Goal: Task Accomplishment & Management: Use online tool/utility

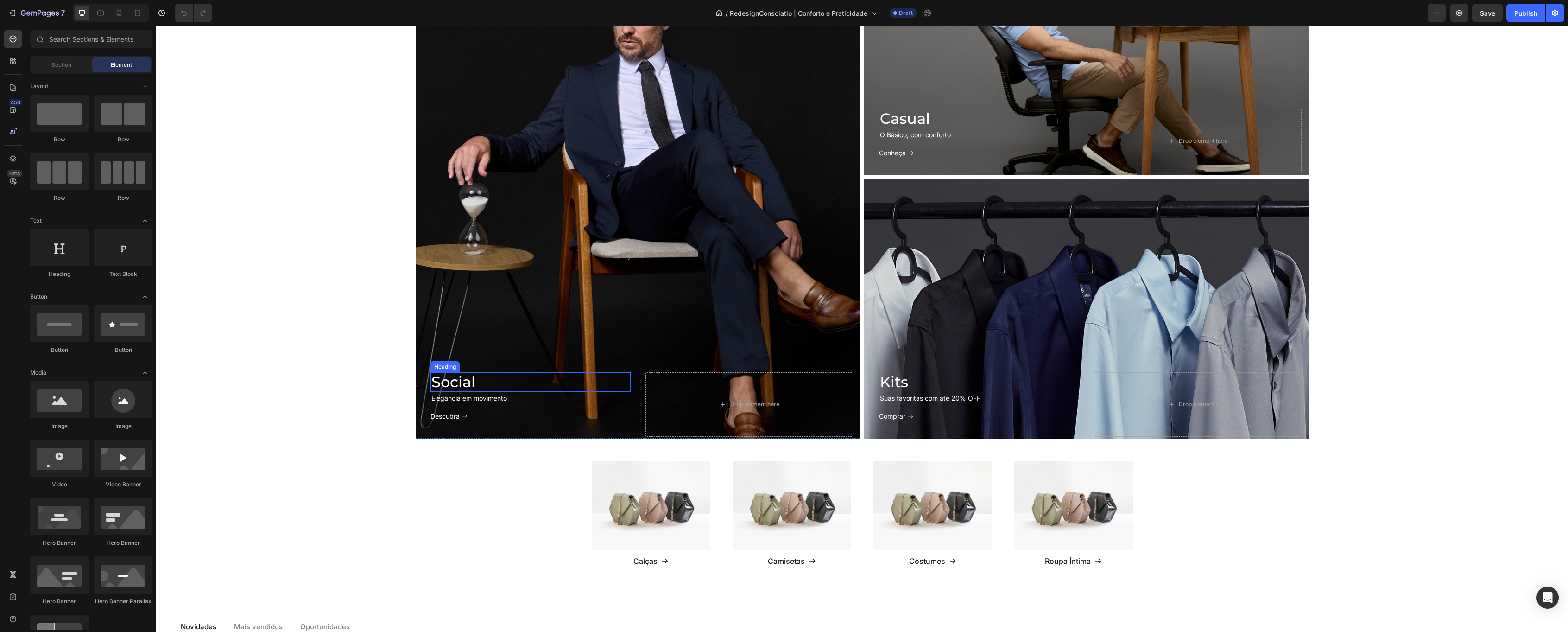
scroll to position [899, 0]
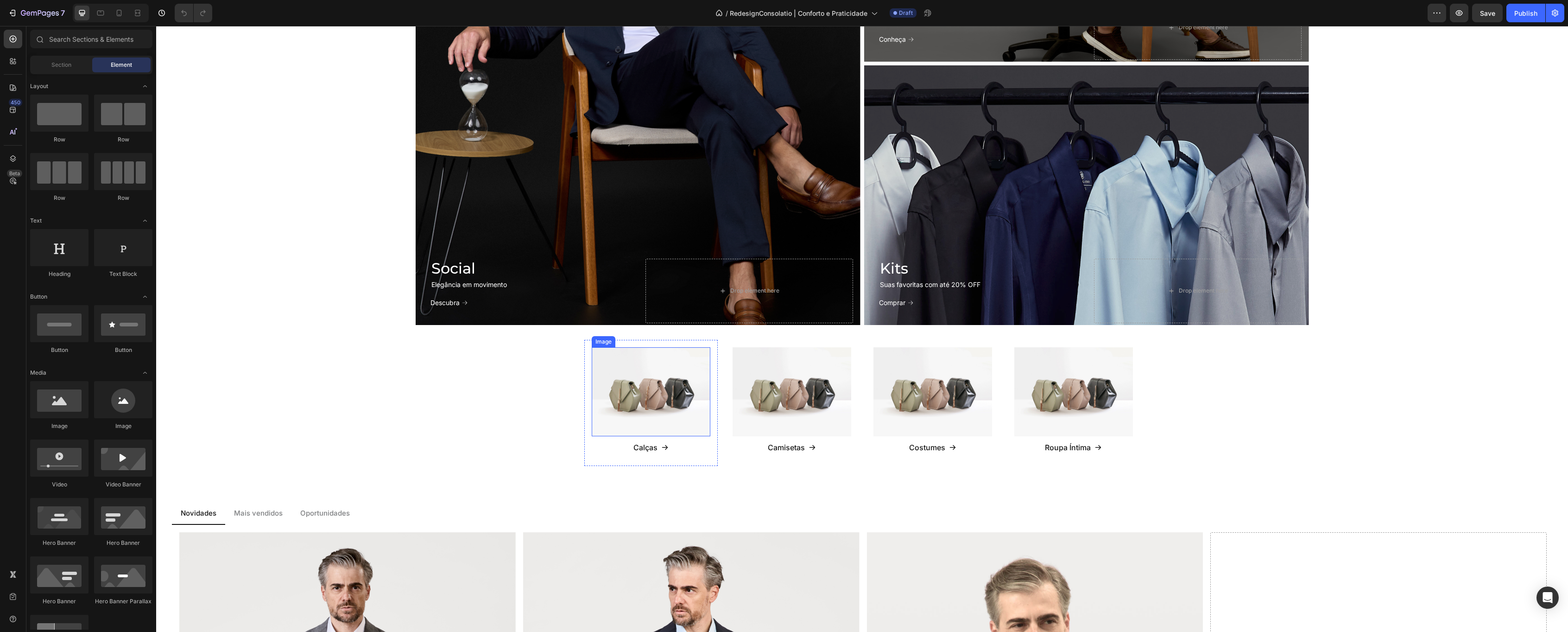
click at [643, 388] on img at bounding box center [651, 391] width 118 height 89
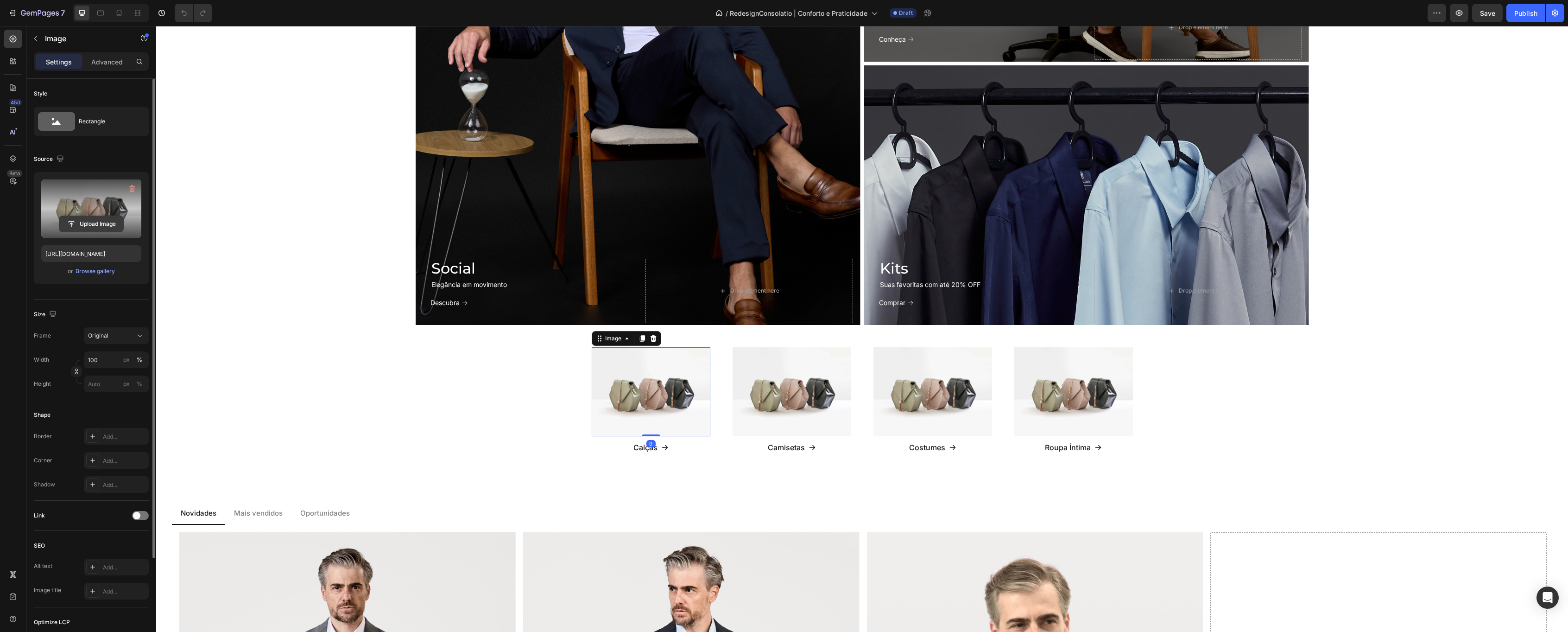
click at [88, 231] on input "file" at bounding box center [91, 224] width 64 height 16
click at [99, 226] on input "file" at bounding box center [91, 224] width 64 height 16
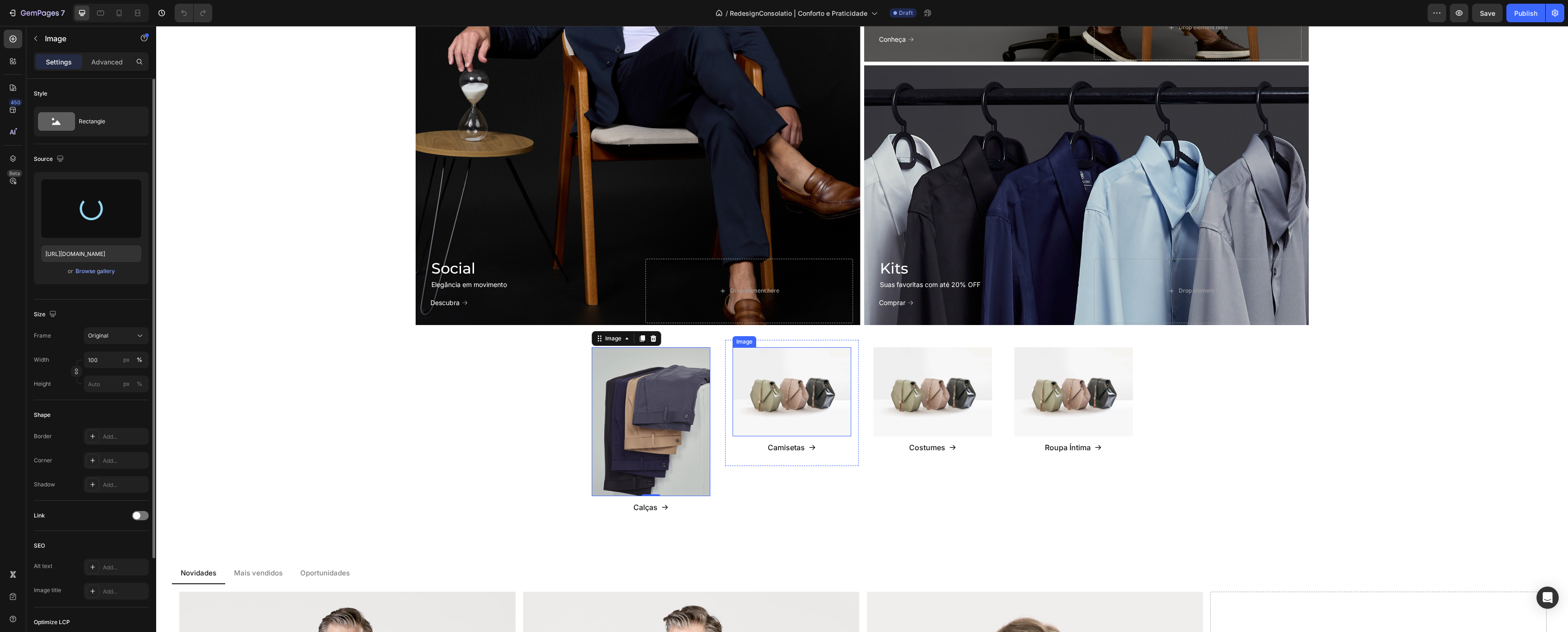
type input "[URL][DOMAIN_NAME]"
click at [796, 396] on img at bounding box center [792, 391] width 118 height 89
click at [101, 225] on input "file" at bounding box center [91, 224] width 64 height 16
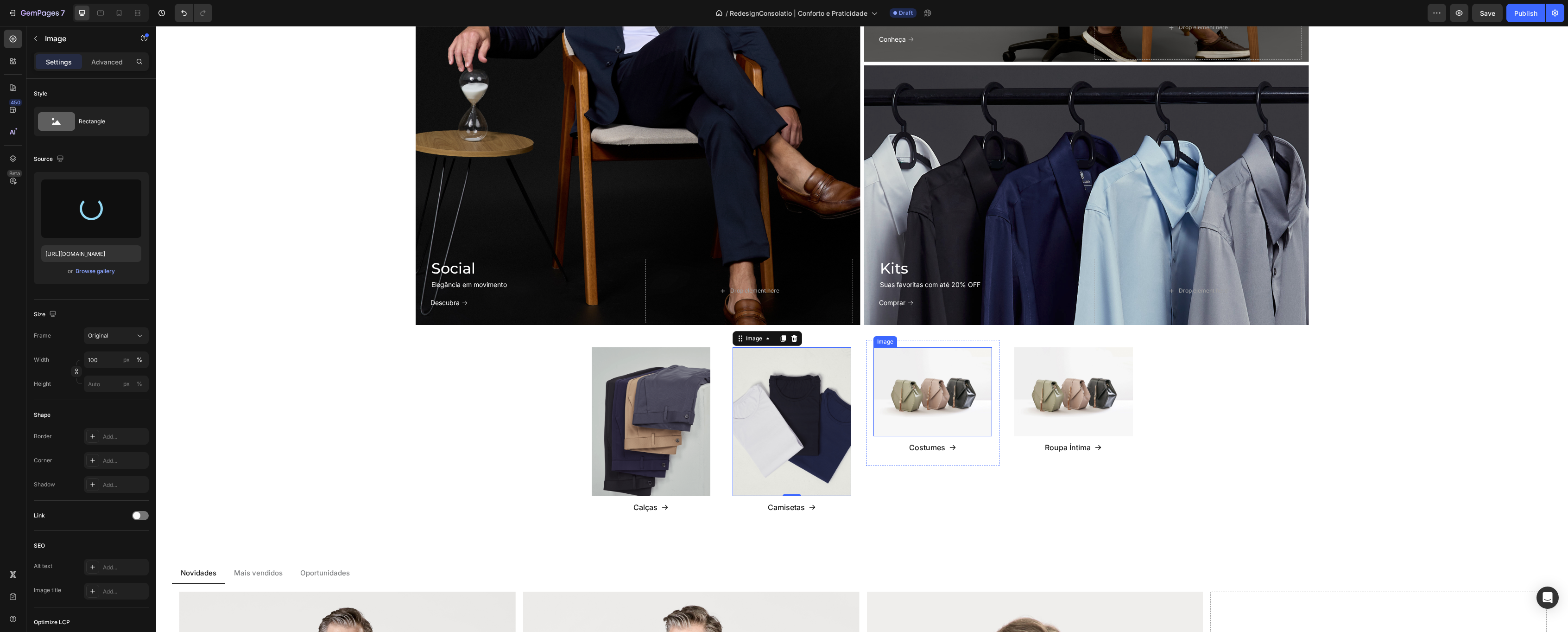
type input "[URL][DOMAIN_NAME]"
click at [936, 391] on img at bounding box center [932, 391] width 118 height 89
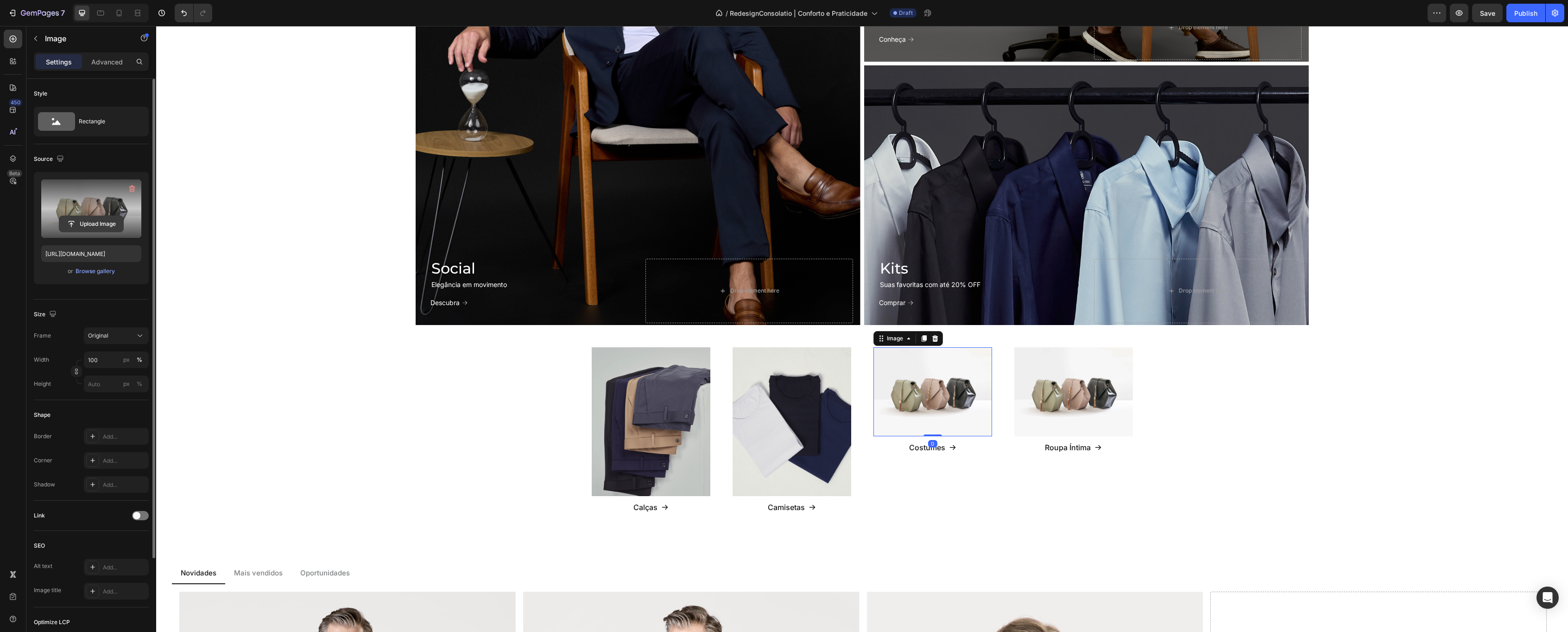
click at [101, 224] on input "file" at bounding box center [91, 224] width 64 height 16
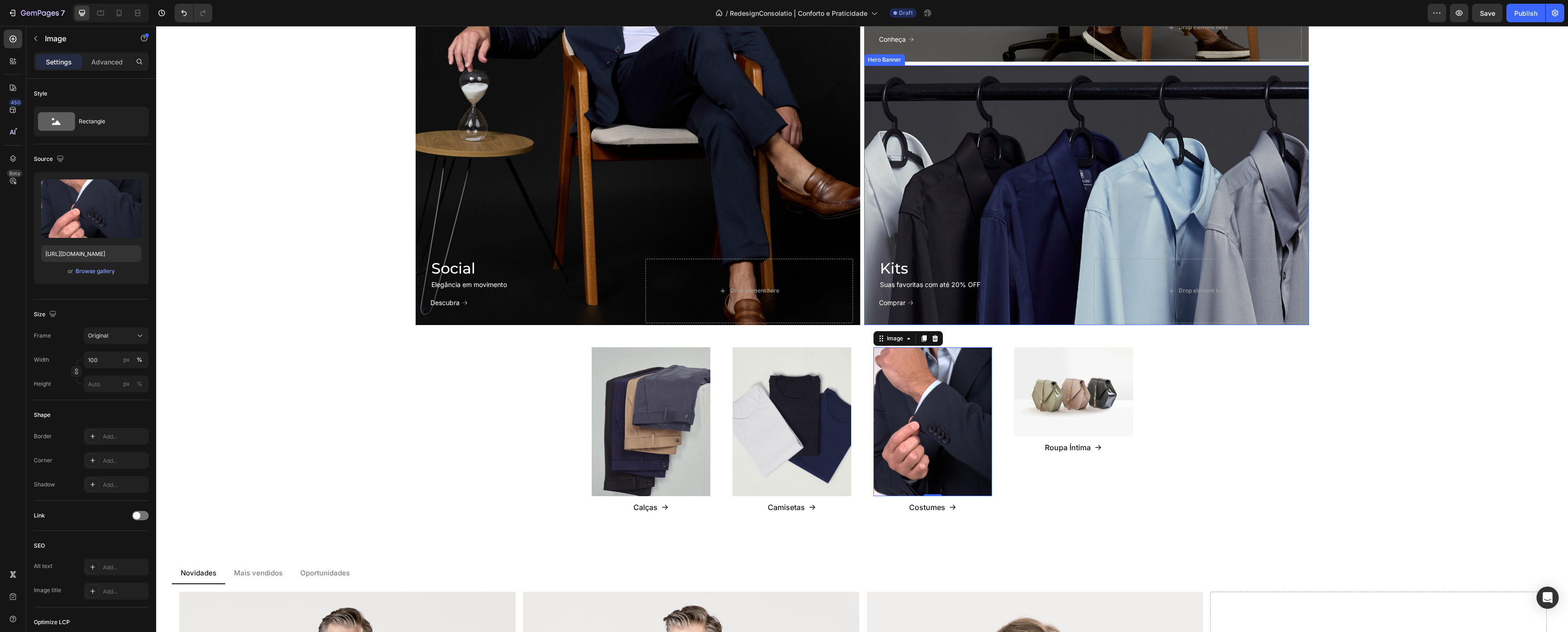
type input "[URL][DOMAIN_NAME]"
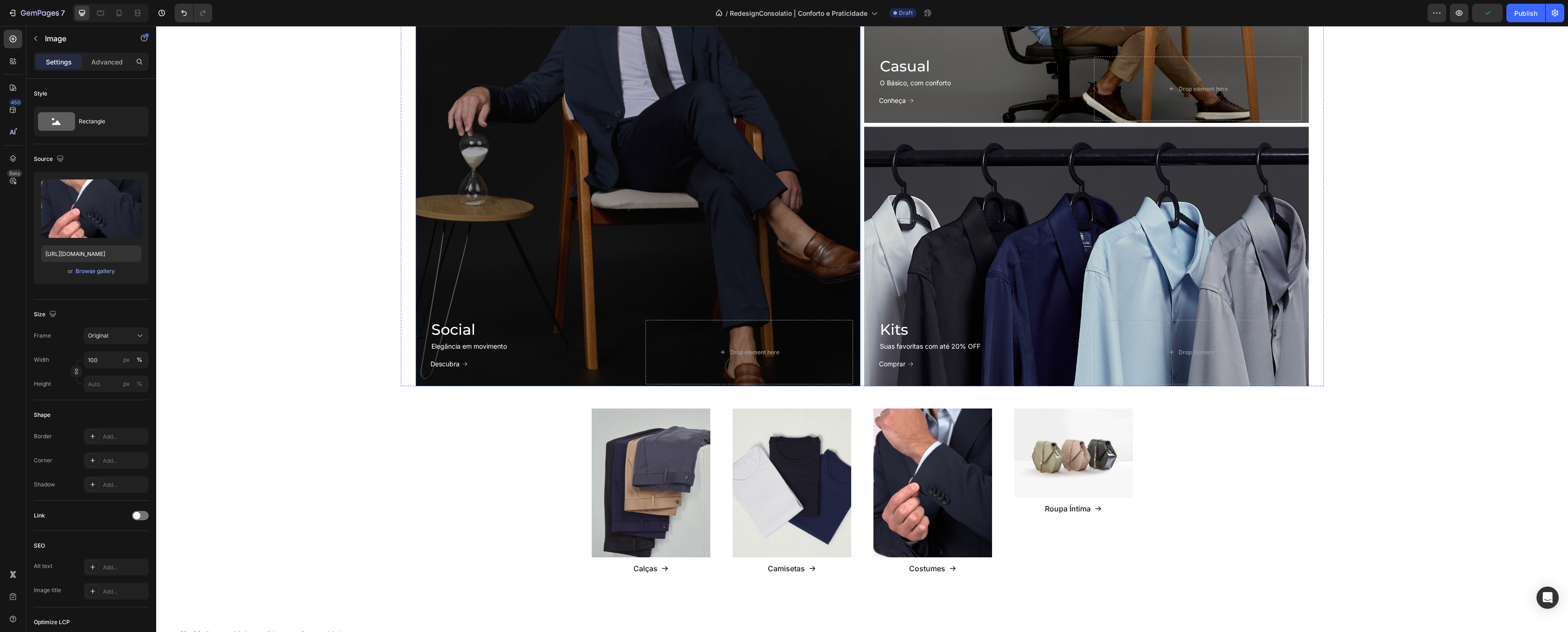
scroll to position [266, 0]
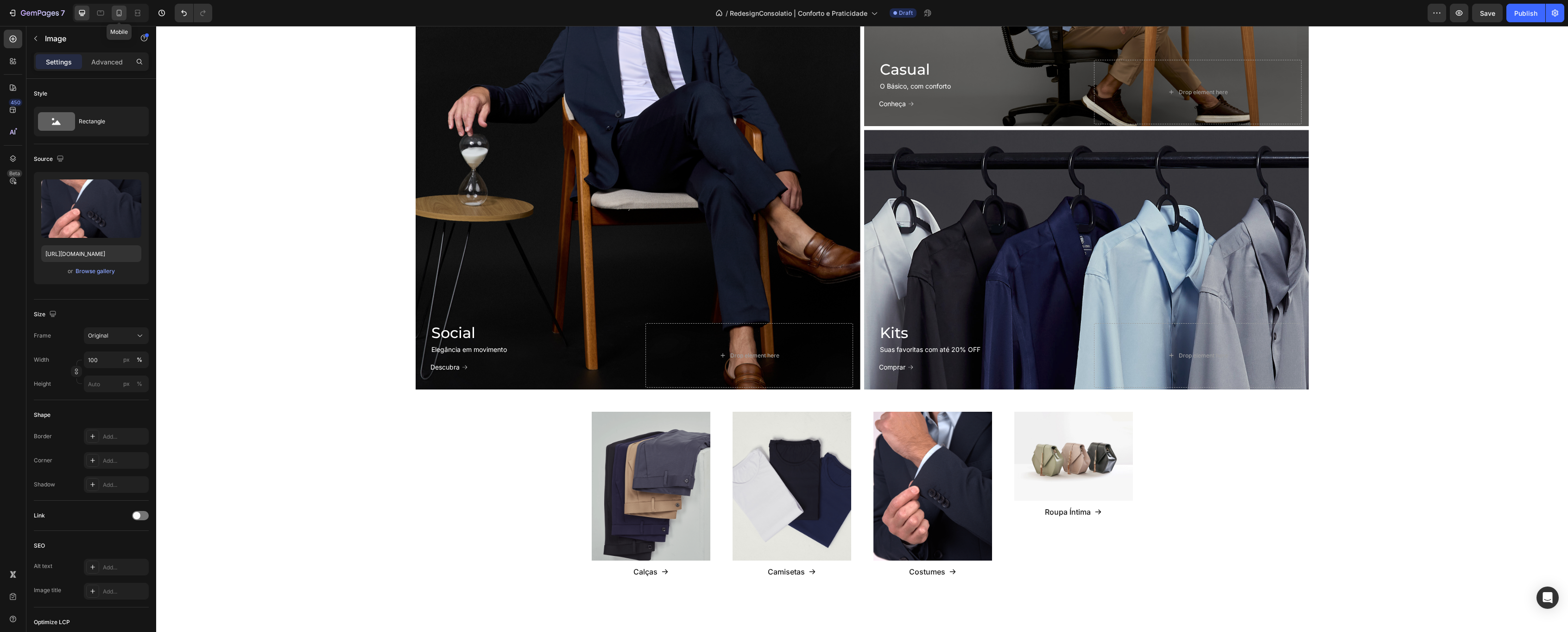
click at [119, 15] on icon at bounding box center [119, 13] width 5 height 7
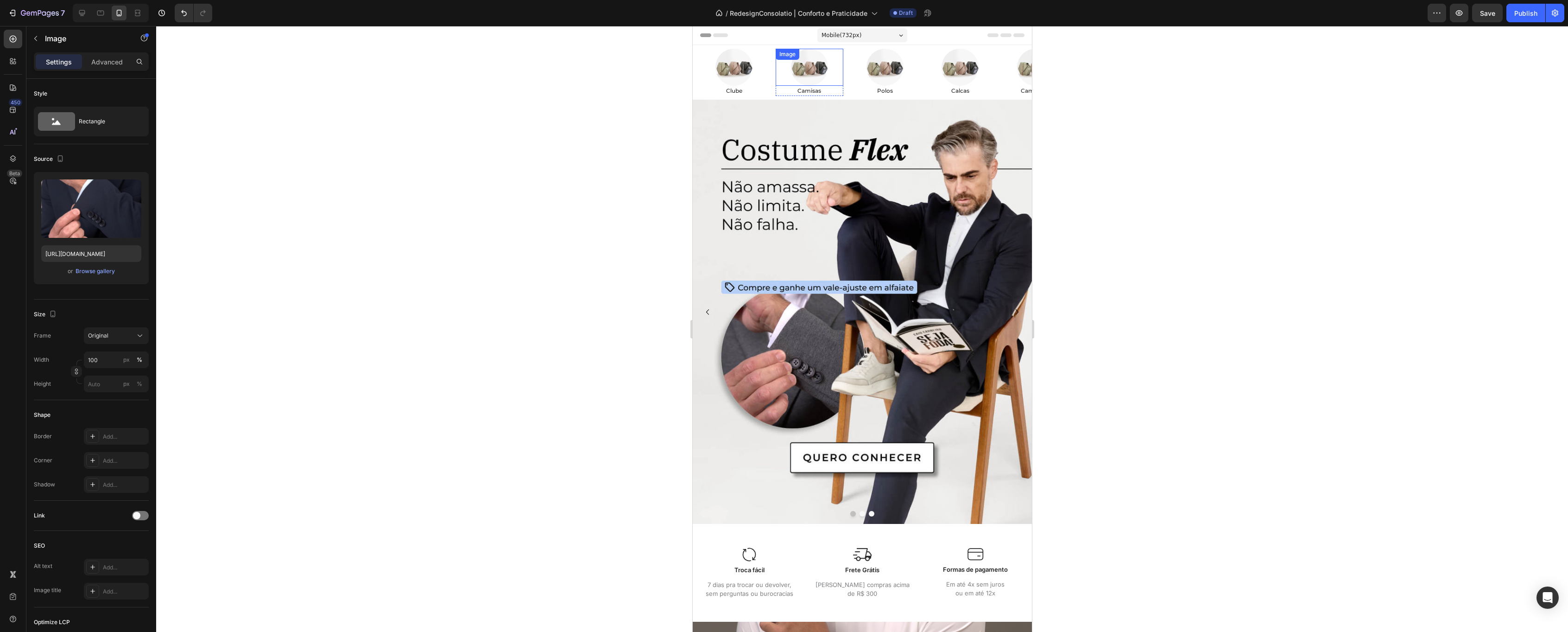
click at [821, 68] on img at bounding box center [809, 67] width 37 height 37
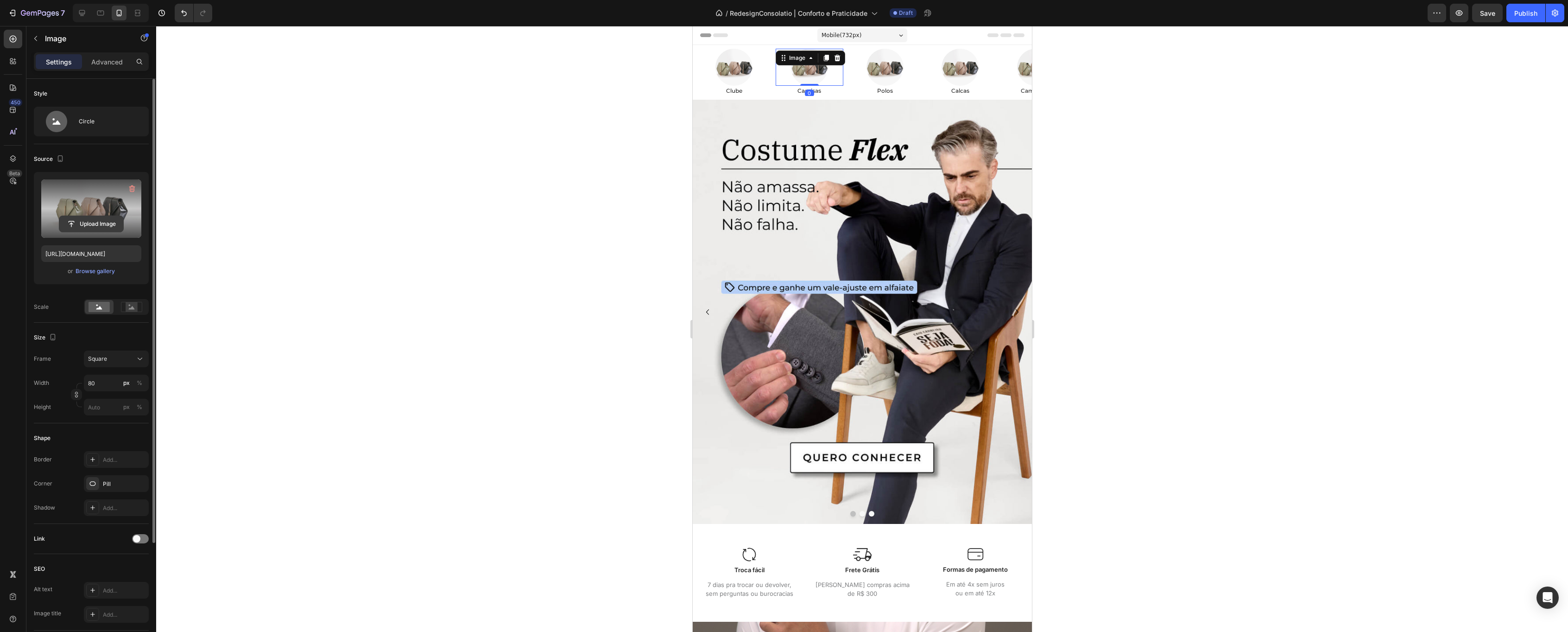
click at [100, 224] on input "file" at bounding box center [91, 224] width 64 height 16
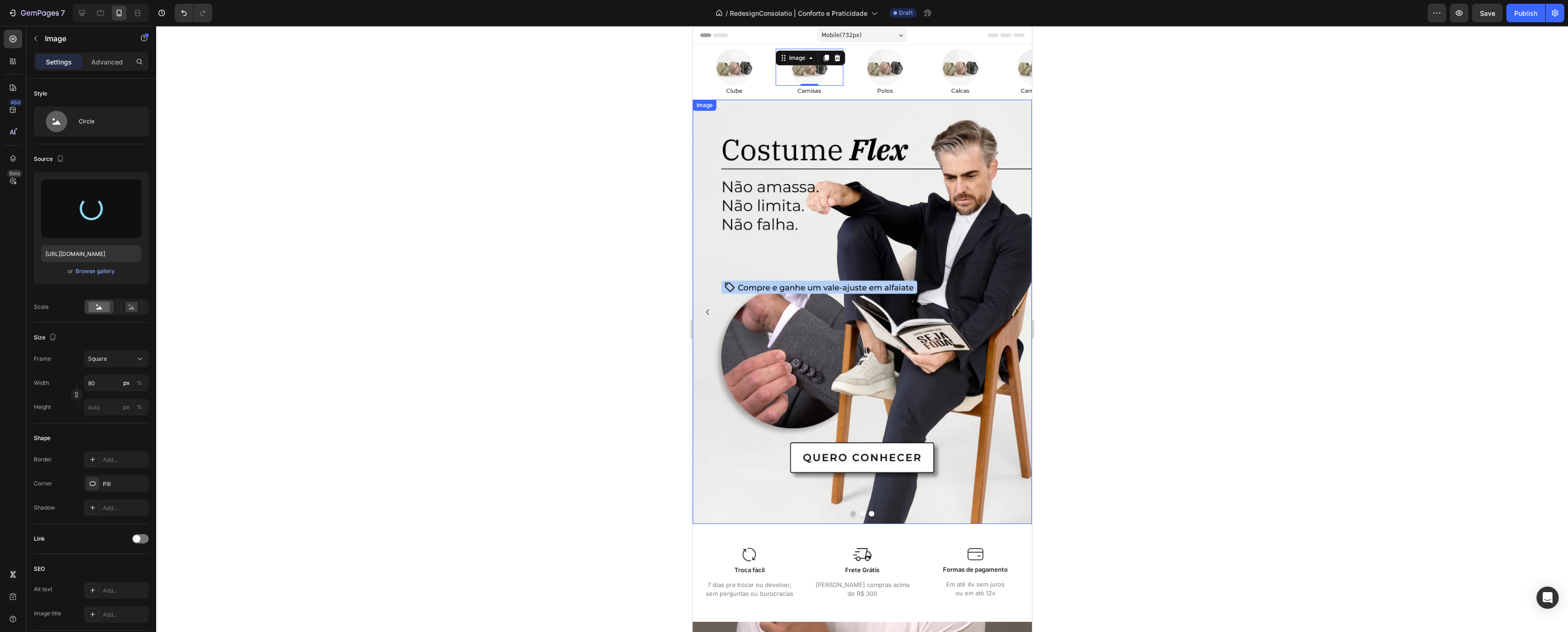
type input "[URL][DOMAIN_NAME]"
click at [888, 71] on img at bounding box center [884, 67] width 37 height 37
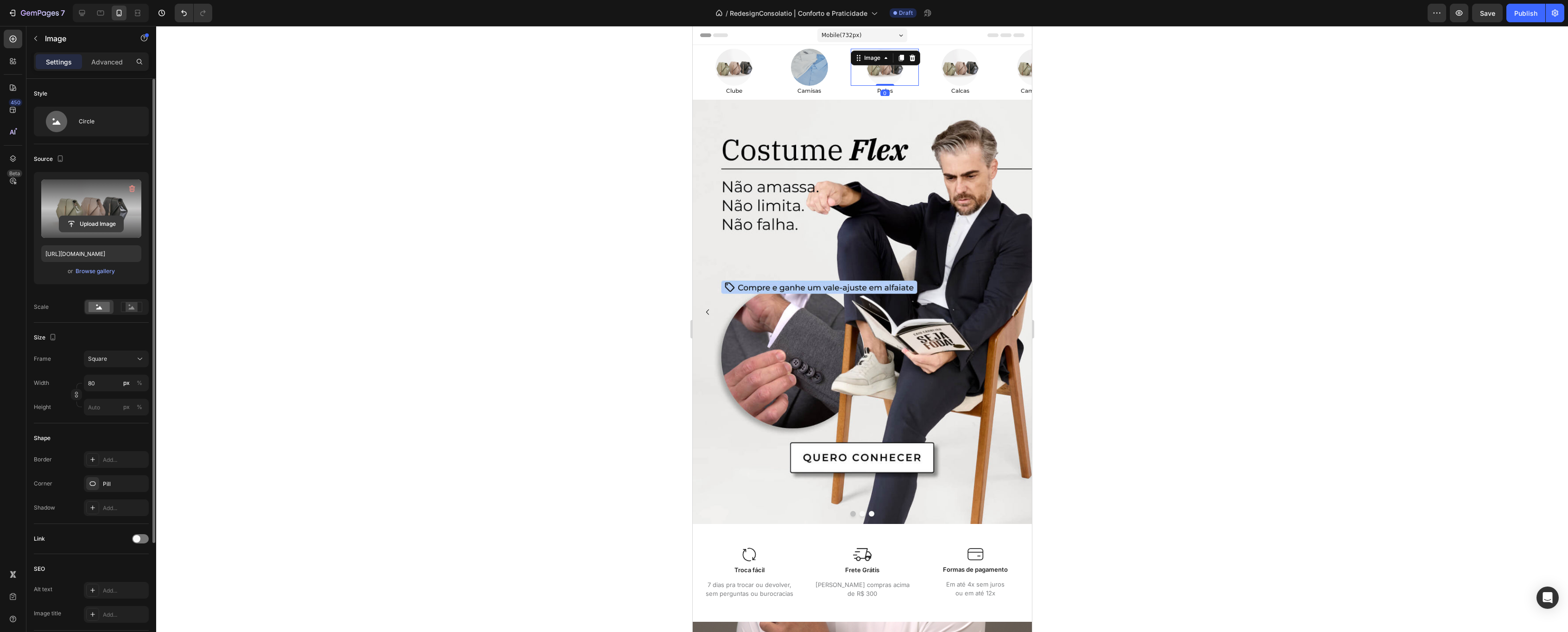
click at [111, 224] on input "file" at bounding box center [91, 224] width 64 height 16
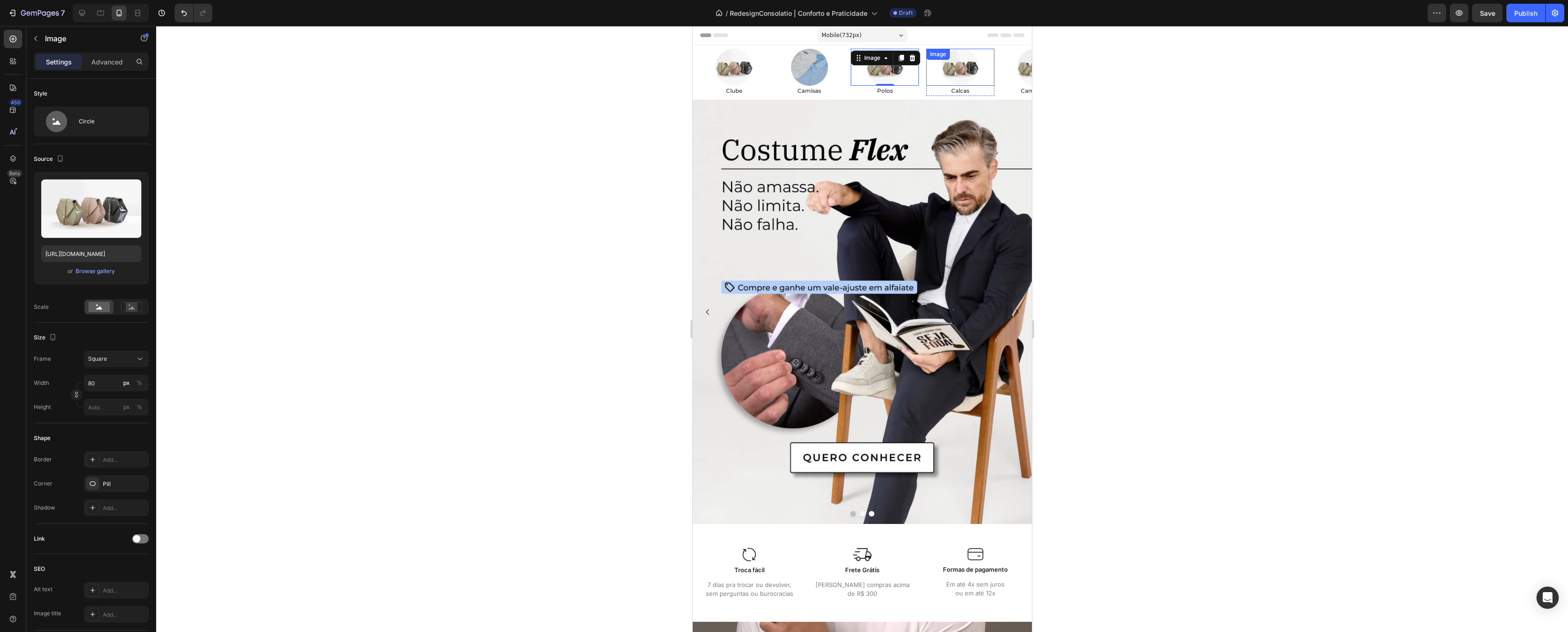
click at [974, 65] on img at bounding box center [959, 67] width 37 height 37
click at [946, 79] on div "Text Block" at bounding box center [944, 80] width 32 height 9
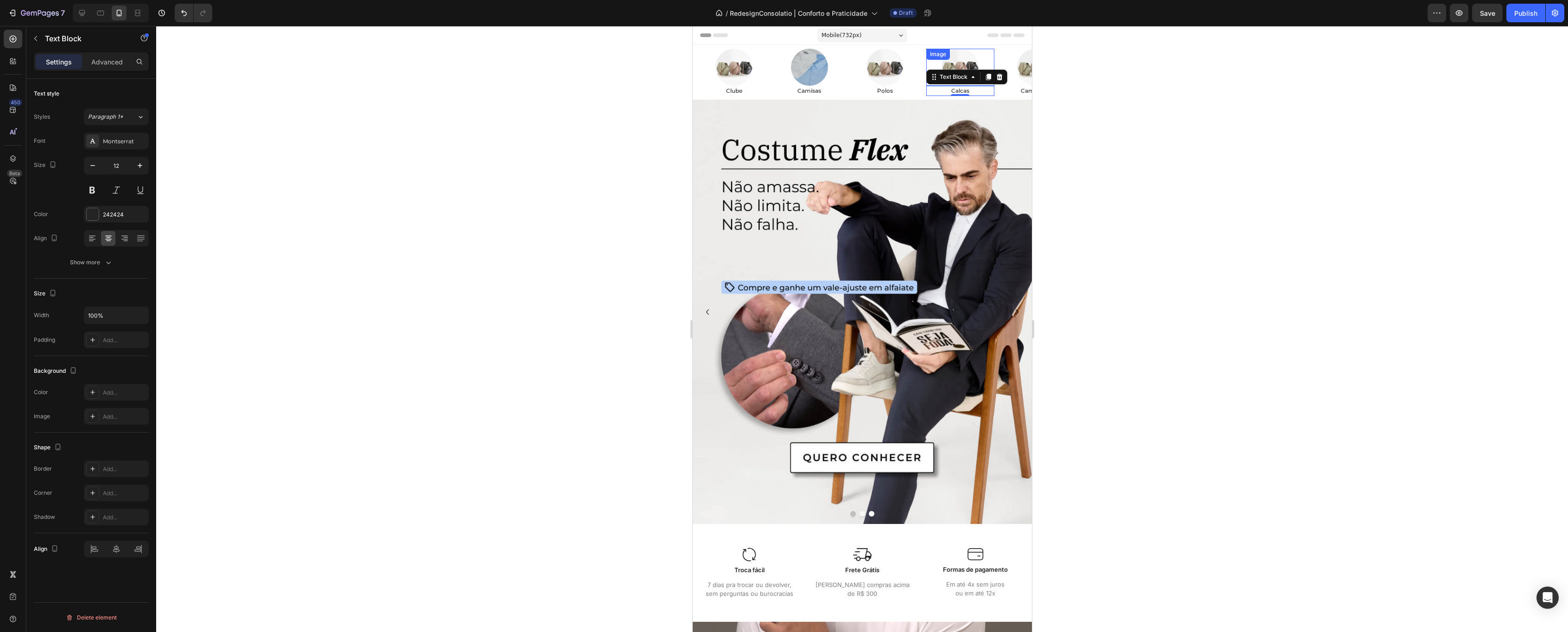
click at [961, 61] on img at bounding box center [959, 67] width 37 height 37
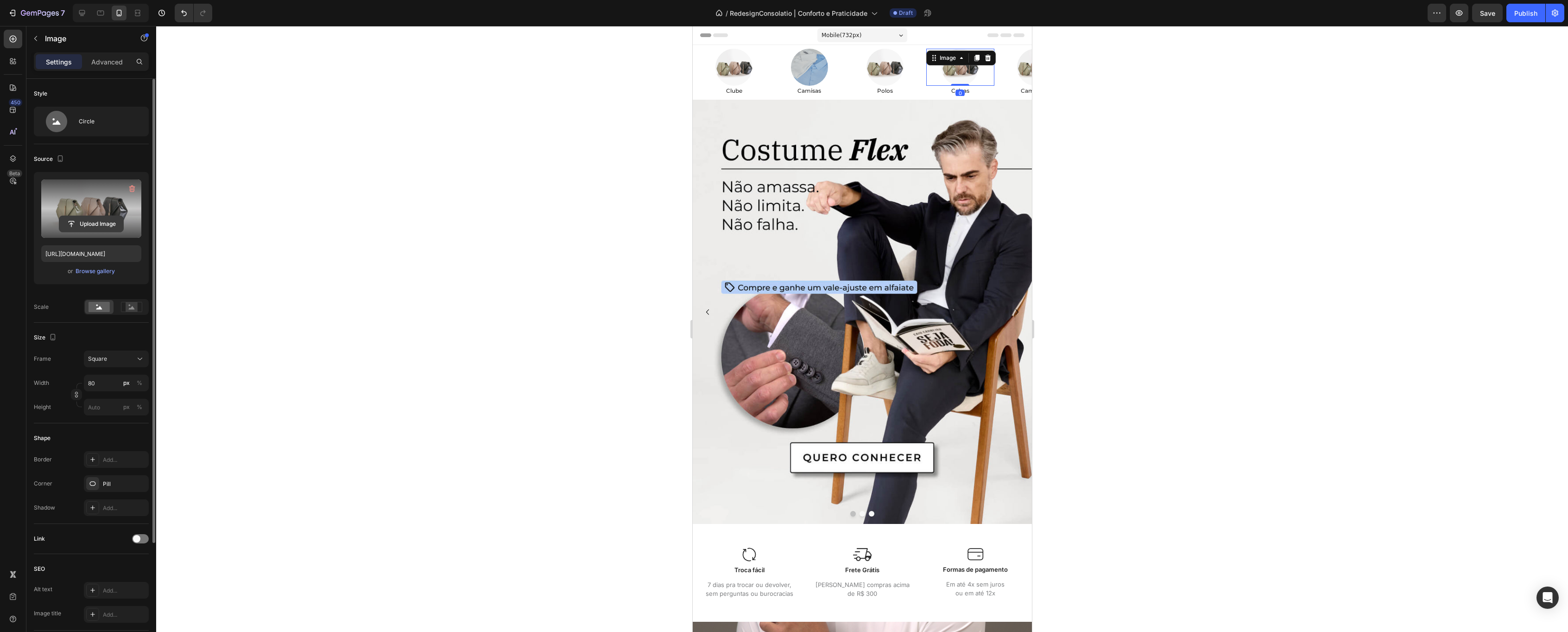
click at [99, 224] on input "file" at bounding box center [91, 224] width 64 height 16
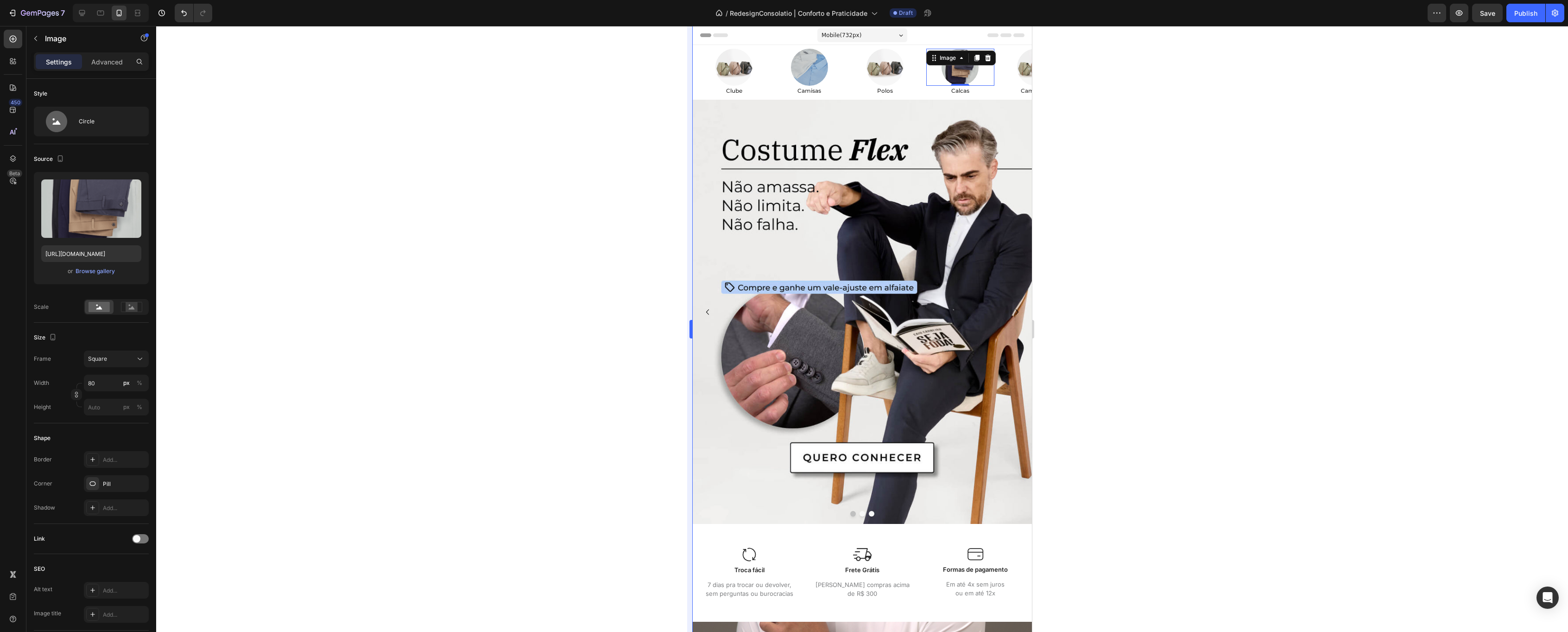
type input "[URL][DOMAIN_NAME]"
click at [1018, 71] on img at bounding box center [1035, 67] width 37 height 37
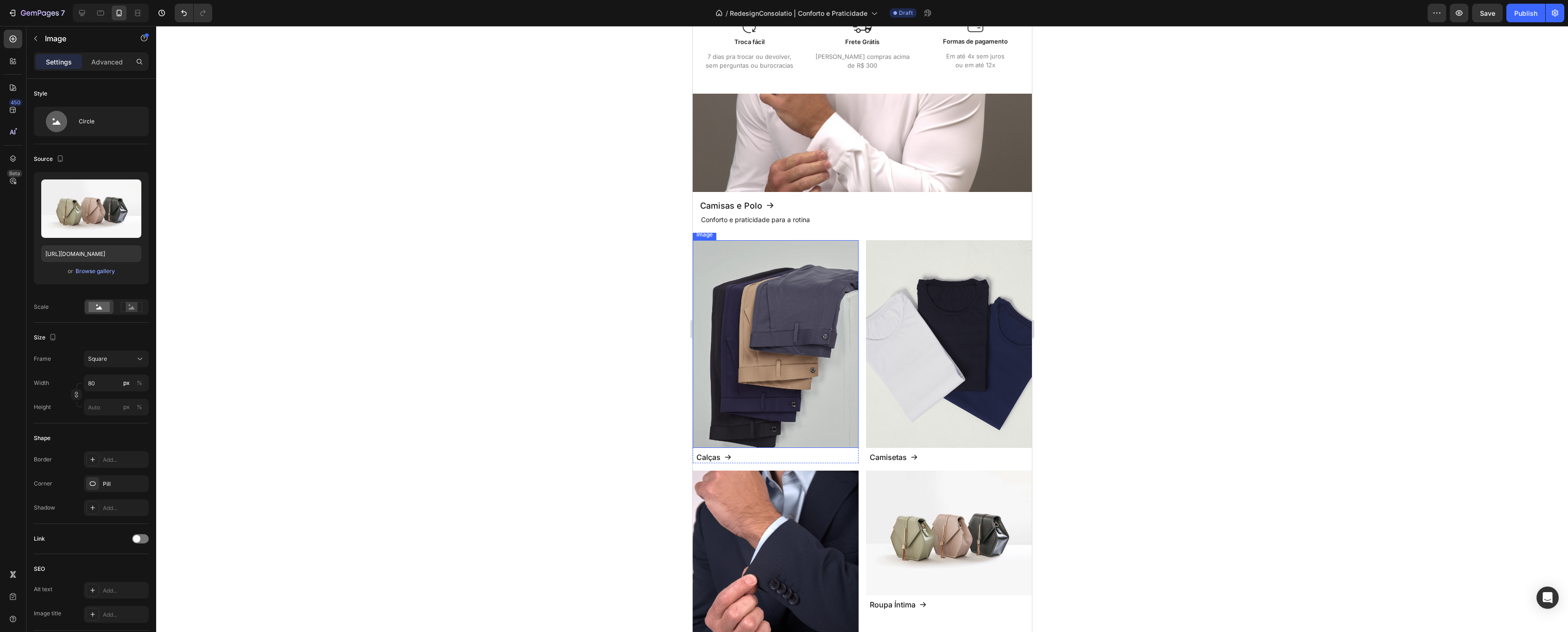
scroll to position [529, 0]
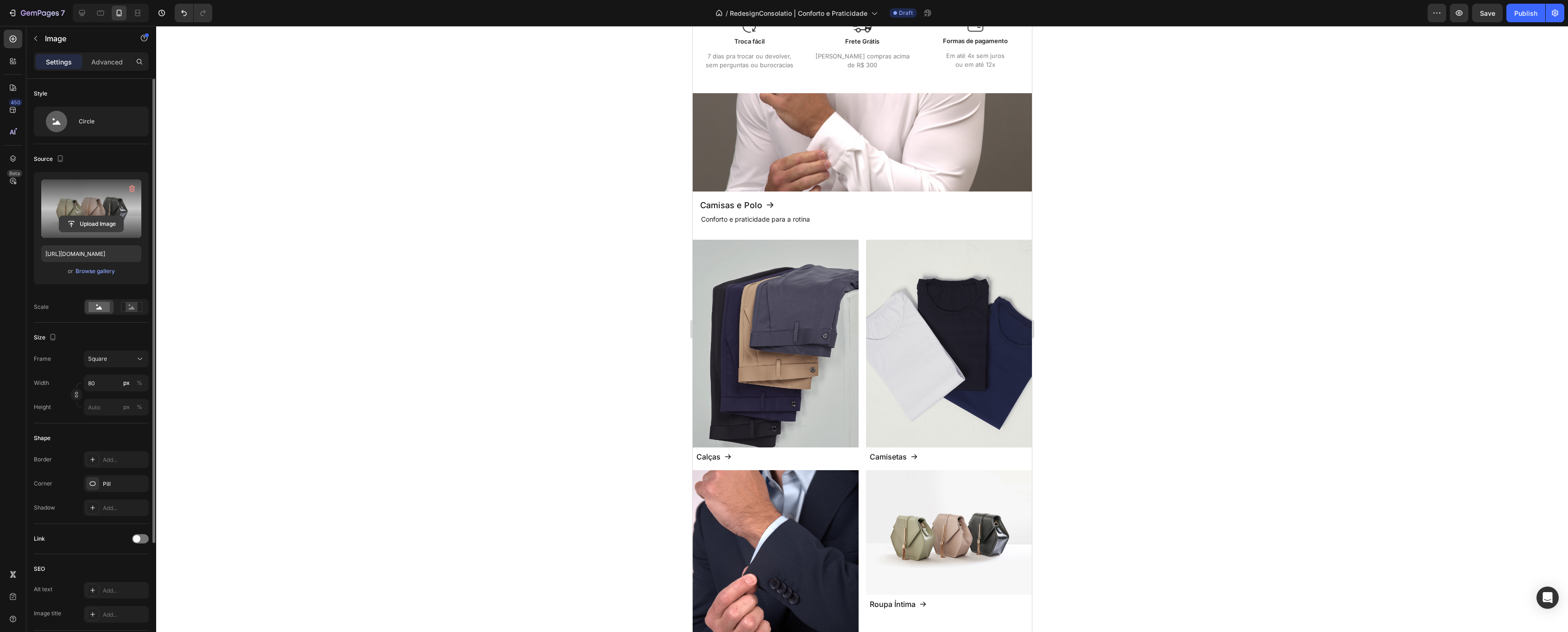
click at [103, 227] on input "file" at bounding box center [91, 224] width 64 height 16
click at [91, 276] on div "Upload Image [URL][DOMAIN_NAME] or Browse gallery" at bounding box center [91, 228] width 115 height 112
click at [93, 275] on div "Browse gallery" at bounding box center [95, 271] width 39 height 9
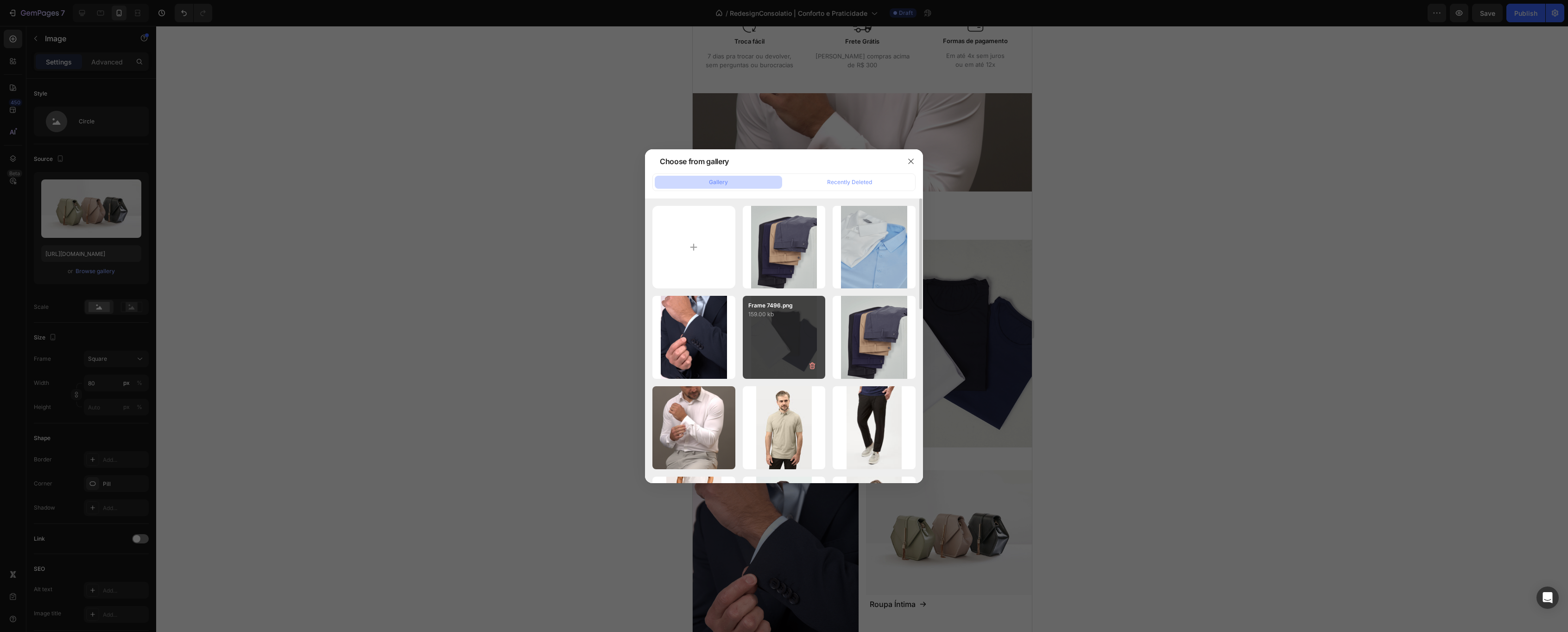
click at [790, 318] on p "159.00 kb" at bounding box center [784, 314] width 72 height 9
type input "[URL][DOMAIN_NAME]"
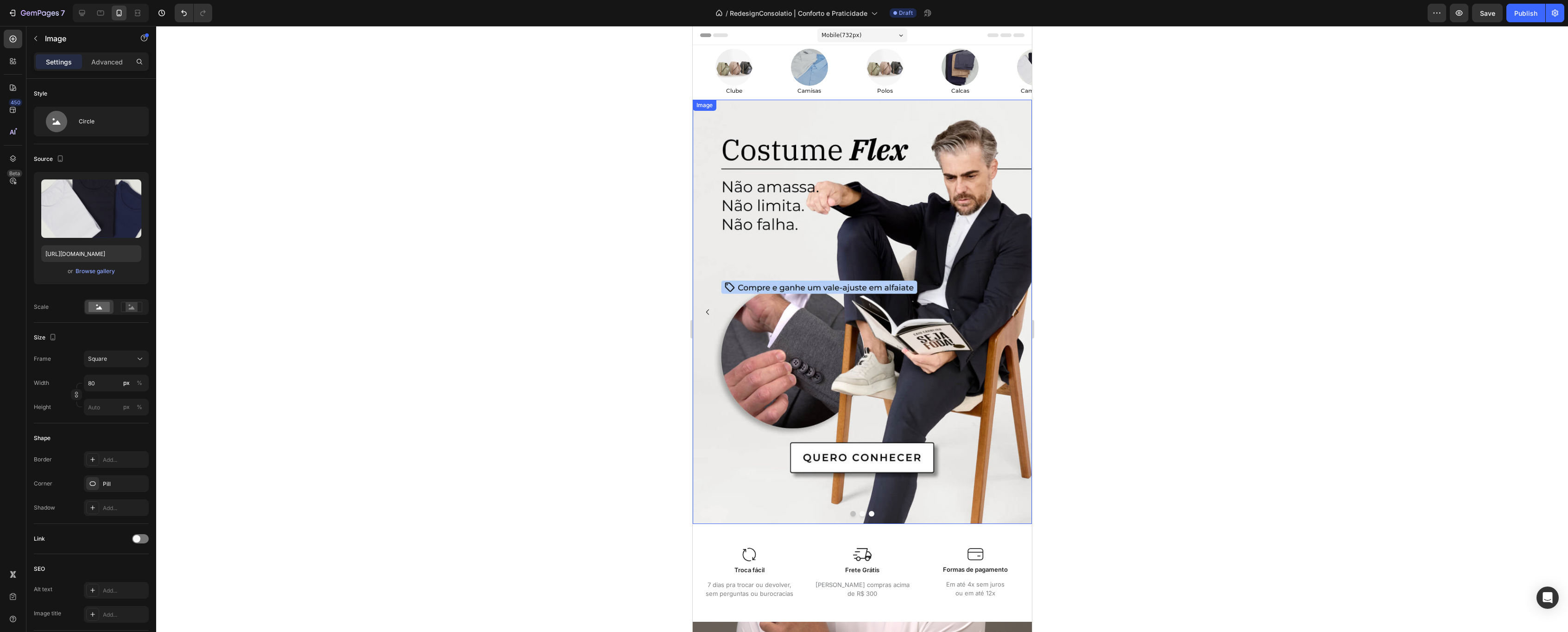
scroll to position [0, 0]
click at [884, 76] on img at bounding box center [884, 67] width 37 height 37
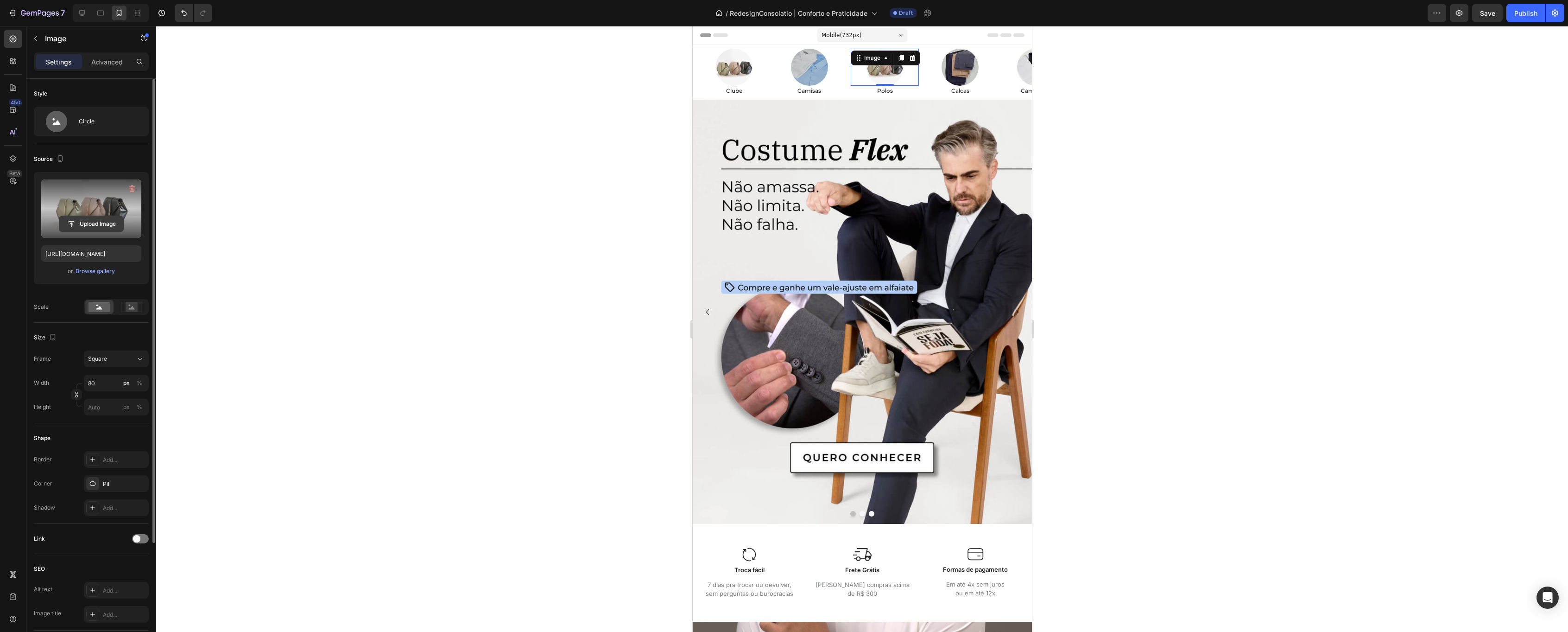
click at [95, 228] on input "file" at bounding box center [91, 224] width 64 height 16
type input "[URL][DOMAIN_NAME]"
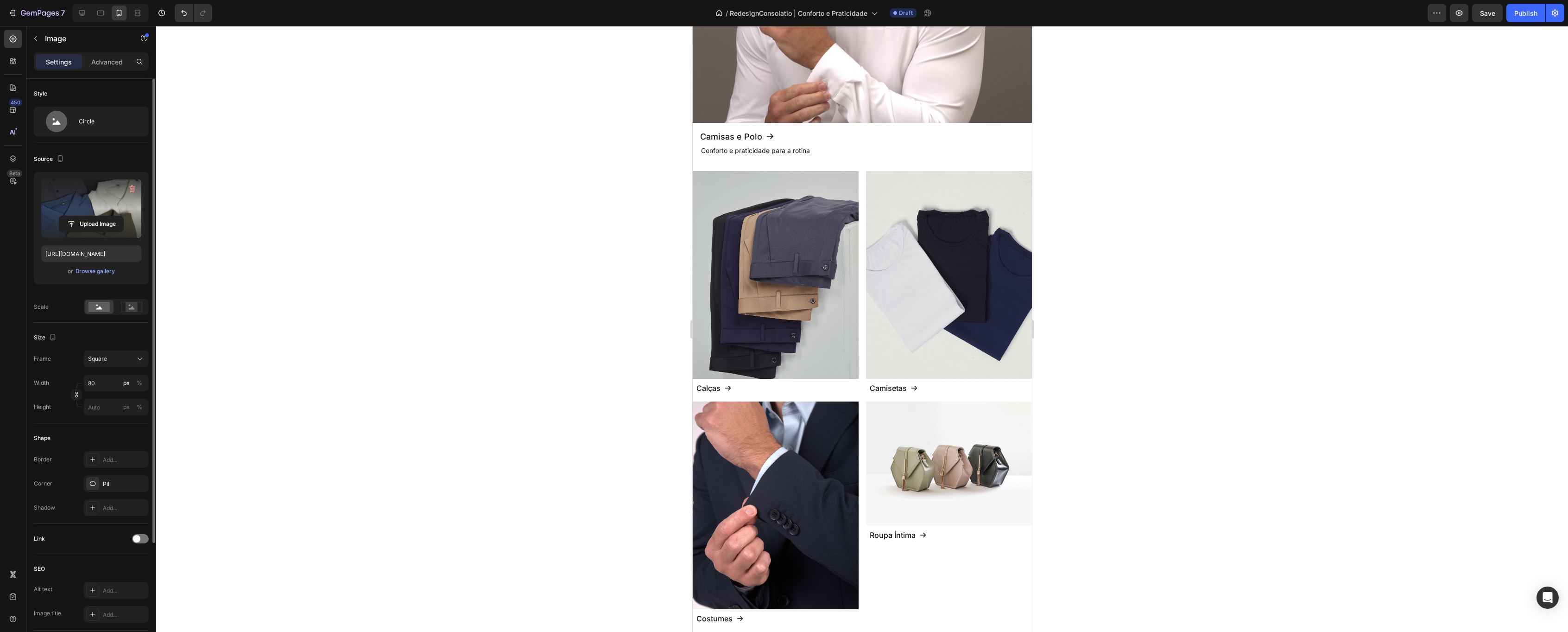
click at [1168, 194] on div at bounding box center [862, 329] width 1412 height 606
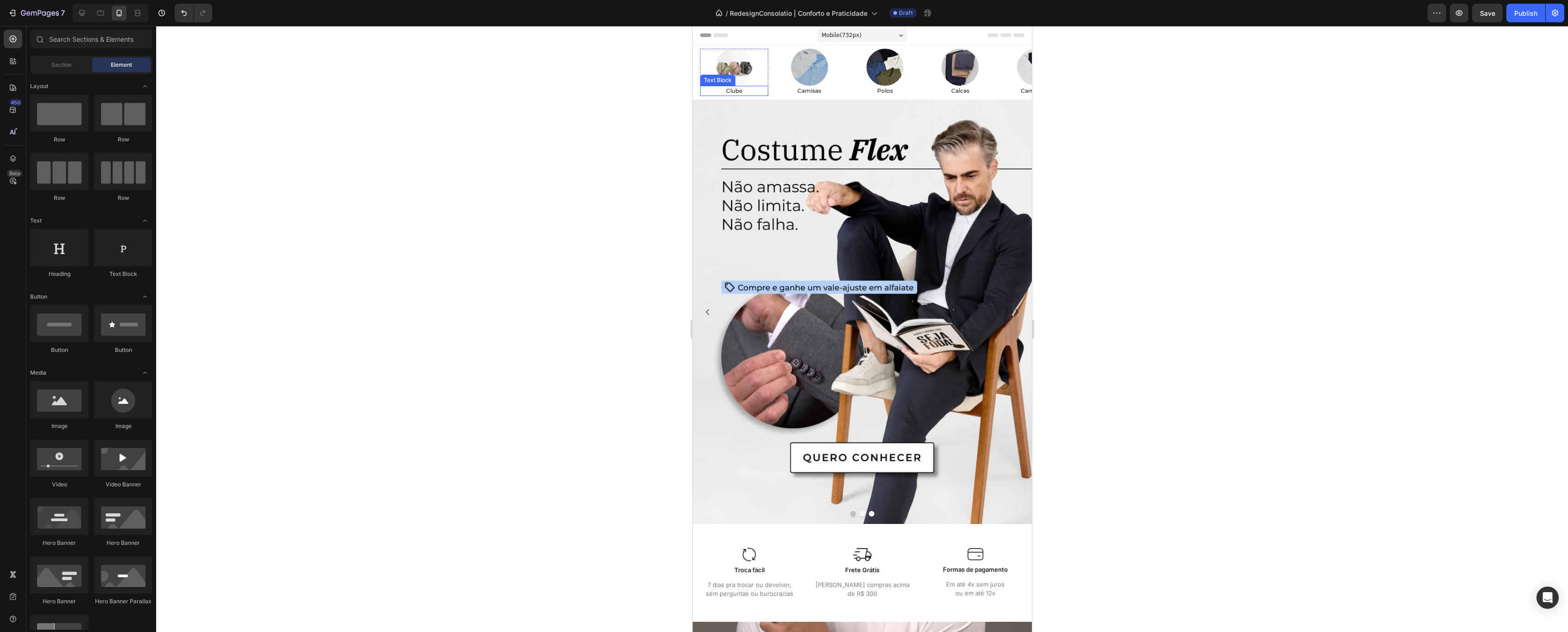
click at [731, 68] on img at bounding box center [734, 67] width 37 height 37
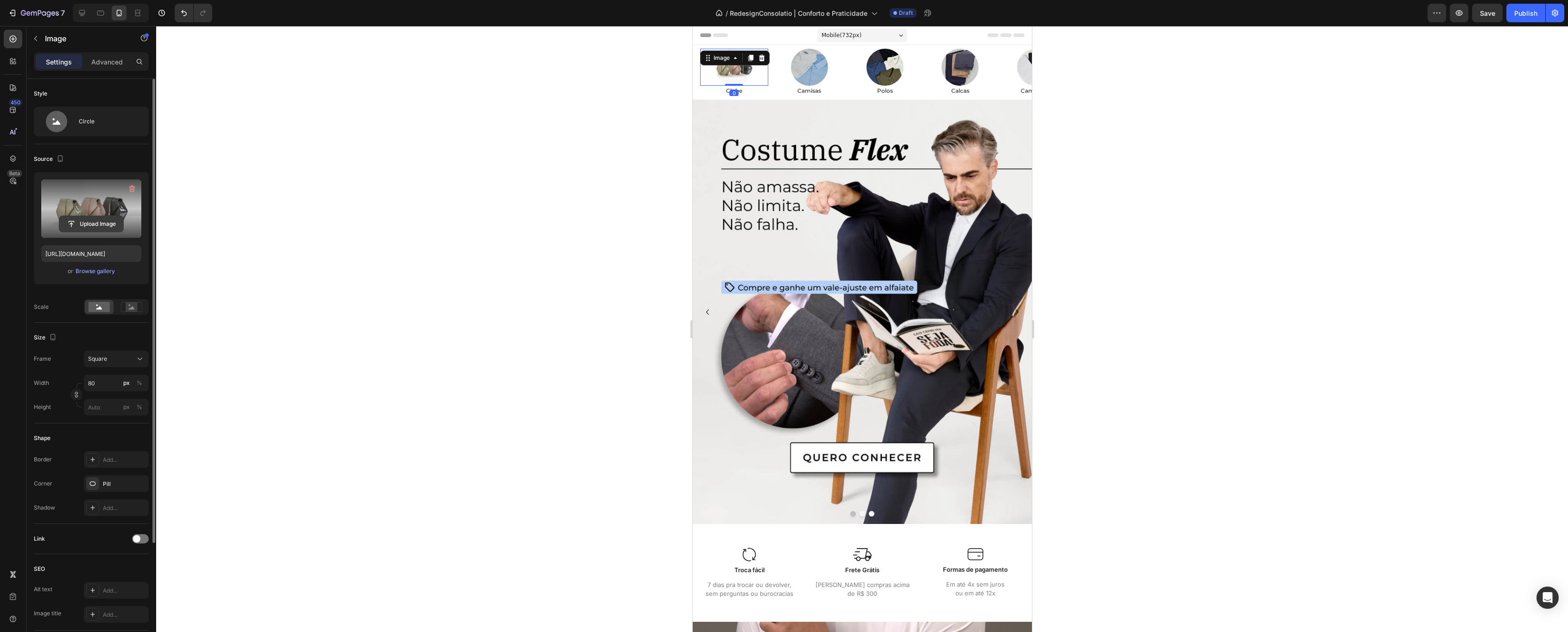
click at [98, 221] on input "file" at bounding box center [91, 224] width 64 height 16
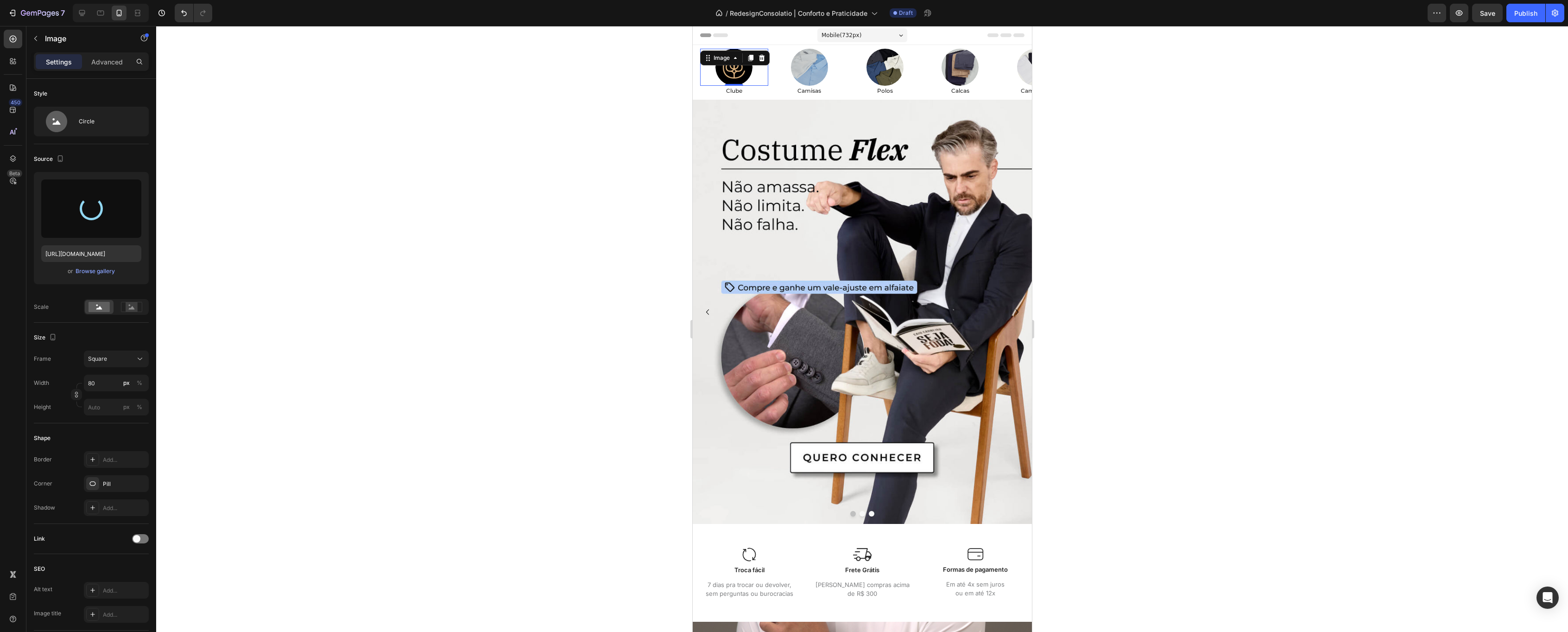
type input "[URL][DOMAIN_NAME]"
click at [1100, 164] on div at bounding box center [862, 329] width 1412 height 606
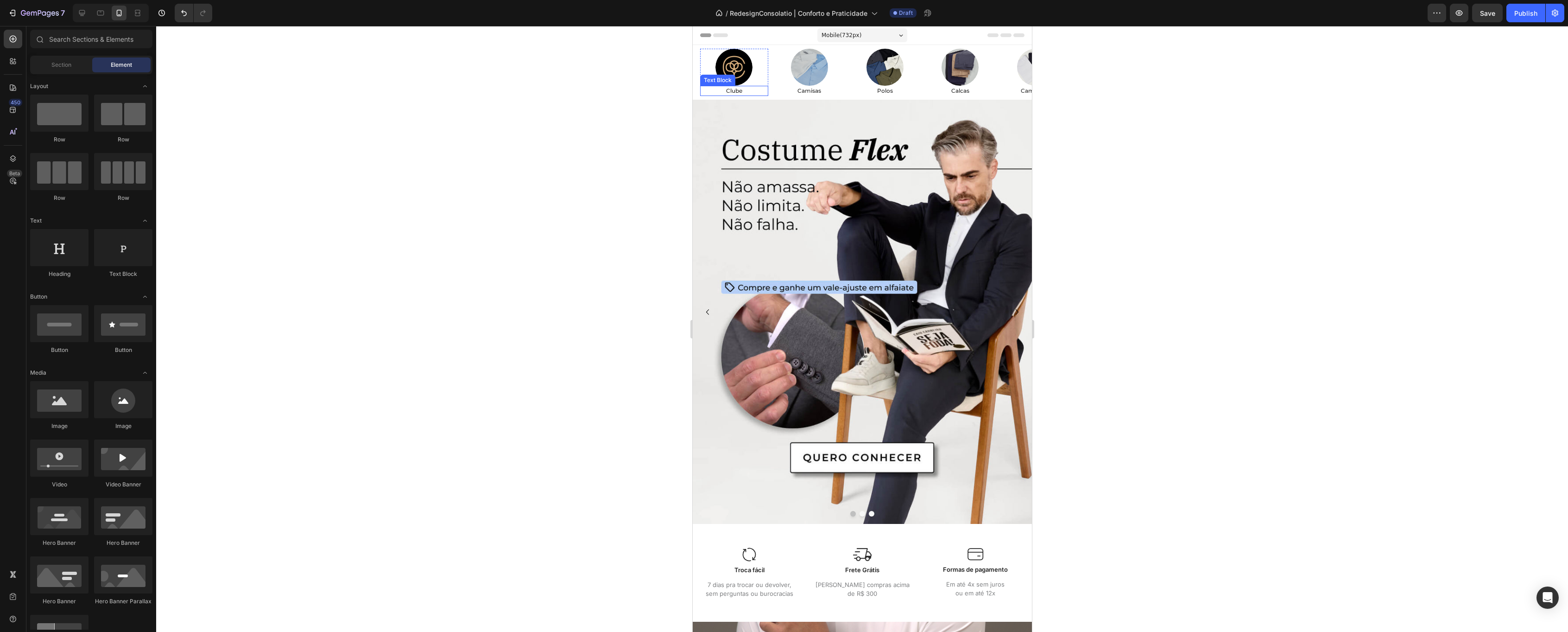
click at [740, 92] on p "Clube" at bounding box center [734, 91] width 66 height 9
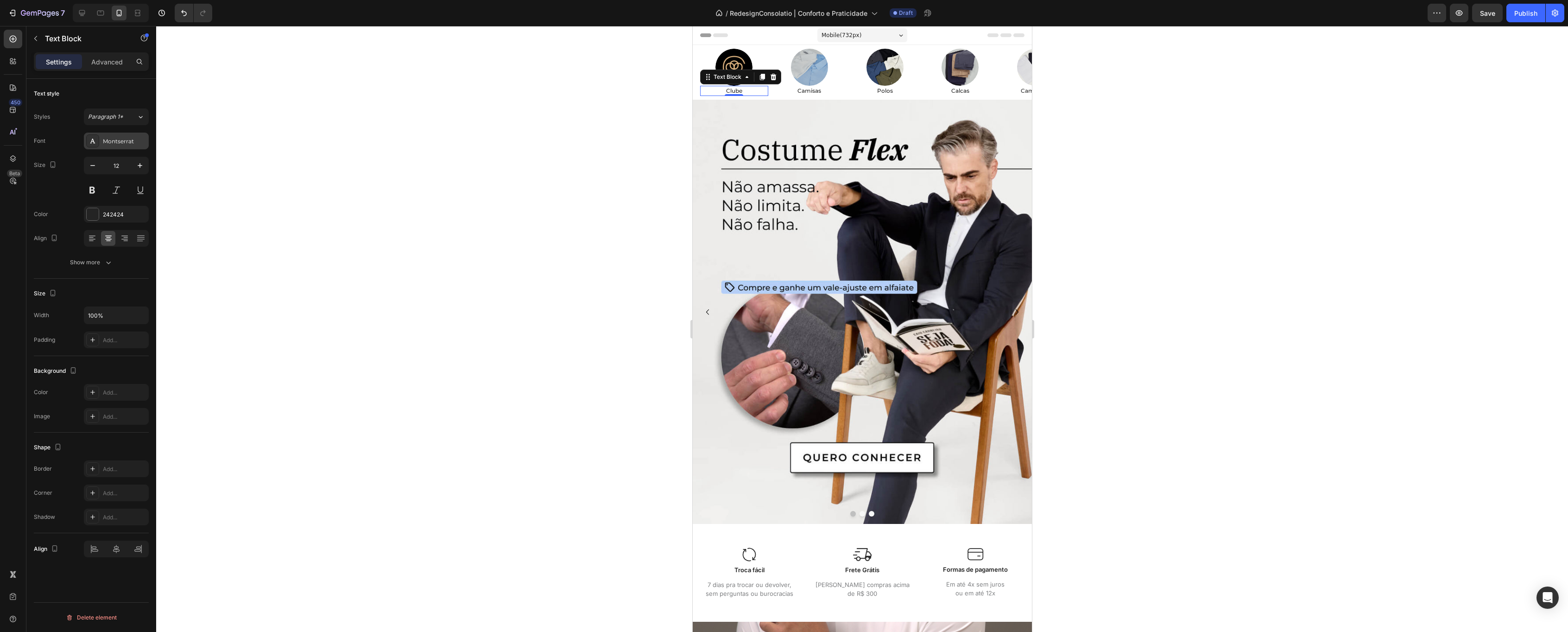
click at [109, 146] on div "Montserrat" at bounding box center [116, 140] width 65 height 16
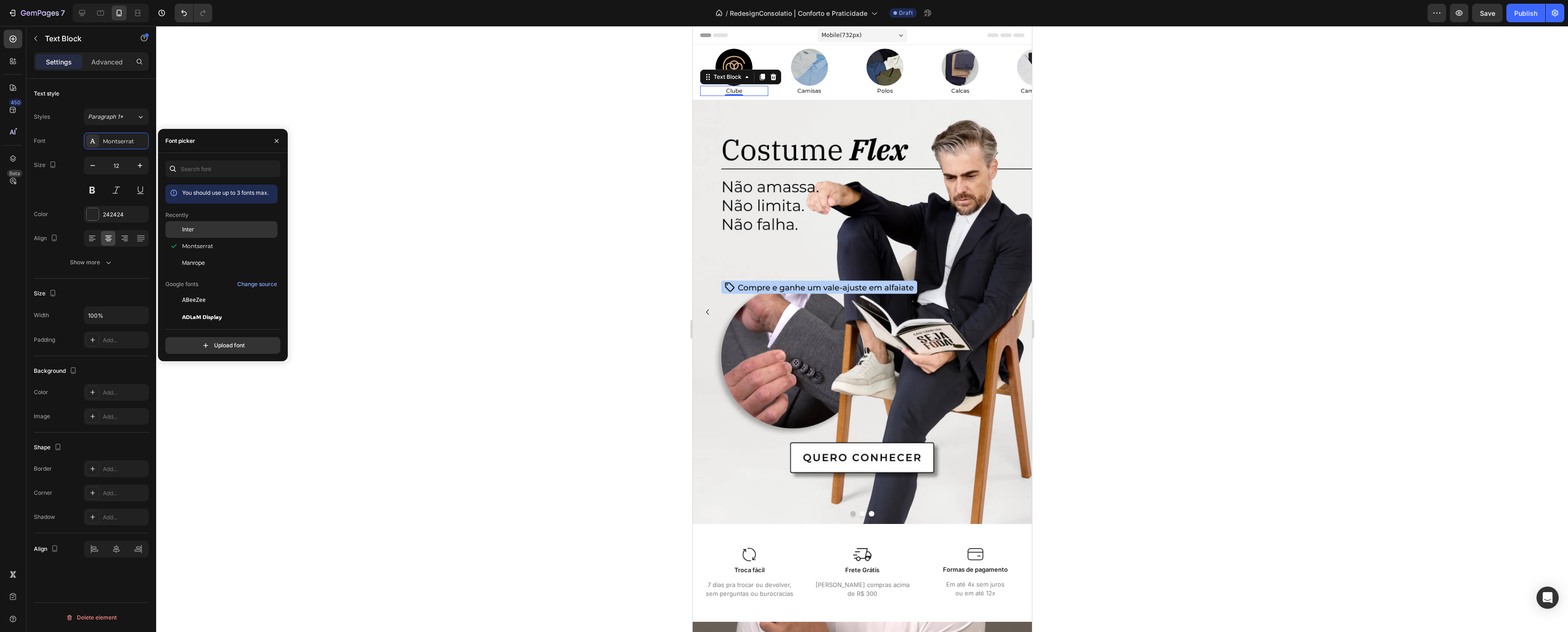
click at [214, 228] on div "Inter" at bounding box center [229, 229] width 93 height 9
click at [812, 91] on p "Camisas" at bounding box center [809, 91] width 66 height 9
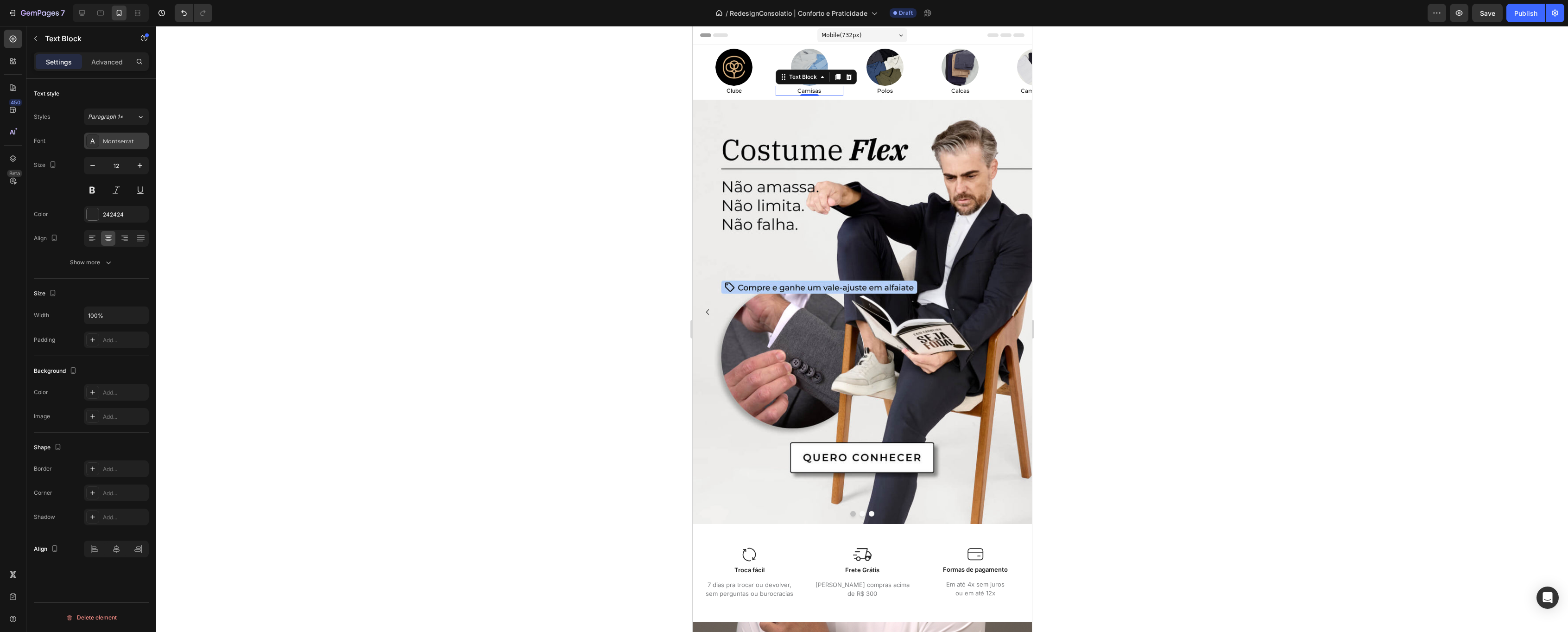
click at [111, 141] on div "Montserrat" at bounding box center [124, 141] width 43 height 9
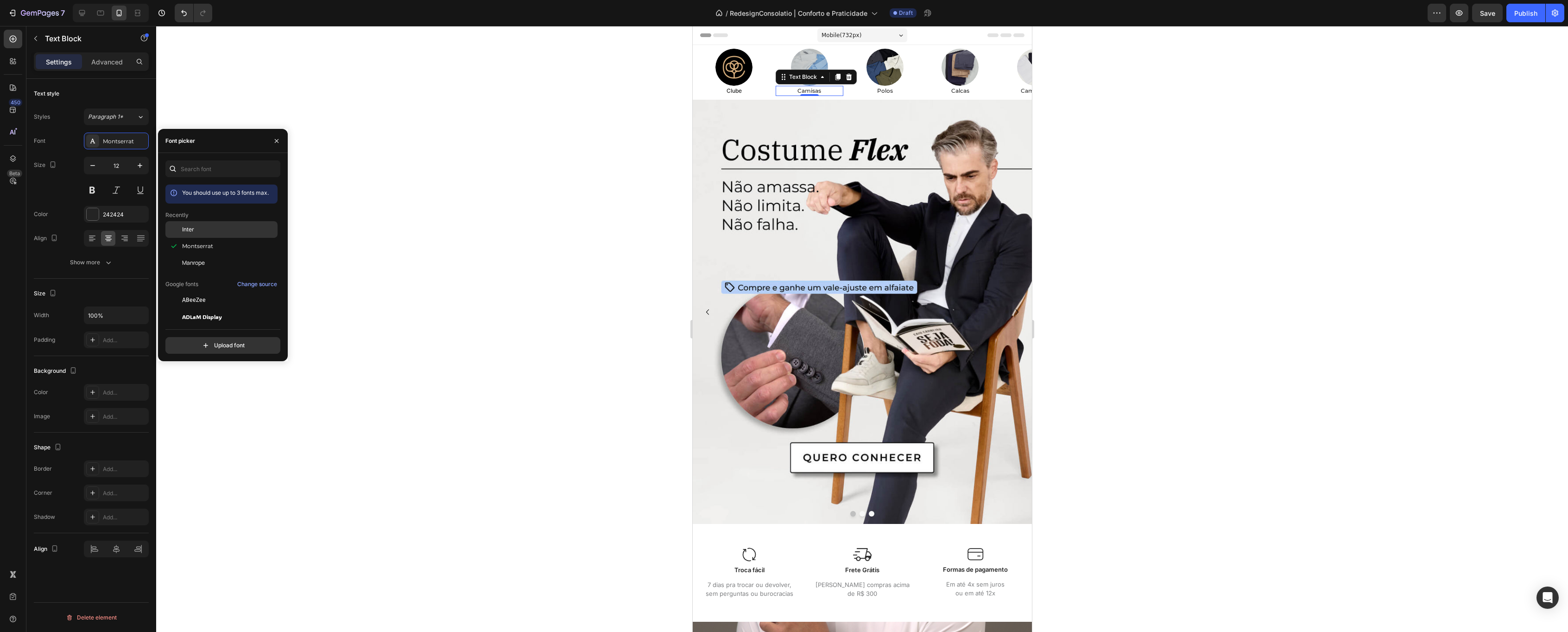
click at [192, 228] on span "Inter" at bounding box center [188, 229] width 12 height 9
click at [883, 92] on p "Polos" at bounding box center [884, 91] width 66 height 9
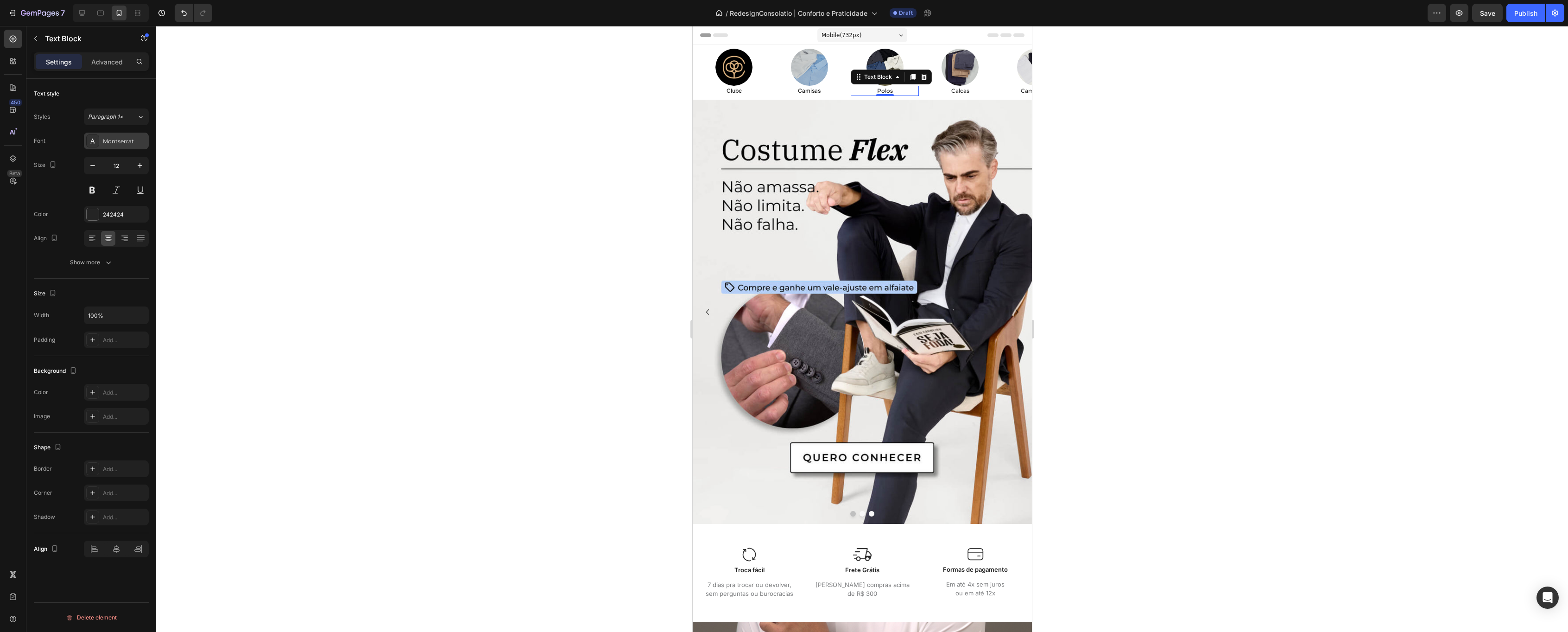
click at [119, 136] on div "Montserrat" at bounding box center [116, 140] width 65 height 16
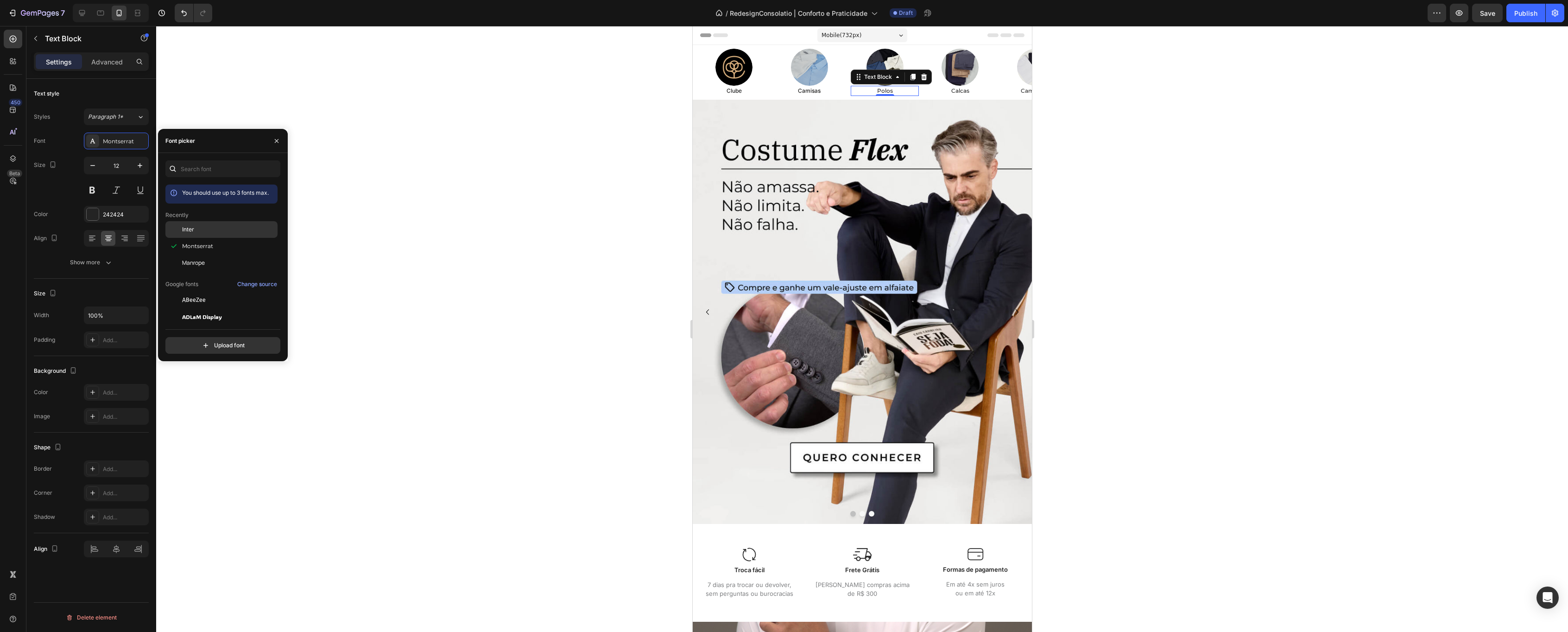
click at [206, 292] on div "Inter" at bounding box center [221, 300] width 112 height 16
click at [956, 93] on p "Calcas" at bounding box center [959, 91] width 66 height 9
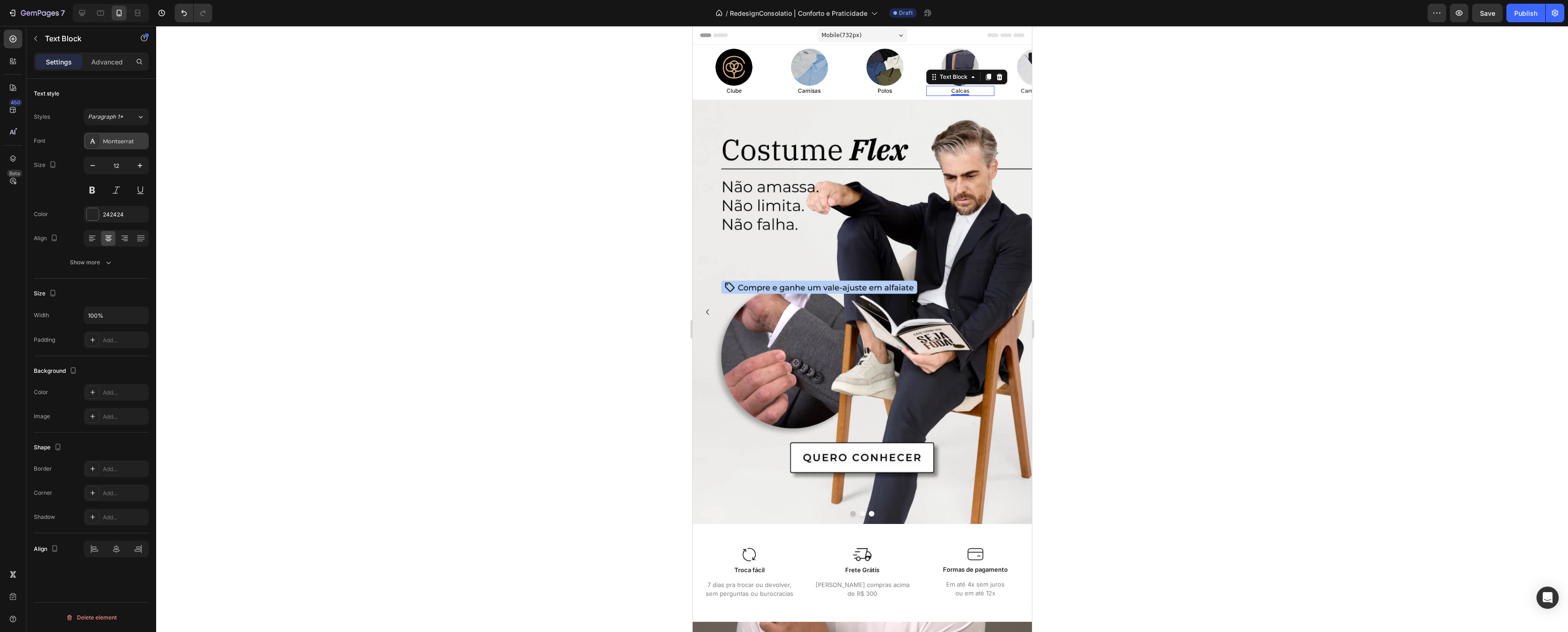
click at [110, 139] on div "Montserrat" at bounding box center [124, 141] width 43 height 9
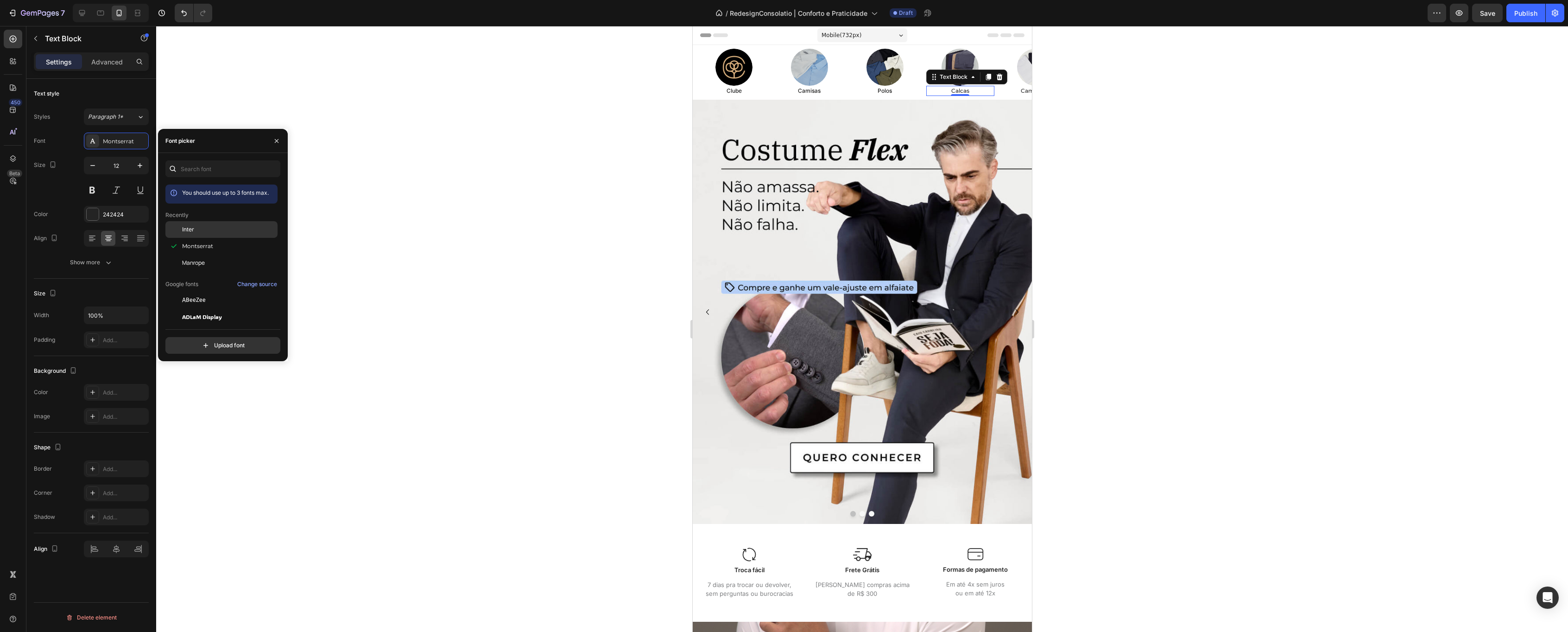
click at [192, 228] on span "Inter" at bounding box center [188, 229] width 12 height 9
click at [1022, 92] on p "Camisetas" at bounding box center [1035, 91] width 66 height 9
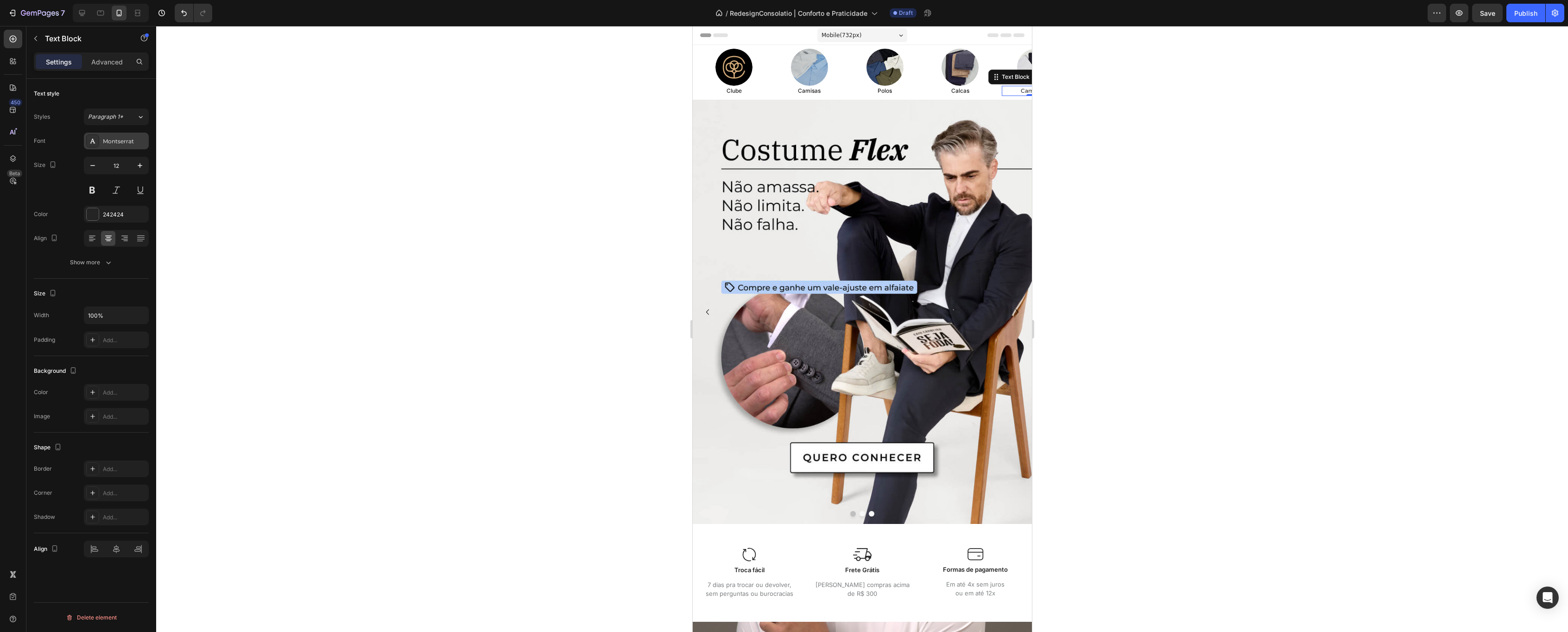
click at [114, 145] on div "Montserrat" at bounding box center [124, 141] width 43 height 9
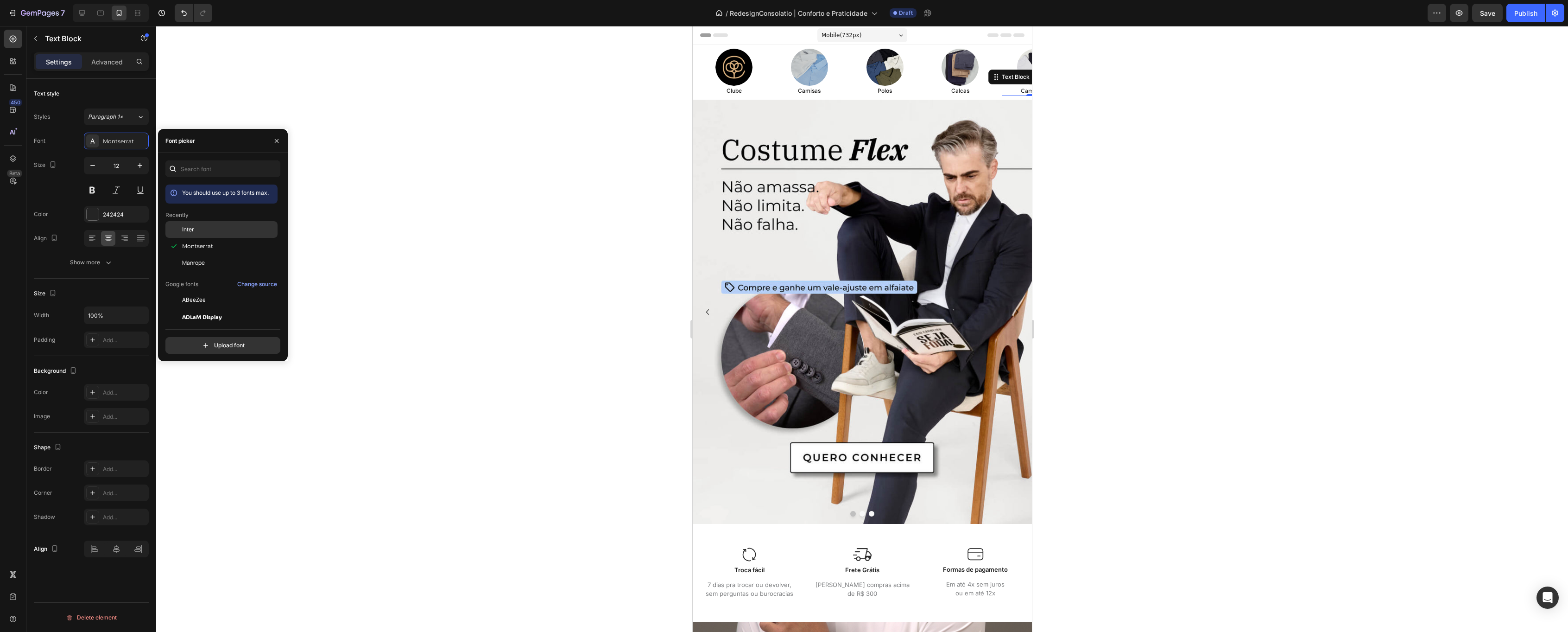
click at [200, 231] on div "Inter" at bounding box center [229, 229] width 93 height 9
click at [498, 182] on div at bounding box center [862, 329] width 1412 height 606
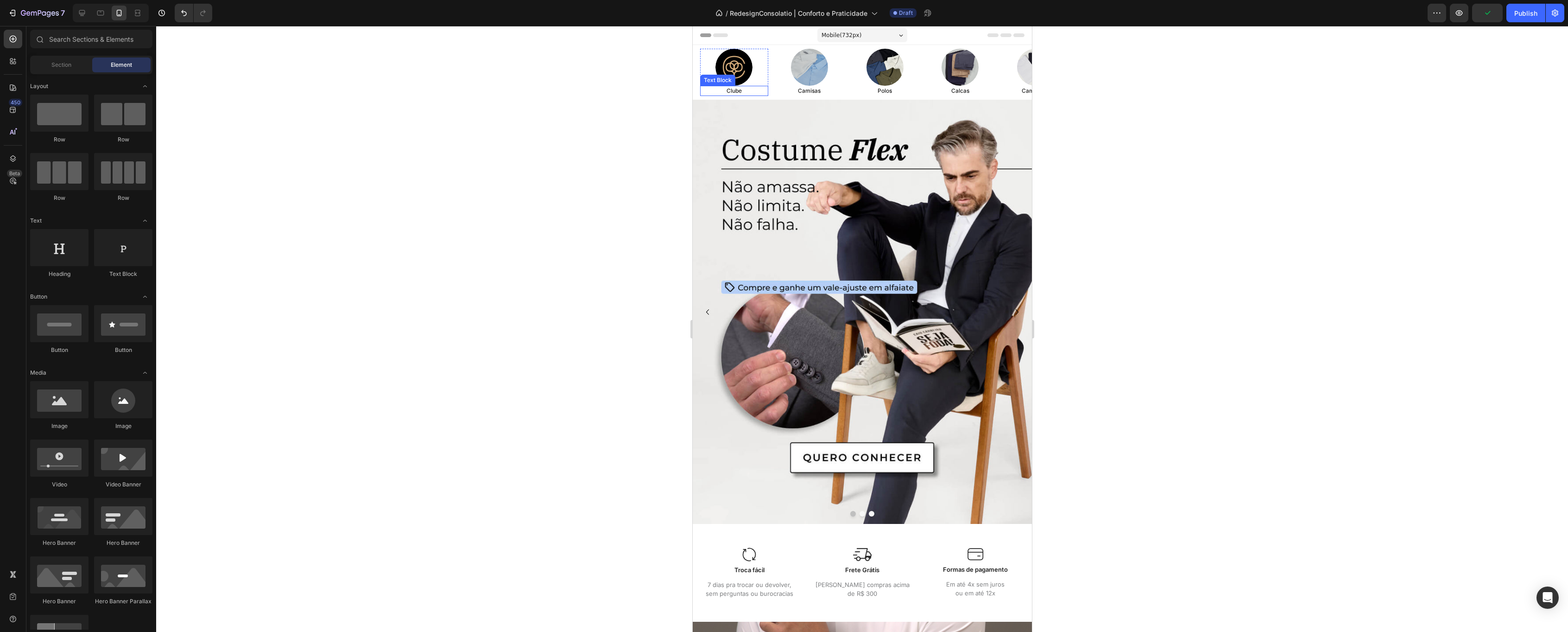
click at [736, 95] on p "Clube" at bounding box center [734, 91] width 66 height 9
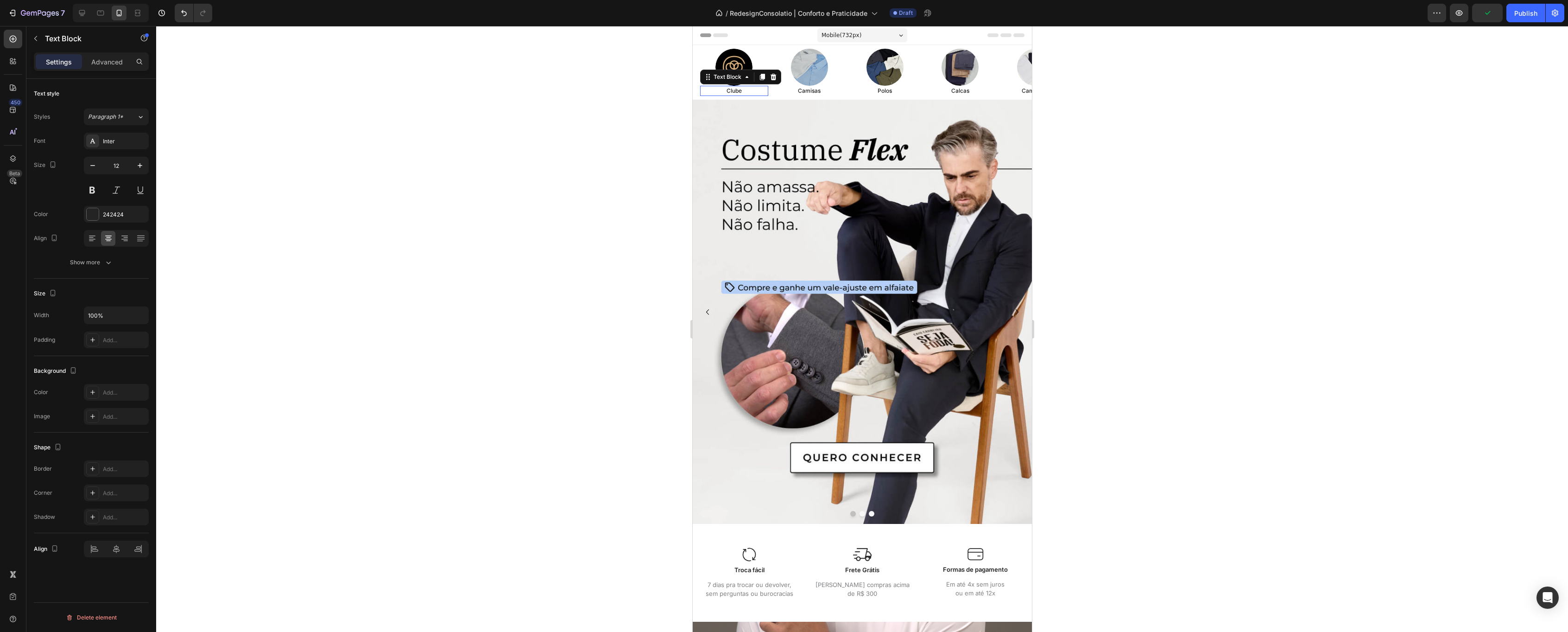
click at [736, 95] on p "Clube" at bounding box center [734, 91] width 66 height 9
click at [1282, 159] on div at bounding box center [862, 329] width 1412 height 606
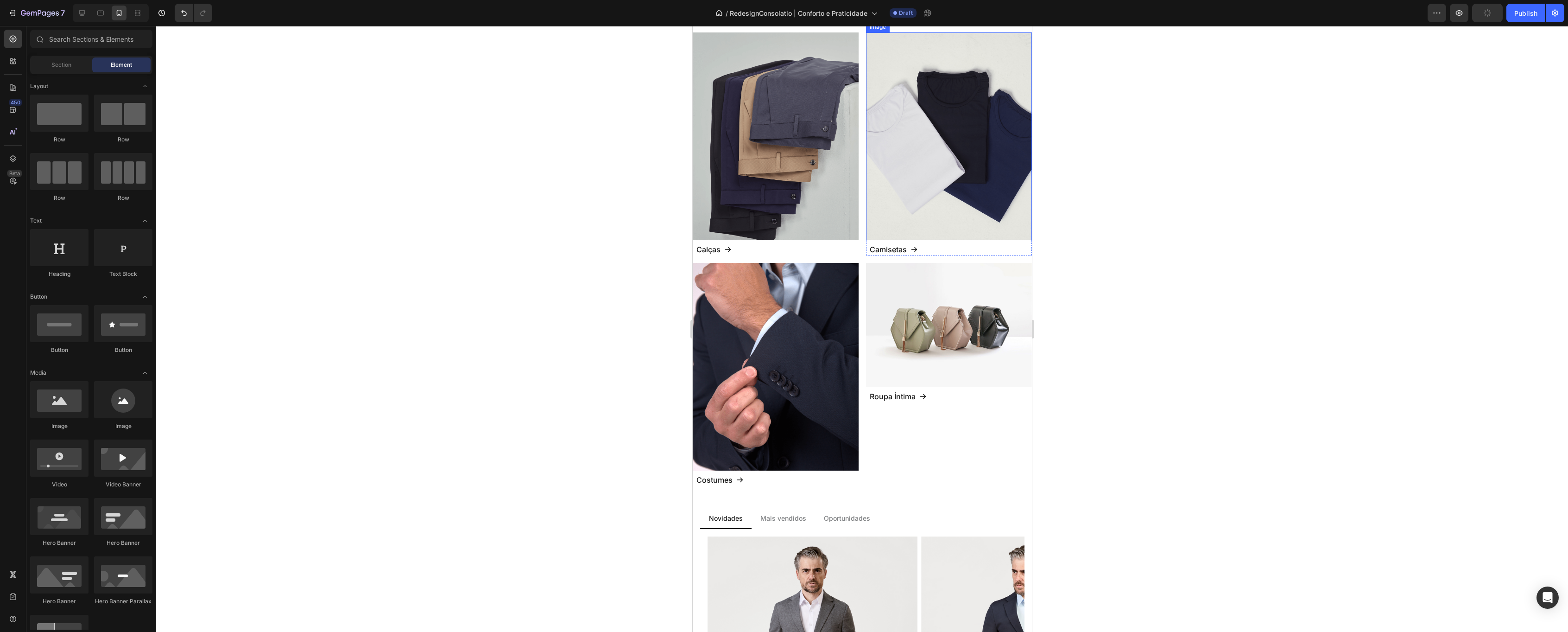
scroll to position [740, 0]
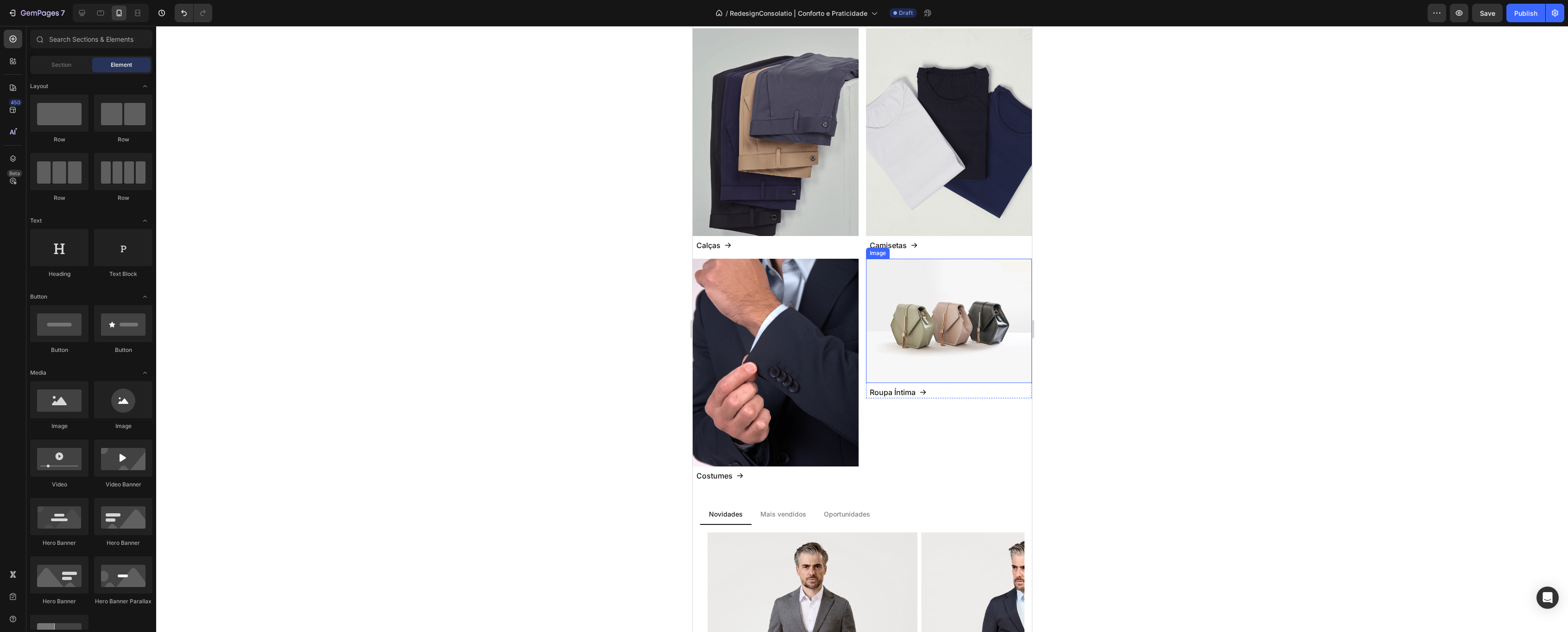
click at [946, 305] on img at bounding box center [949, 321] width 166 height 124
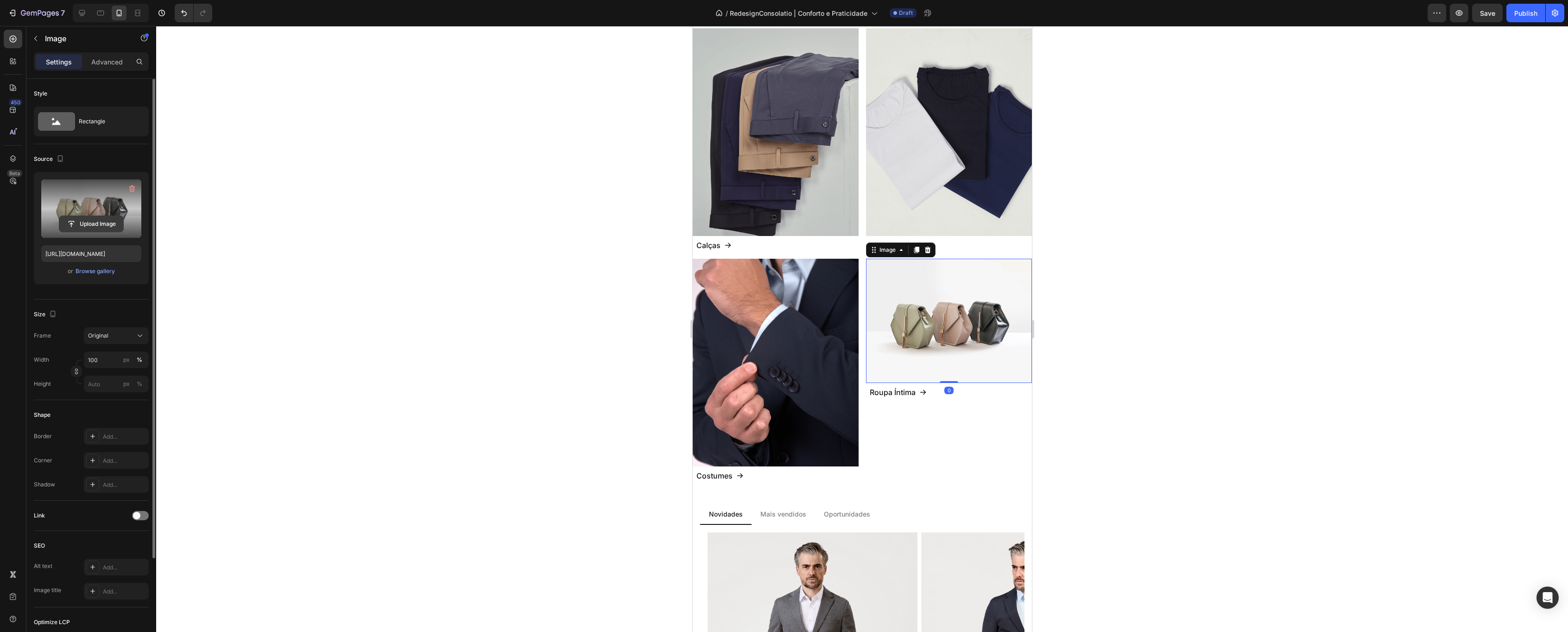
click at [91, 230] on input "file" at bounding box center [91, 224] width 64 height 16
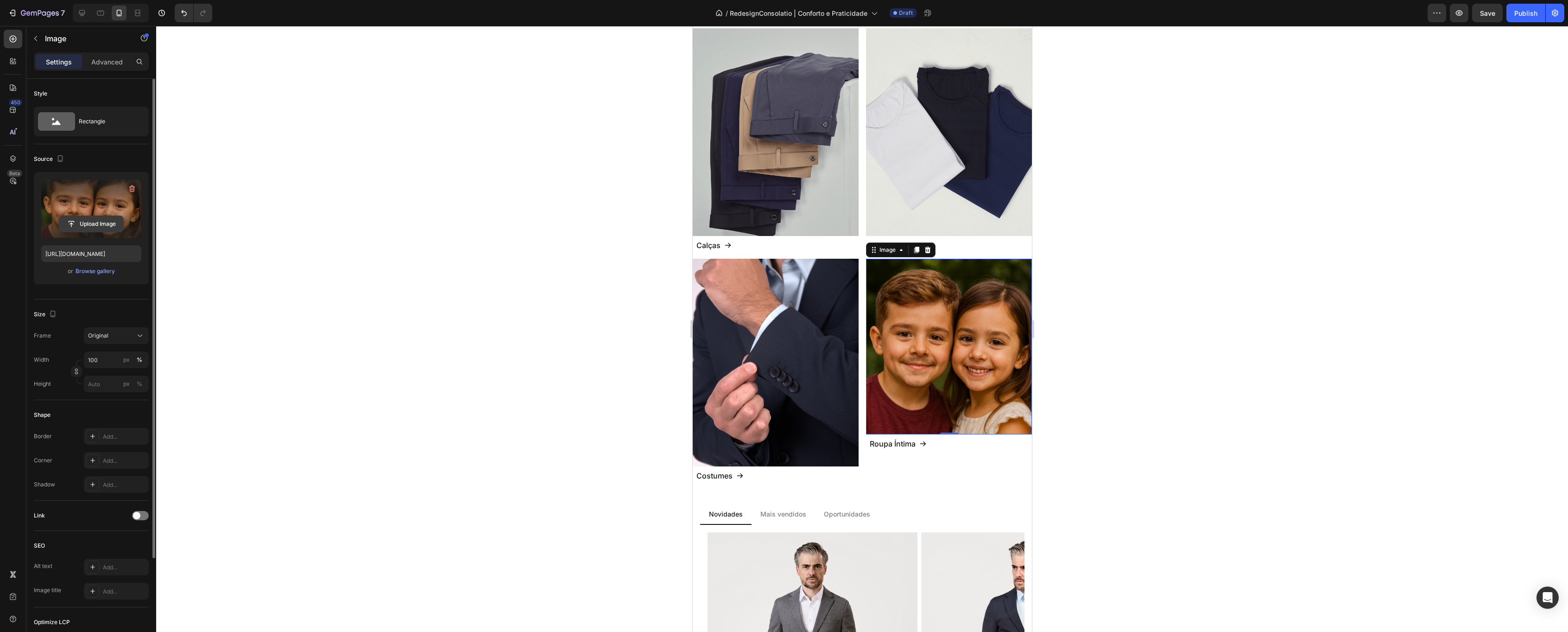
click at [86, 223] on input "file" at bounding box center [91, 224] width 64 height 16
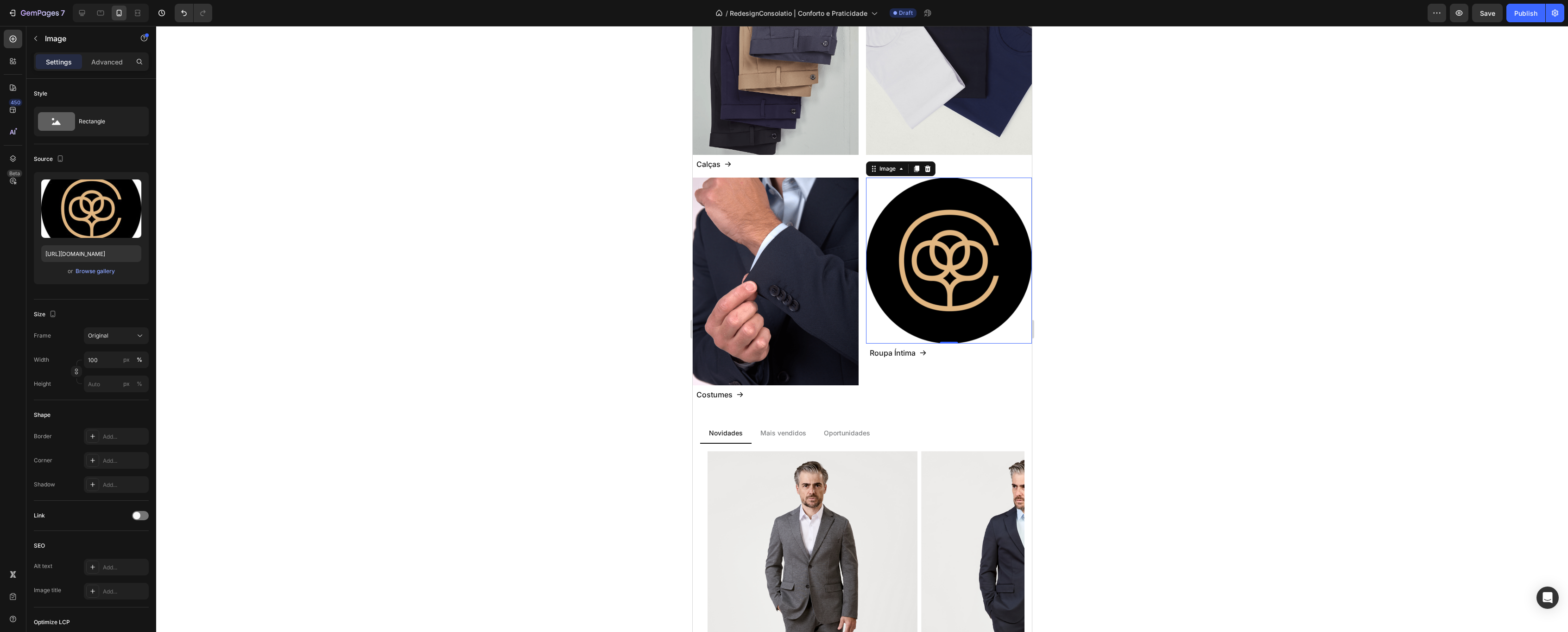
scroll to position [807, 0]
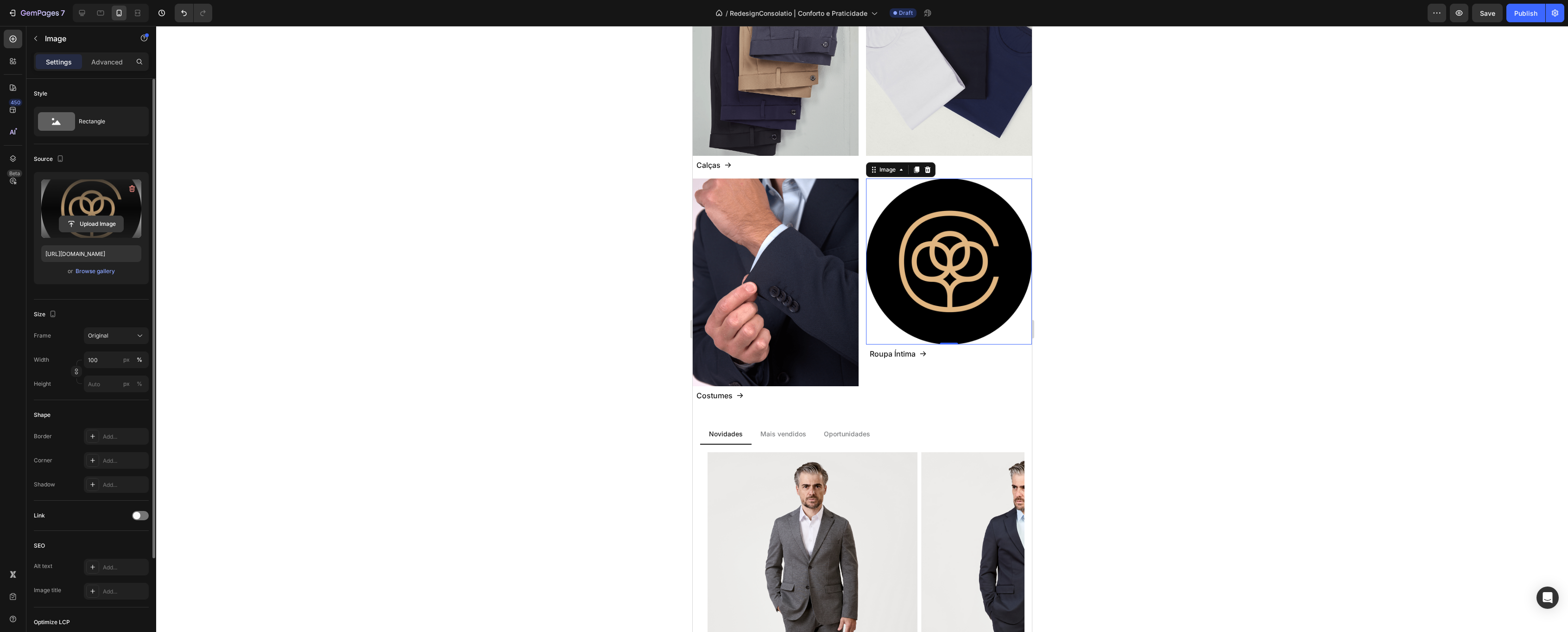
click at [88, 226] on input "file" at bounding box center [91, 224] width 64 height 16
type input "[URL][DOMAIN_NAME]"
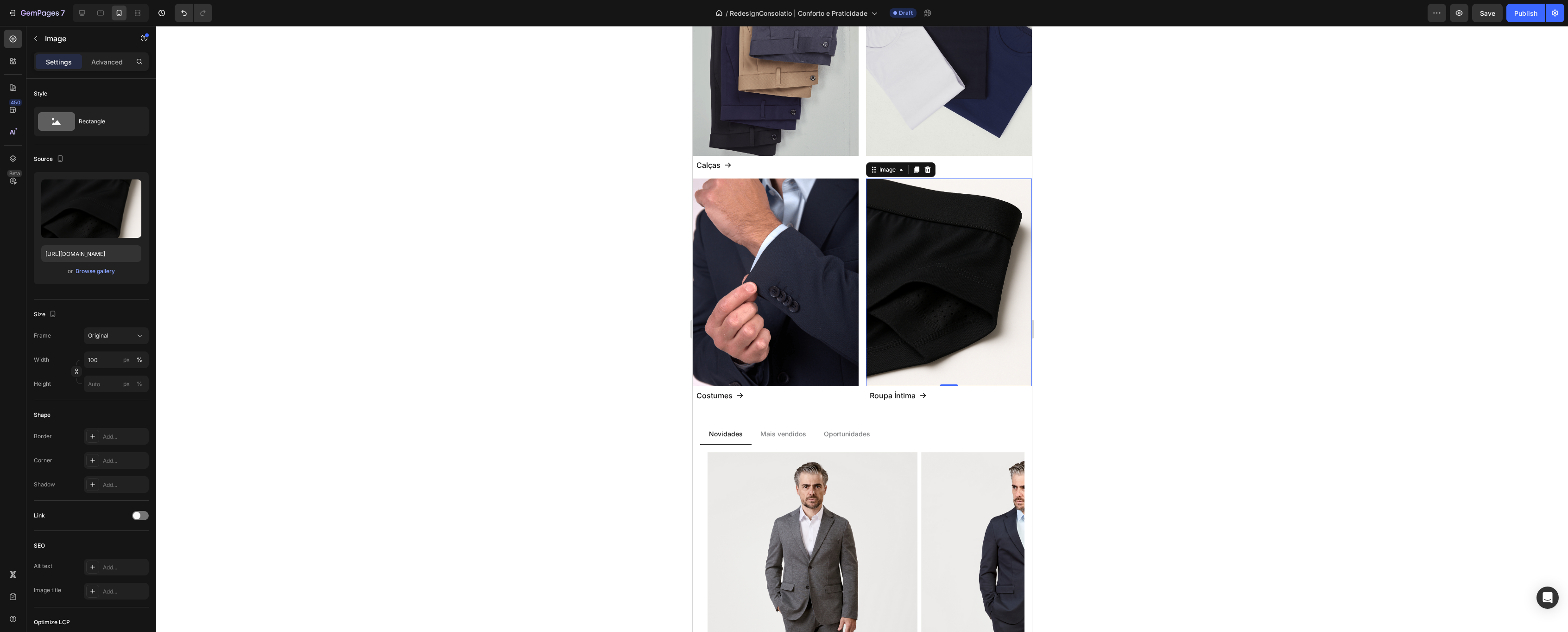
click at [1115, 187] on div at bounding box center [862, 329] width 1412 height 606
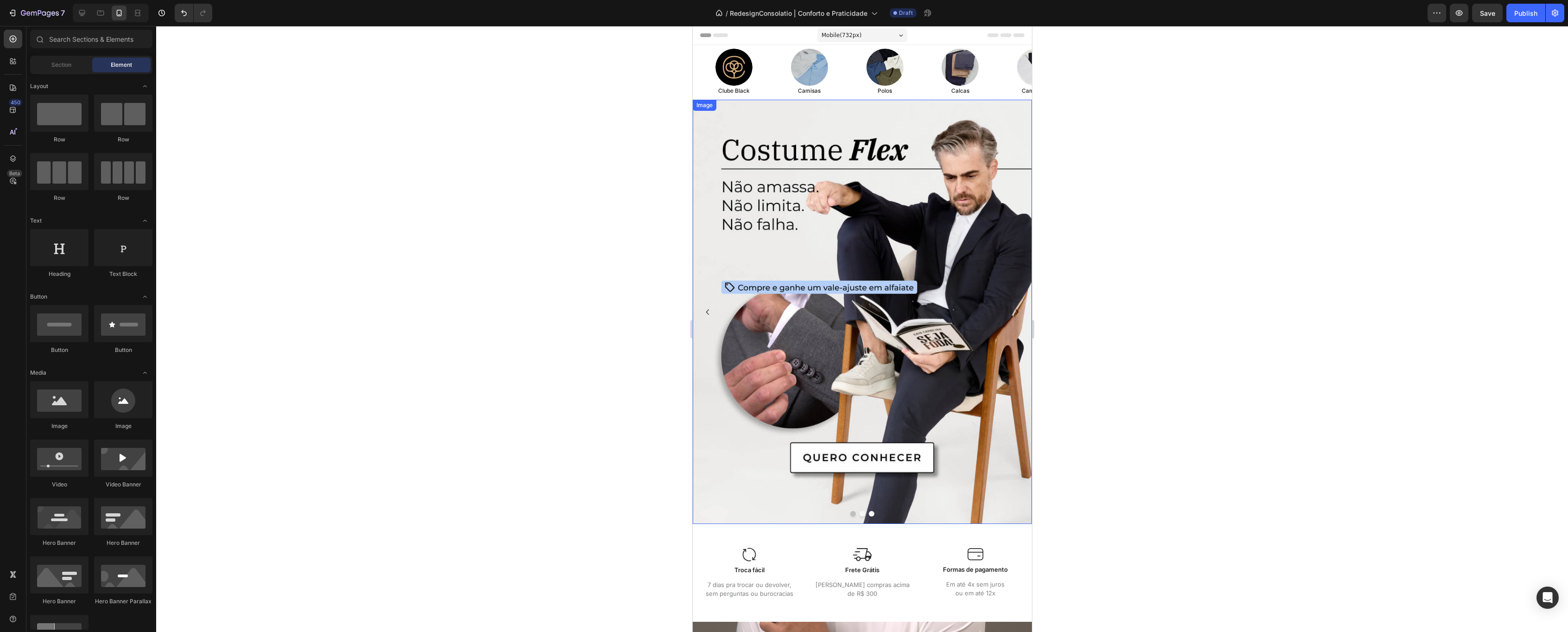
scroll to position [0, 0]
click at [1478, 15] on button "Save" at bounding box center [1487, 13] width 30 height 18
click at [861, 515] on button "Dot" at bounding box center [862, 514] width 5 height 5
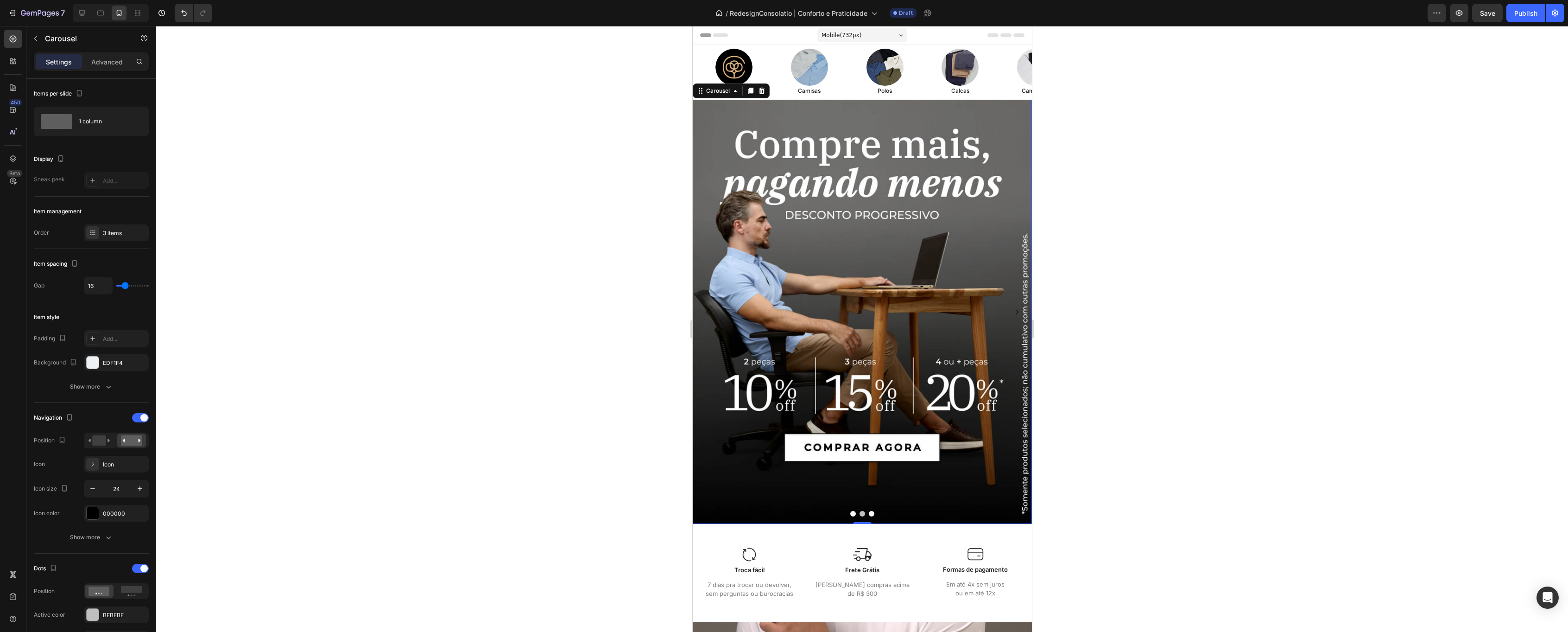
click at [872, 514] on button "Dot" at bounding box center [871, 514] width 5 height 5
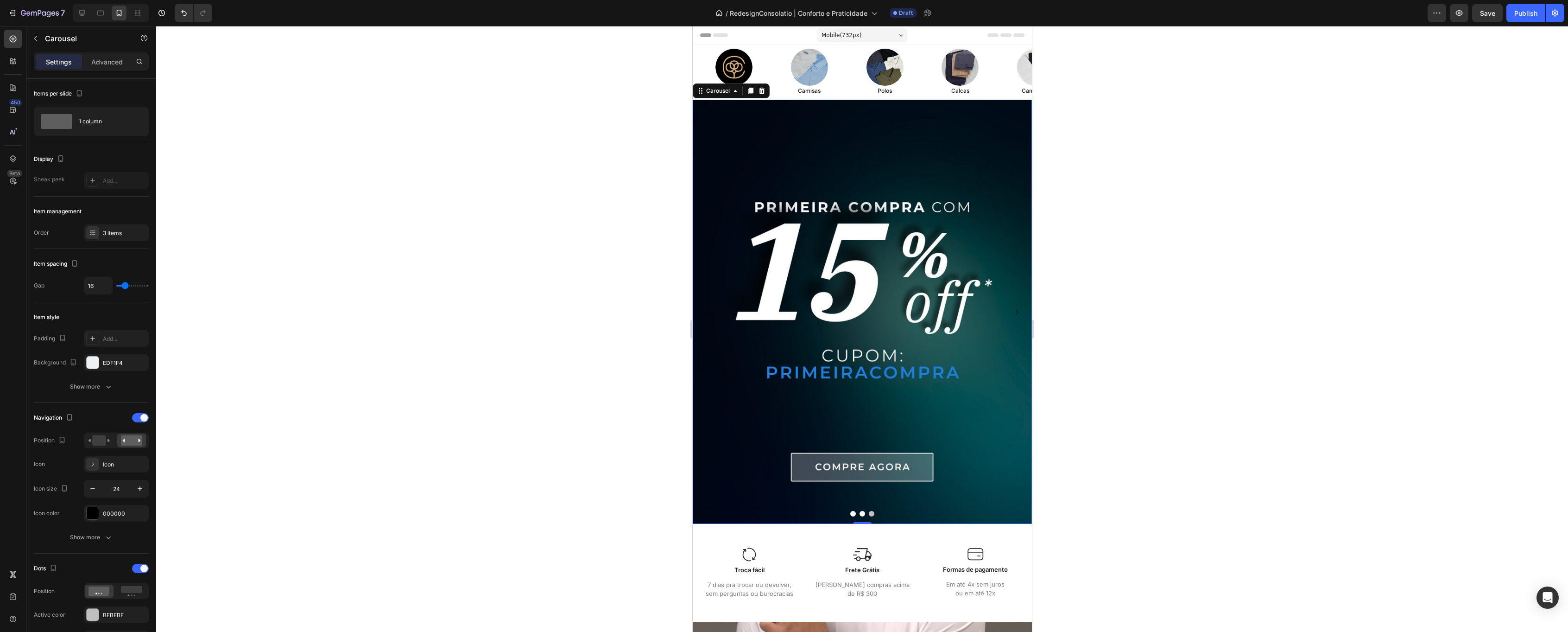
click at [864, 514] on button "Dot" at bounding box center [862, 514] width 5 height 5
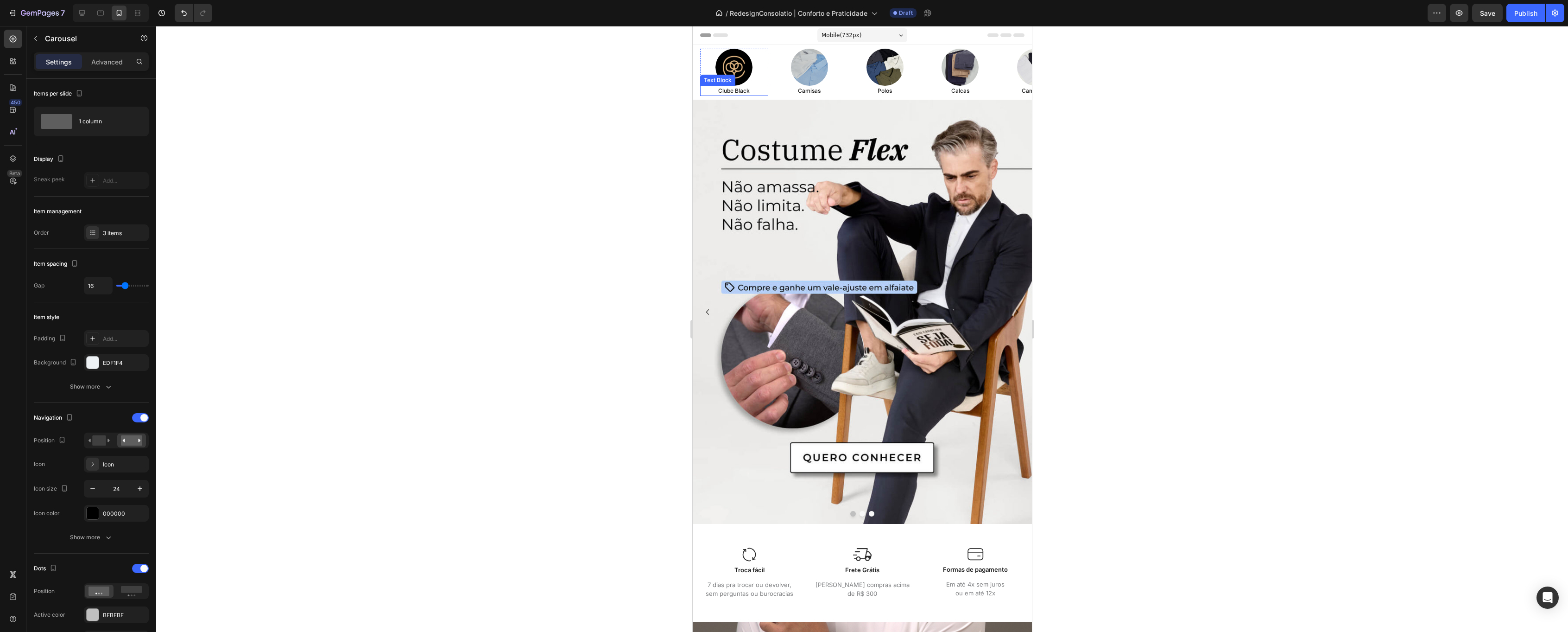
click at [737, 92] on p "Clube Black" at bounding box center [734, 91] width 66 height 9
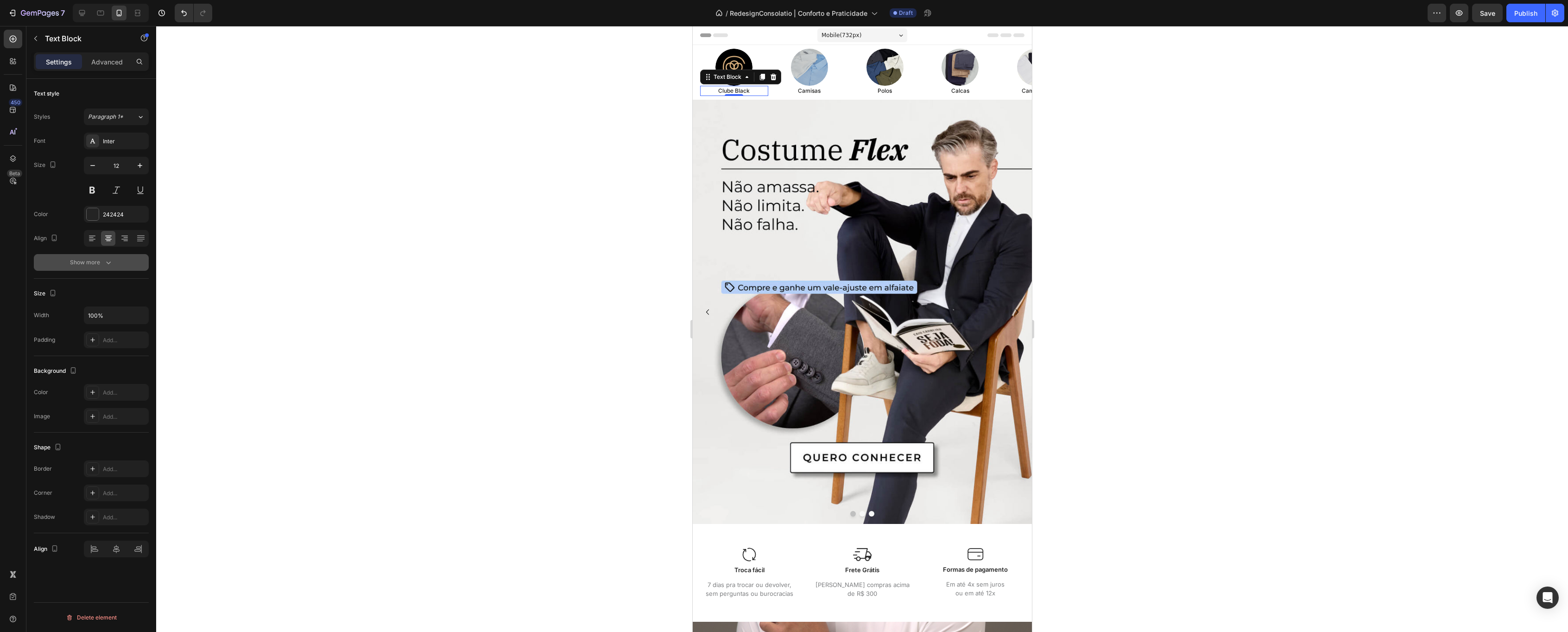
click at [99, 255] on button "Show more" at bounding box center [91, 262] width 115 height 16
click at [122, 263] on div "Medium" at bounding box center [112, 262] width 47 height 9
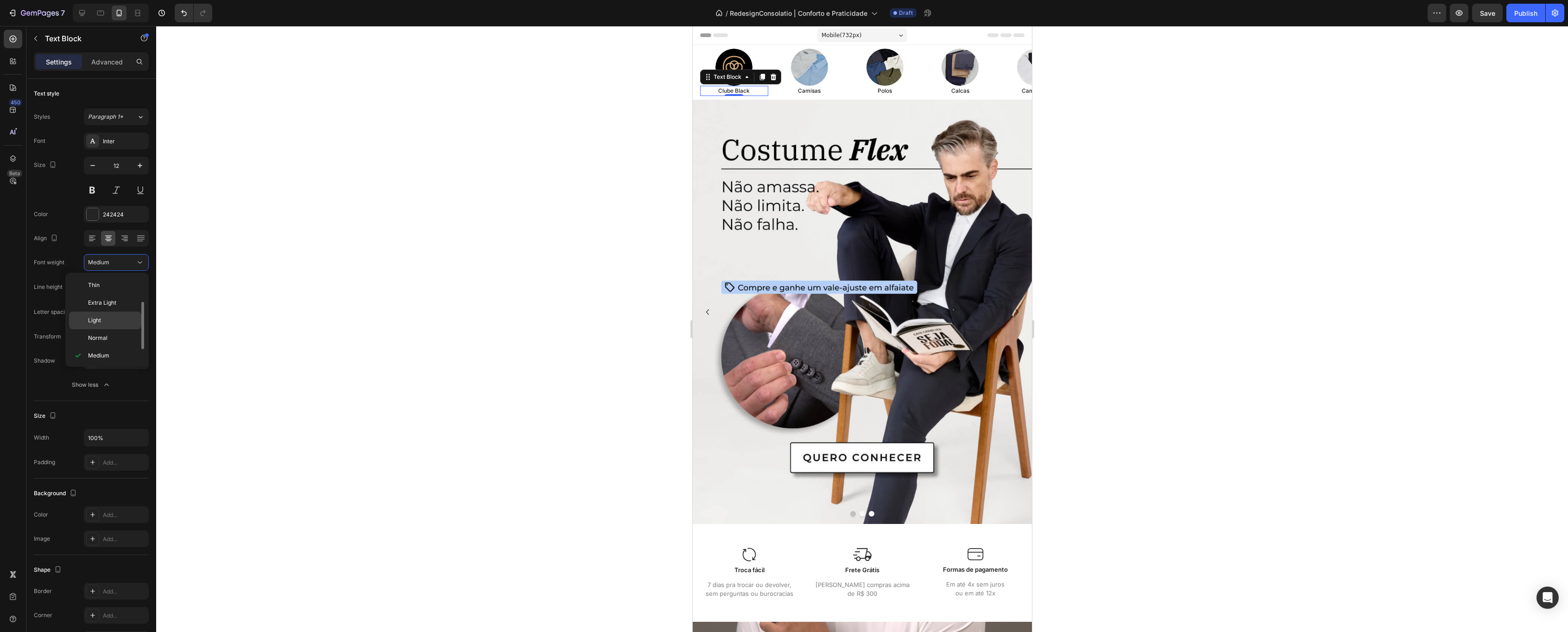
scroll to position [16, 0]
click at [109, 321] on p "Normal" at bounding box center [113, 321] width 49 height 9
click at [819, 90] on p "Camisas" at bounding box center [809, 91] width 66 height 9
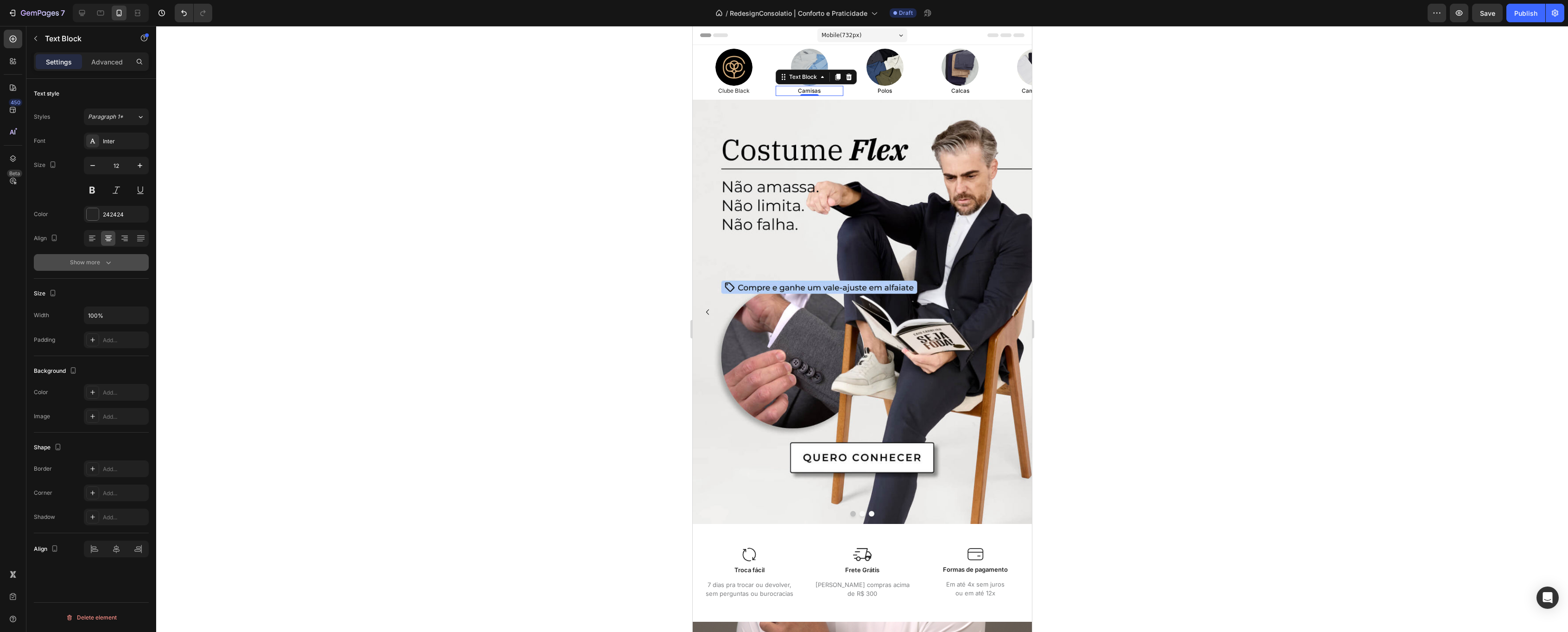
click at [114, 267] on button "Show more" at bounding box center [91, 262] width 115 height 16
click at [116, 261] on div "Medium" at bounding box center [112, 262] width 47 height 9
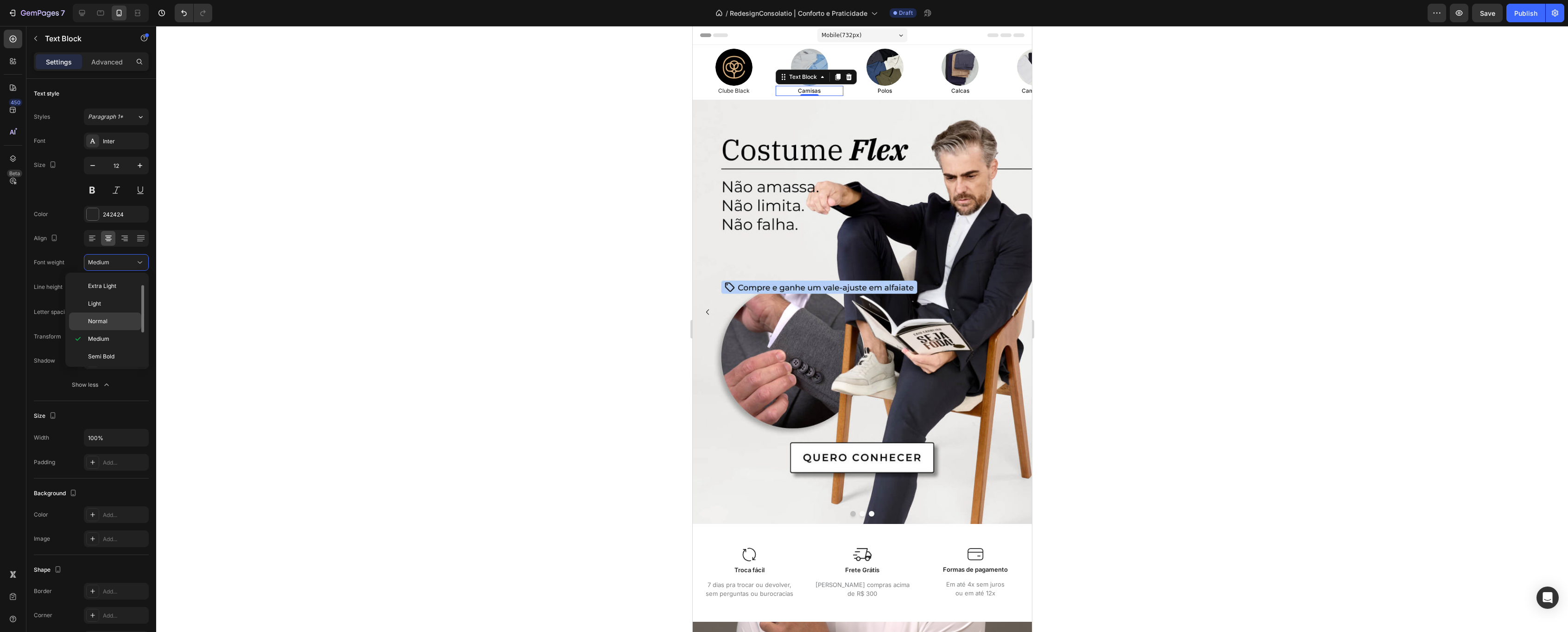
click at [109, 327] on div "Normal" at bounding box center [105, 321] width 72 height 18
click at [892, 95] on div "Polos" at bounding box center [884, 90] width 68 height 10
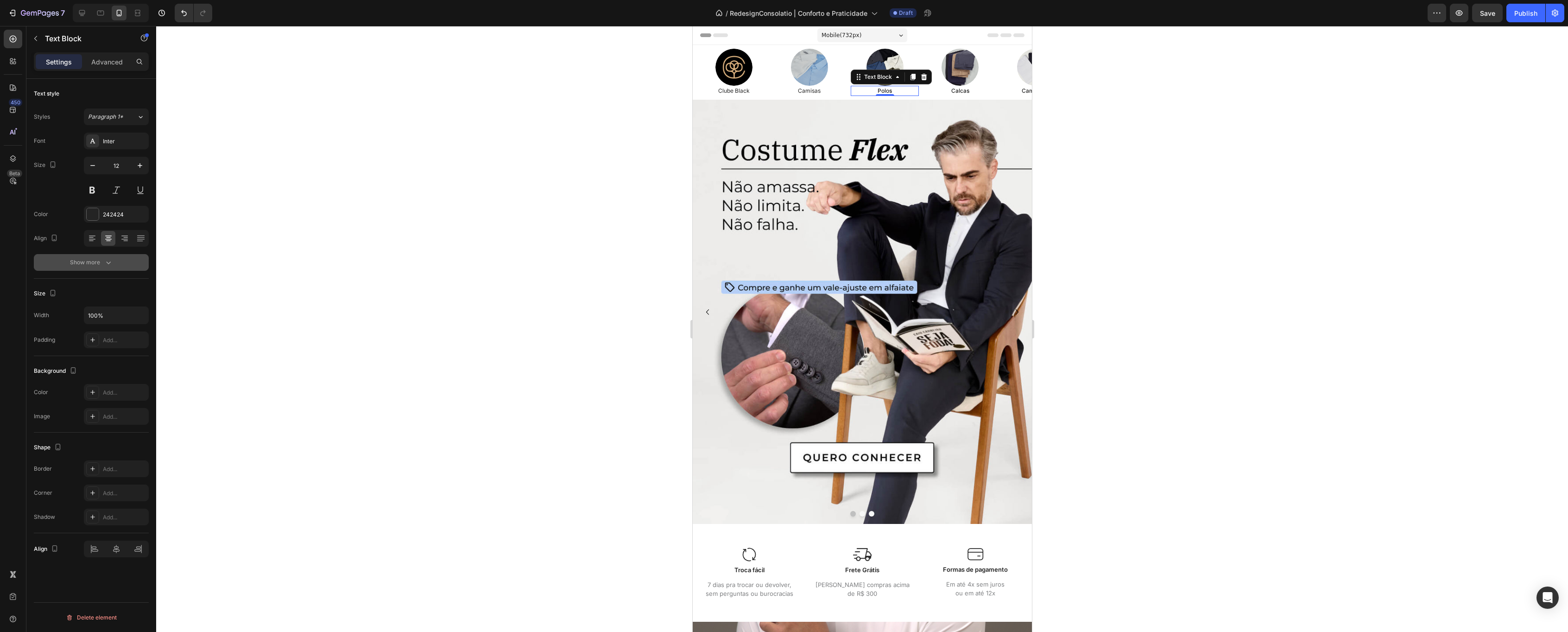
click at [114, 259] on button "Show more" at bounding box center [91, 262] width 115 height 16
click at [118, 262] on div "Medium" at bounding box center [112, 262] width 47 height 9
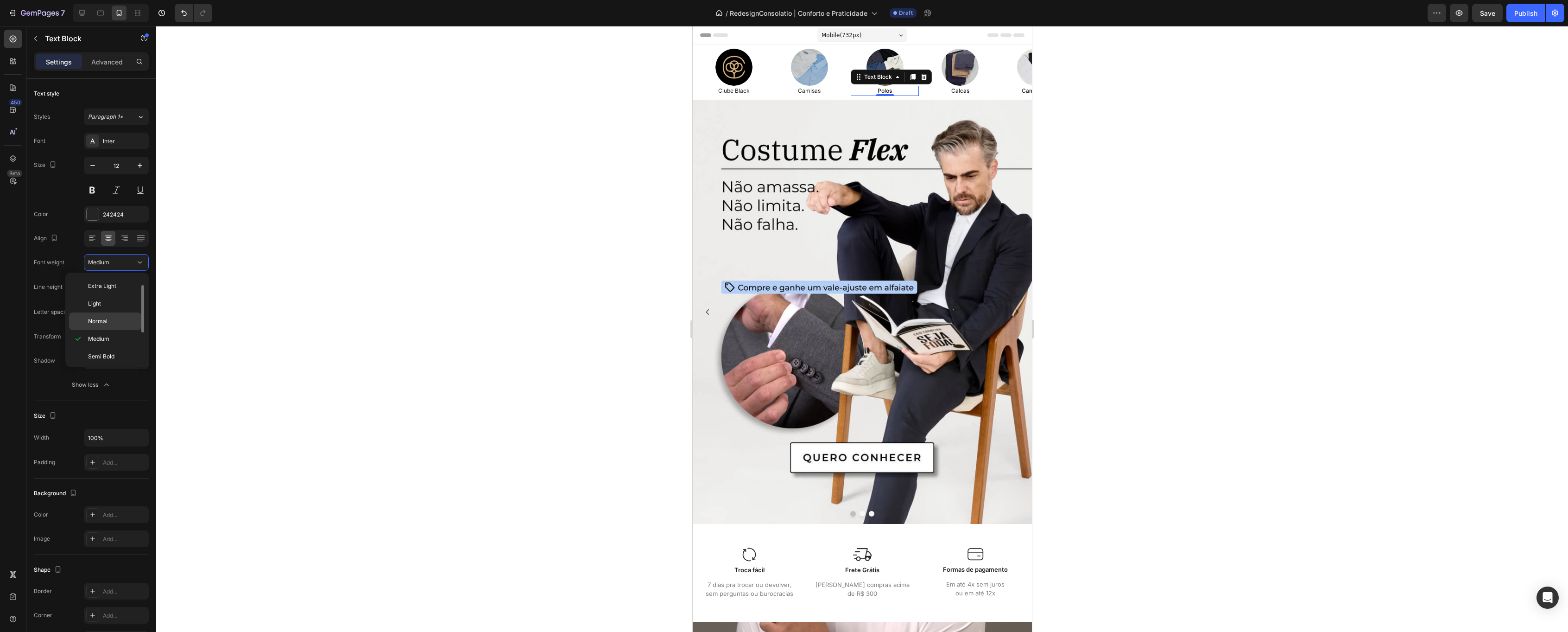
click at [116, 321] on p "Normal" at bounding box center [113, 321] width 49 height 9
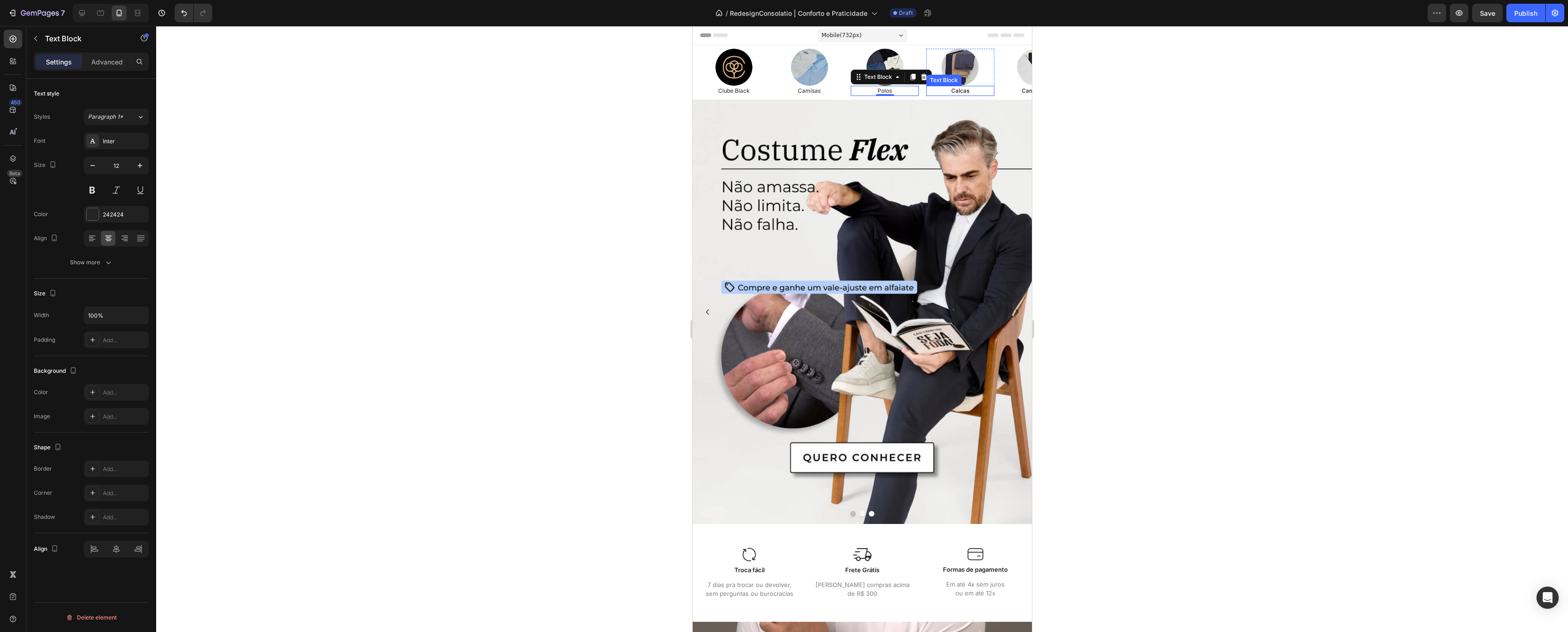
click at [973, 90] on p "Calcas" at bounding box center [959, 91] width 66 height 9
click at [100, 263] on div "Show more" at bounding box center [91, 263] width 43 height 9
click at [124, 262] on div "Medium" at bounding box center [112, 262] width 47 height 9
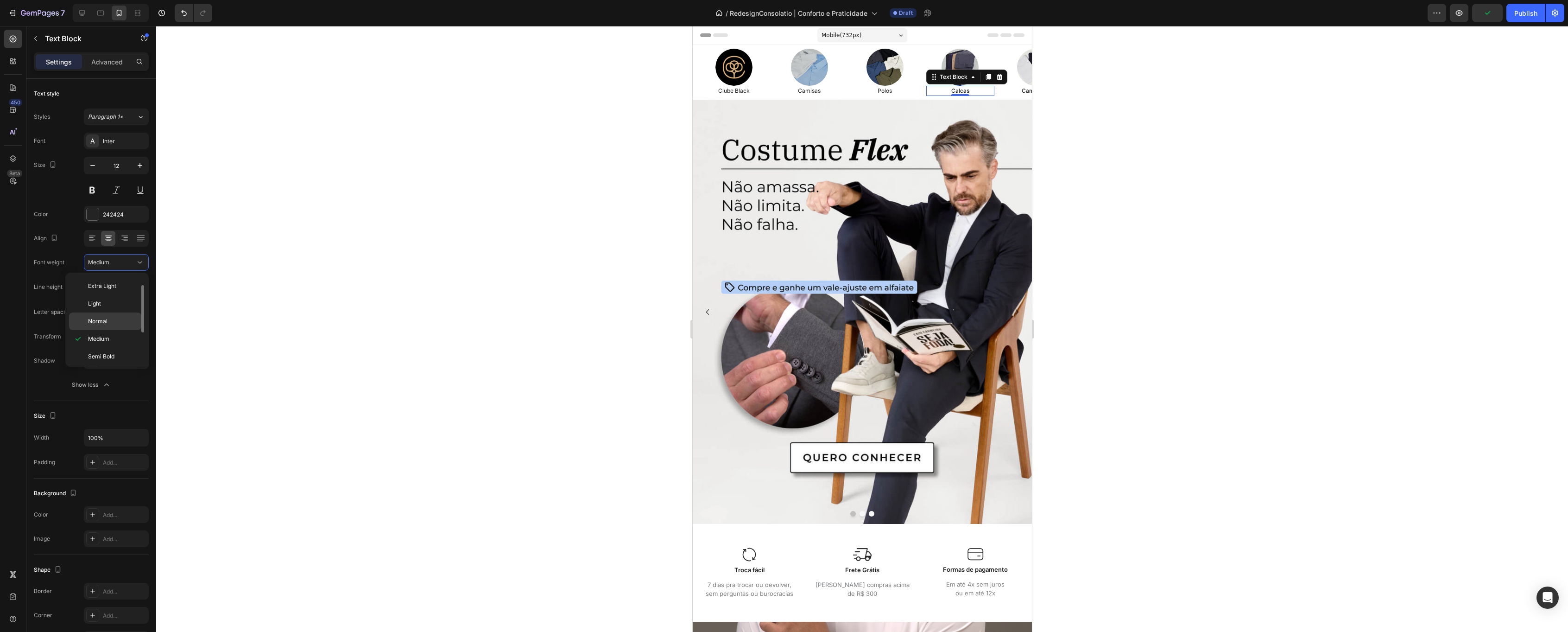
click at [119, 321] on p "Normal" at bounding box center [113, 321] width 49 height 9
click at [1023, 90] on p "Camisetas" at bounding box center [1035, 91] width 66 height 9
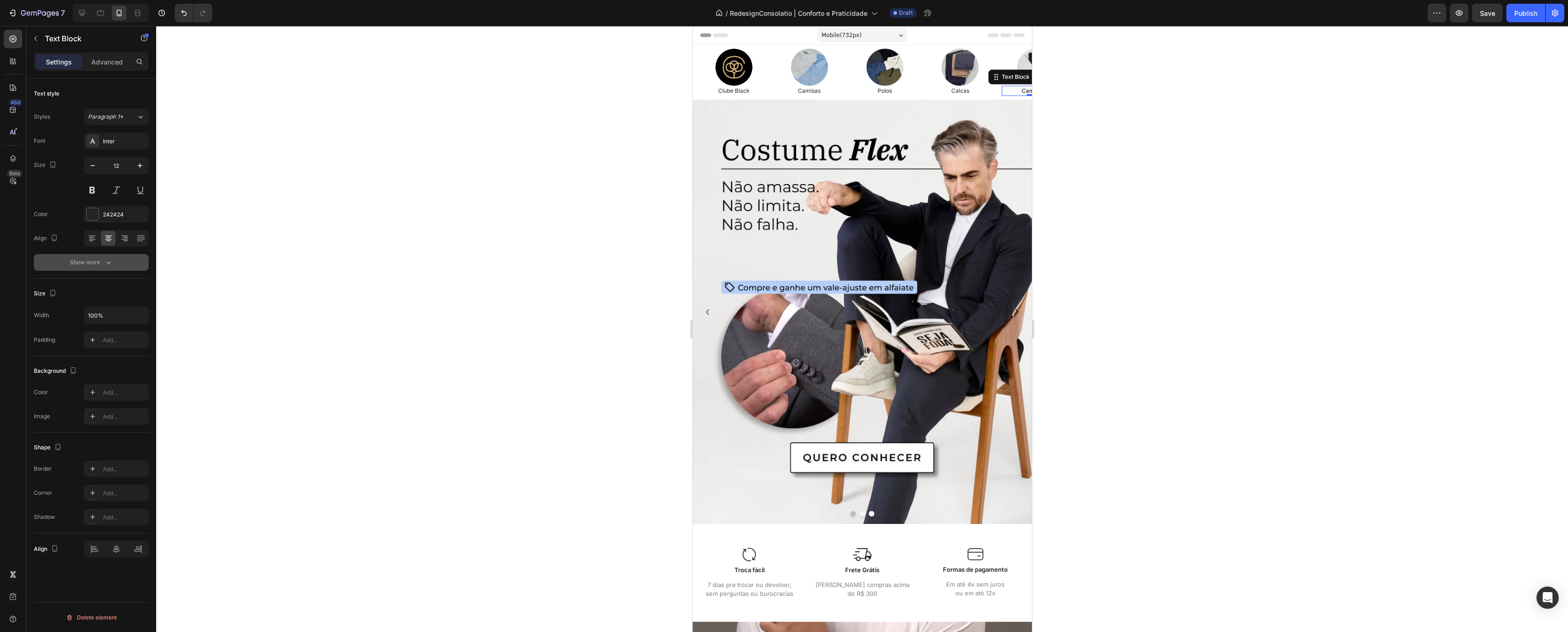
click at [106, 266] on icon "button" at bounding box center [109, 263] width 9 height 9
click at [116, 264] on div "Medium" at bounding box center [112, 262] width 47 height 9
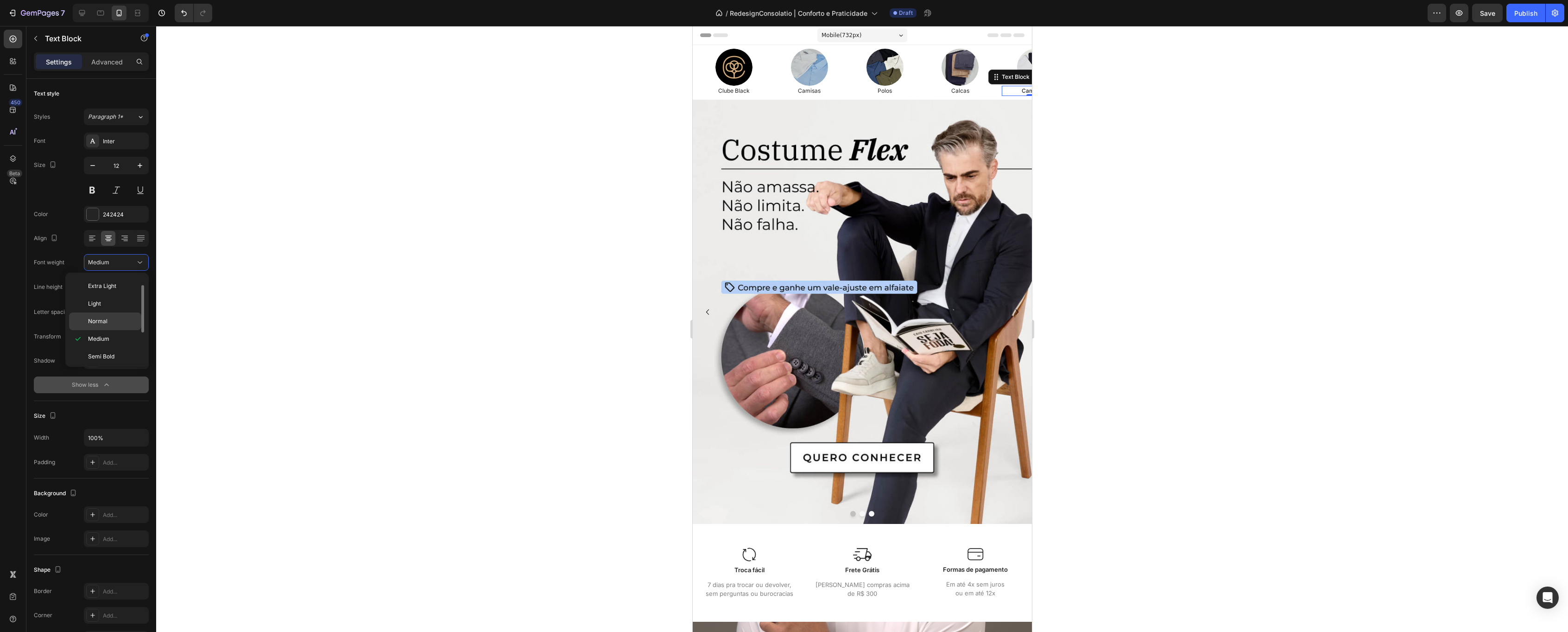
click at [107, 319] on span "Normal" at bounding box center [98, 321] width 20 height 9
click at [511, 157] on div at bounding box center [862, 329] width 1412 height 606
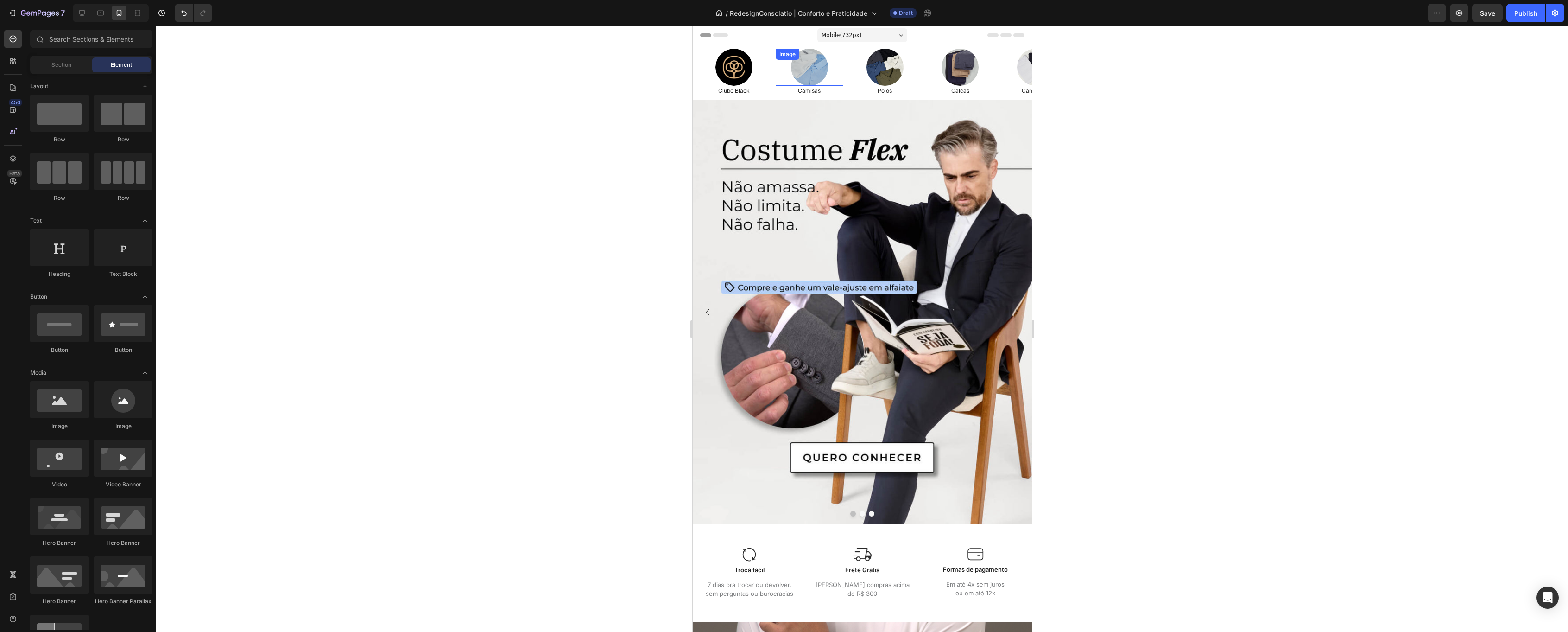
click at [809, 65] on img at bounding box center [809, 67] width 37 height 37
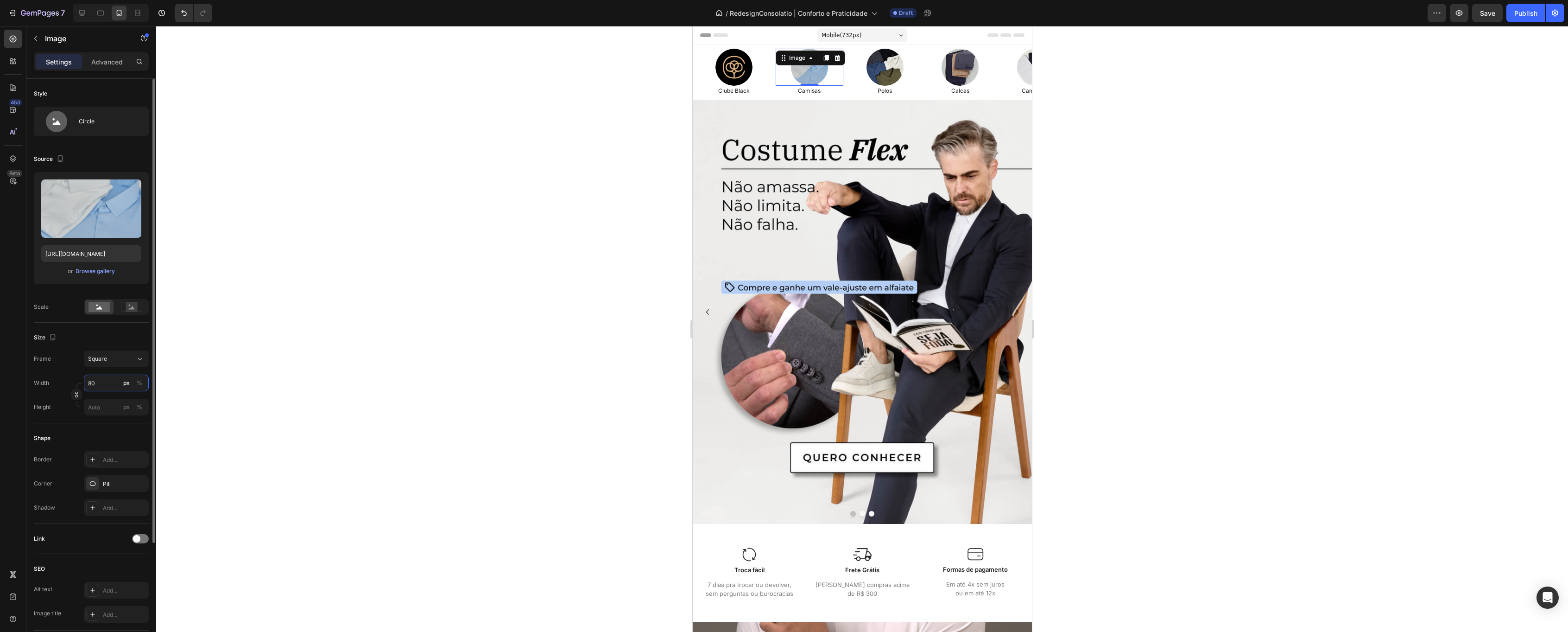
click at [111, 386] on input "80" at bounding box center [116, 382] width 65 height 16
type input "6"
type input "60"
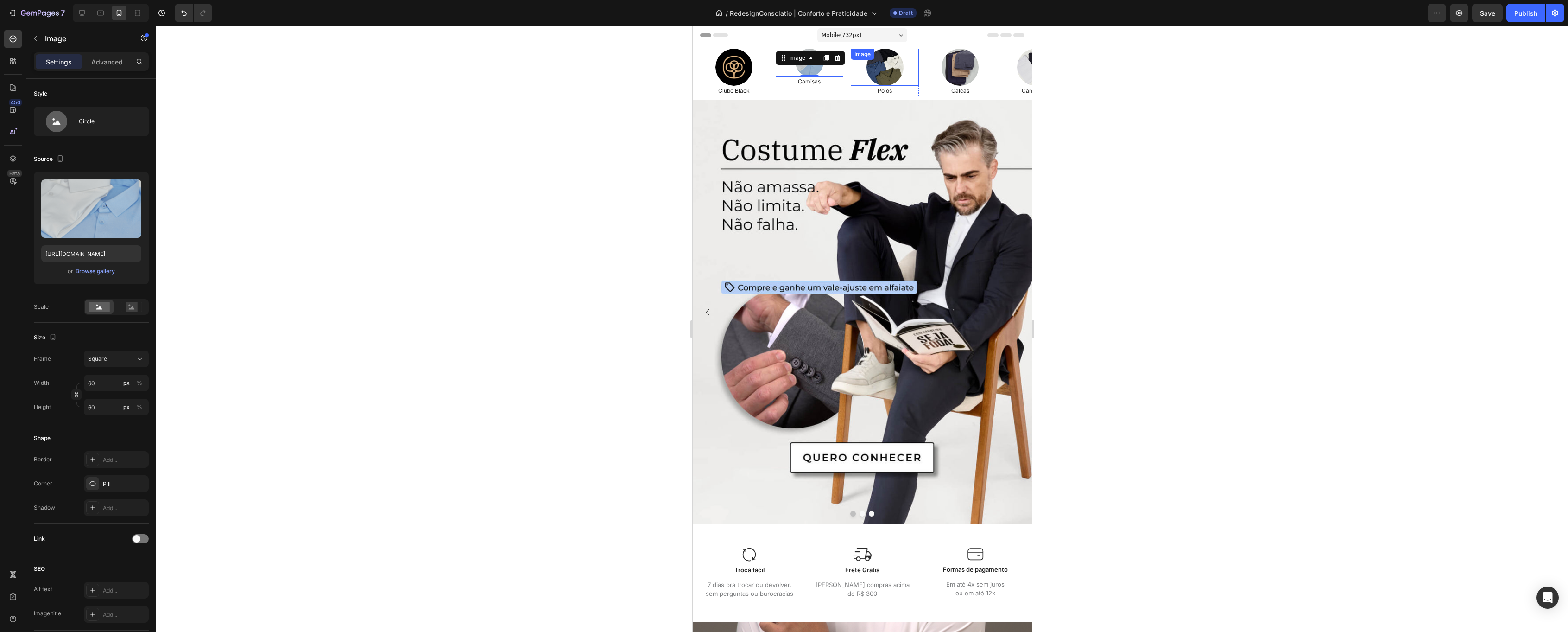
click at [896, 66] on img at bounding box center [884, 67] width 37 height 37
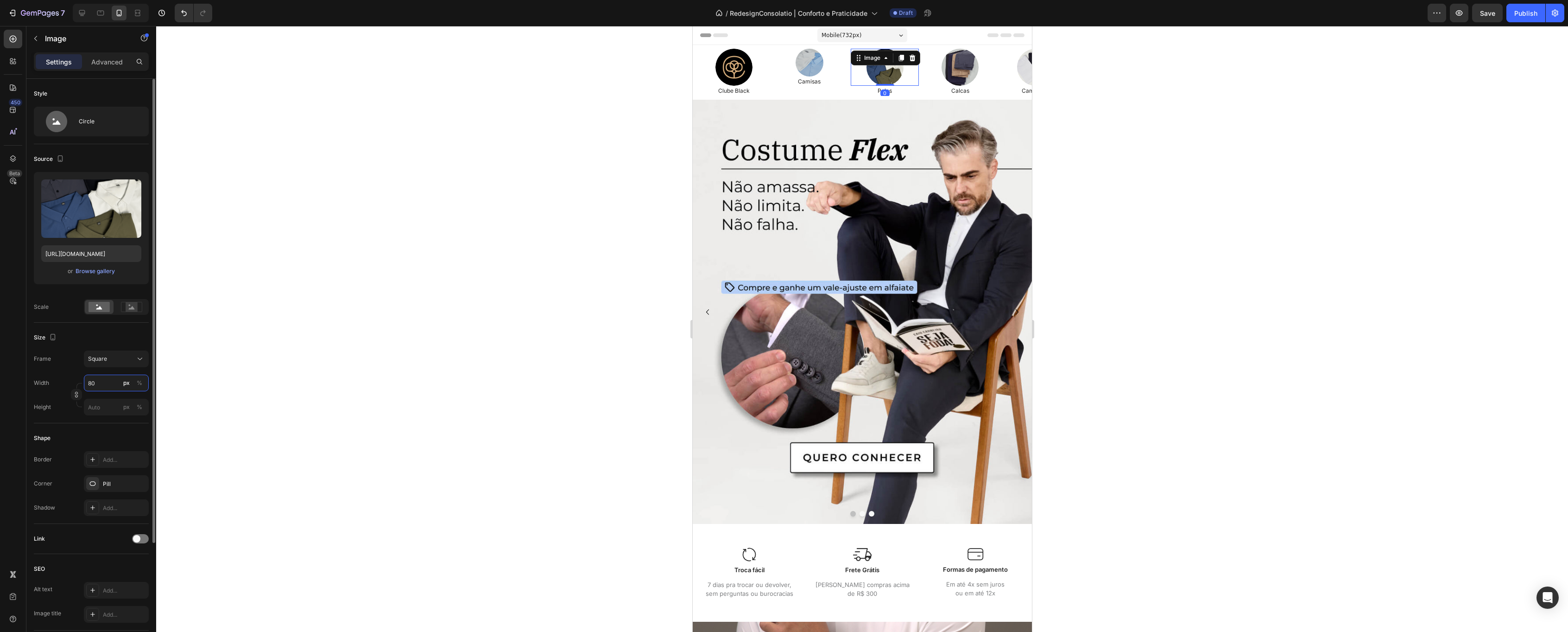
click at [103, 383] on input "80" at bounding box center [116, 382] width 65 height 16
type input "6"
type input "60"
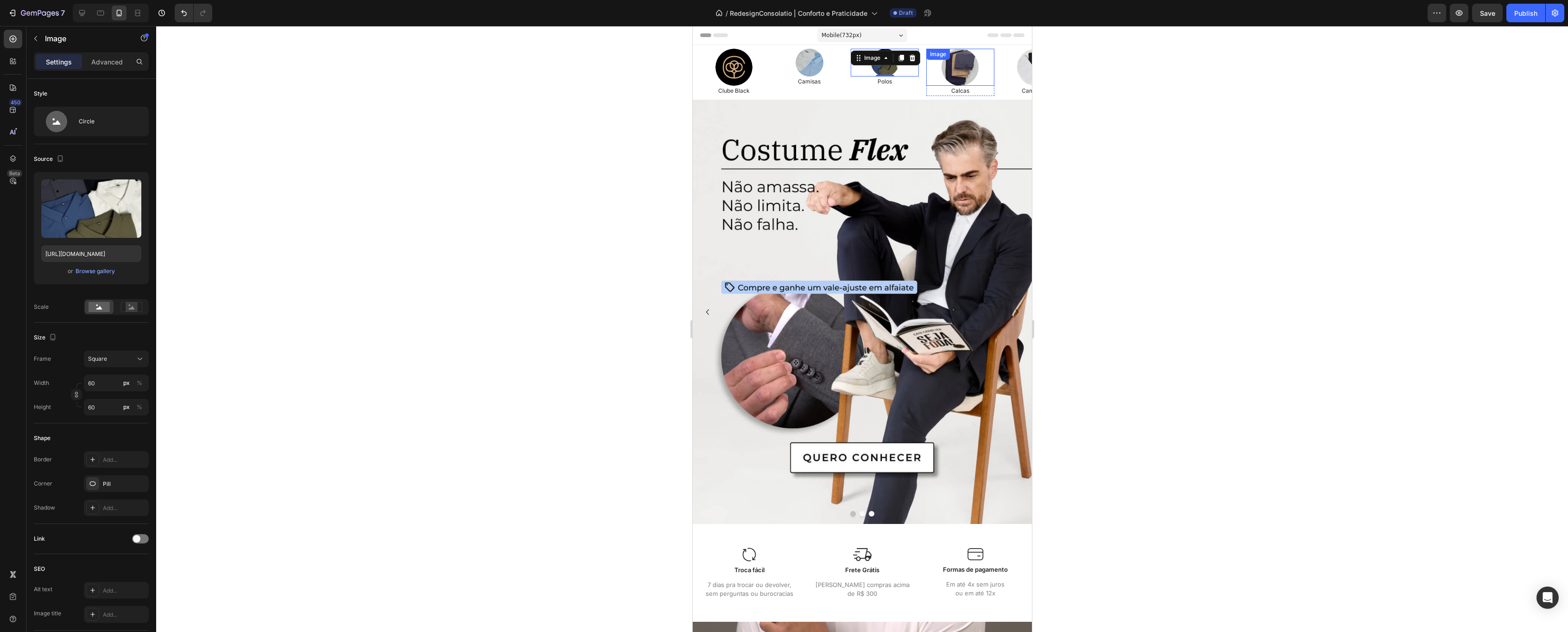
click at [955, 62] on div "Image" at bounding box center [960, 67] width 68 height 37
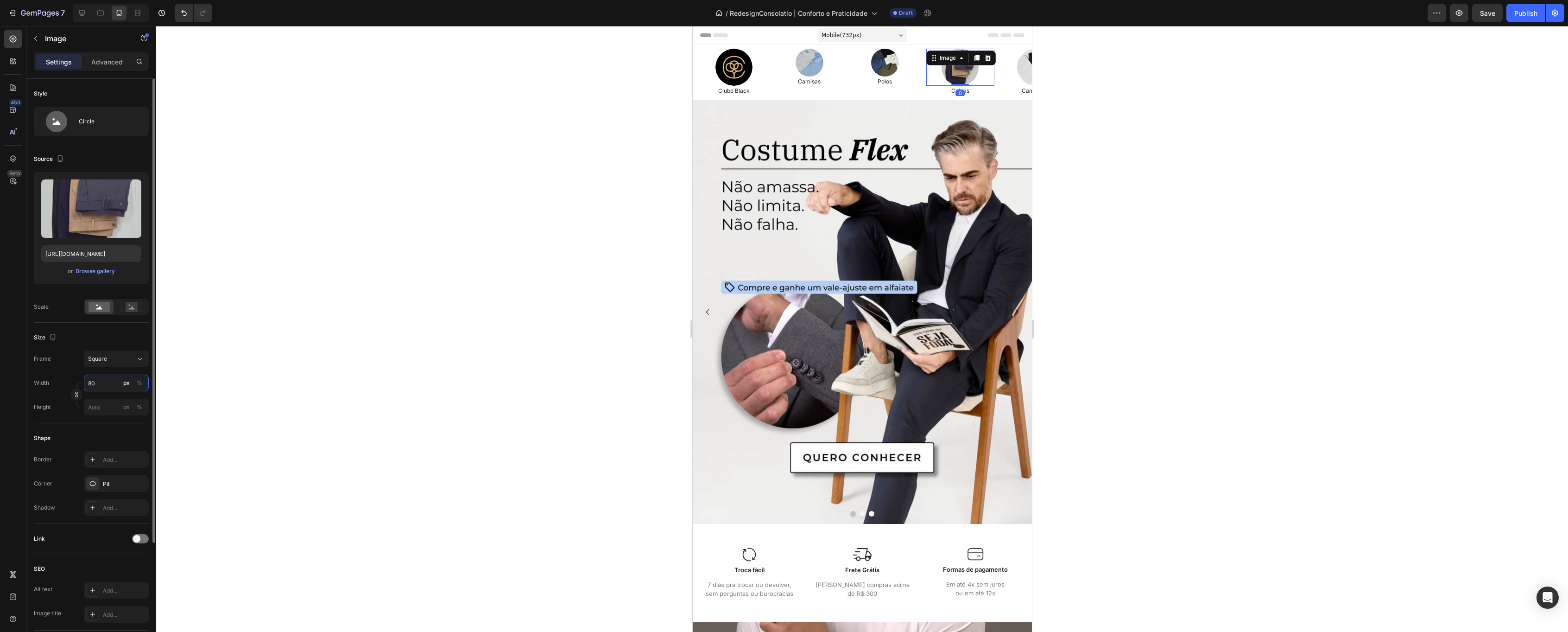
click at [97, 380] on input "80" at bounding box center [116, 382] width 65 height 16
type input "6"
type input "60"
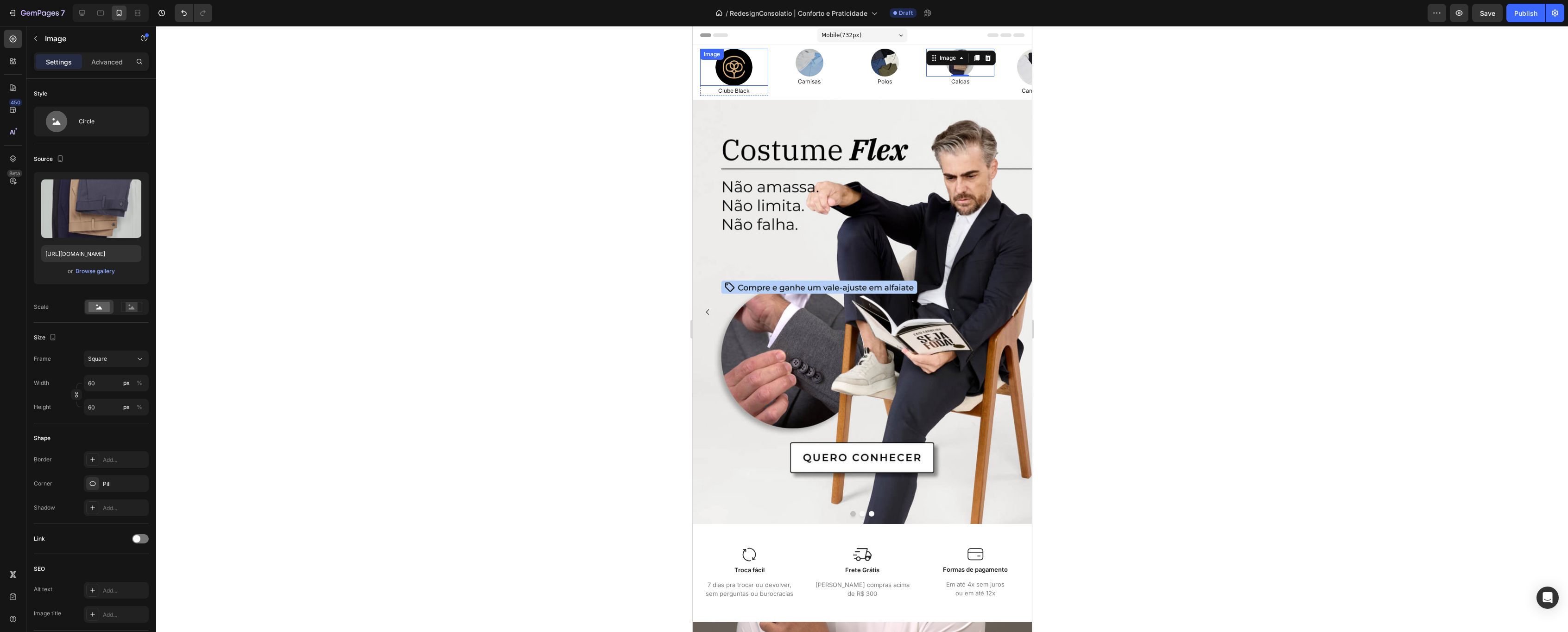
click at [731, 62] on div "Image" at bounding box center [734, 67] width 68 height 37
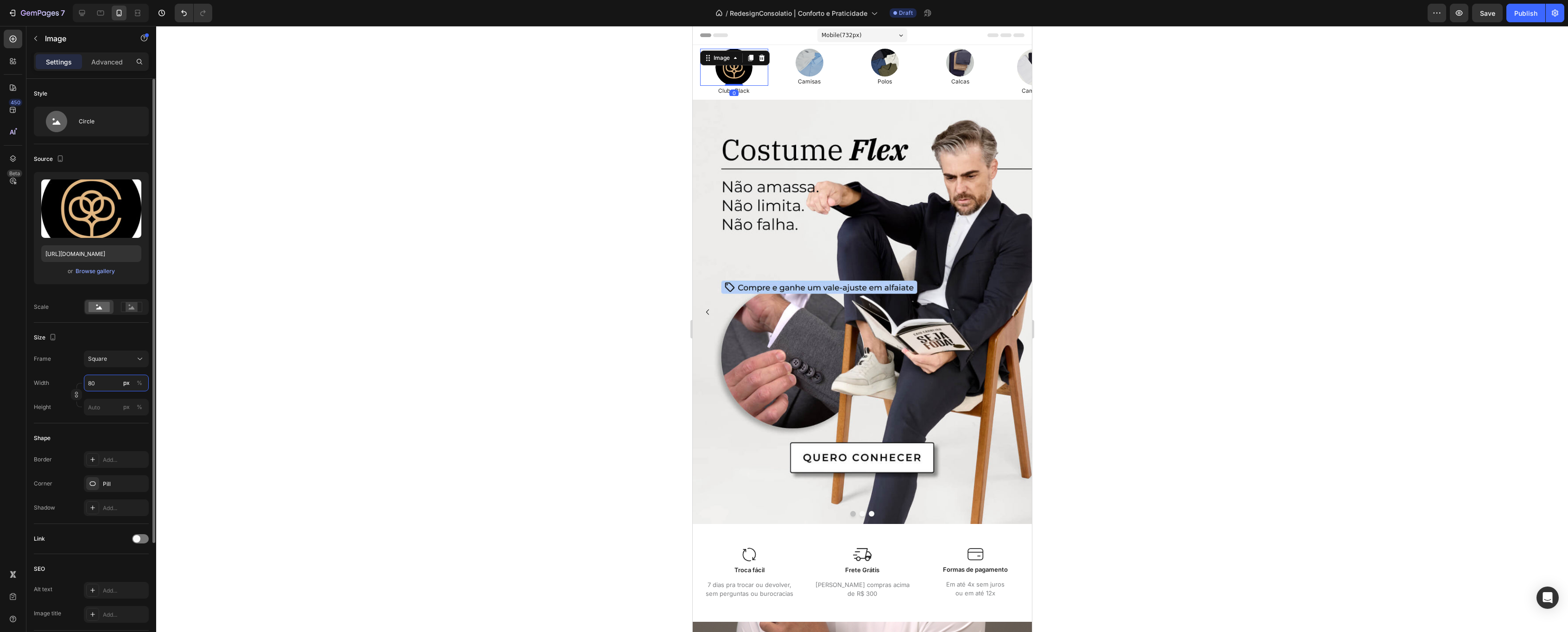
click at [101, 377] on input "80" at bounding box center [116, 382] width 65 height 16
type input "6"
type input "60"
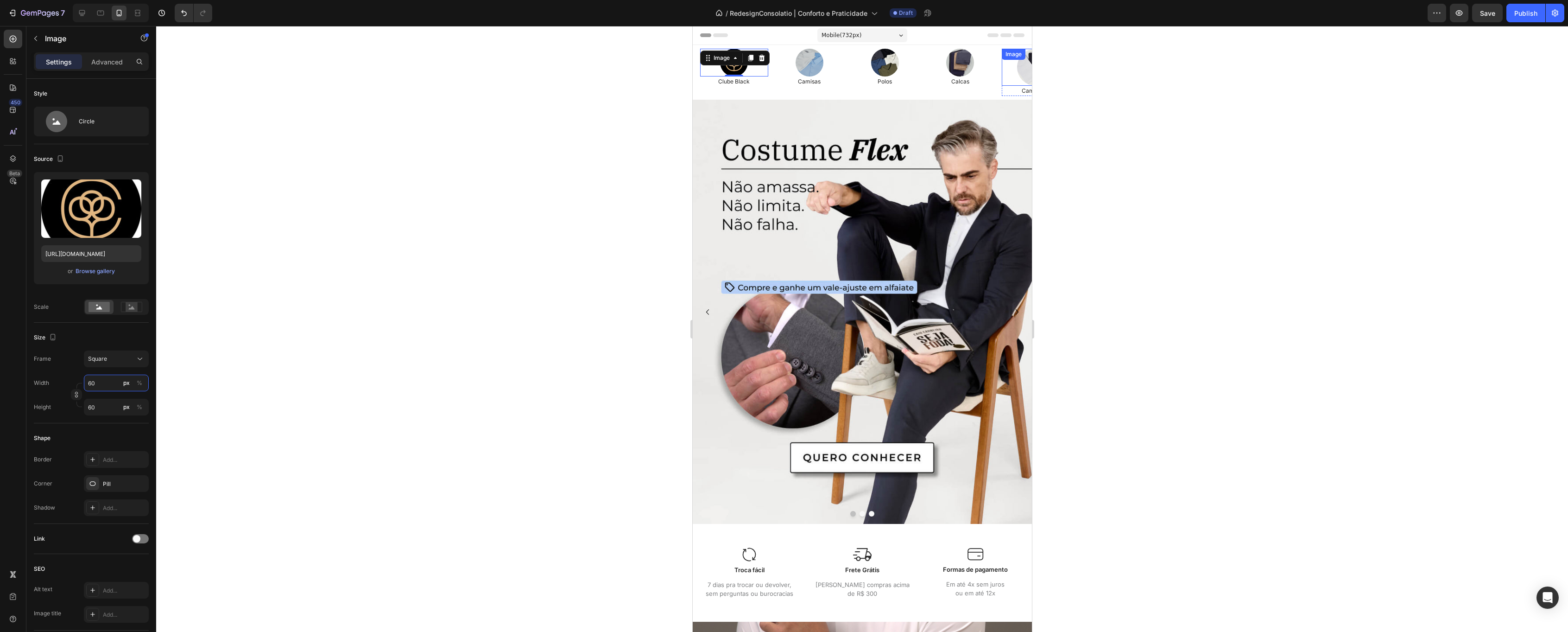
click at [1021, 67] on img at bounding box center [1035, 67] width 37 height 37
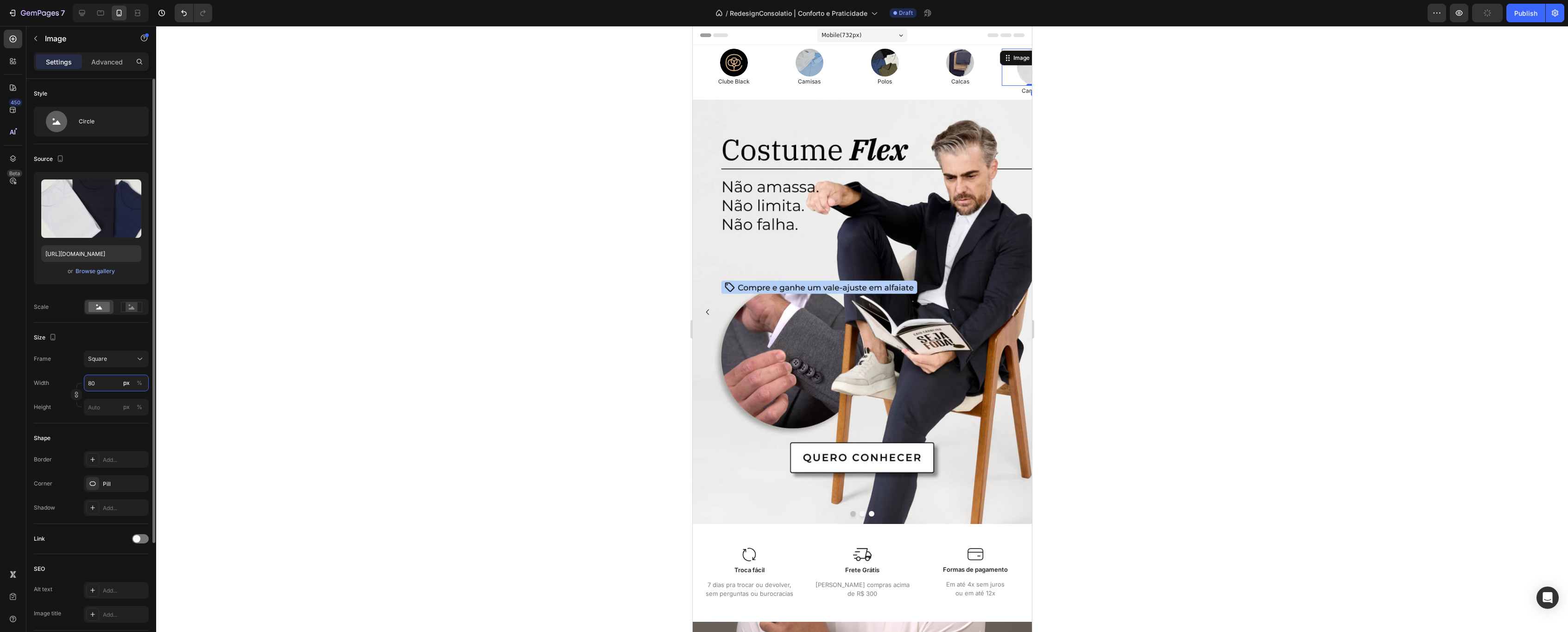
click at [106, 385] on input "80" at bounding box center [116, 382] width 65 height 16
type input "6"
type input "60"
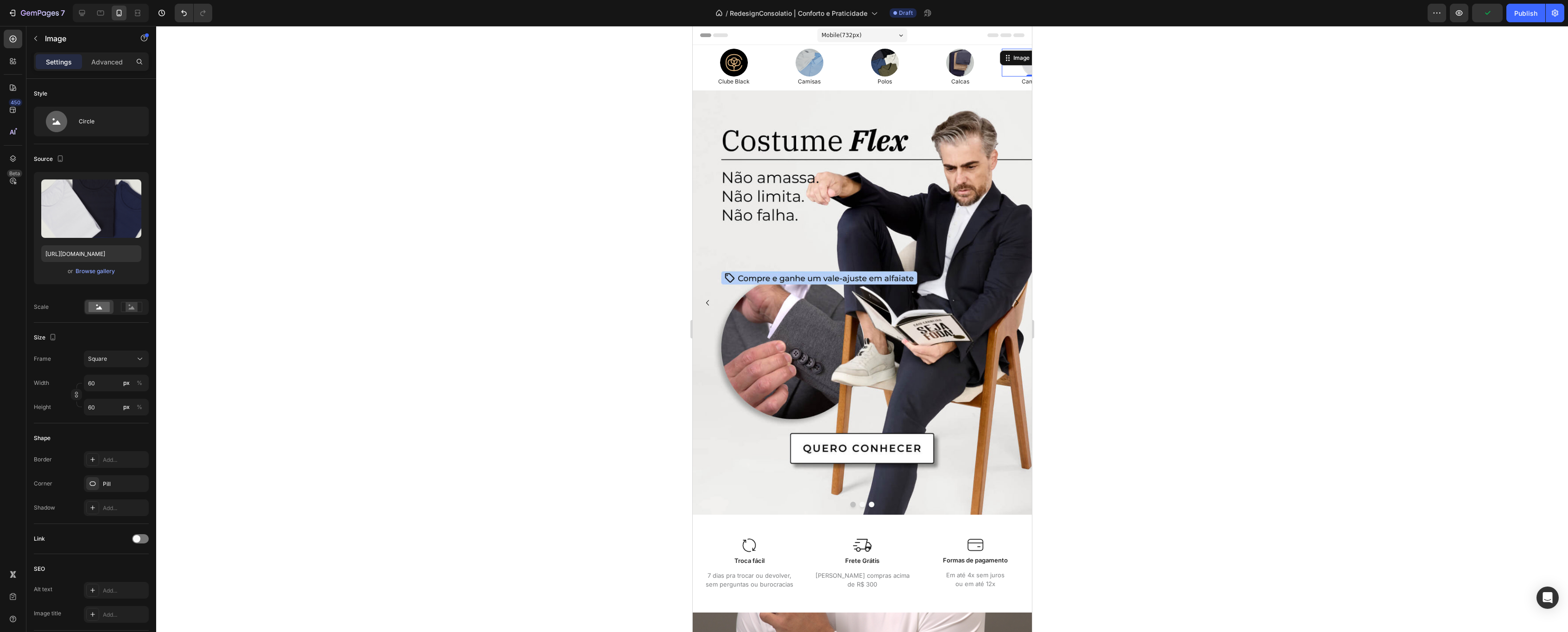
click at [1253, 59] on div at bounding box center [862, 329] width 1412 height 606
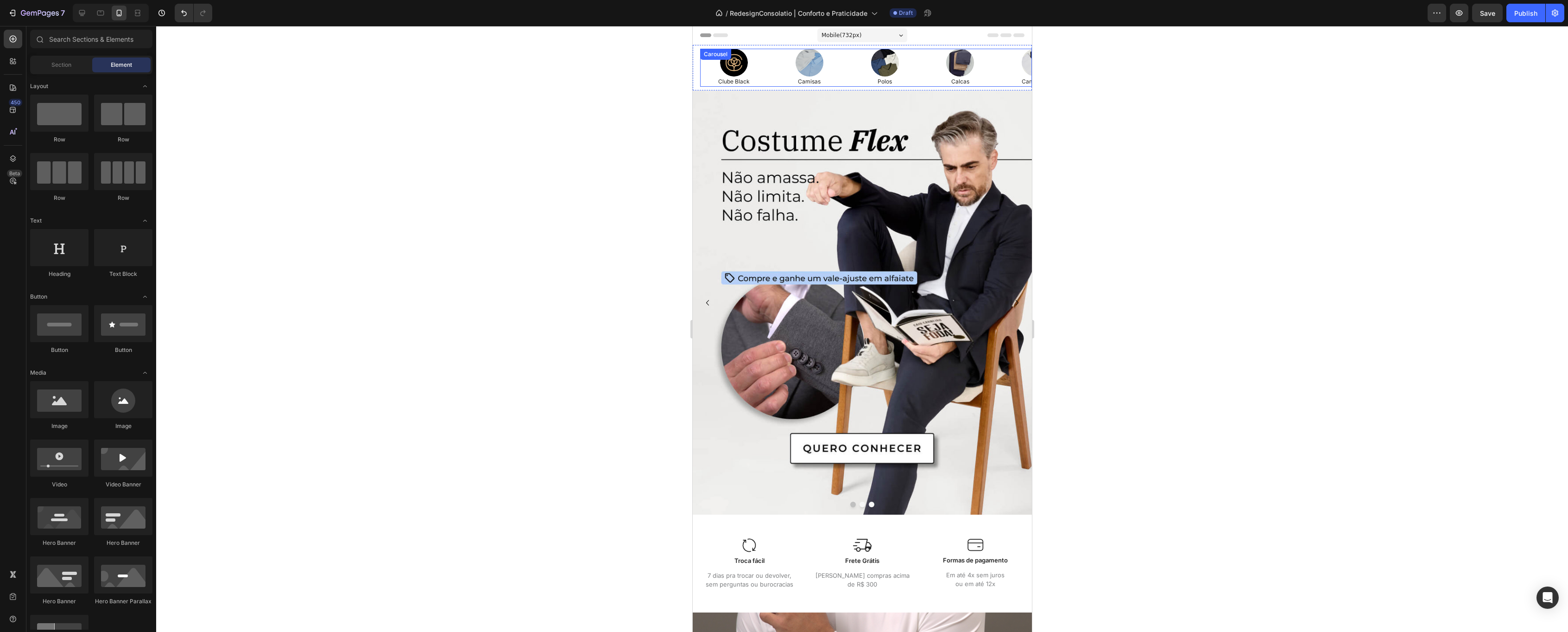
click at [772, 65] on div "Image Clube Black Text Block Row Image Camisas Text Block Row Image Polos Text …" at bounding box center [865, 68] width 332 height 38
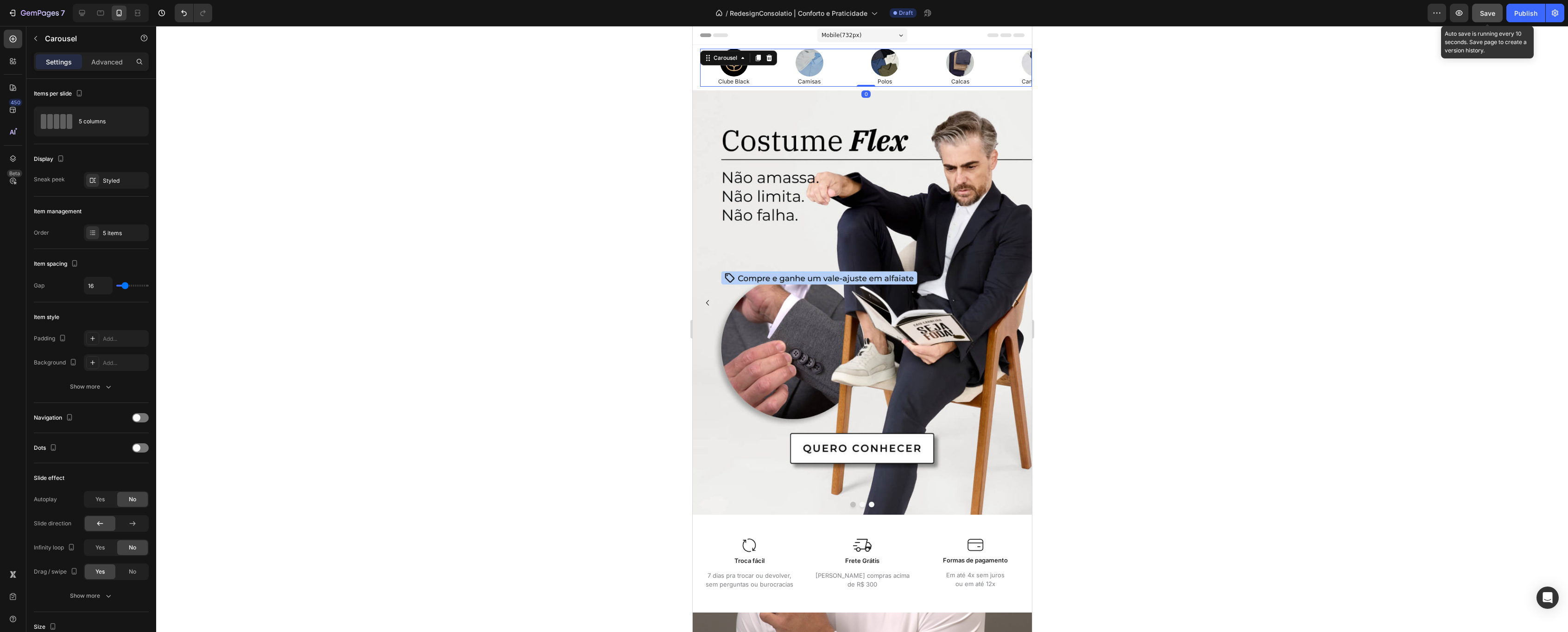
click at [1494, 11] on span "Save" at bounding box center [1487, 13] width 15 height 8
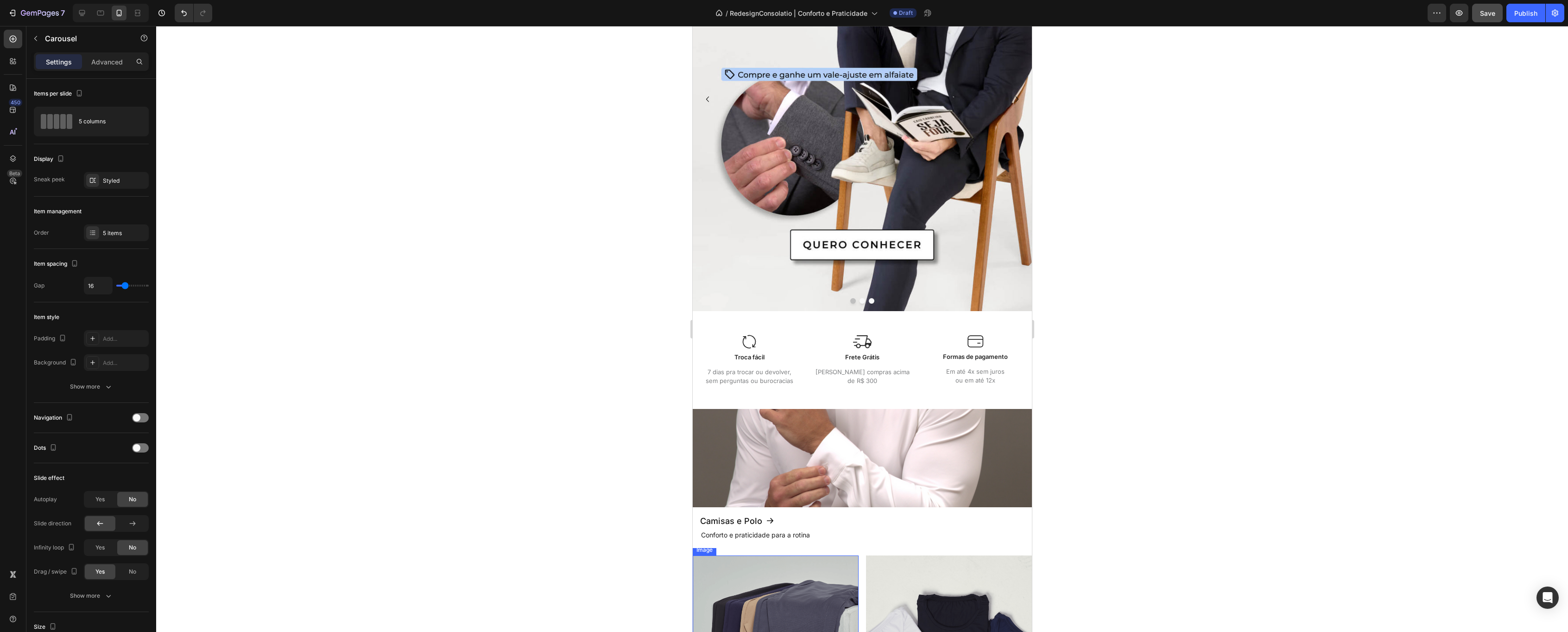
scroll to position [476, 0]
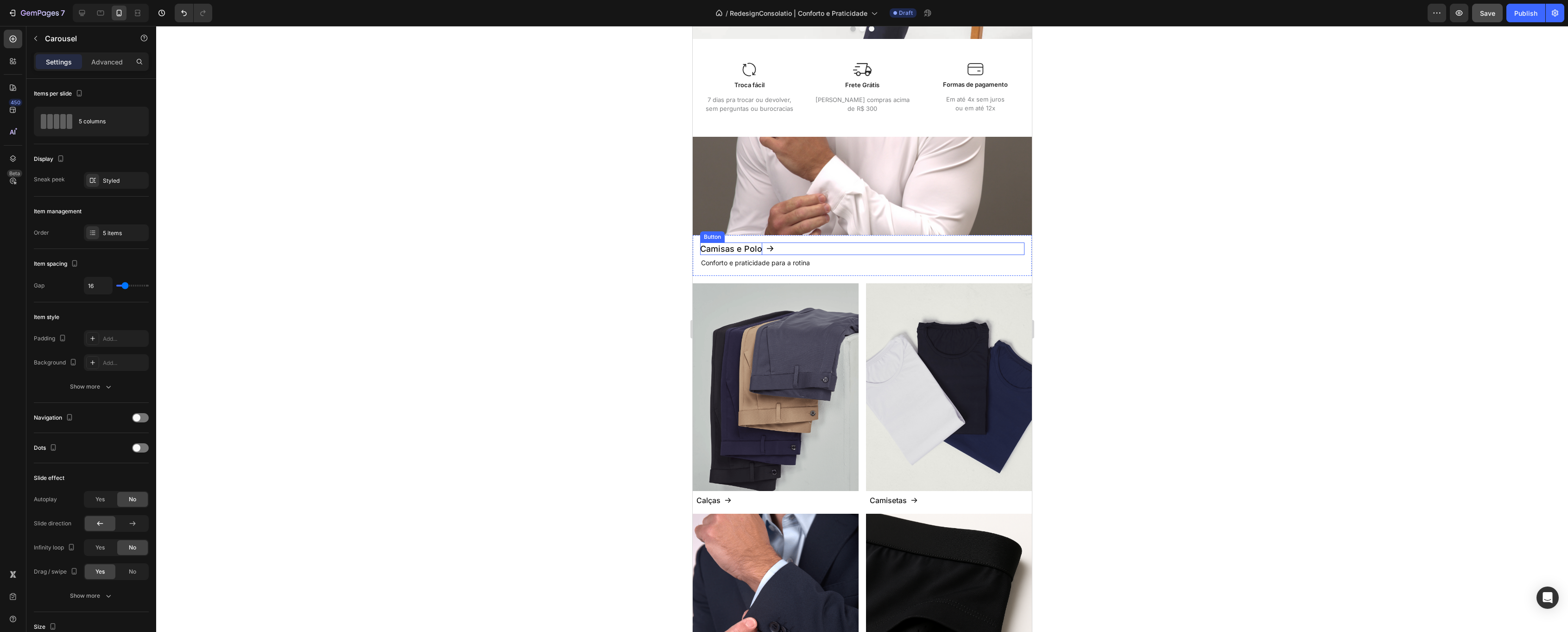
click at [751, 249] on p "Camisas e Polo" at bounding box center [730, 248] width 62 height 13
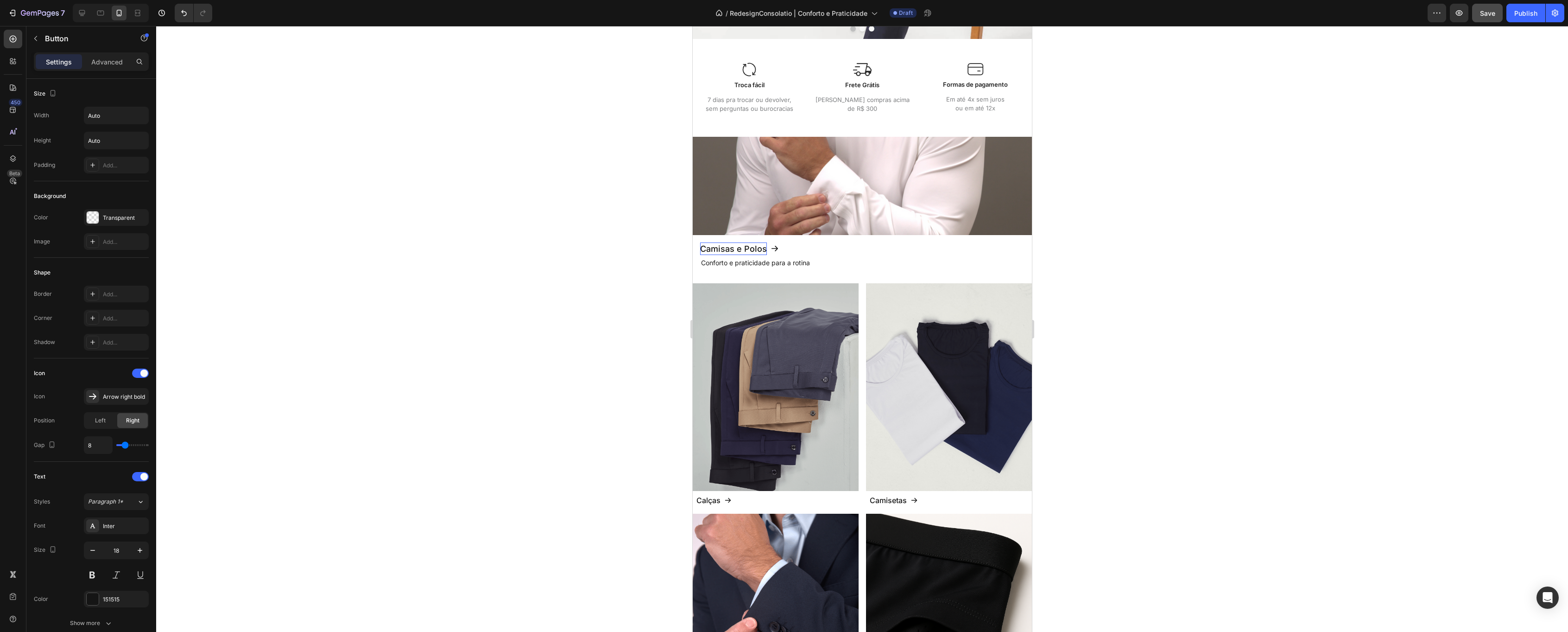
click at [484, 282] on div at bounding box center [862, 329] width 1412 height 606
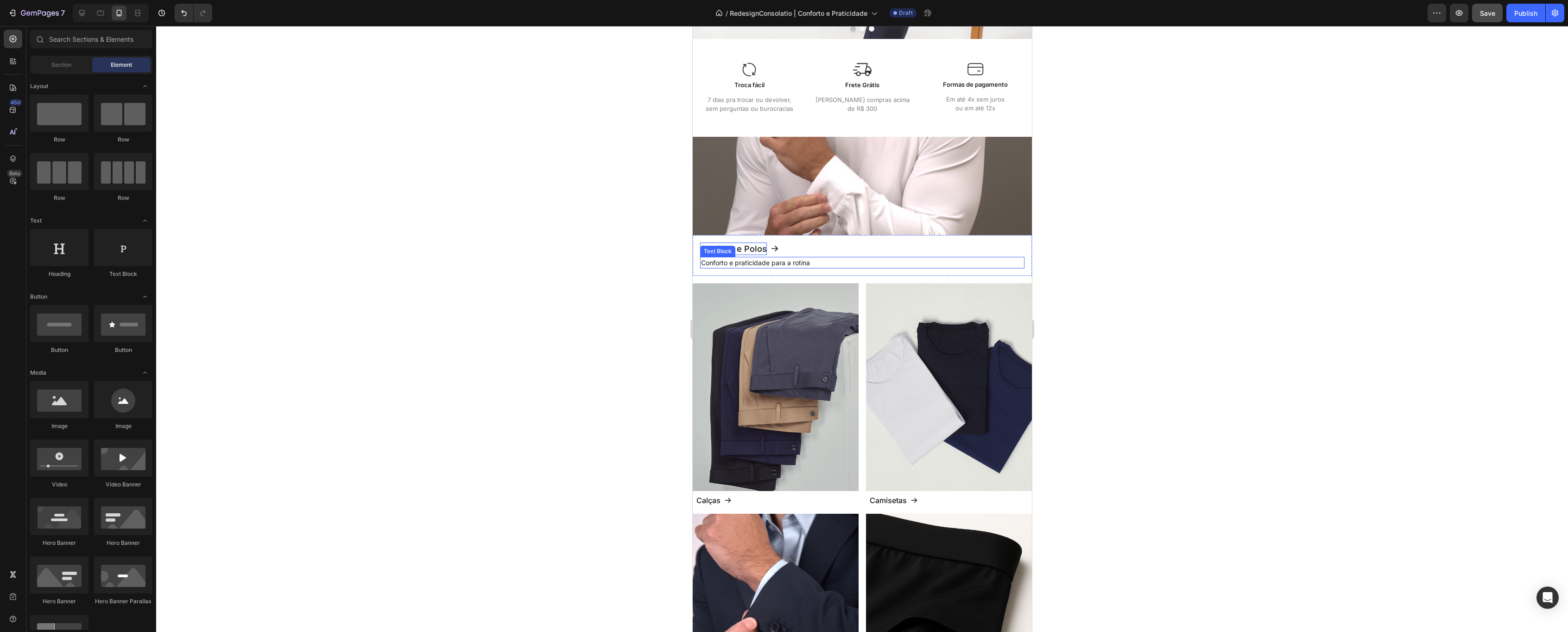
click at [774, 261] on p "Conforto e praticidade para a rotina" at bounding box center [862, 263] width 322 height 10
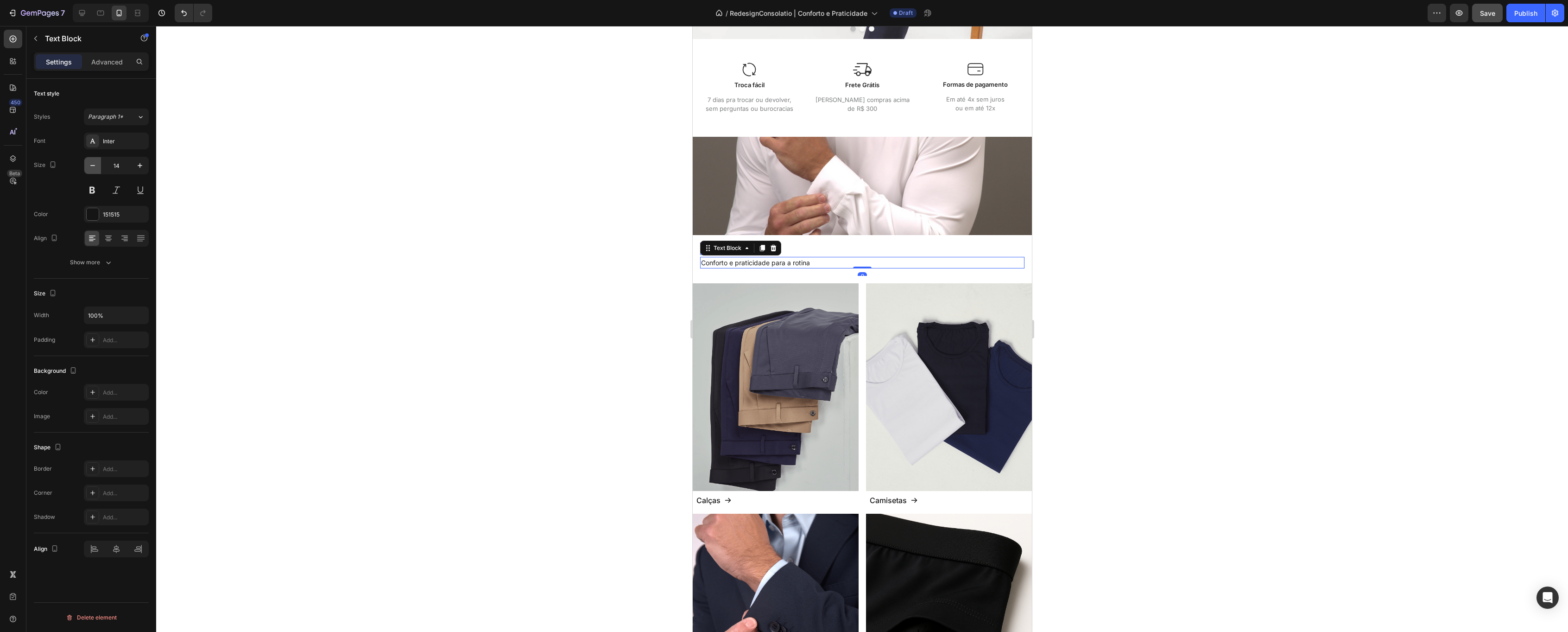
click at [89, 167] on icon "button" at bounding box center [93, 165] width 9 height 9
type input "13"
click at [557, 222] on div at bounding box center [862, 329] width 1412 height 606
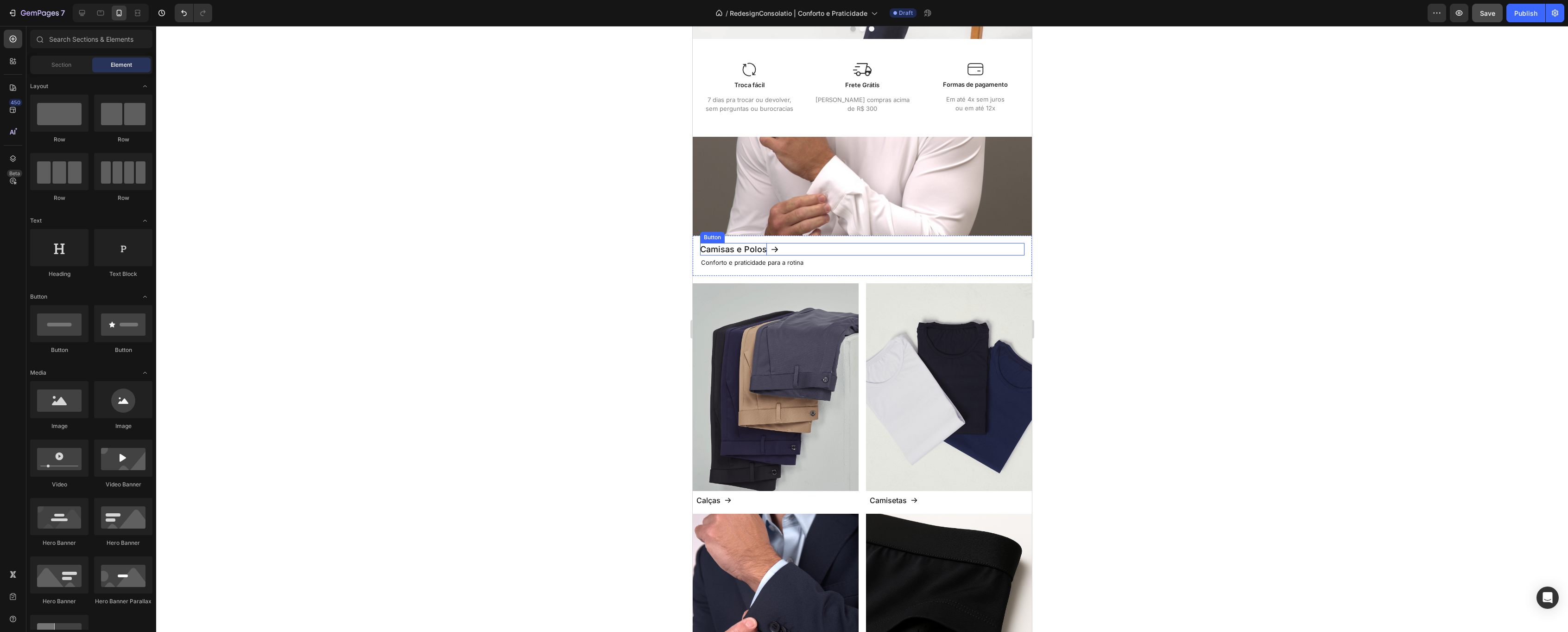
click at [751, 244] on p "Camisas e Polos" at bounding box center [732, 249] width 66 height 13
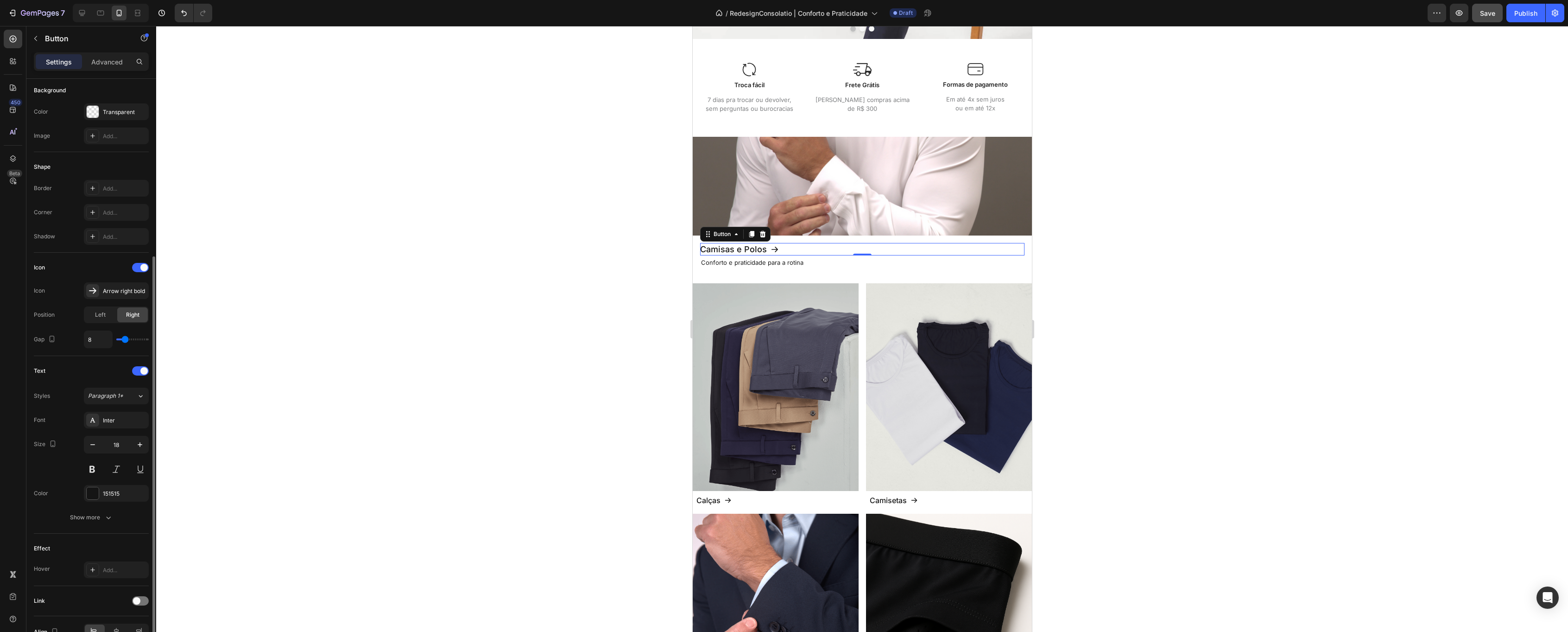
scroll to position [159, 0]
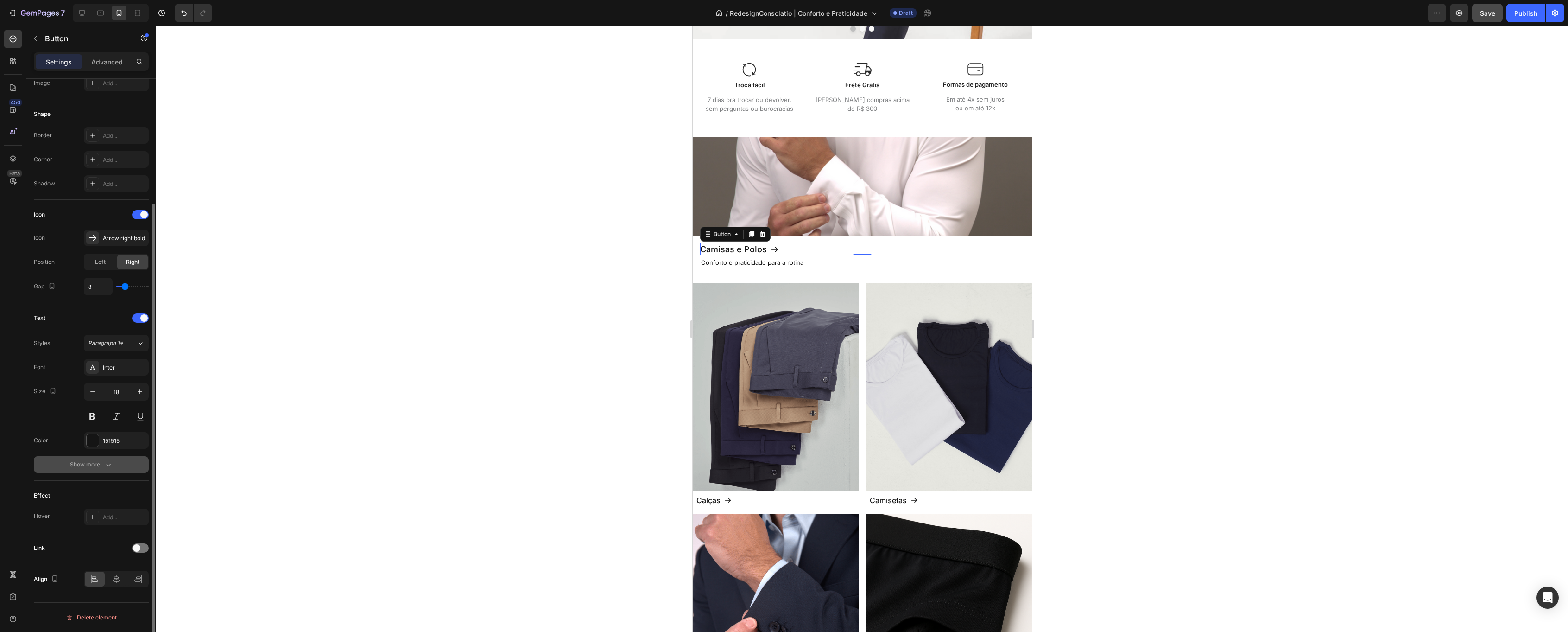
click at [95, 460] on button "Show more" at bounding box center [91, 464] width 115 height 16
click at [120, 466] on div "Medium" at bounding box center [112, 464] width 47 height 9
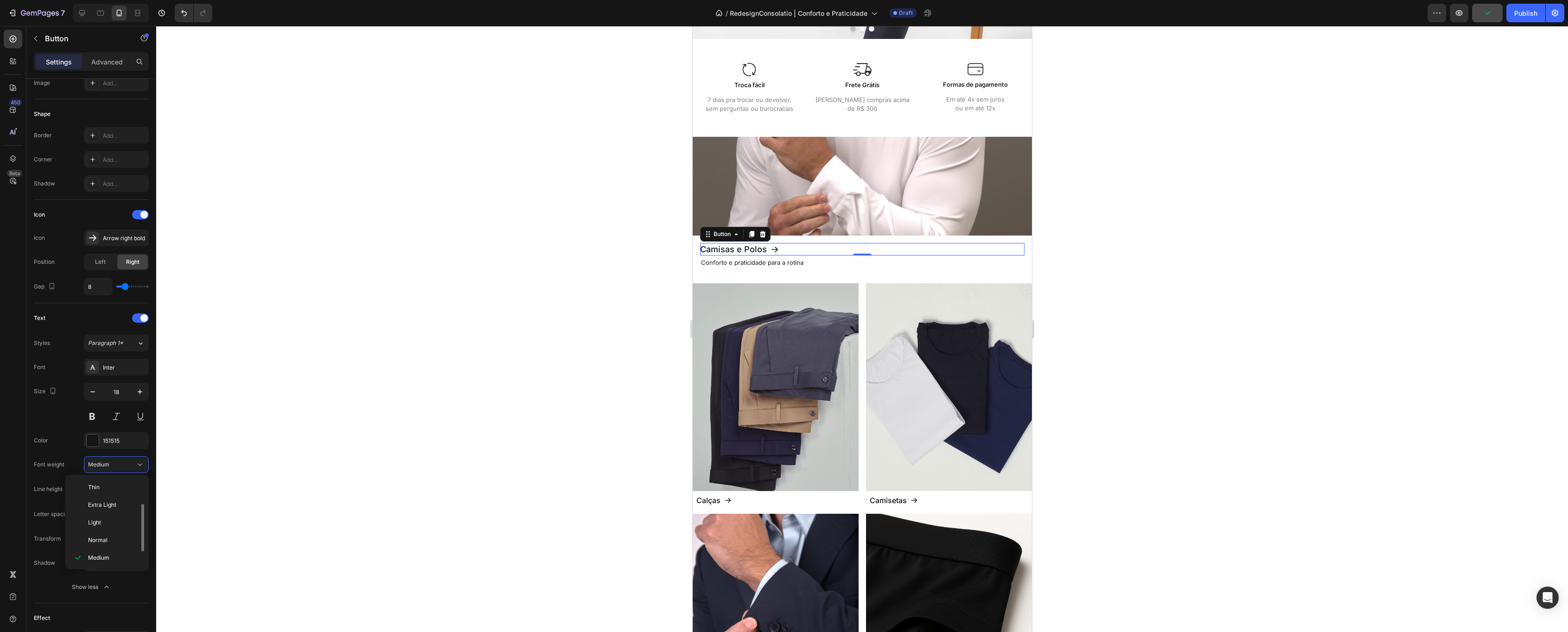
scroll to position [16, 0]
click at [108, 523] on p "Normal" at bounding box center [113, 523] width 49 height 9
click at [1484, 15] on span "Save" at bounding box center [1487, 13] width 15 height 8
click at [711, 504] on p "Calças" at bounding box center [708, 500] width 24 height 11
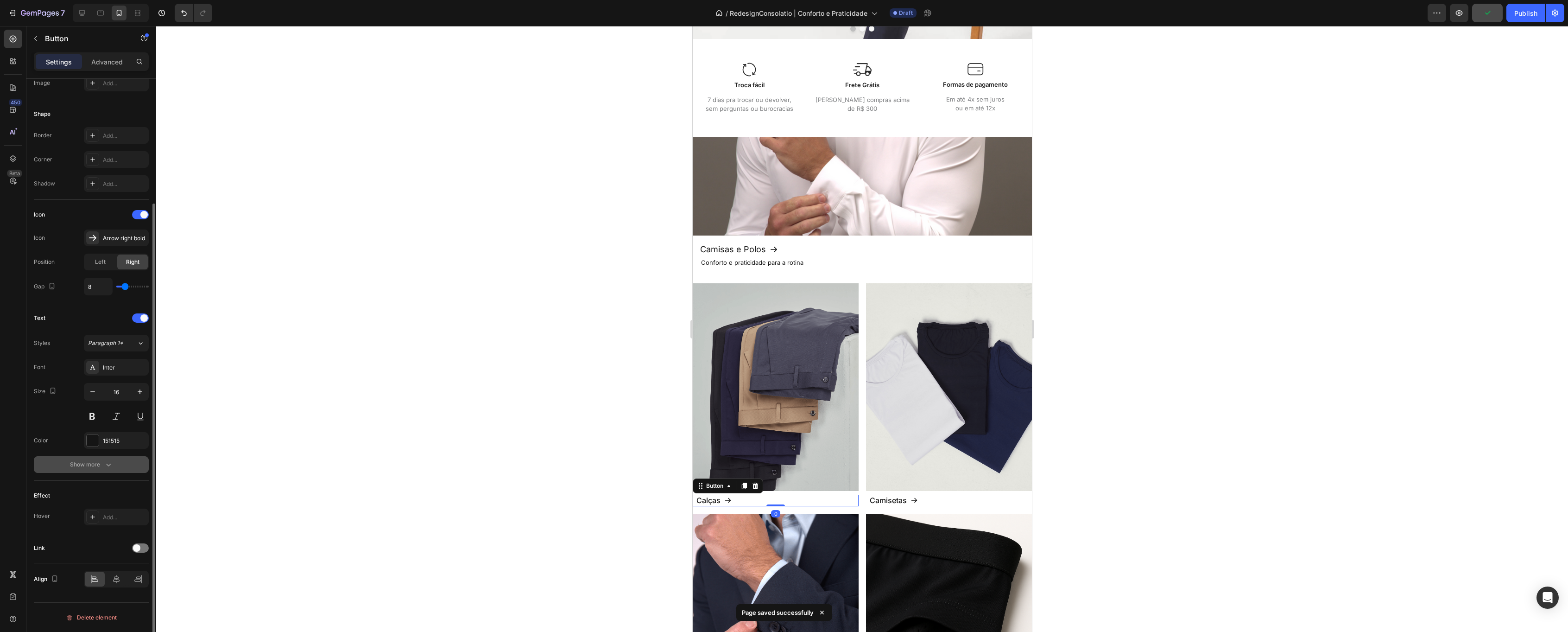
click at [122, 468] on button "Show more" at bounding box center [91, 464] width 115 height 16
click at [476, 436] on div at bounding box center [862, 329] width 1412 height 606
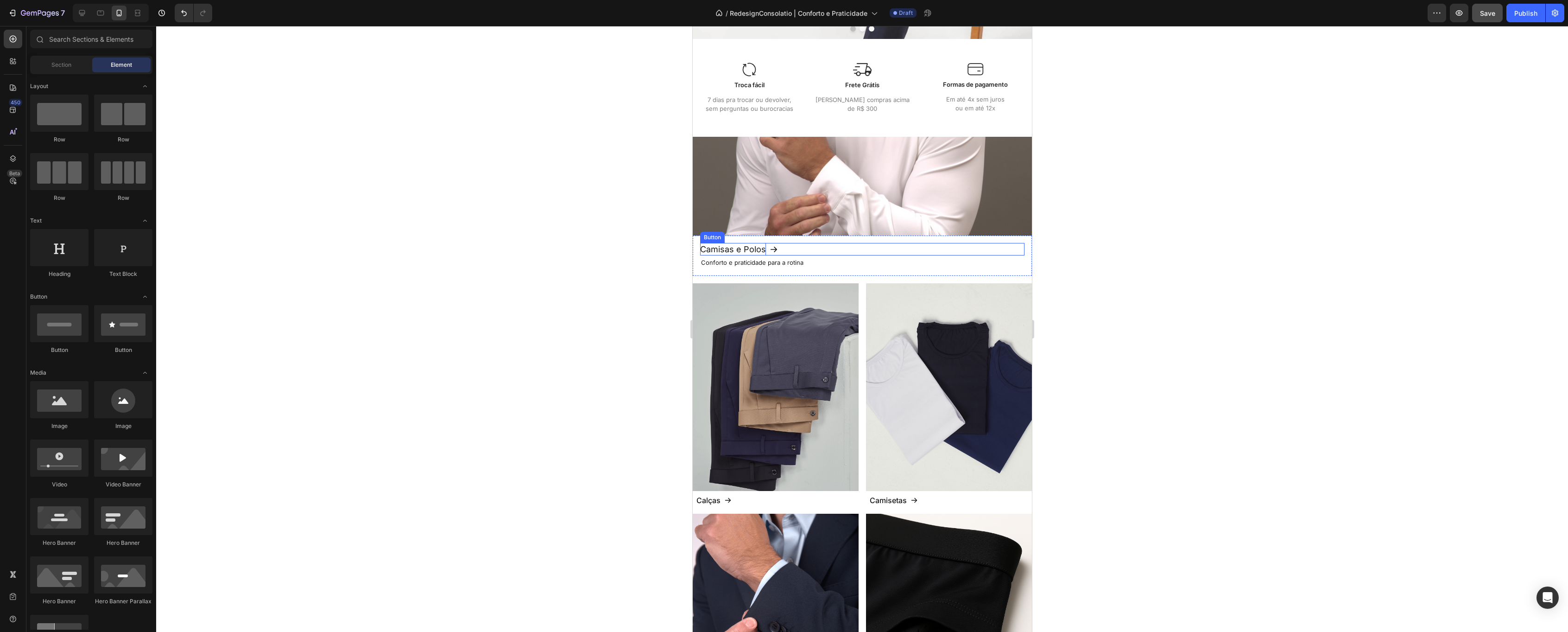
click at [738, 252] on p "Camisas e Polos" at bounding box center [732, 249] width 66 height 13
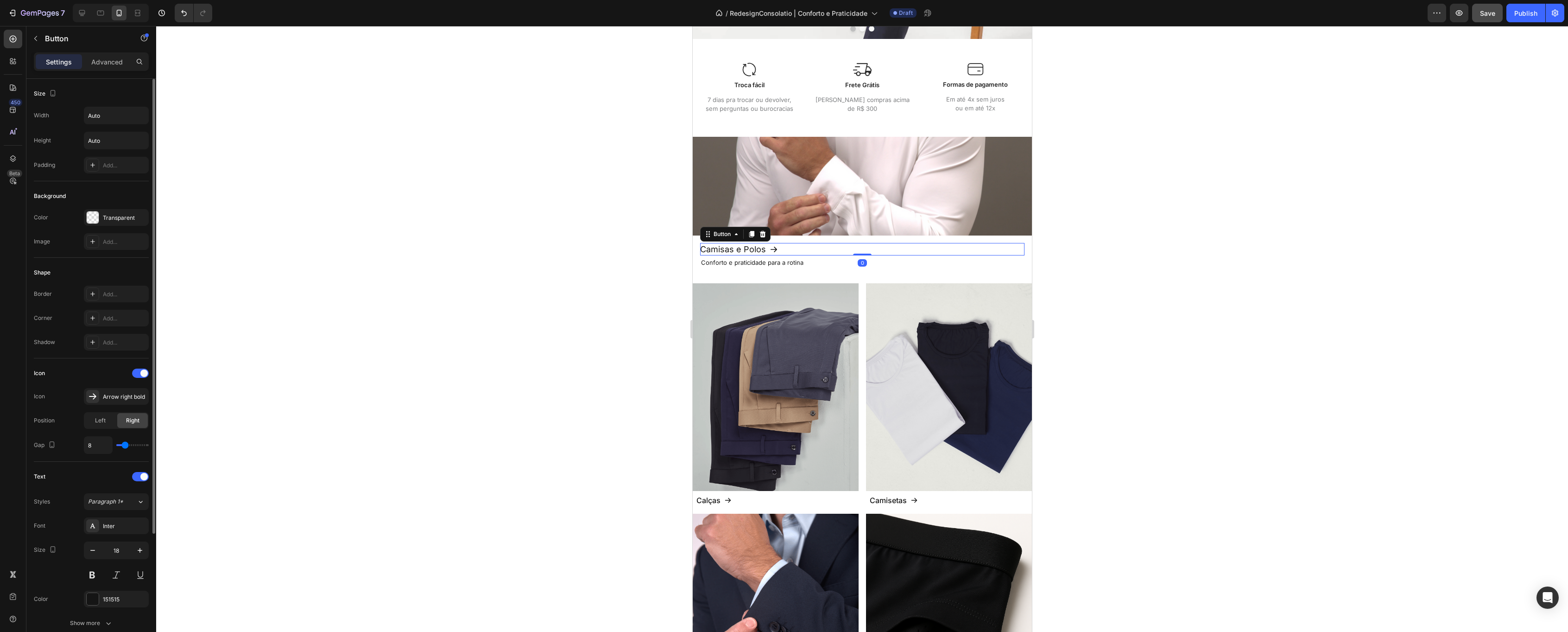
scroll to position [106, 0]
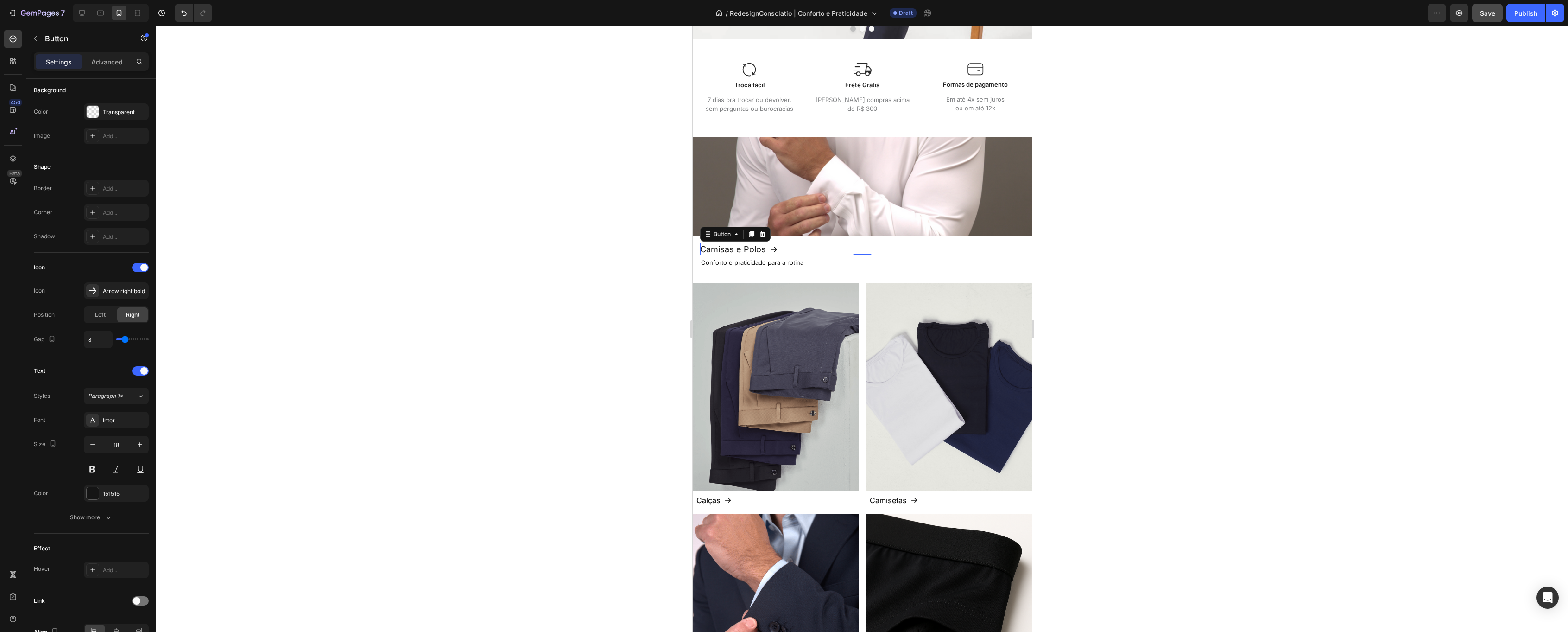
click at [1212, 250] on div at bounding box center [862, 329] width 1412 height 606
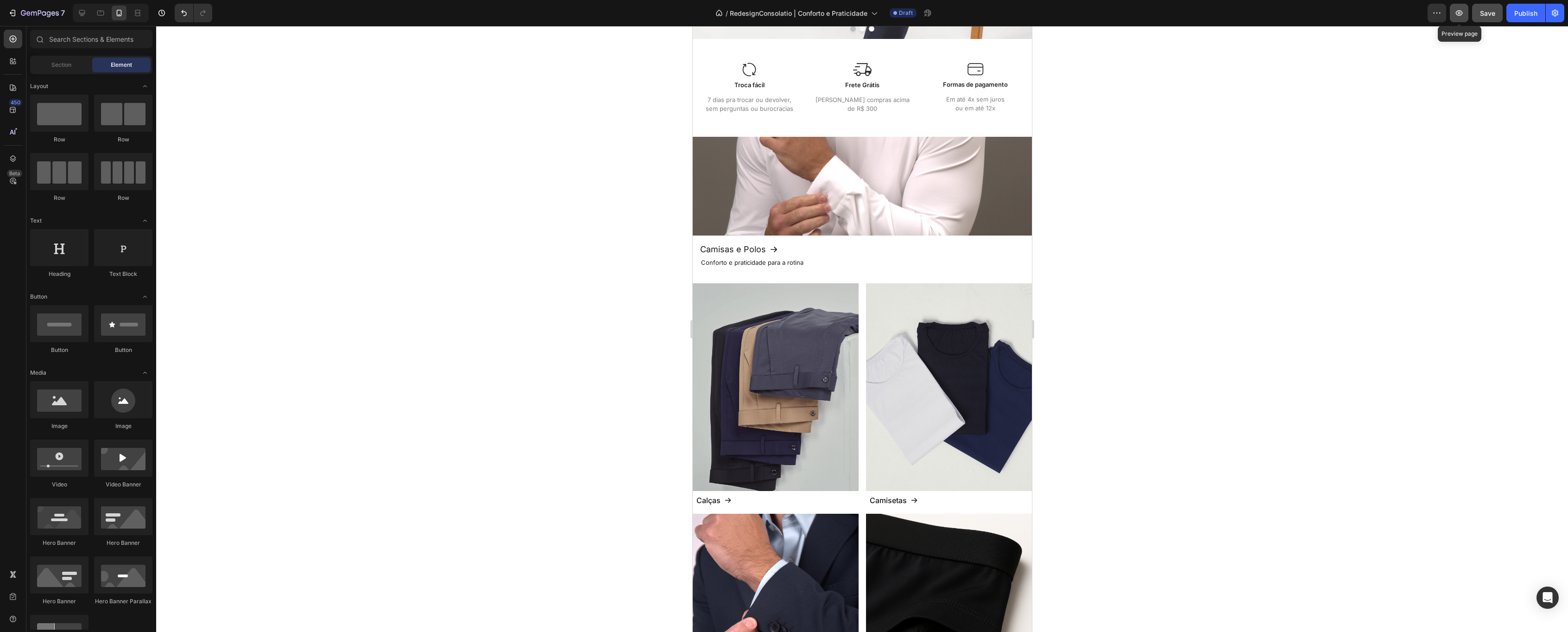
click at [1453, 15] on button "button" at bounding box center [1459, 13] width 18 height 18
click at [737, 248] on p "Camisas e Polos" at bounding box center [732, 249] width 66 height 13
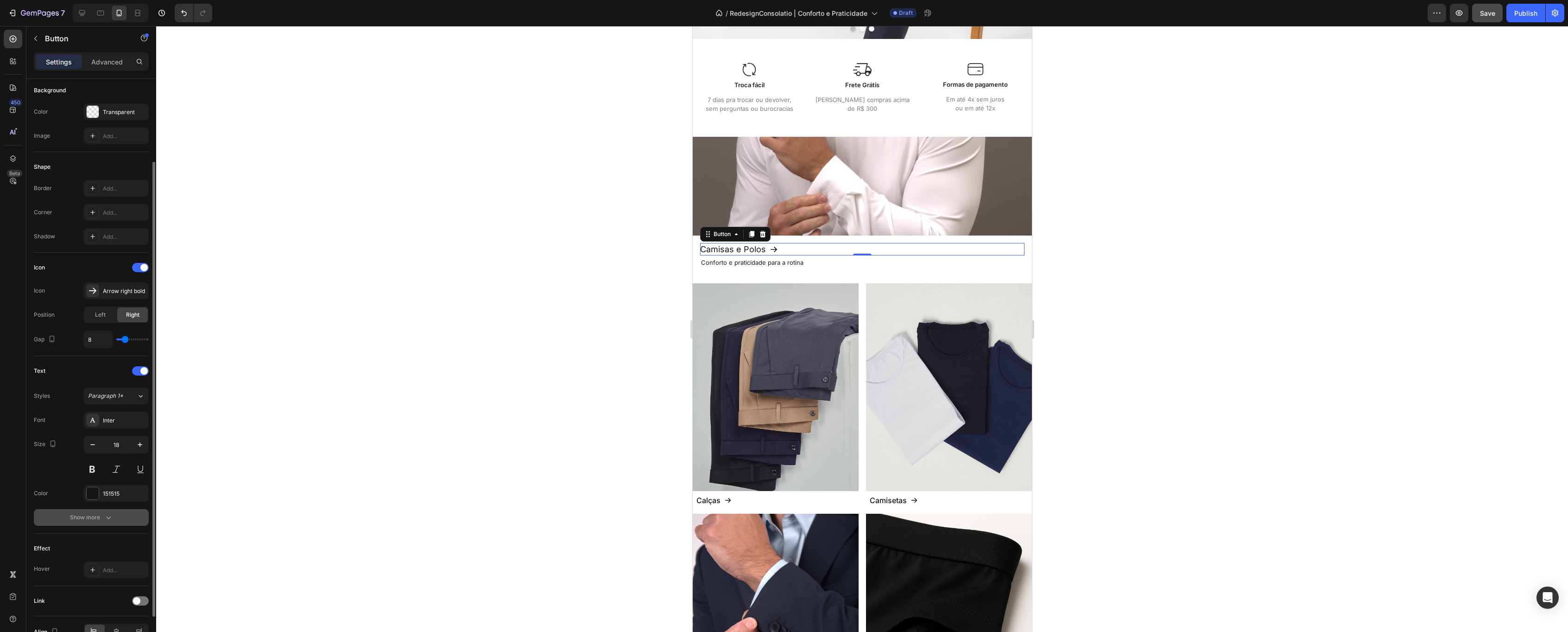
click at [110, 521] on icon "button" at bounding box center [109, 517] width 9 height 9
click at [112, 519] on div "Normal" at bounding box center [112, 517] width 47 height 9
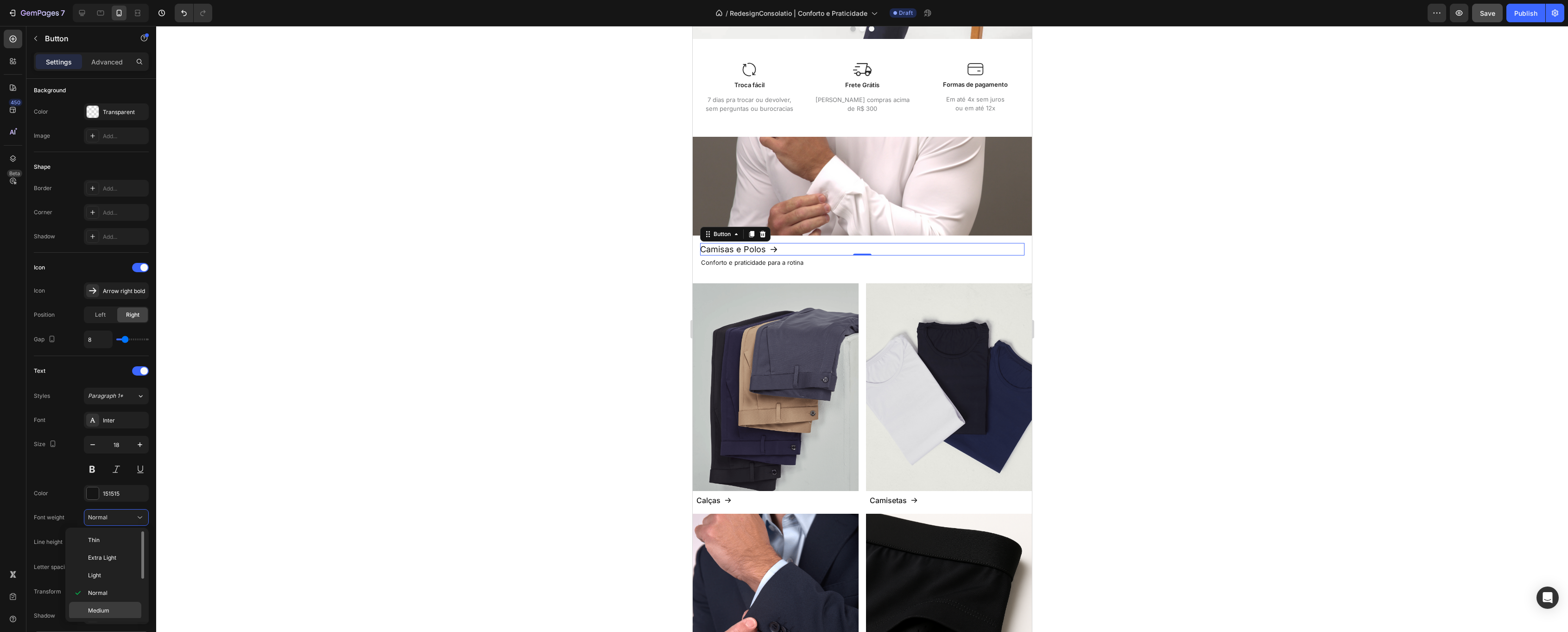
click at [109, 608] on span "Medium" at bounding box center [99, 610] width 21 height 9
click at [527, 393] on div at bounding box center [862, 329] width 1412 height 606
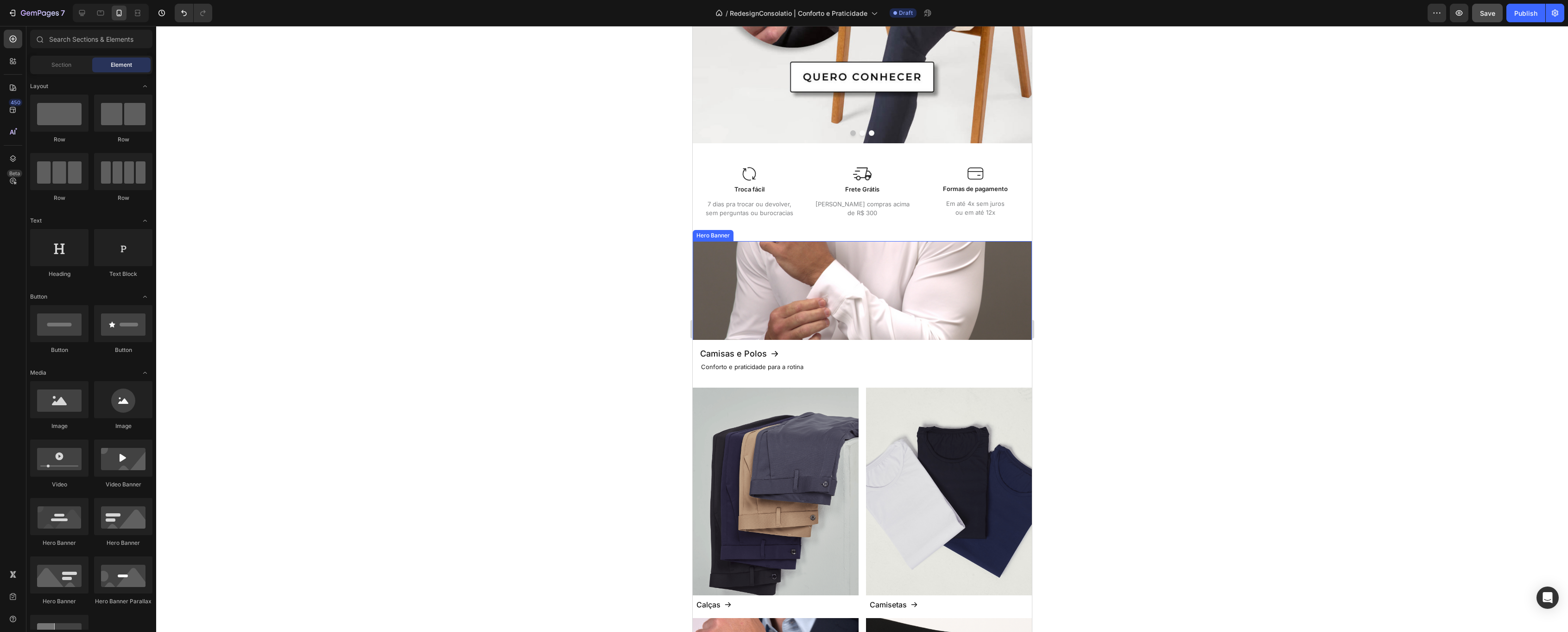
scroll to position [370, 0]
click at [761, 276] on div "Background Image" at bounding box center [861, 311] width 339 height 139
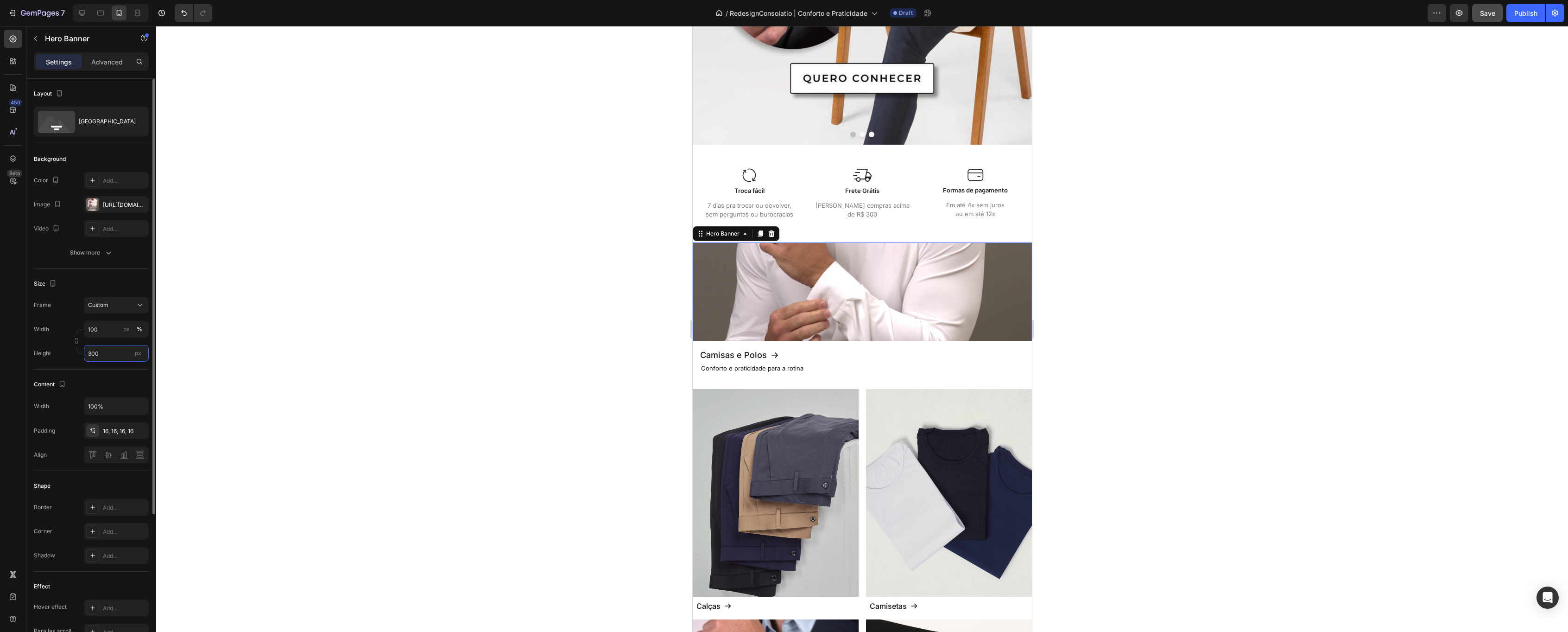
click at [111, 347] on input "300" at bounding box center [116, 353] width 65 height 16
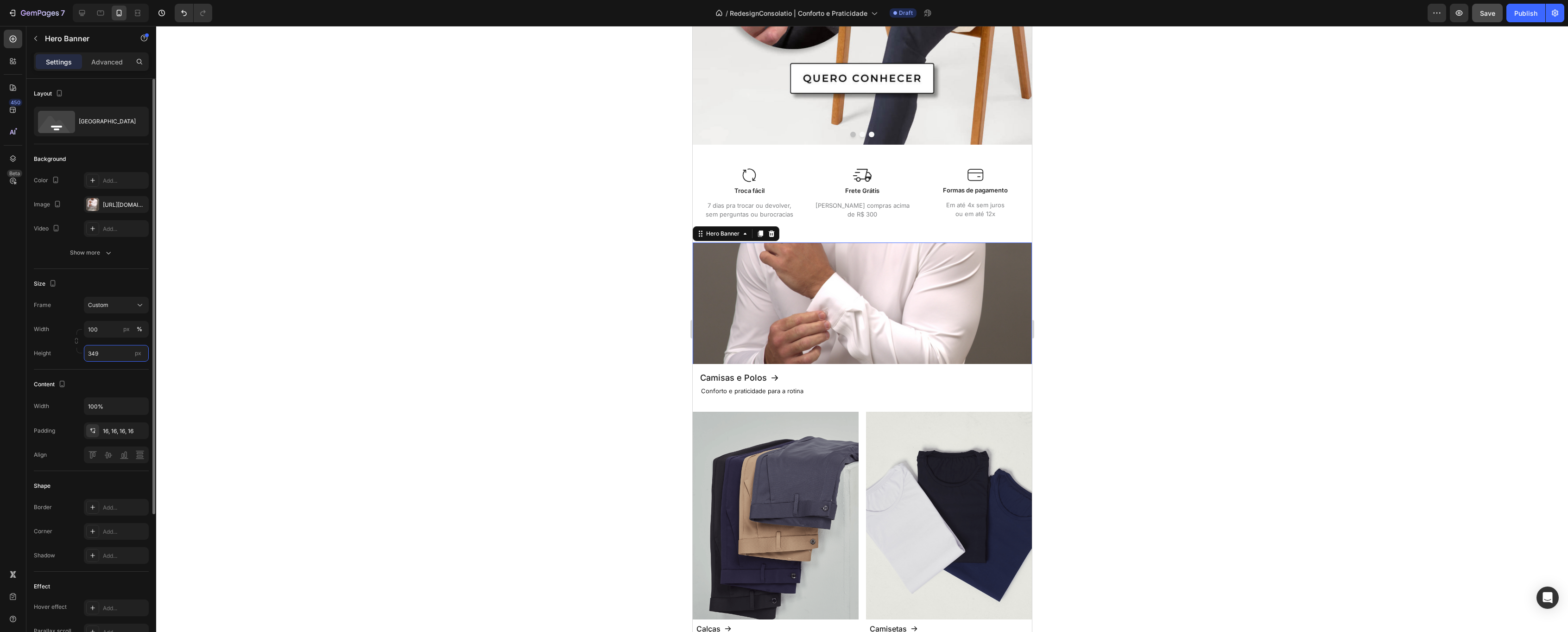
type input "350"
click at [1491, 16] on span "Save" at bounding box center [1487, 13] width 15 height 8
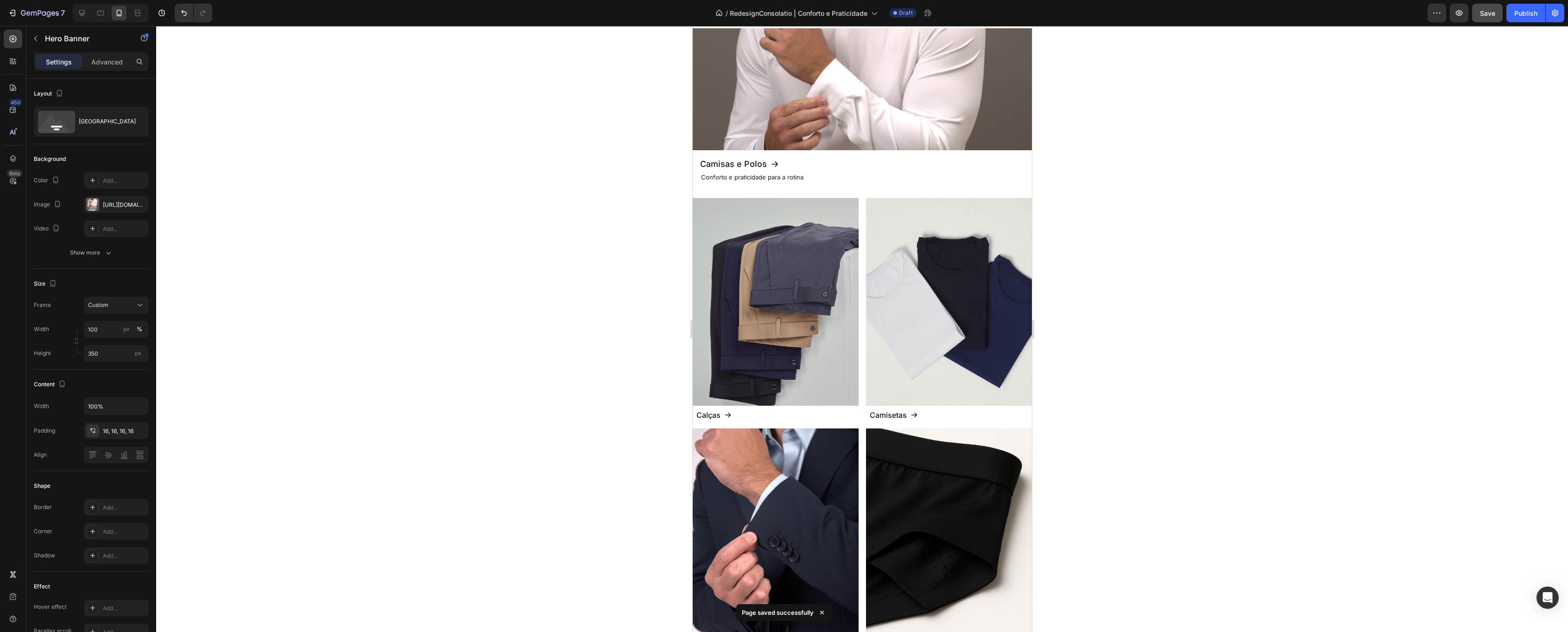
scroll to position [583, 0]
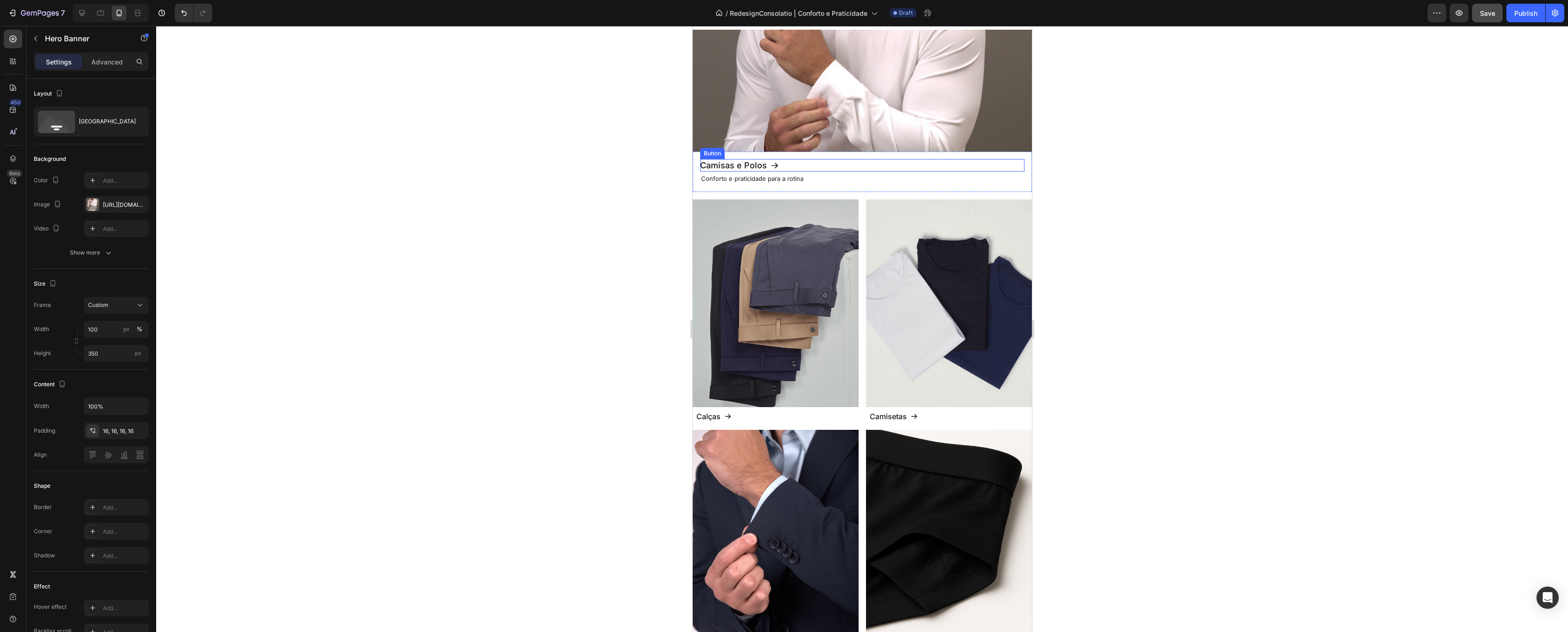
click at [774, 163] on icon "<p>Camisas e Polos</p>" at bounding box center [774, 165] width 9 height 9
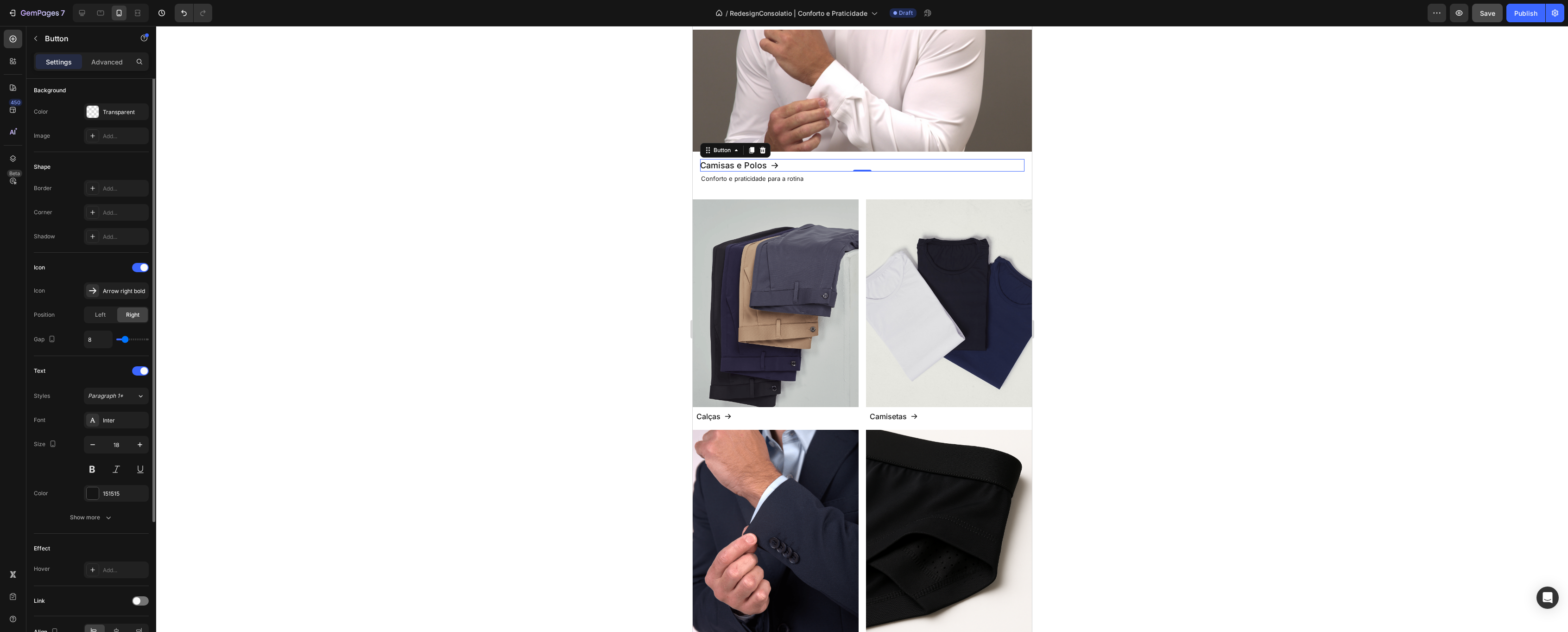
scroll to position [53, 0]
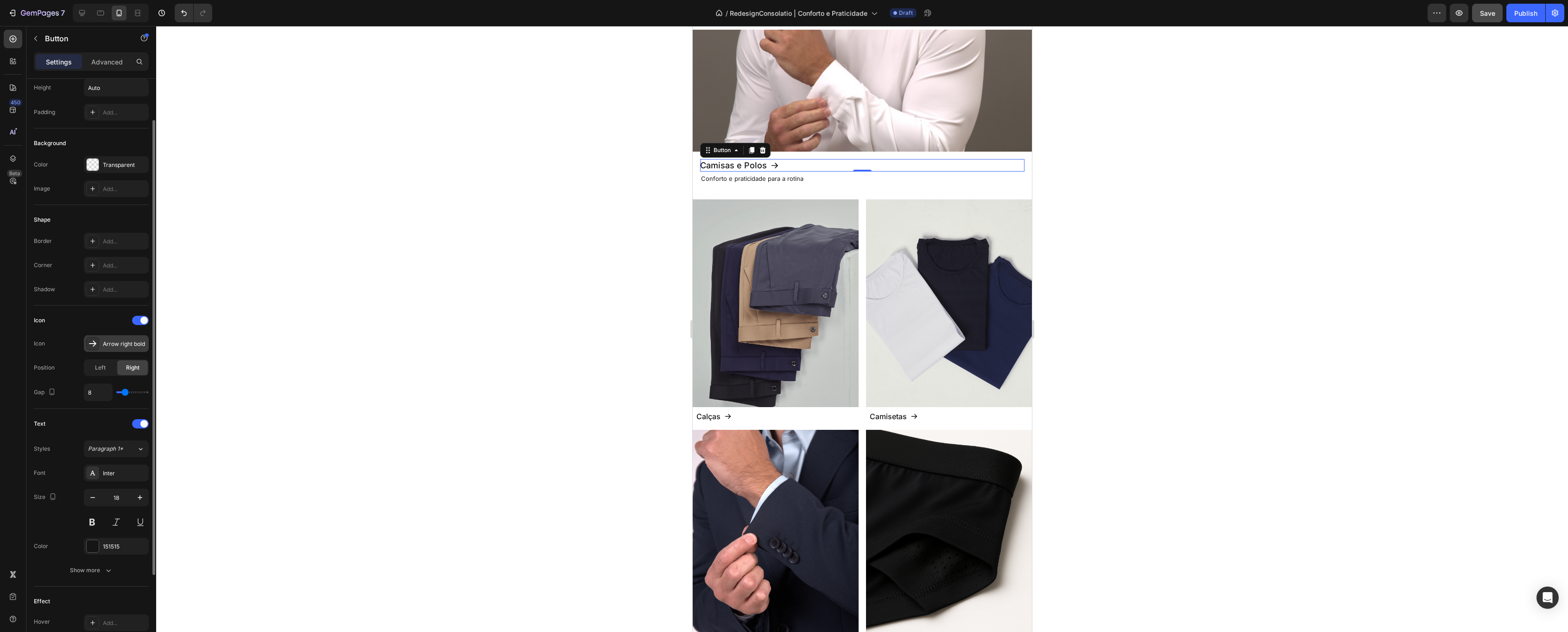
click at [126, 348] on div "Arrow right bold" at bounding box center [124, 344] width 43 height 9
click at [84, 312] on div "Icon Icon Arrow right bold Position Left Right Gap 8" at bounding box center [91, 357] width 115 height 103
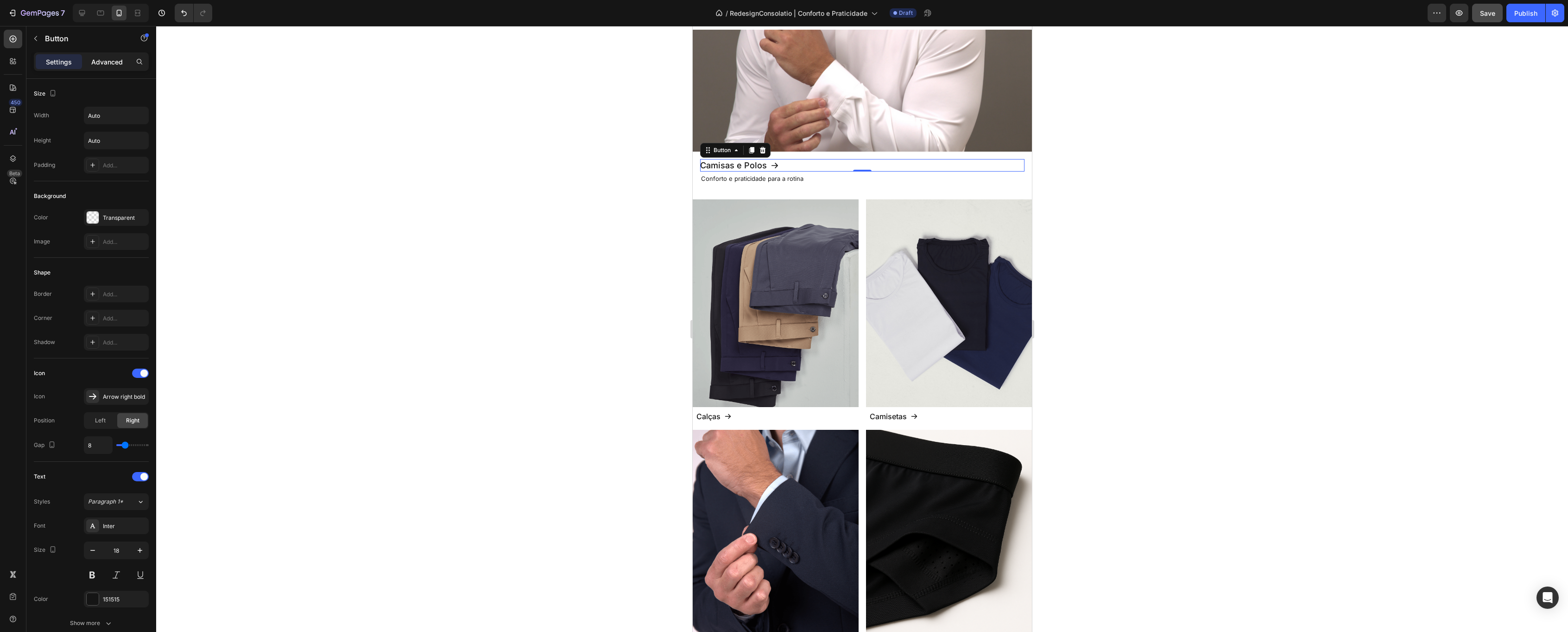
click at [109, 66] on p "Advanced" at bounding box center [107, 62] width 32 height 10
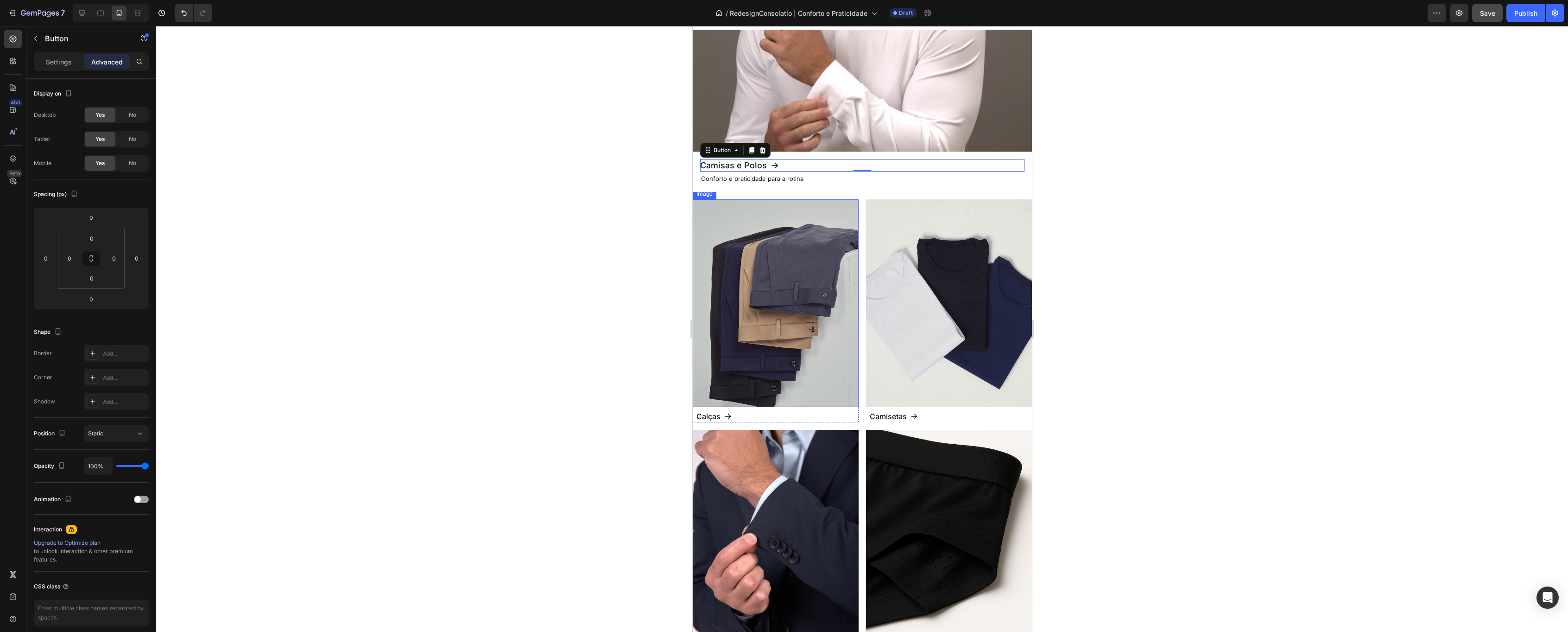
scroll to position [550, 0]
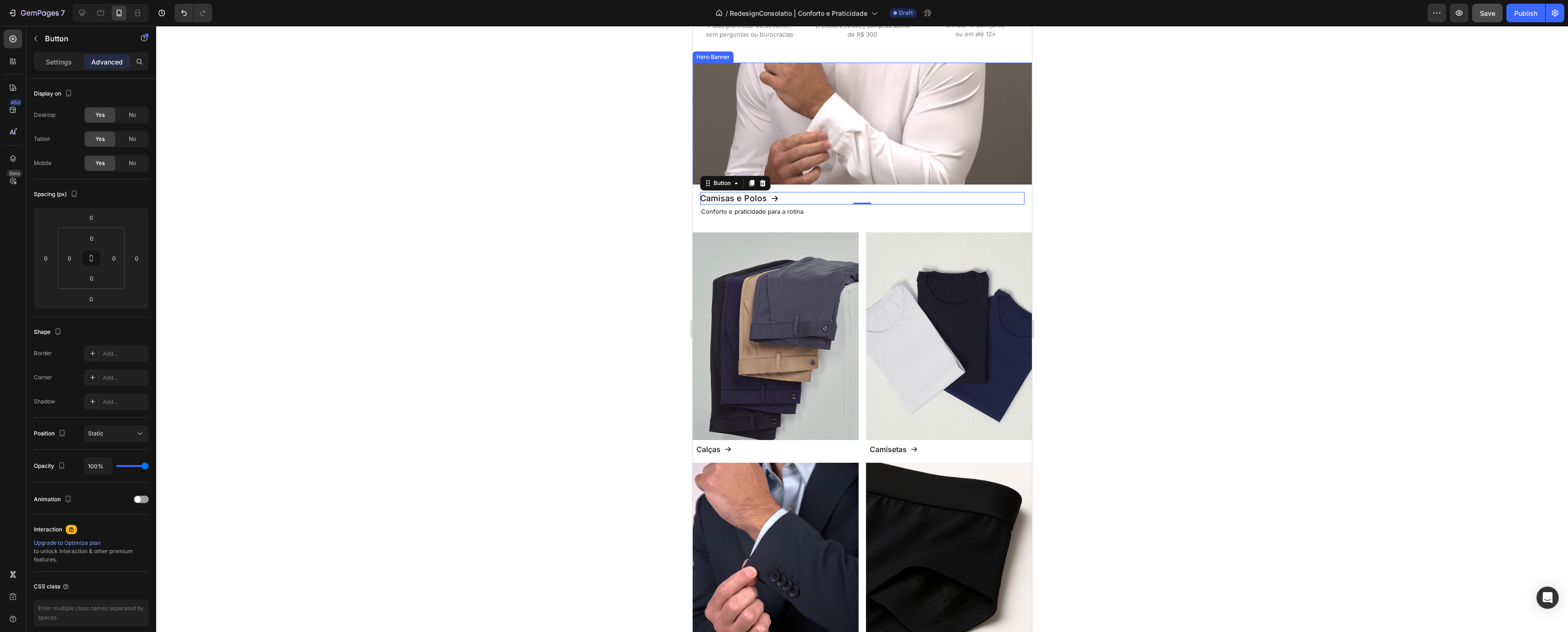
click at [536, 209] on div at bounding box center [862, 329] width 1412 height 606
click at [542, 211] on div at bounding box center [862, 329] width 1412 height 606
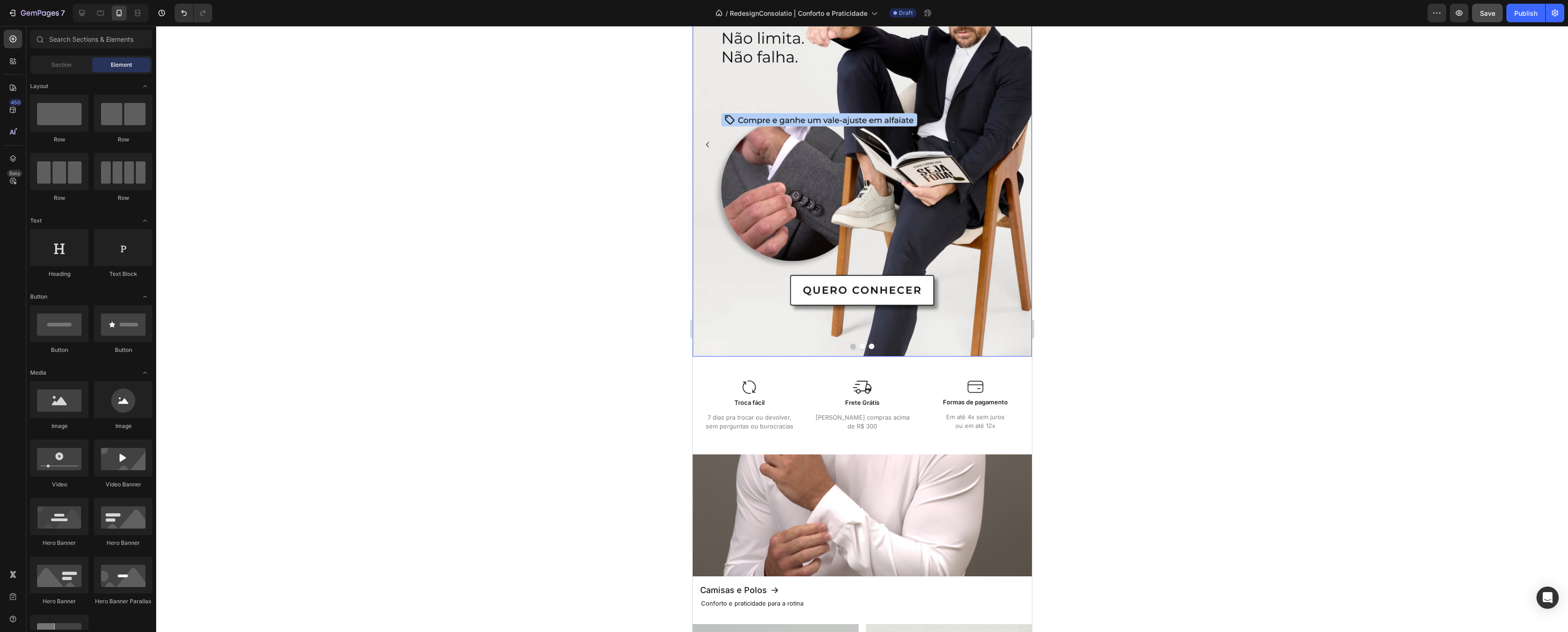
scroll to position [159, 0]
click at [753, 422] on p "7 dias pra trocar ou devolver, sem perguntas ou burocracias" at bounding box center [749, 421] width 96 height 18
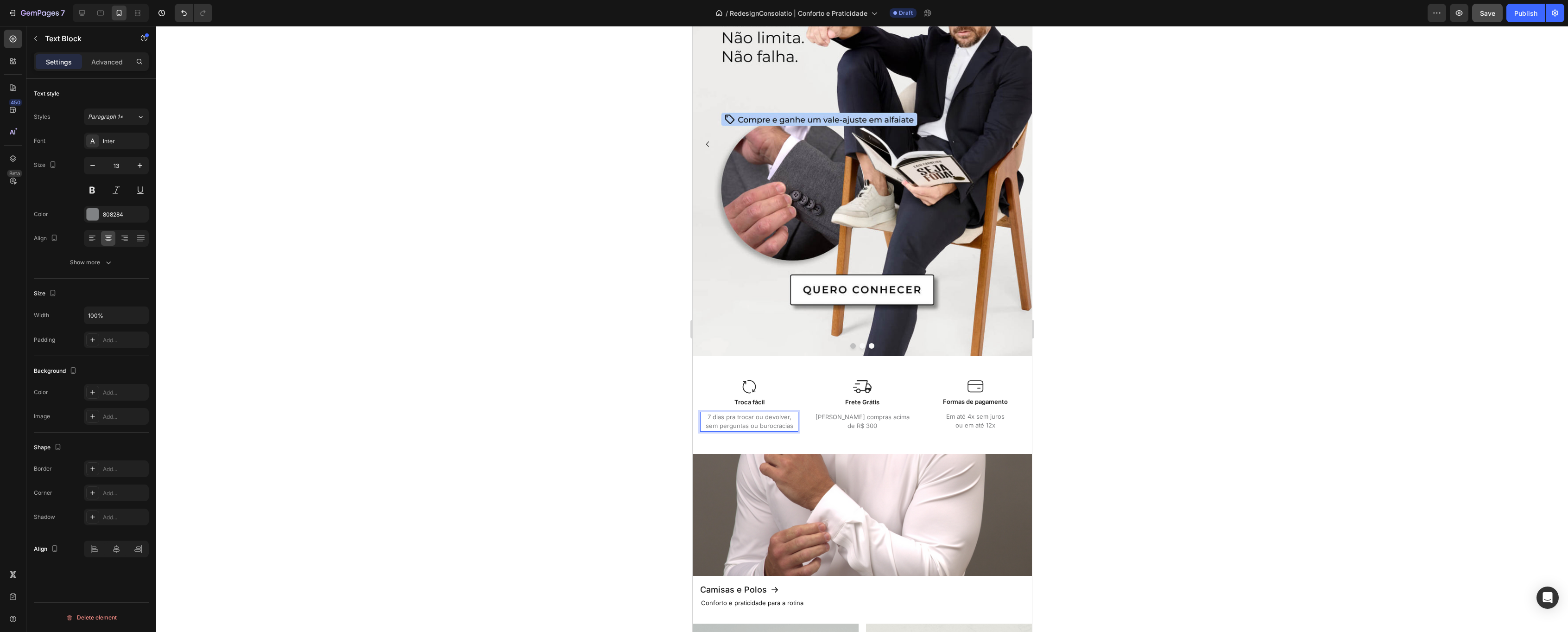
click at [756, 425] on p "7 dias pra trocar ou devolver, sem perguntas ou burocracias" at bounding box center [749, 421] width 96 height 18
click at [728, 427] on p "7 dias pra trocar ou devolver, sem perguntas ou burocracias" at bounding box center [749, 421] width 96 height 18
click at [572, 409] on div at bounding box center [862, 329] width 1412 height 606
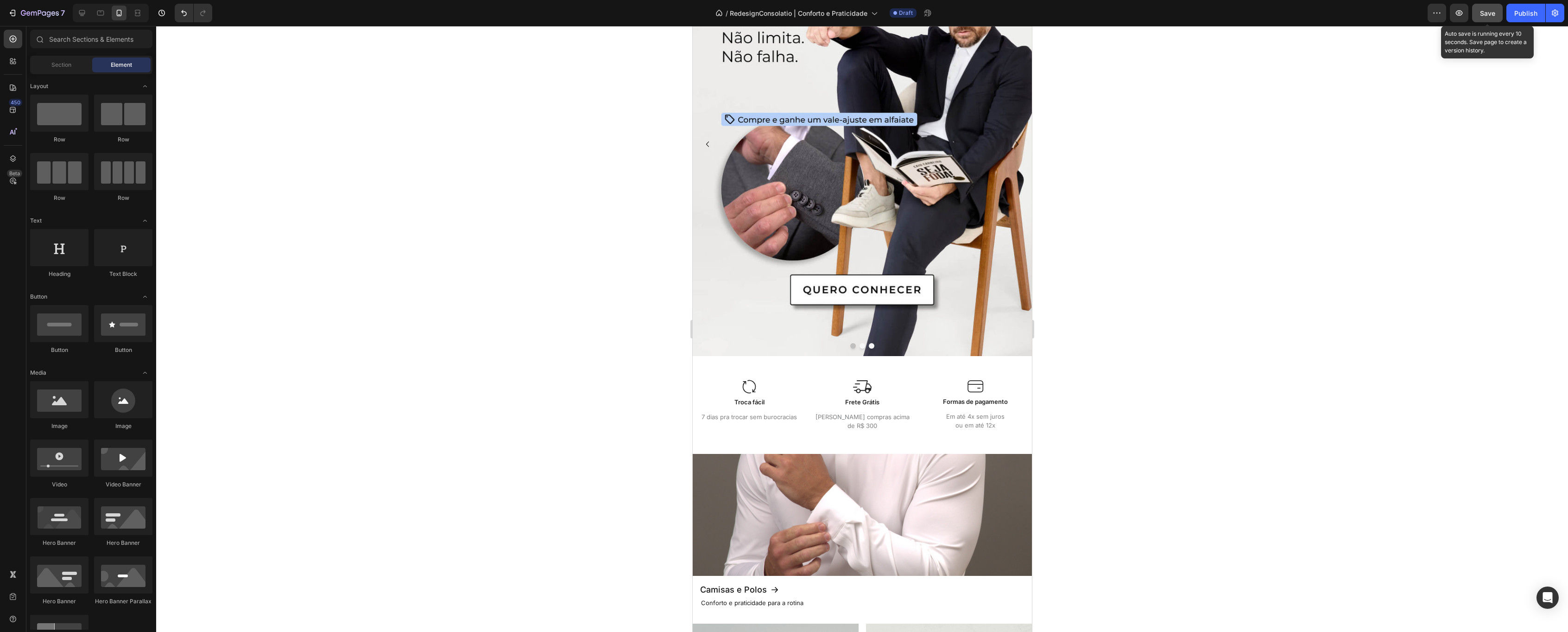
click at [1490, 11] on span "Save" at bounding box center [1487, 13] width 15 height 8
click at [978, 401] on p "Formas de pagamento" at bounding box center [974, 402] width 96 height 9
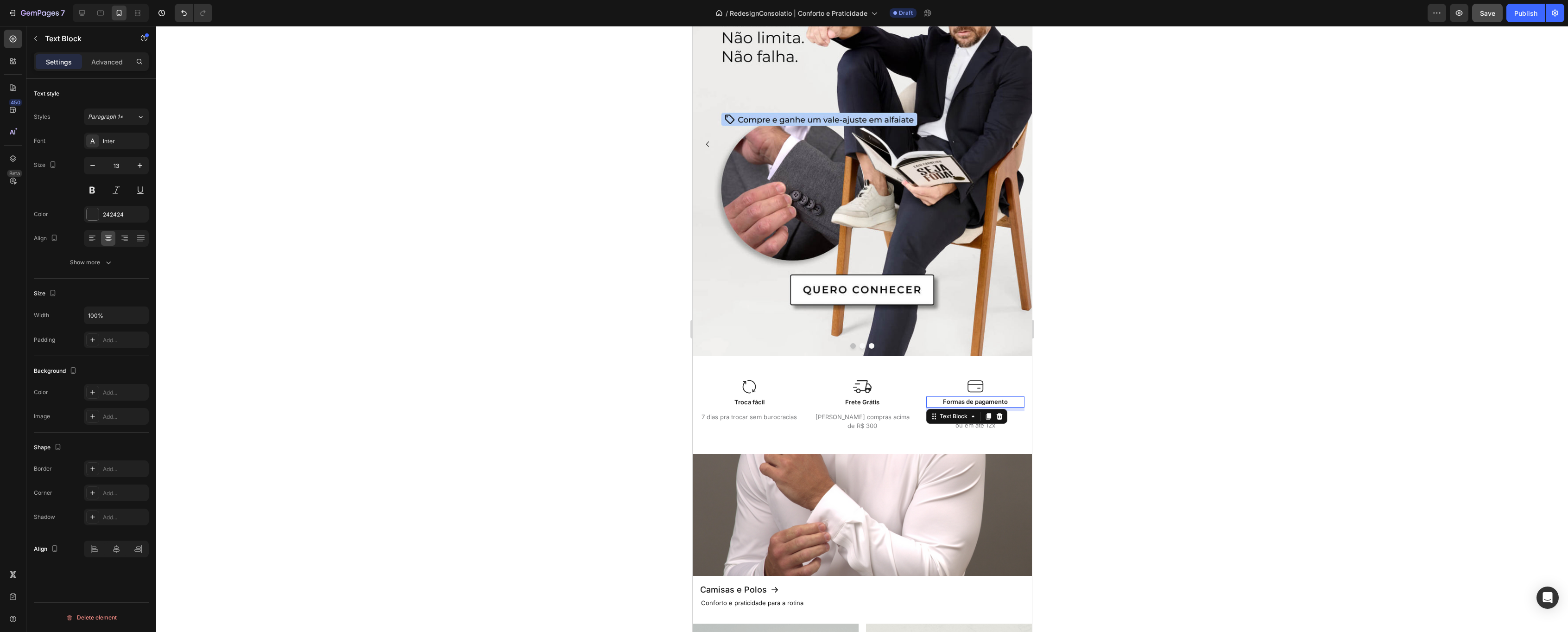
click at [978, 401] on p "Formas de pagamento" at bounding box center [974, 402] width 96 height 9
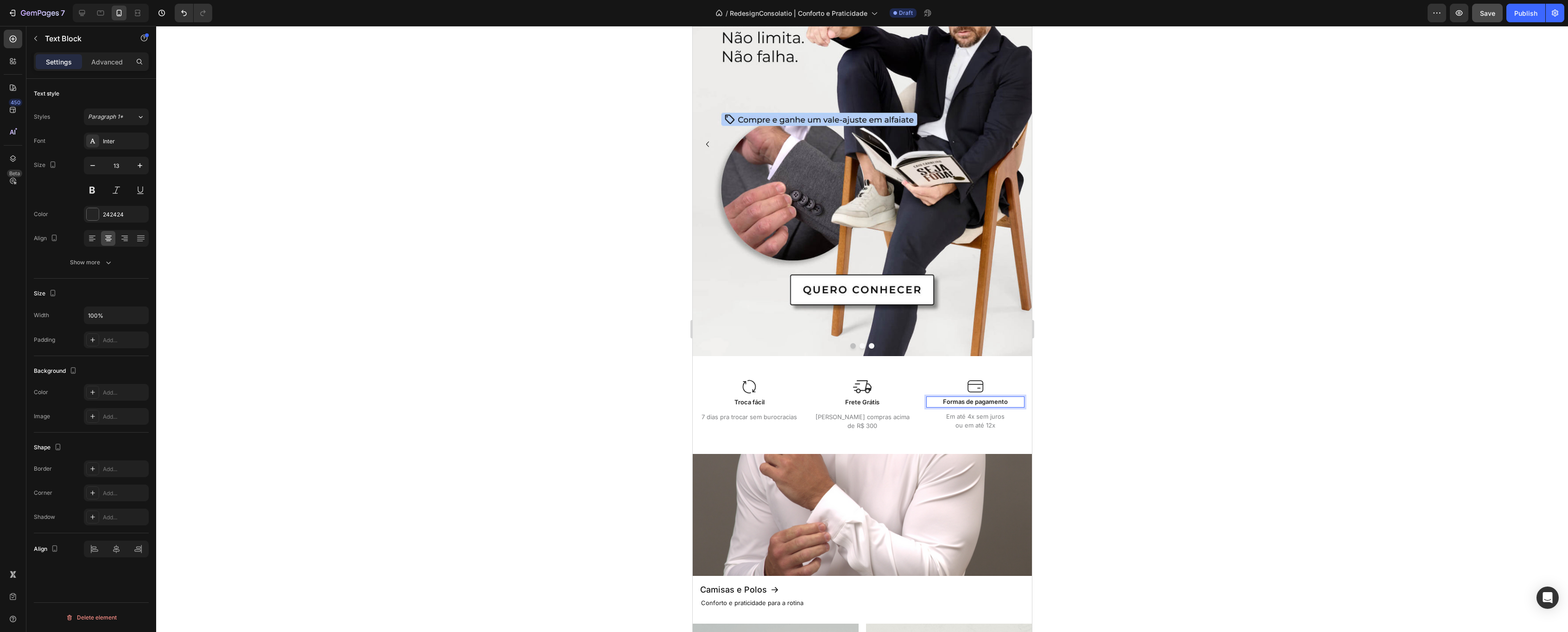
click at [978, 401] on p "Formas de pagamento" at bounding box center [974, 402] width 96 height 9
click at [980, 426] on p "Em até 4x sem juros ou em até 12x" at bounding box center [974, 421] width 96 height 18
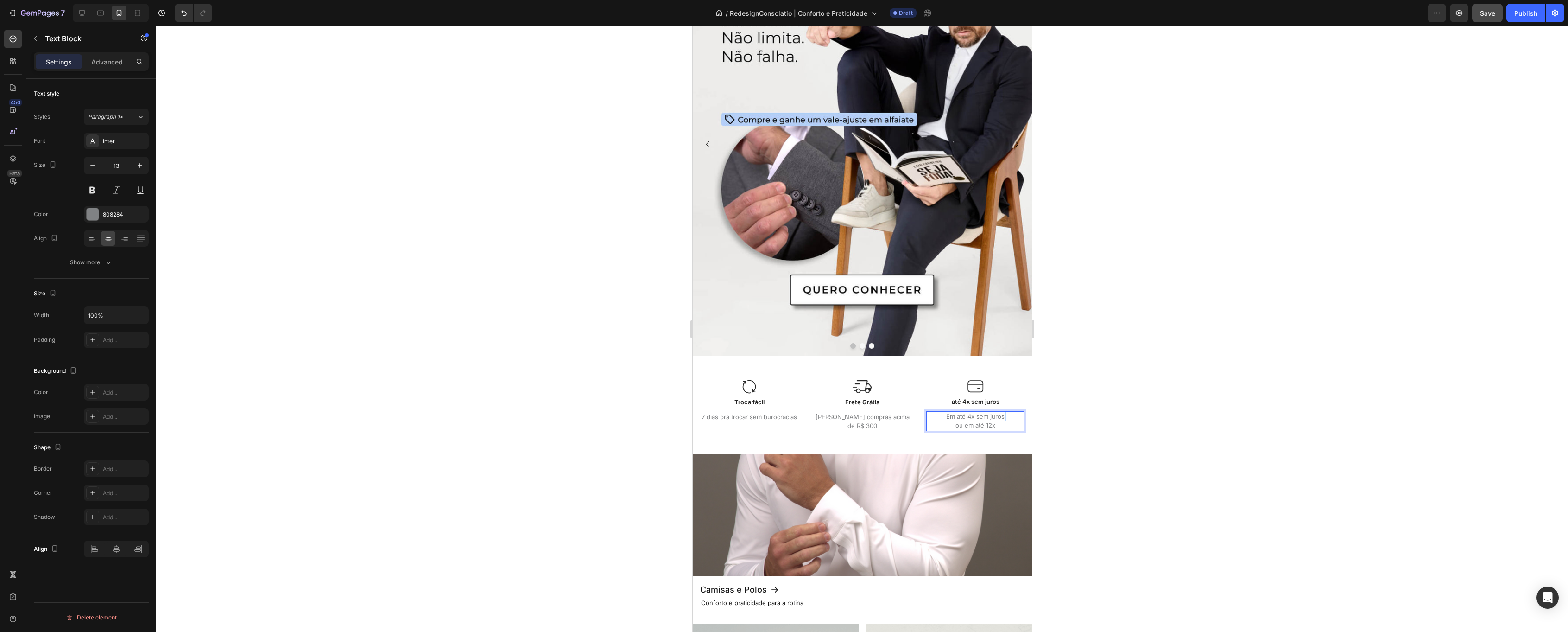
click at [980, 426] on p "Em até 4x sem juros ou em até 12x" at bounding box center [974, 421] width 96 height 18
click at [980, 426] on p "Em até 4x sem juros ou em até 12x" at bounding box center [974, 421] width 96 height 18
click at [983, 426] on p "Em até 4x sem juros ou em até 12x" at bounding box center [974, 421] width 96 height 18
drag, startPoint x: 996, startPoint y: 425, endPoint x: 948, endPoint y: 413, distance: 49.5
click at [948, 413] on p "Em até 4x sem juros ou em até 12x" at bounding box center [974, 421] width 96 height 18
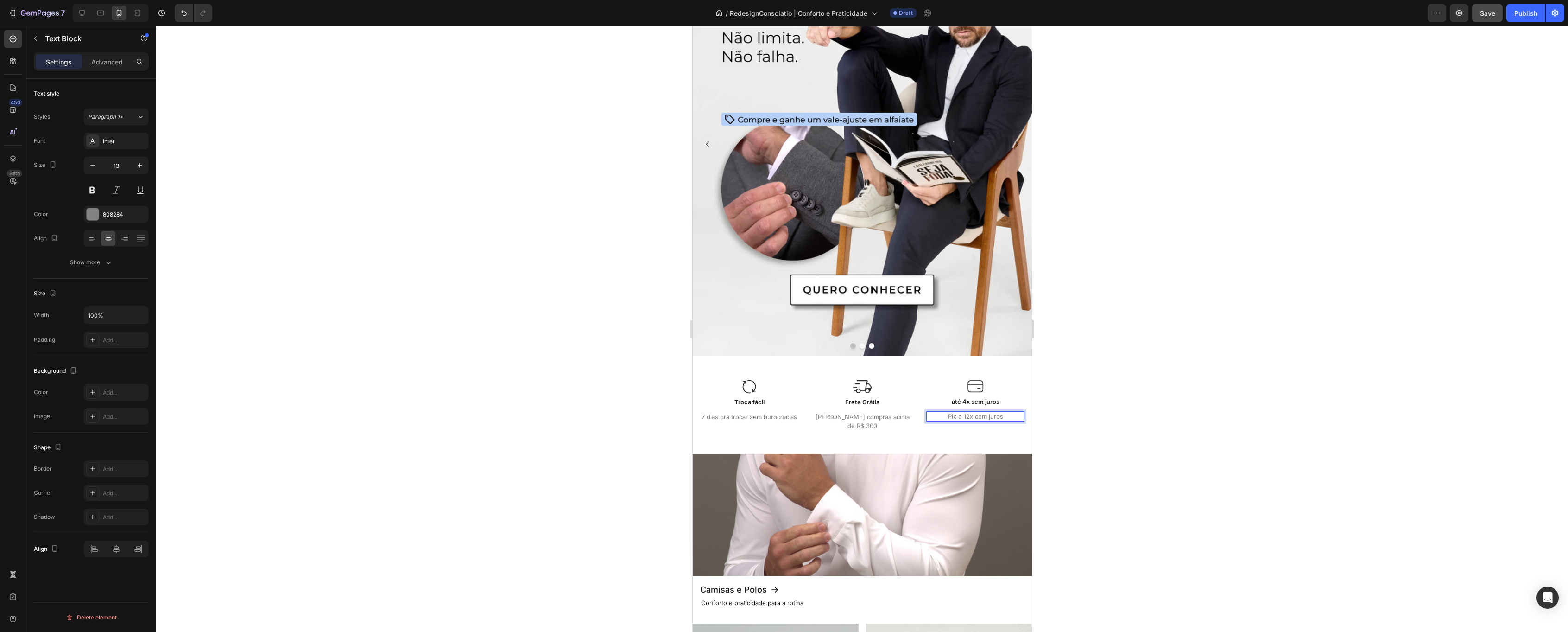
click at [1188, 398] on div at bounding box center [862, 329] width 1412 height 606
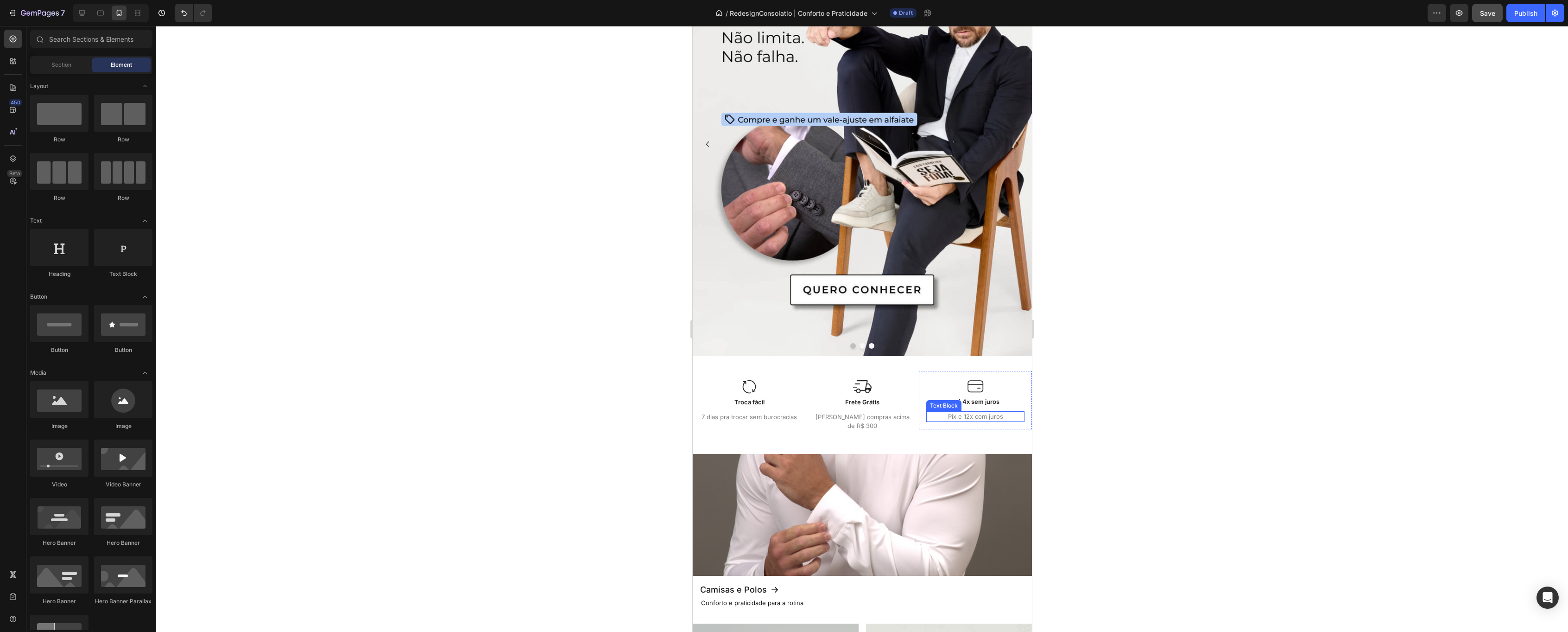
click at [969, 417] on p "Pix e 12x com juros" at bounding box center [974, 417] width 96 height 9
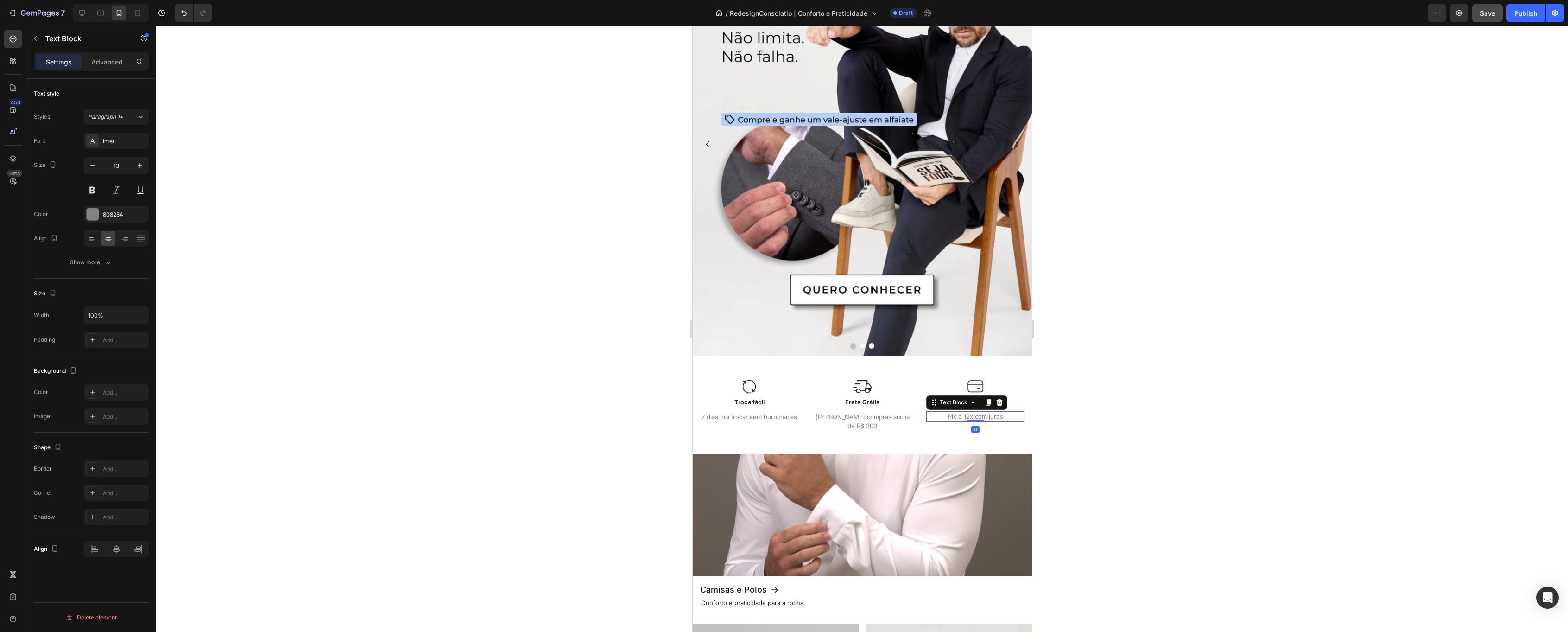
click at [969, 417] on p "Pix e 12x com juros" at bounding box center [974, 417] width 96 height 9
click at [1132, 410] on div at bounding box center [862, 329] width 1412 height 606
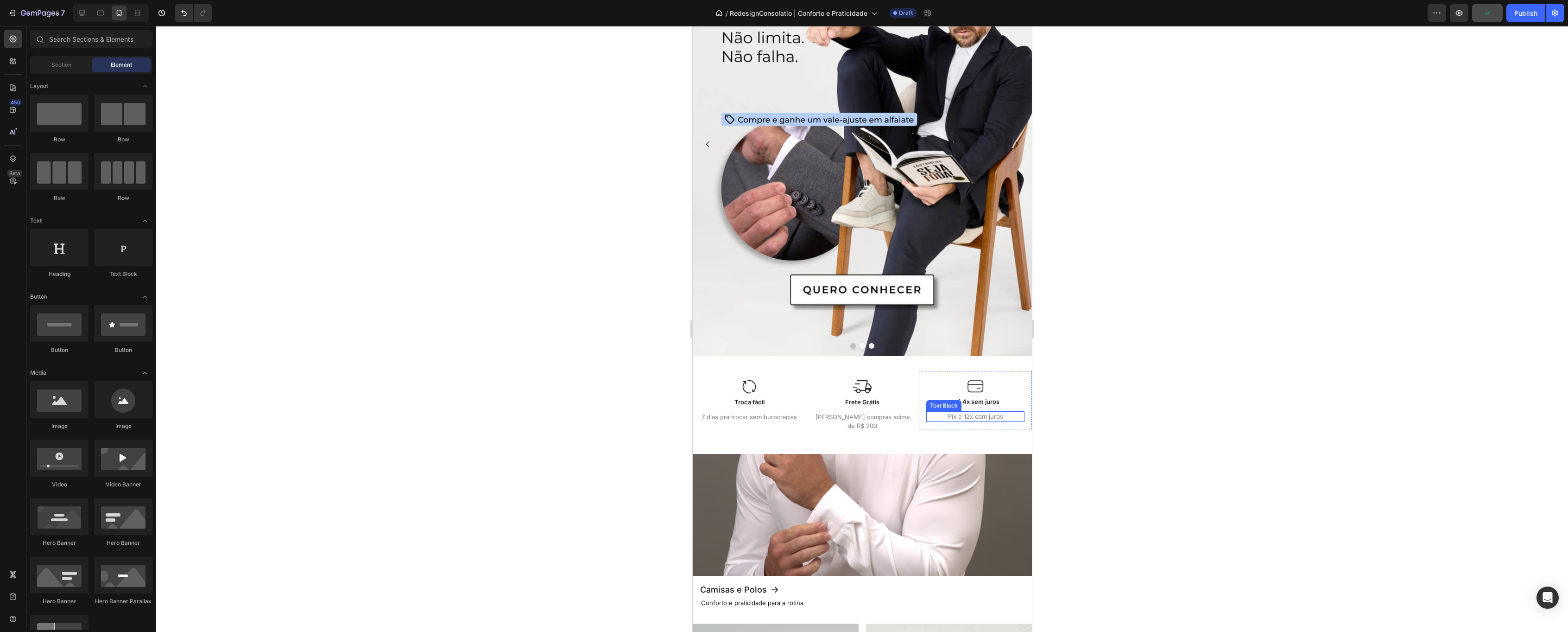
click at [971, 418] on p "Pix e 12x com juros" at bounding box center [974, 417] width 96 height 9
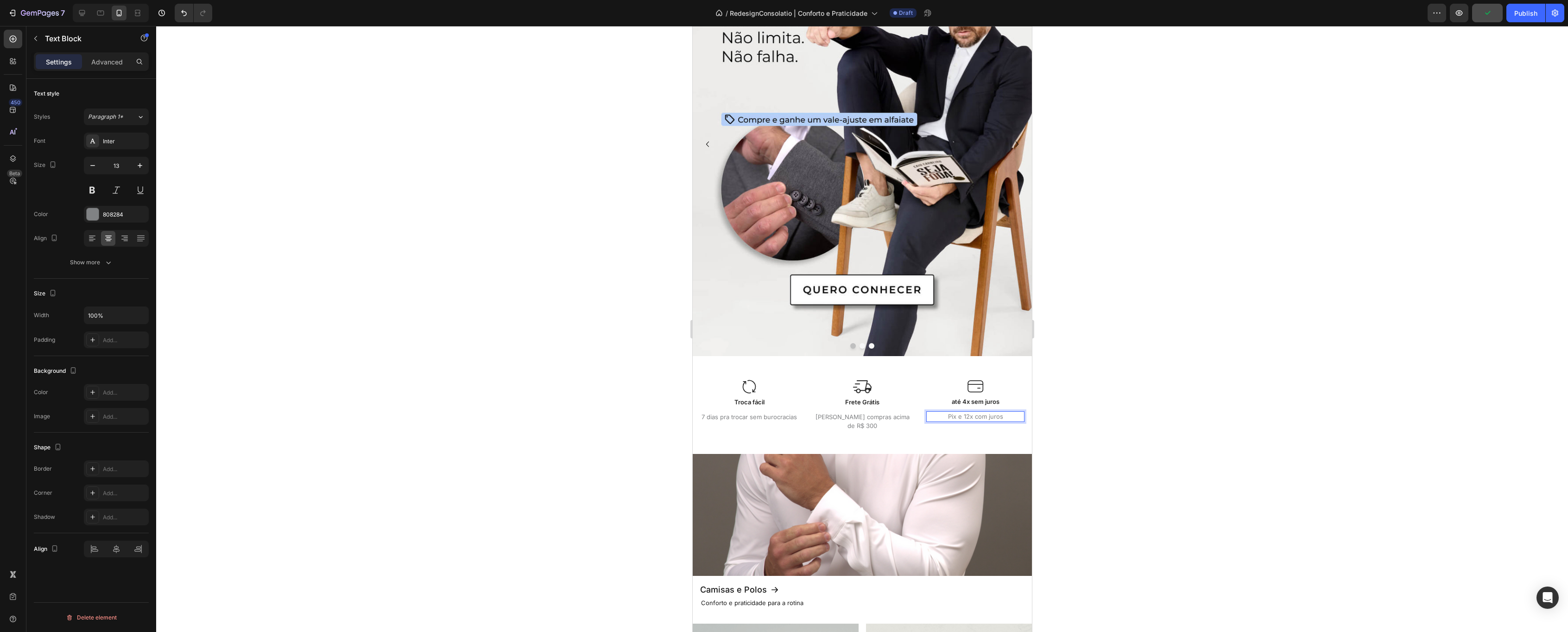
click at [971, 418] on p "Pix e 12x com juros" at bounding box center [974, 417] width 96 height 9
click at [994, 419] on p "Pix e 12x com juros" at bounding box center [974, 417] width 96 height 9
click at [994, 419] on p "Pix e 12x com juros" at bounding box center [974, 417] width 96 height 9
click at [1200, 374] on div at bounding box center [862, 329] width 1412 height 606
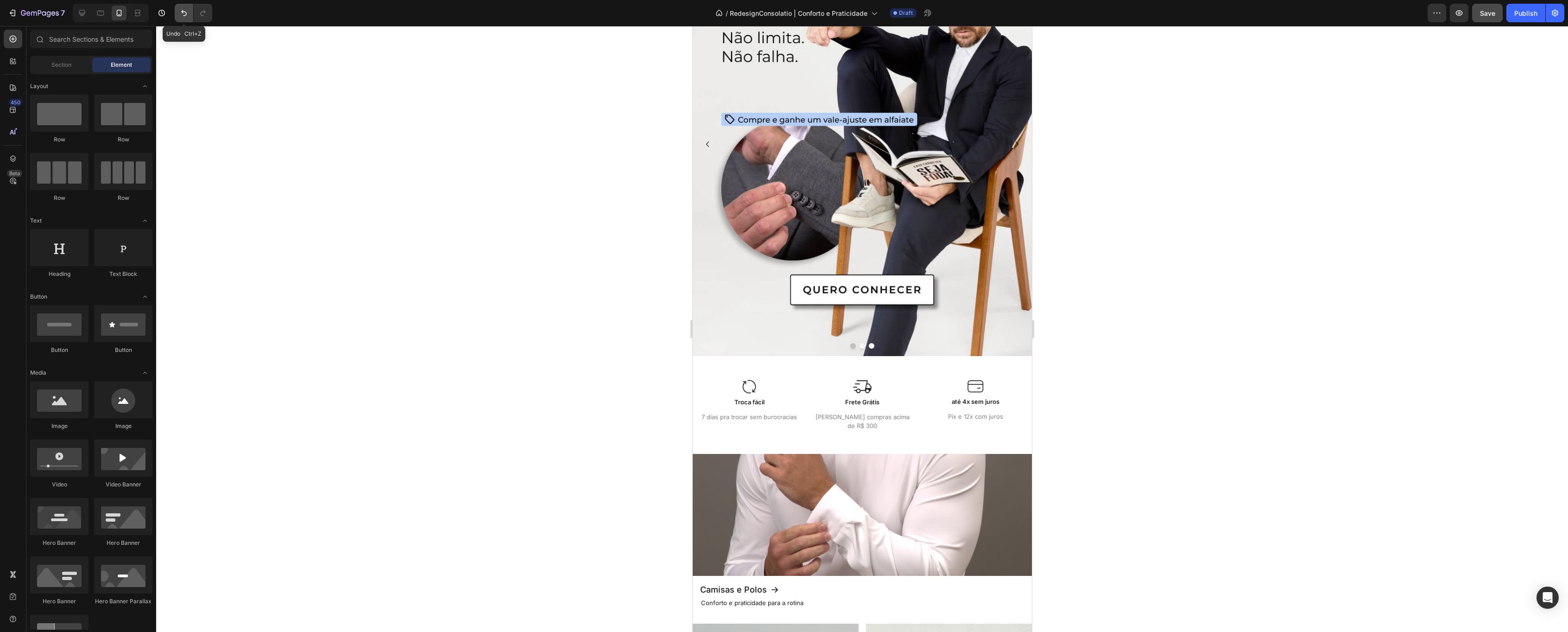
click at [186, 9] on icon "Undo/Redo" at bounding box center [184, 13] width 9 height 9
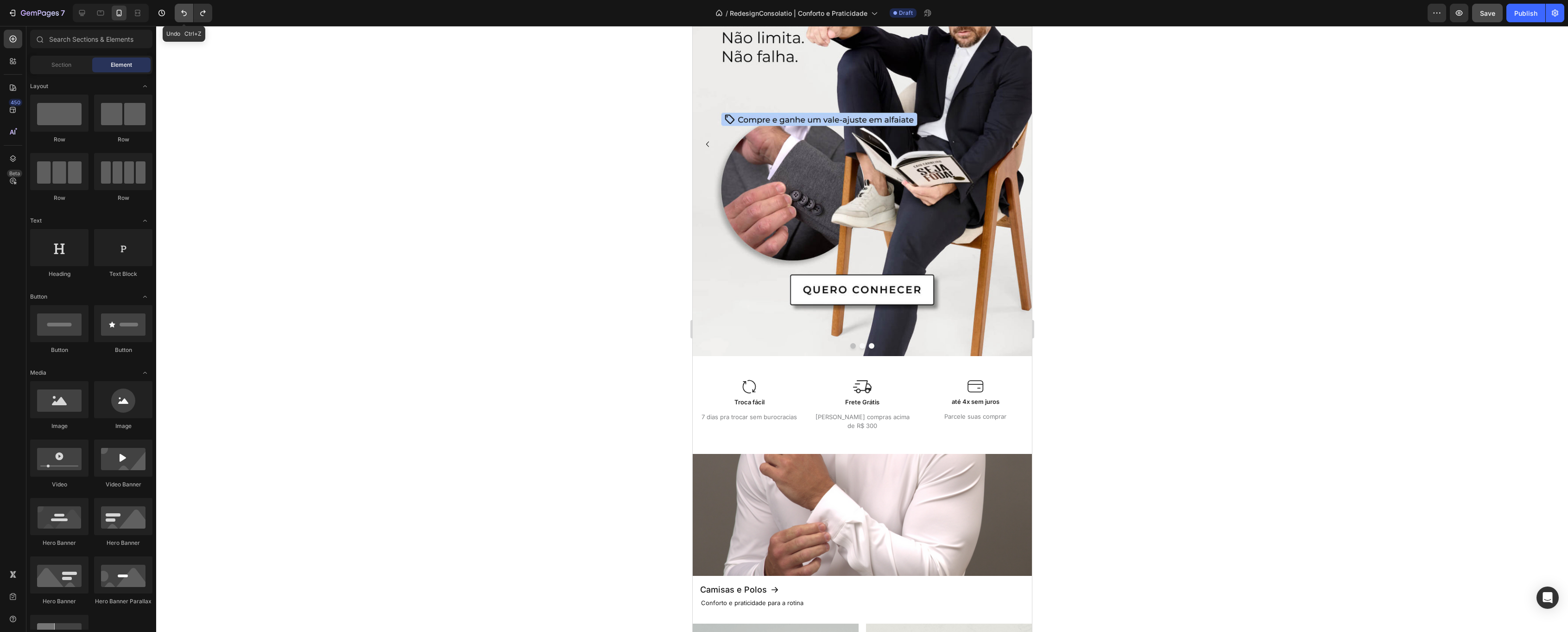
click at [186, 9] on icon "Undo/Redo" at bounding box center [184, 13] width 9 height 9
click at [184, 10] on icon "Undo/Redo" at bounding box center [184, 13] width 9 height 9
click at [184, 10] on icon "Undo/Redo" at bounding box center [184, 13] width 9 height 9
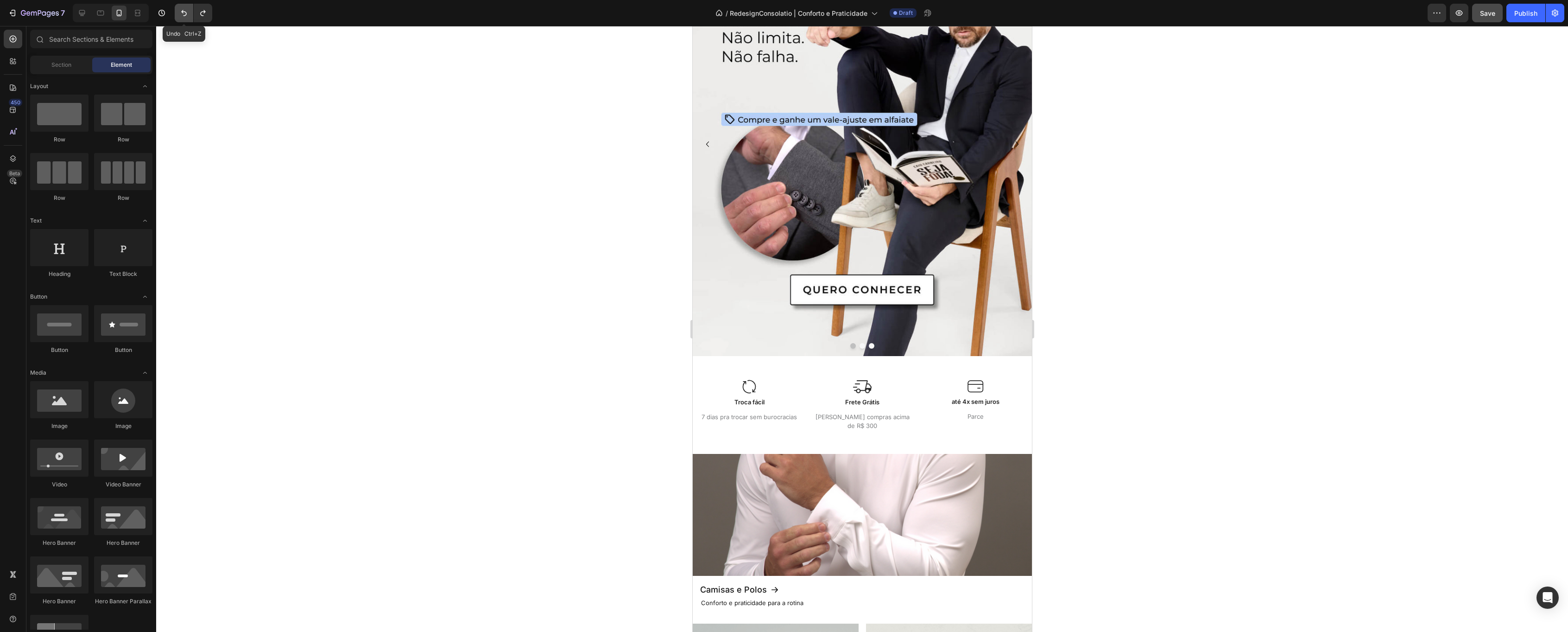
click at [184, 11] on icon "Undo/Redo" at bounding box center [184, 13] width 9 height 9
click at [183, 11] on icon "Undo/Redo" at bounding box center [184, 13] width 9 height 9
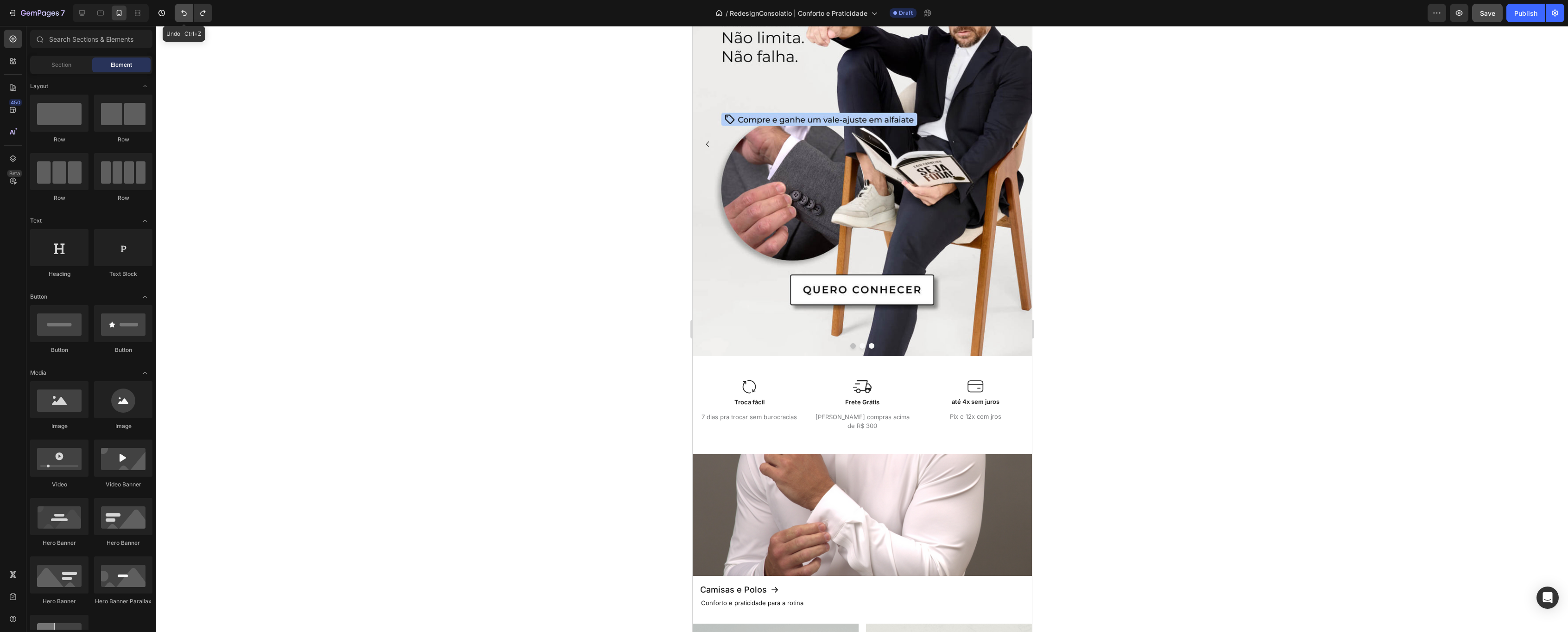
click at [183, 11] on icon "Undo/Redo" at bounding box center [184, 13] width 9 height 9
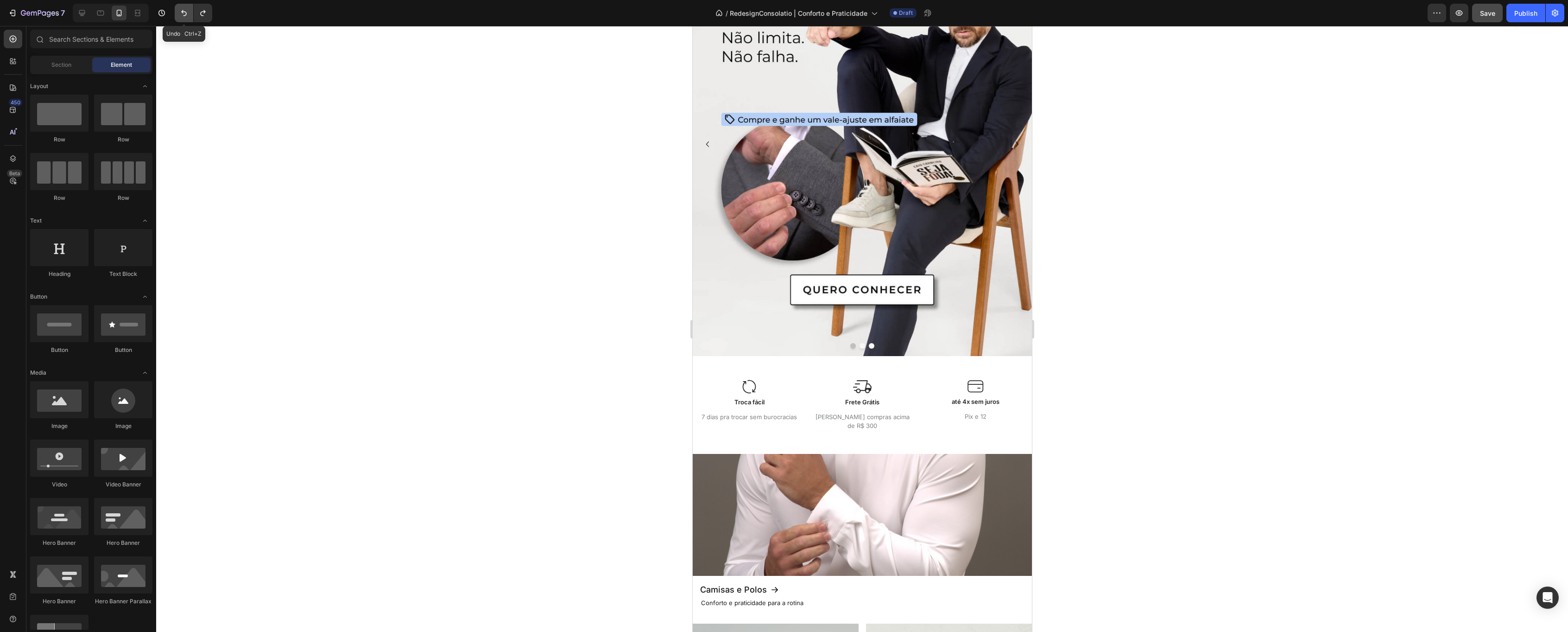
click at [183, 11] on icon "Undo/Redo" at bounding box center [184, 13] width 9 height 9
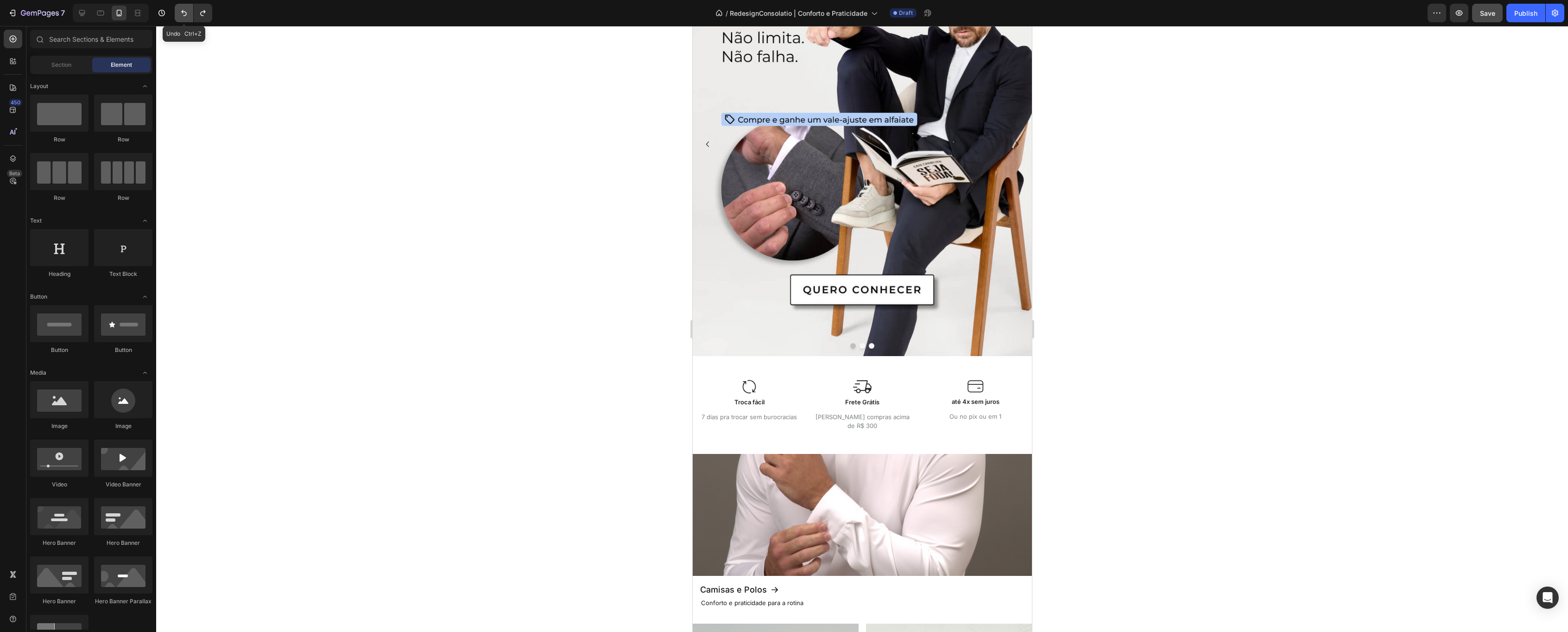
click at [183, 11] on icon "Undo/Redo" at bounding box center [184, 13] width 9 height 9
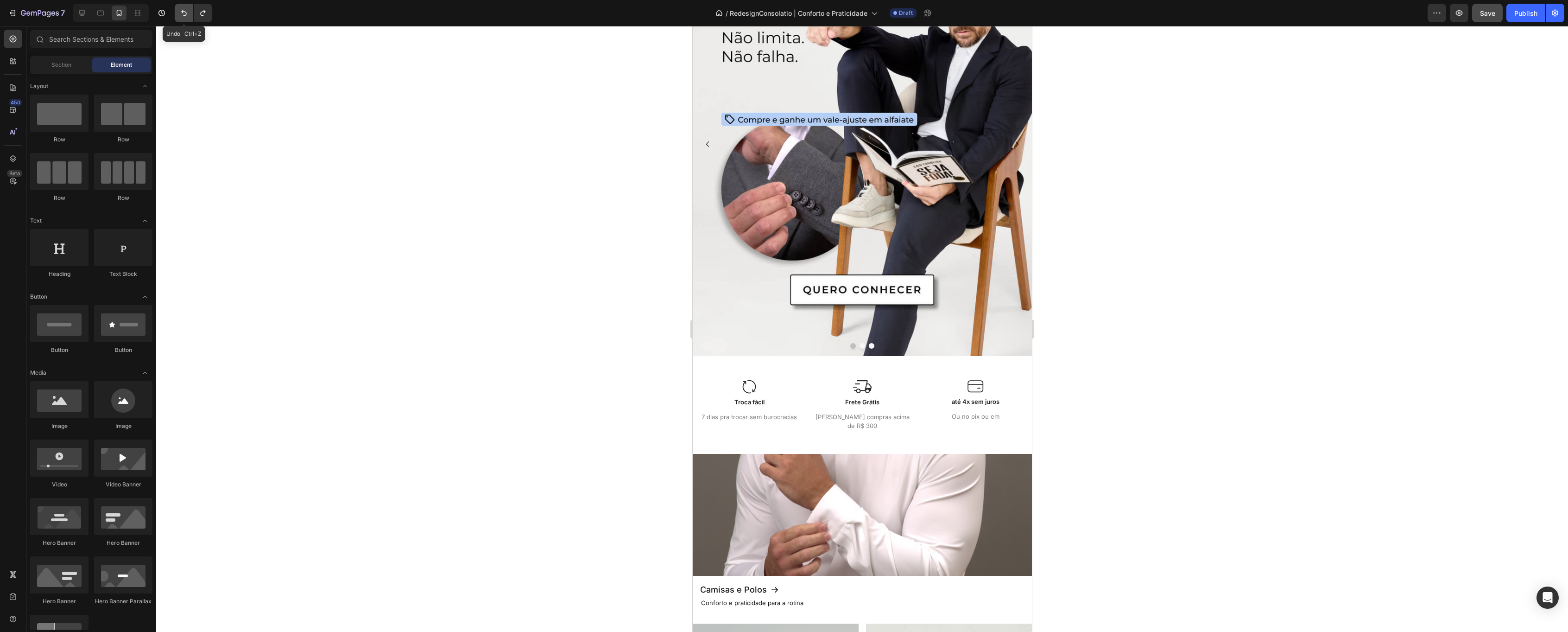
click at [183, 11] on icon "Undo/Redo" at bounding box center [184, 13] width 9 height 9
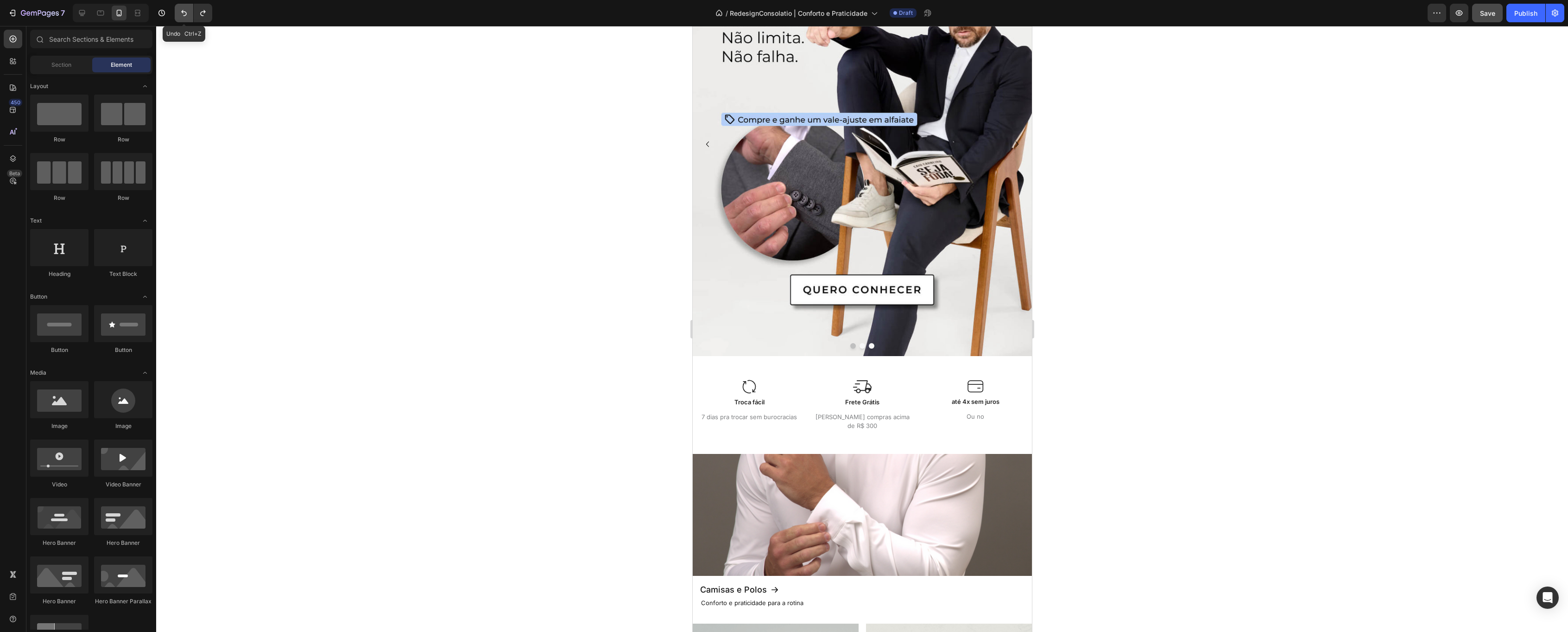
click at [183, 11] on icon "Undo/Redo" at bounding box center [184, 13] width 9 height 9
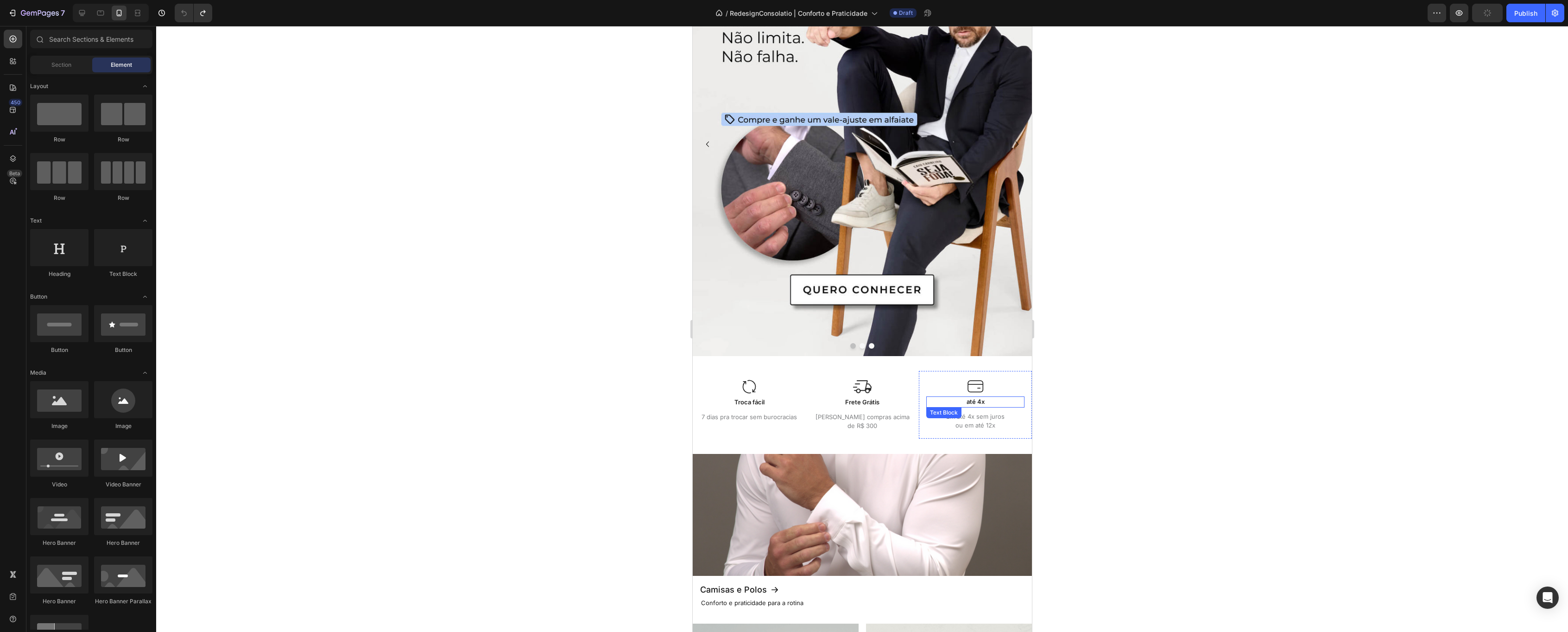
click at [977, 402] on p "até 4x" at bounding box center [974, 402] width 96 height 9
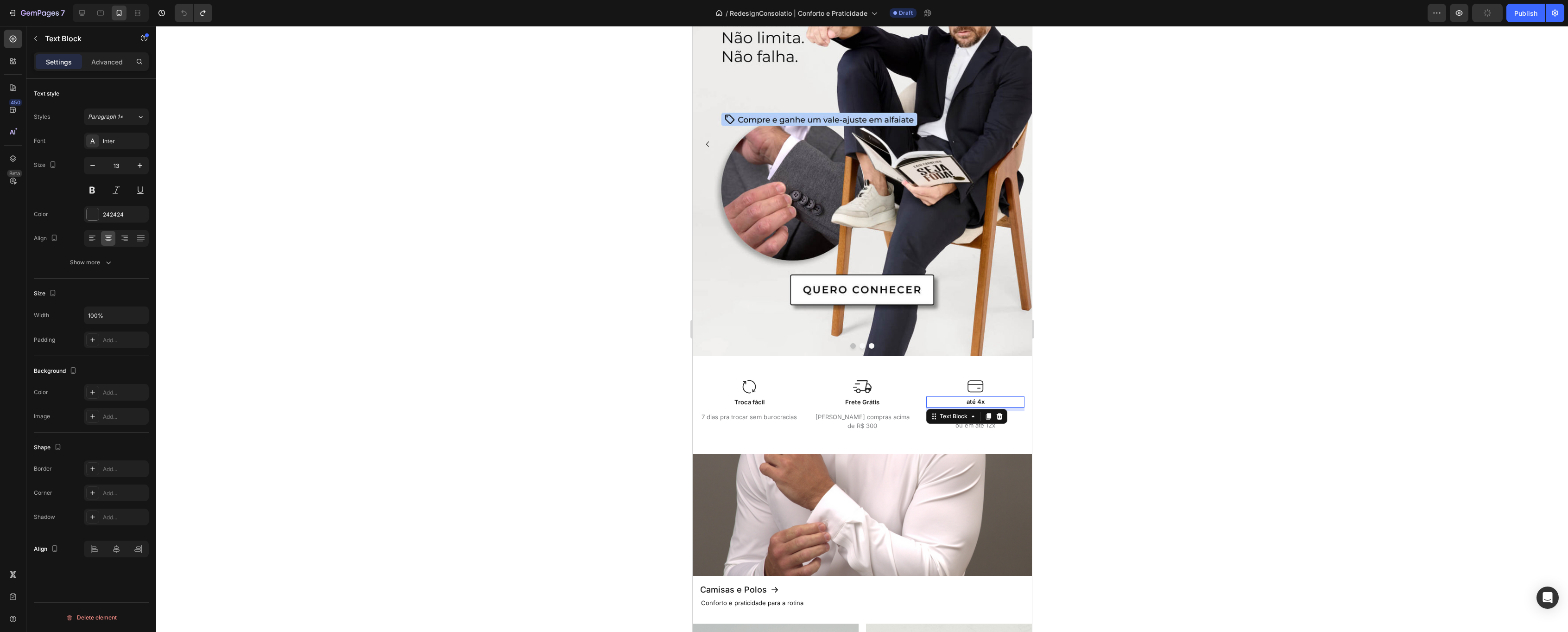
click at [977, 402] on p "até 4x" at bounding box center [974, 402] width 96 height 9
click at [1182, 381] on div at bounding box center [862, 329] width 1412 height 606
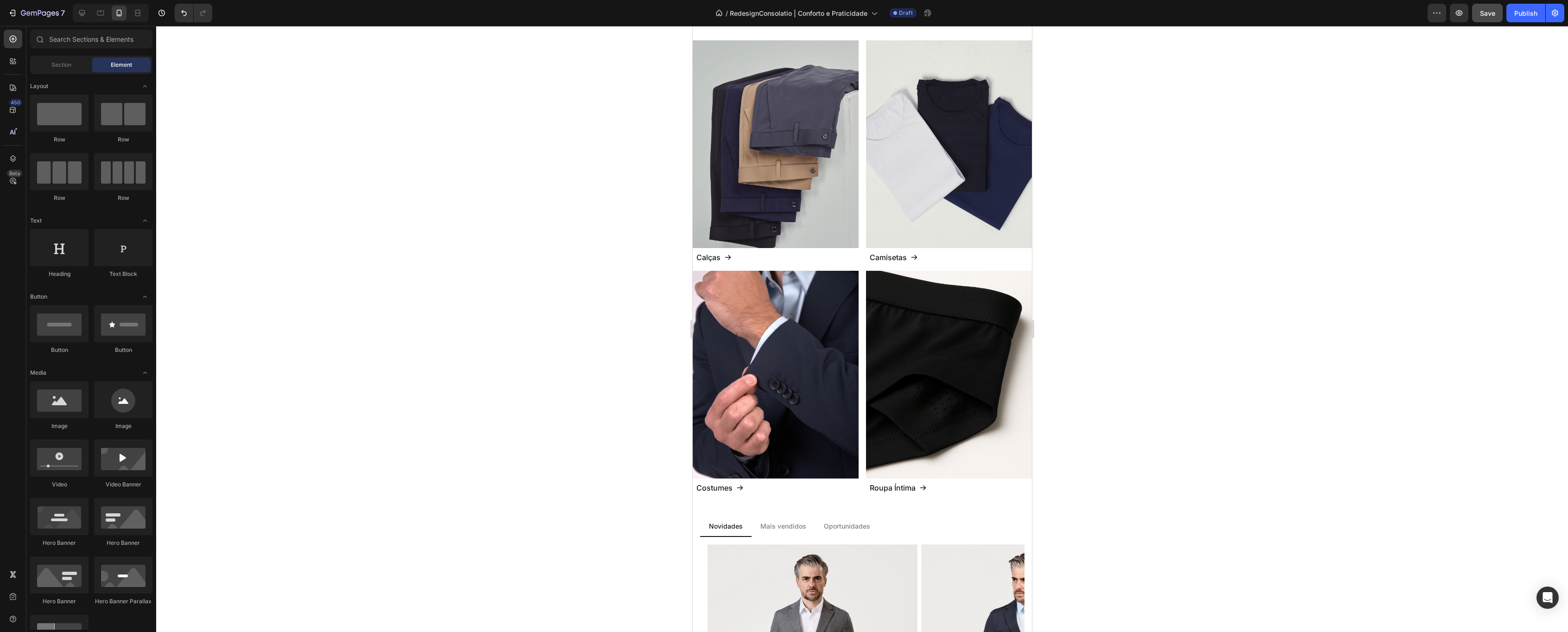
scroll to position [740, 0]
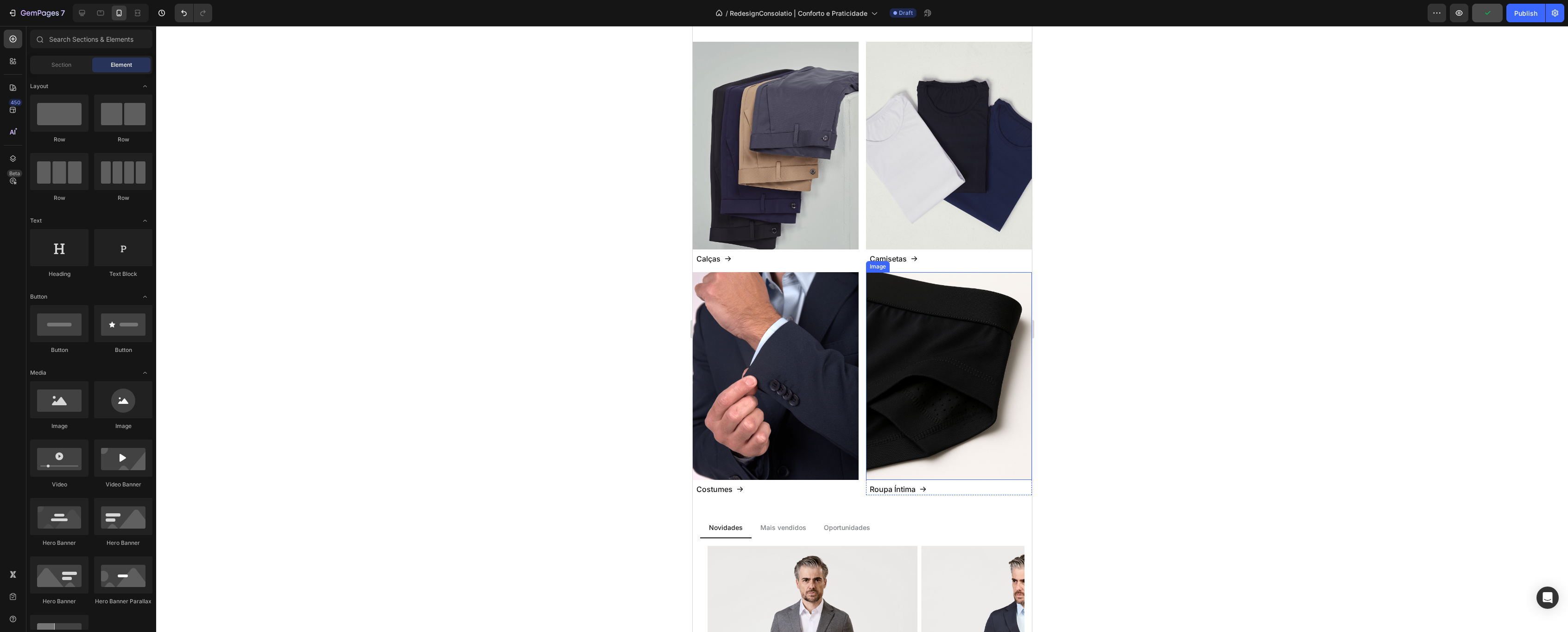
click at [952, 320] on img at bounding box center [949, 375] width 166 height 207
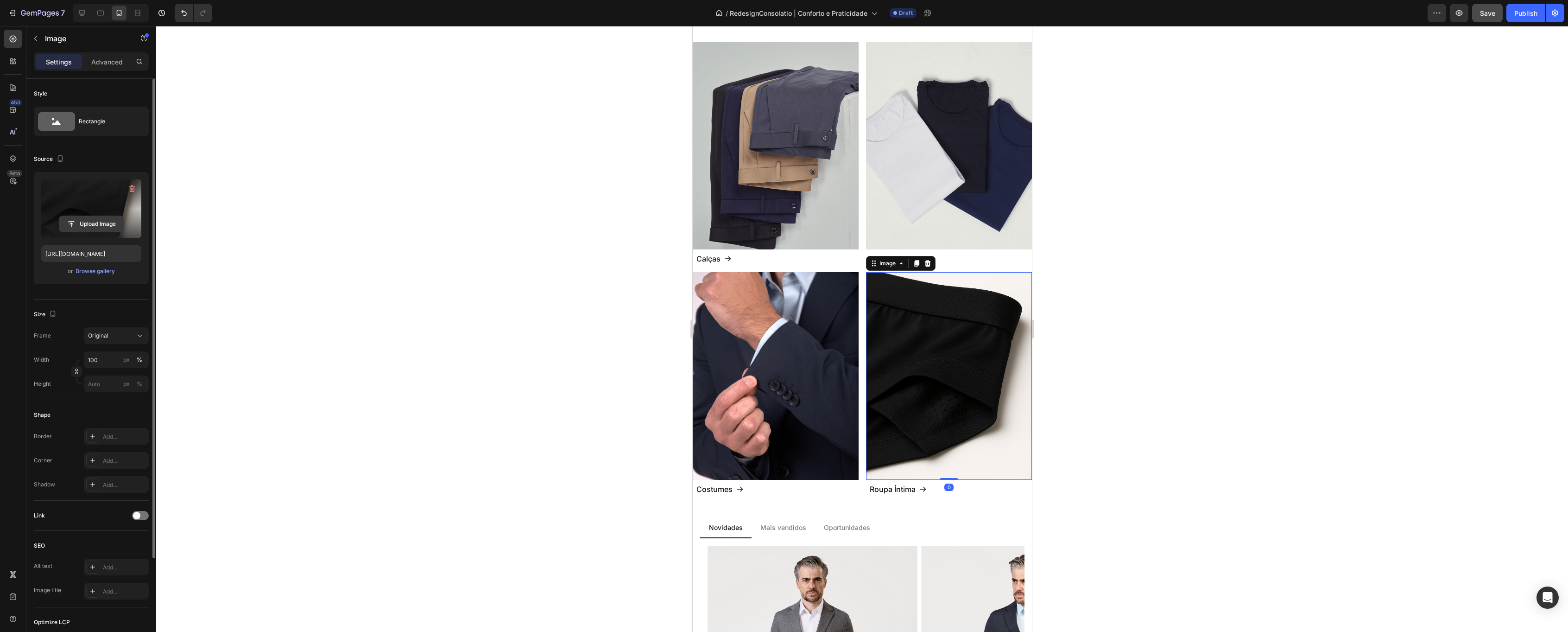
click at [89, 226] on input "file" at bounding box center [91, 224] width 64 height 16
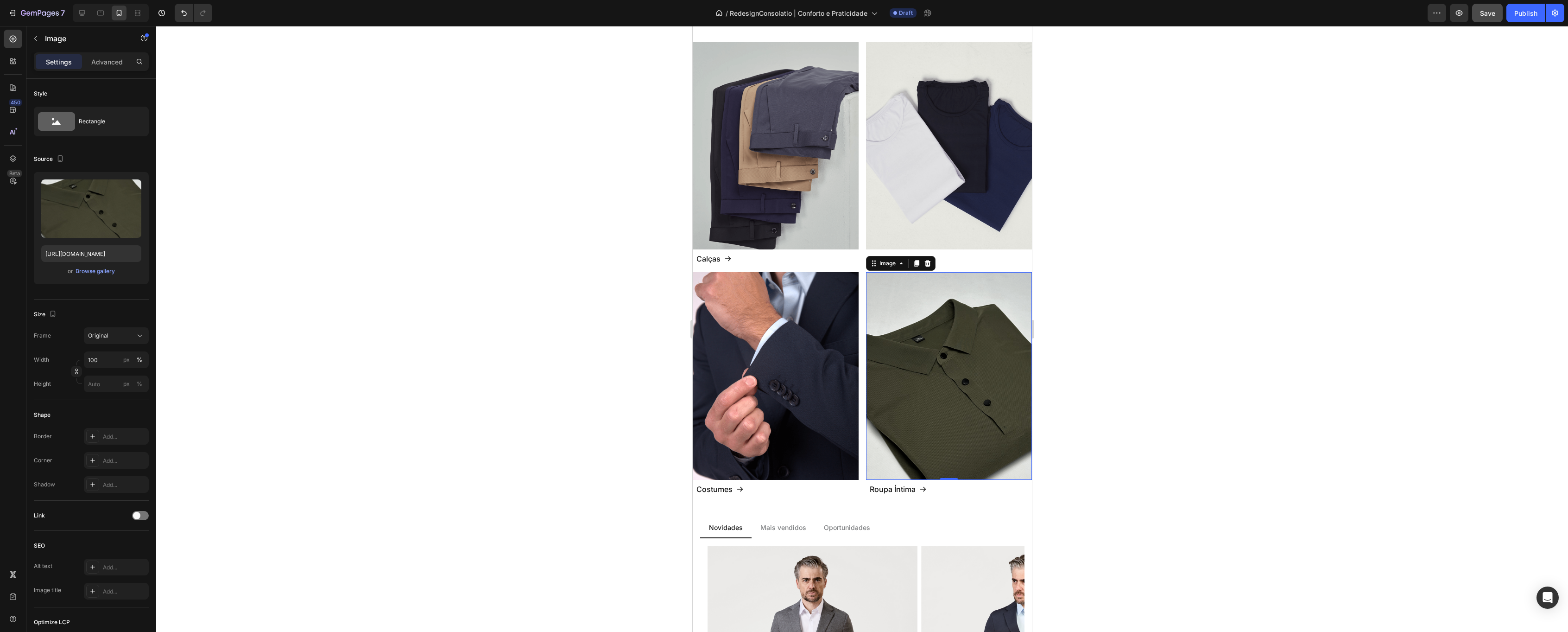
type input "[URL][DOMAIN_NAME]"
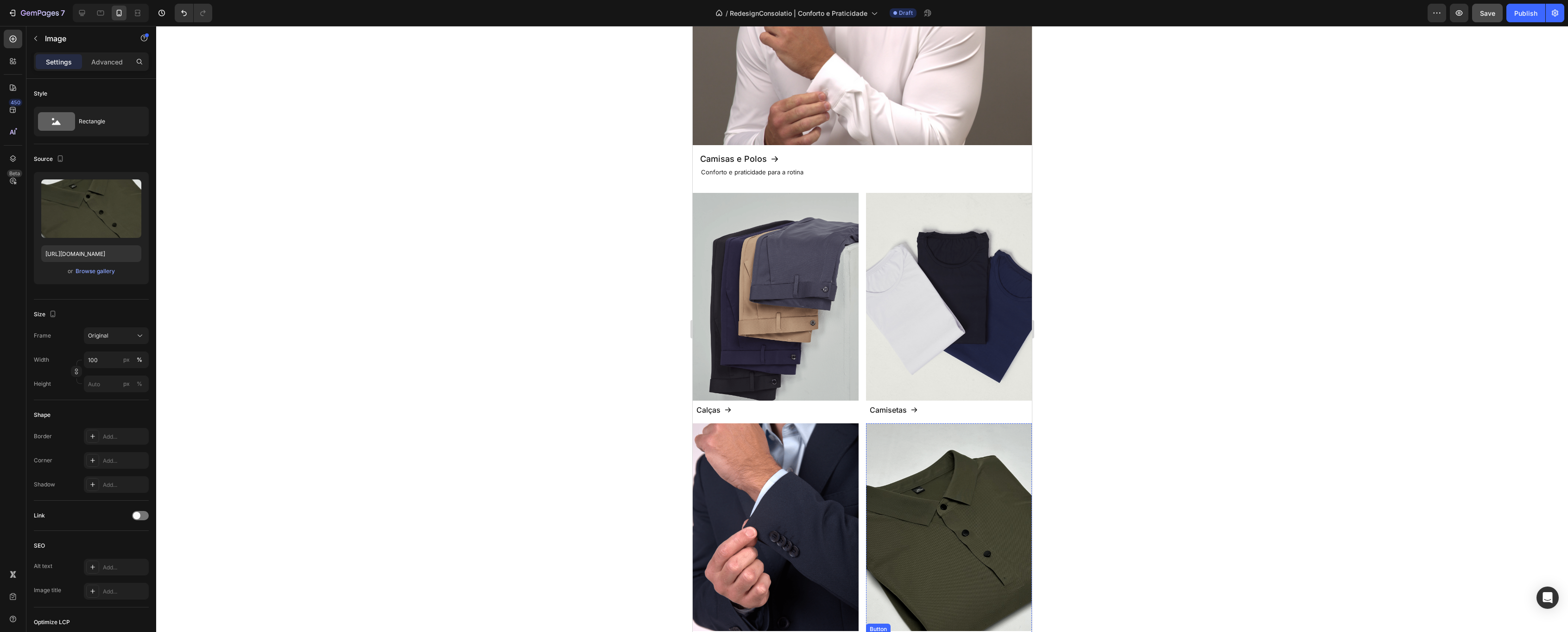
scroll to position [634, 0]
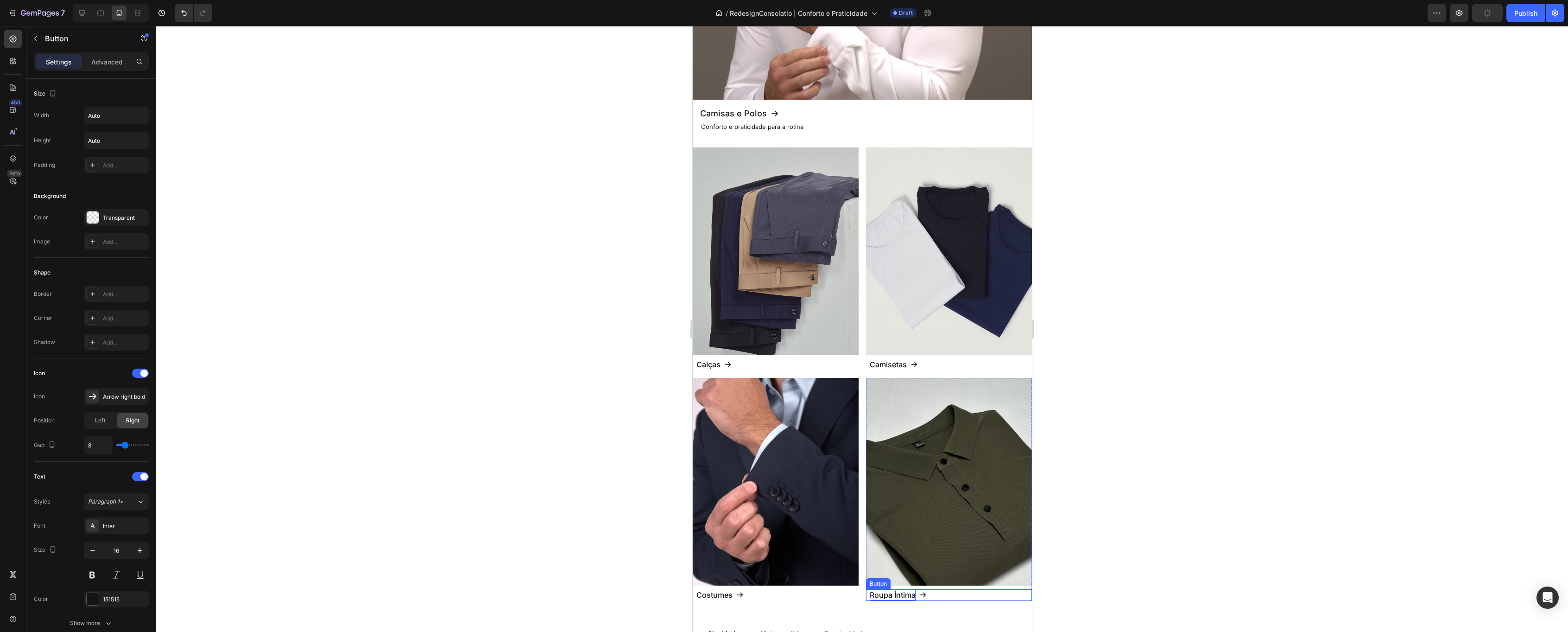
click at [897, 595] on p "Roupa Íntima" at bounding box center [892, 594] width 46 height 11
click at [1101, 479] on div at bounding box center [862, 329] width 1412 height 606
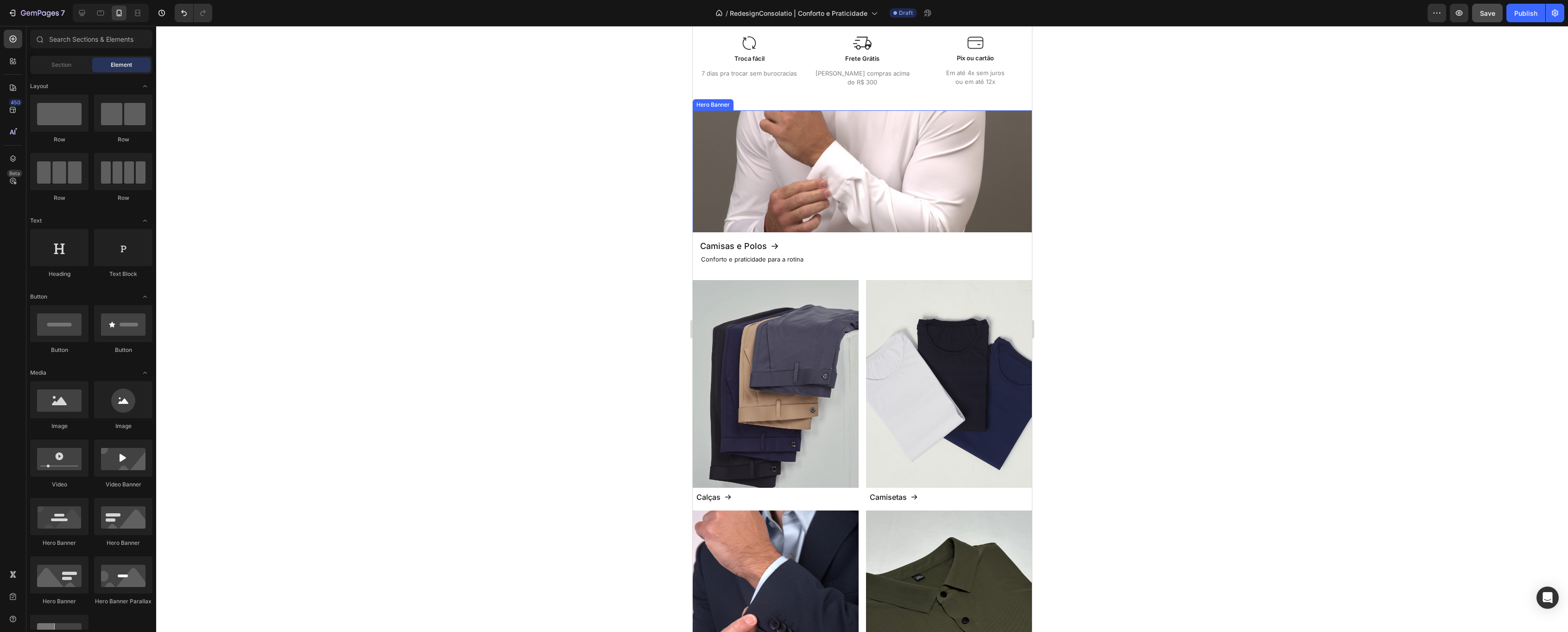
scroll to position [502, 0]
drag, startPoint x: 751, startPoint y: 434, endPoint x: 834, endPoint y: 115, distance: 329.6
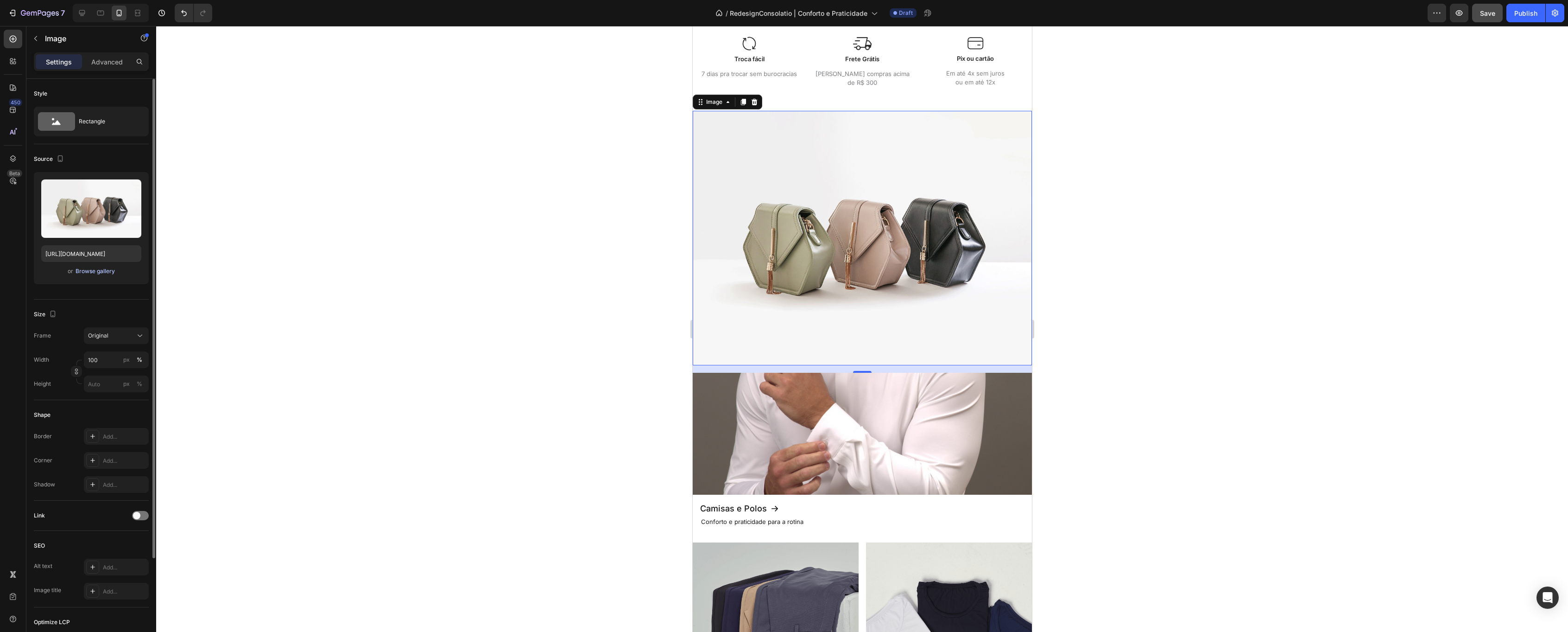
click at [91, 270] on div "Browse gallery" at bounding box center [95, 271] width 39 height 9
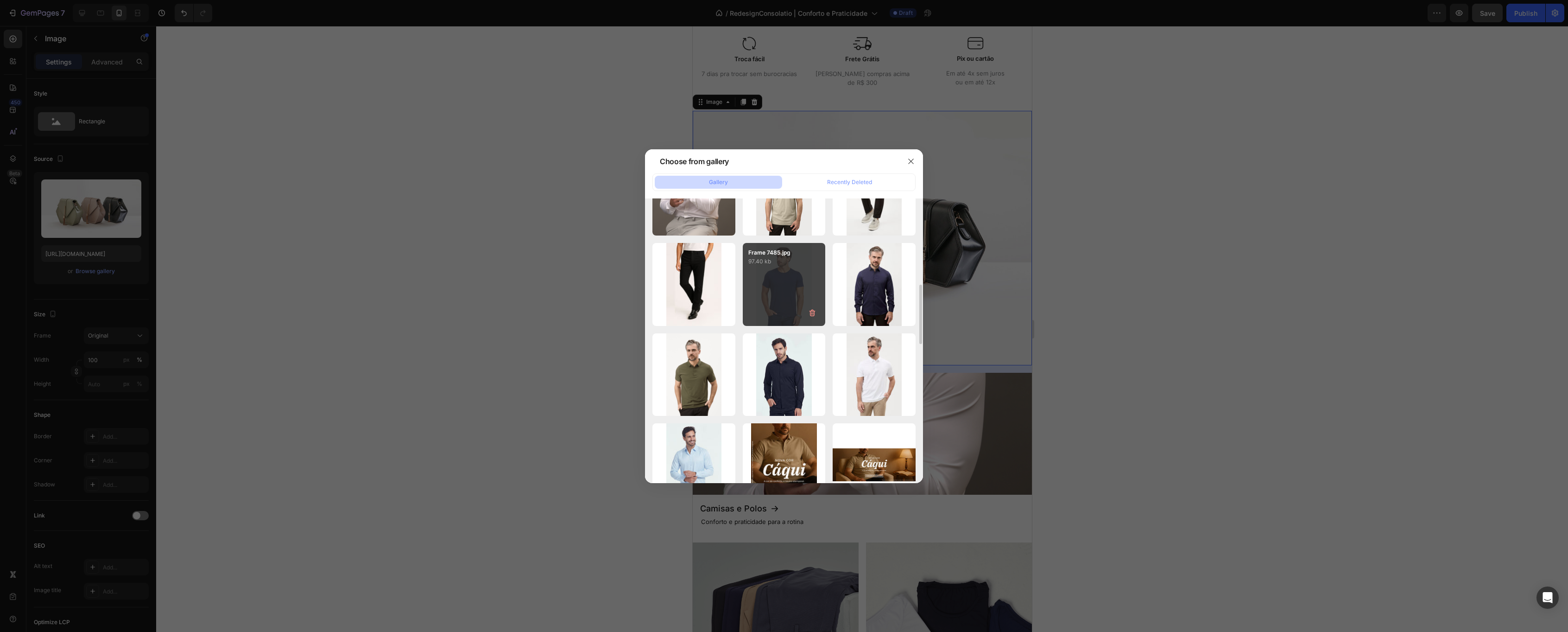
scroll to position [255, 0]
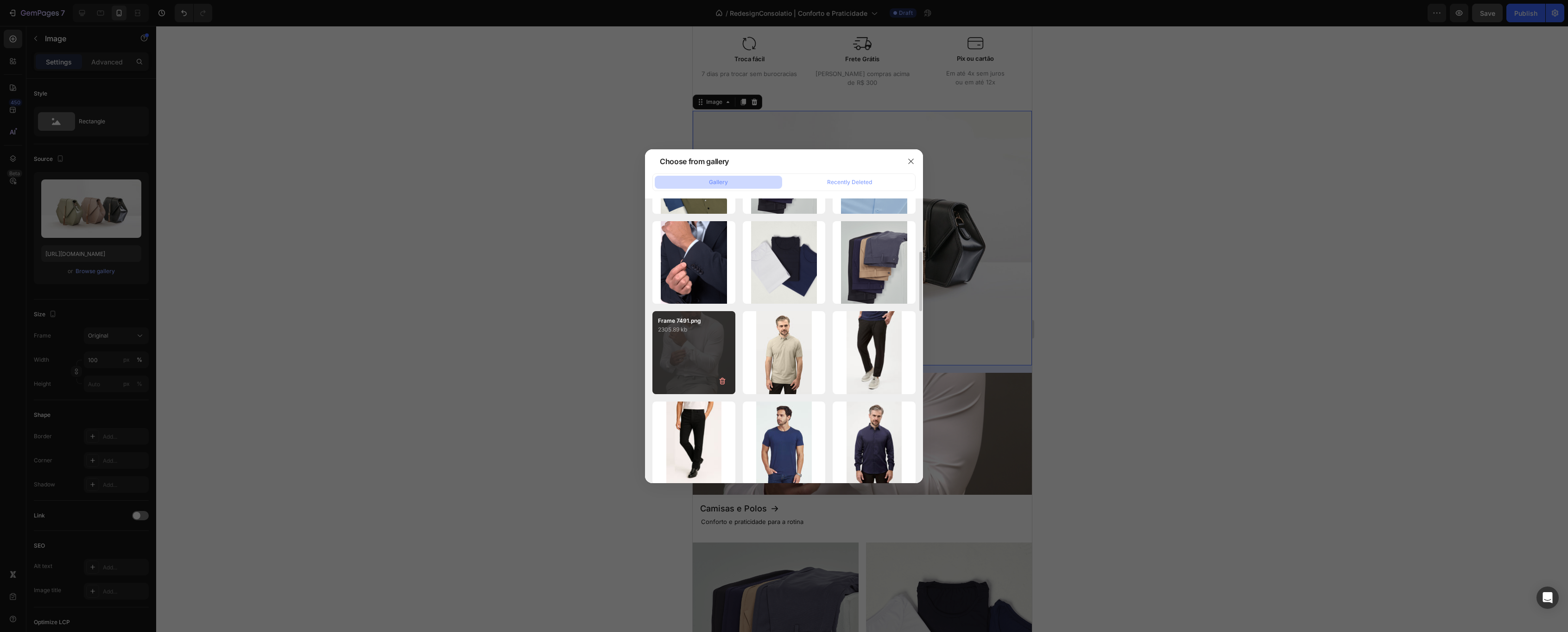
click at [683, 330] on p "2305.89 kb" at bounding box center [694, 330] width 72 height 9
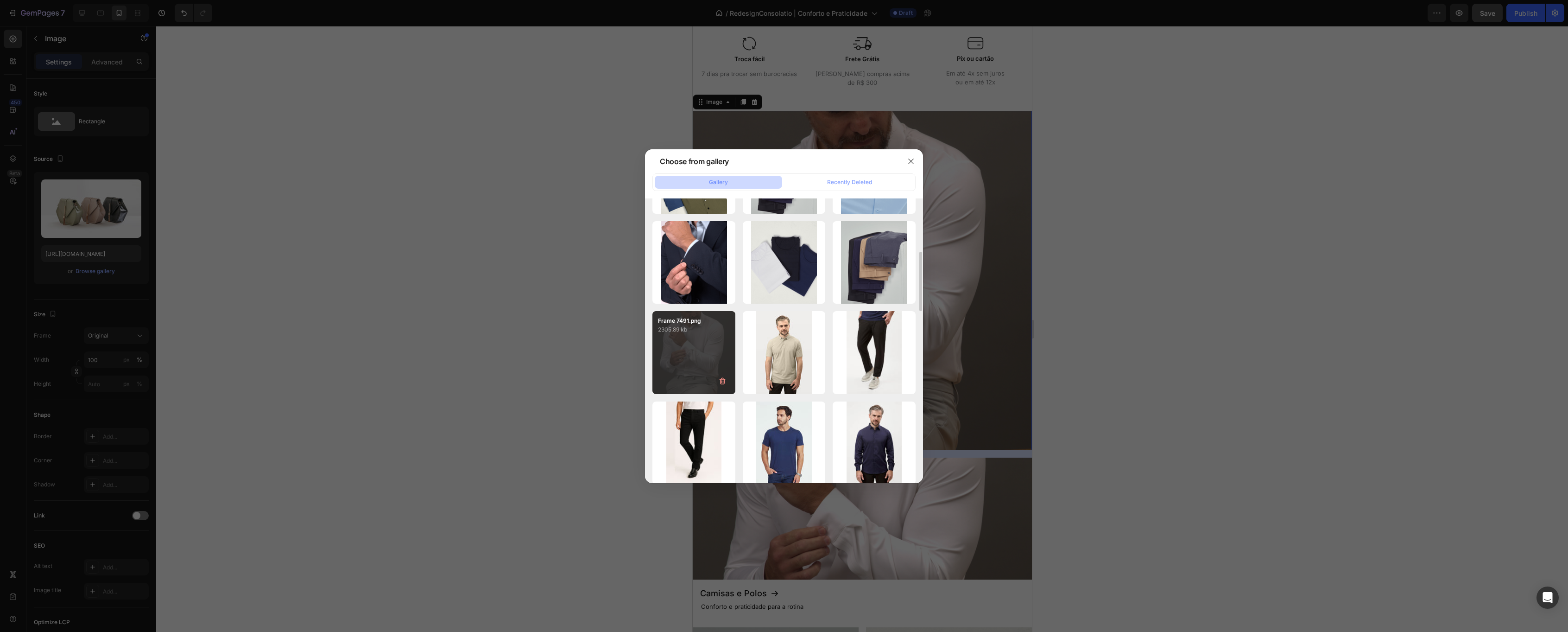
type input "[URL][DOMAIN_NAME]"
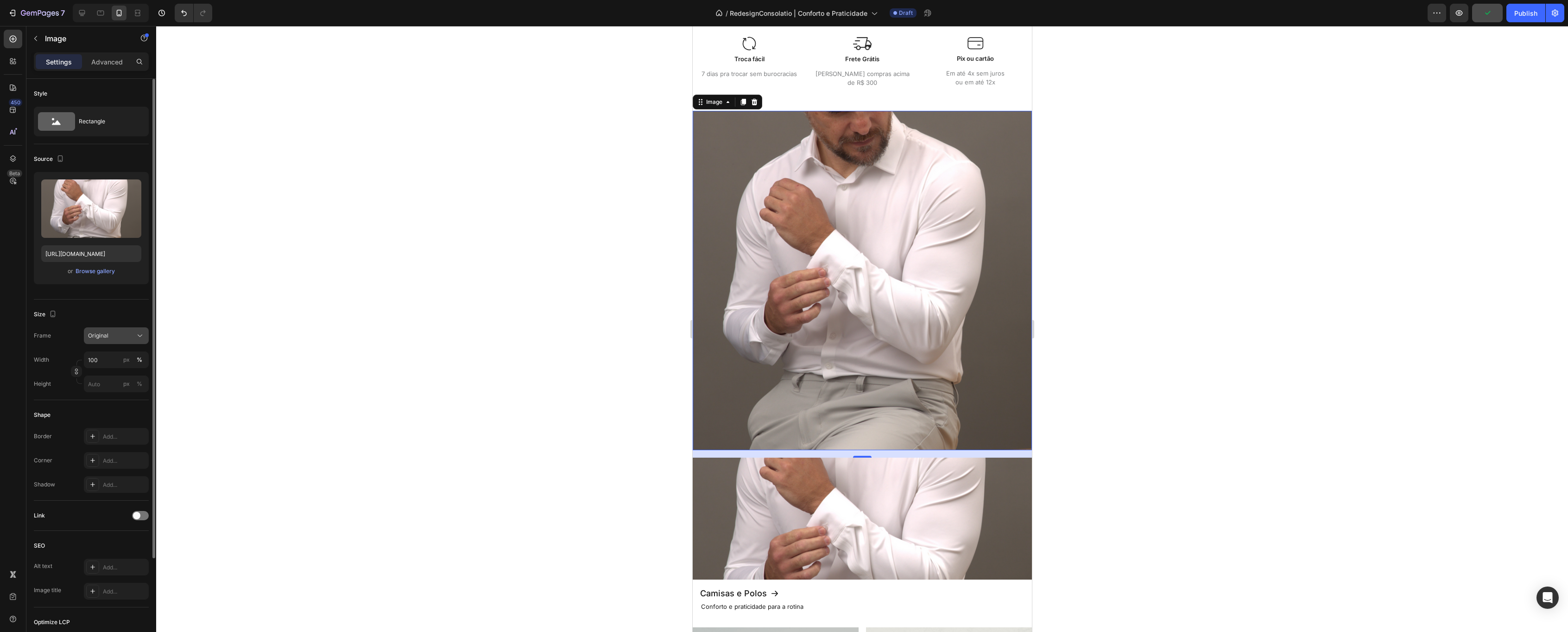
click at [117, 334] on div "Original" at bounding box center [111, 336] width 45 height 9
click at [115, 386] on div "Horizontal" at bounding box center [108, 394] width 74 height 18
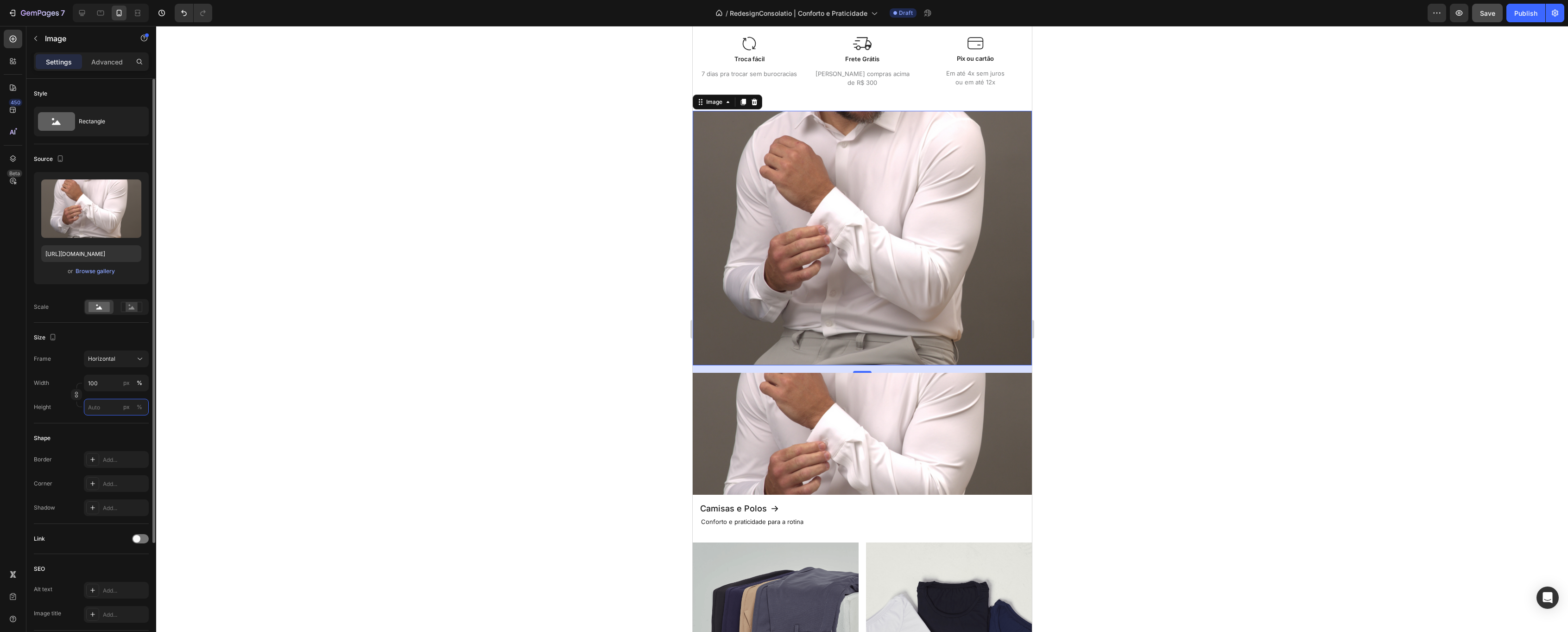
click at [108, 407] on input "px %" at bounding box center [116, 407] width 65 height 16
type input "3"
type input "2"
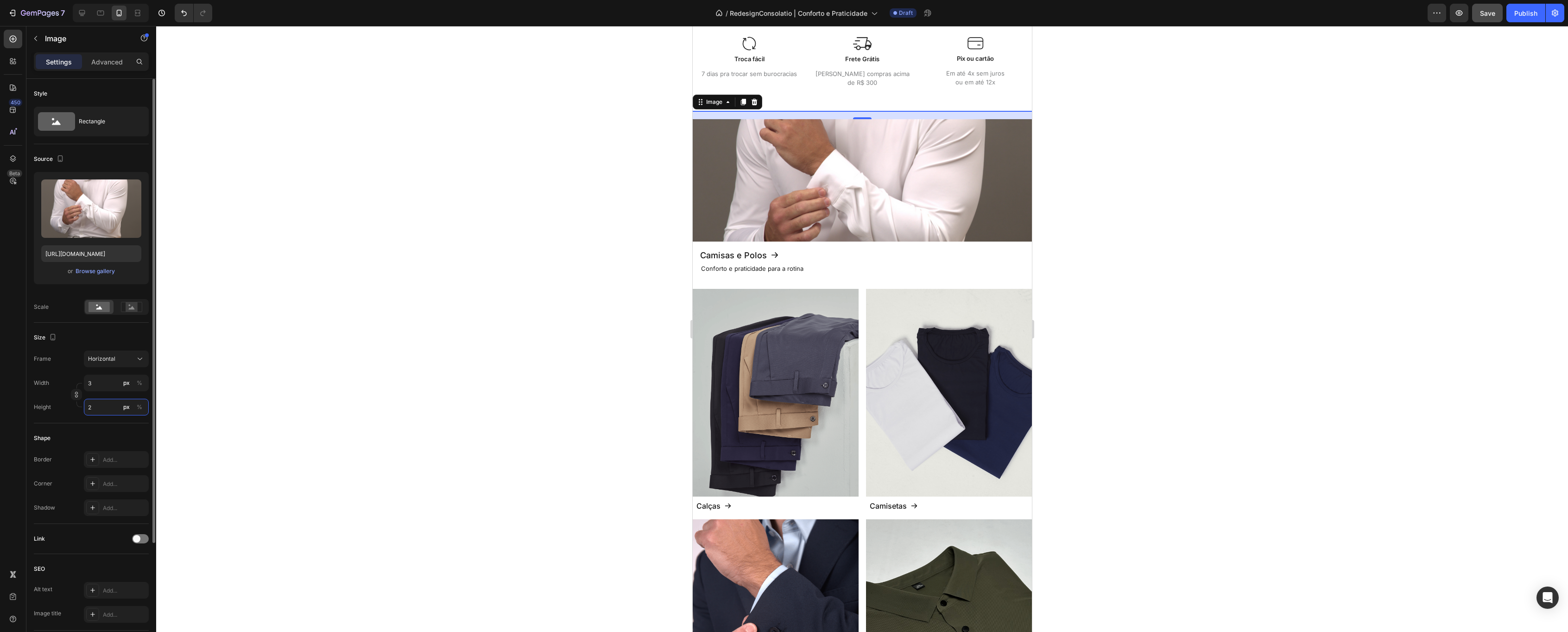
type input "35"
type input "26"
type input "347"
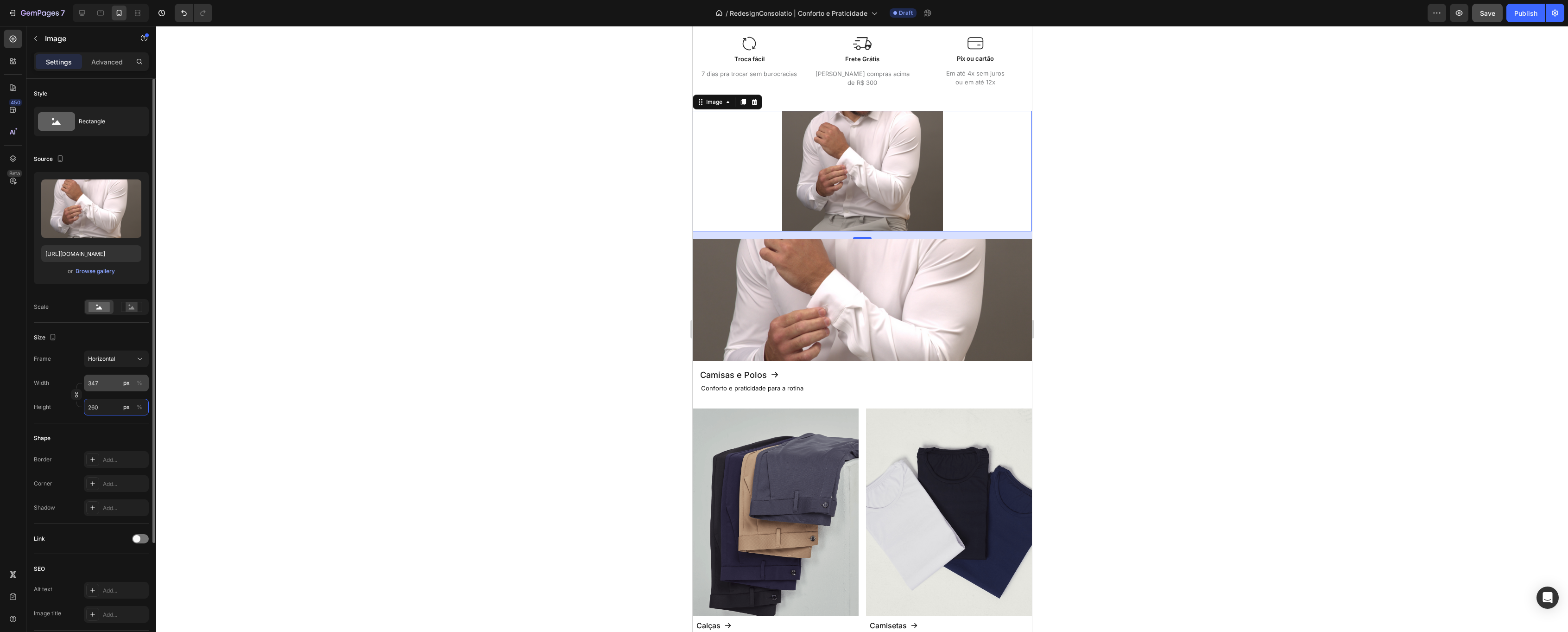
type input "260"
click at [104, 382] on input "347" at bounding box center [116, 382] width 65 height 16
click at [110, 403] on p "Full 100%" at bounding box center [114, 405] width 54 height 9
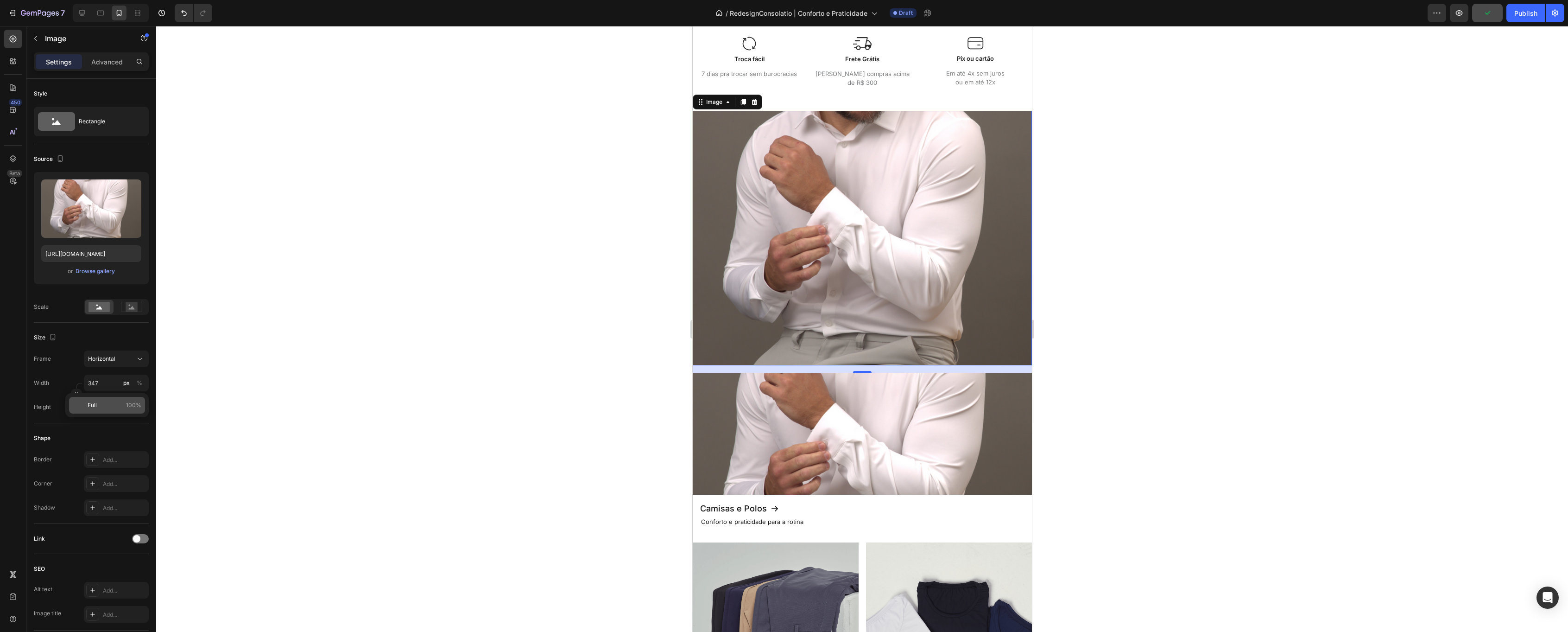
type input "100"
click at [106, 360] on span "Horizontal" at bounding box center [102, 359] width 28 height 9
click at [109, 444] on div "Custom" at bounding box center [108, 450] width 74 height 16
click at [109, 402] on input "px %" at bounding box center [116, 407] width 65 height 16
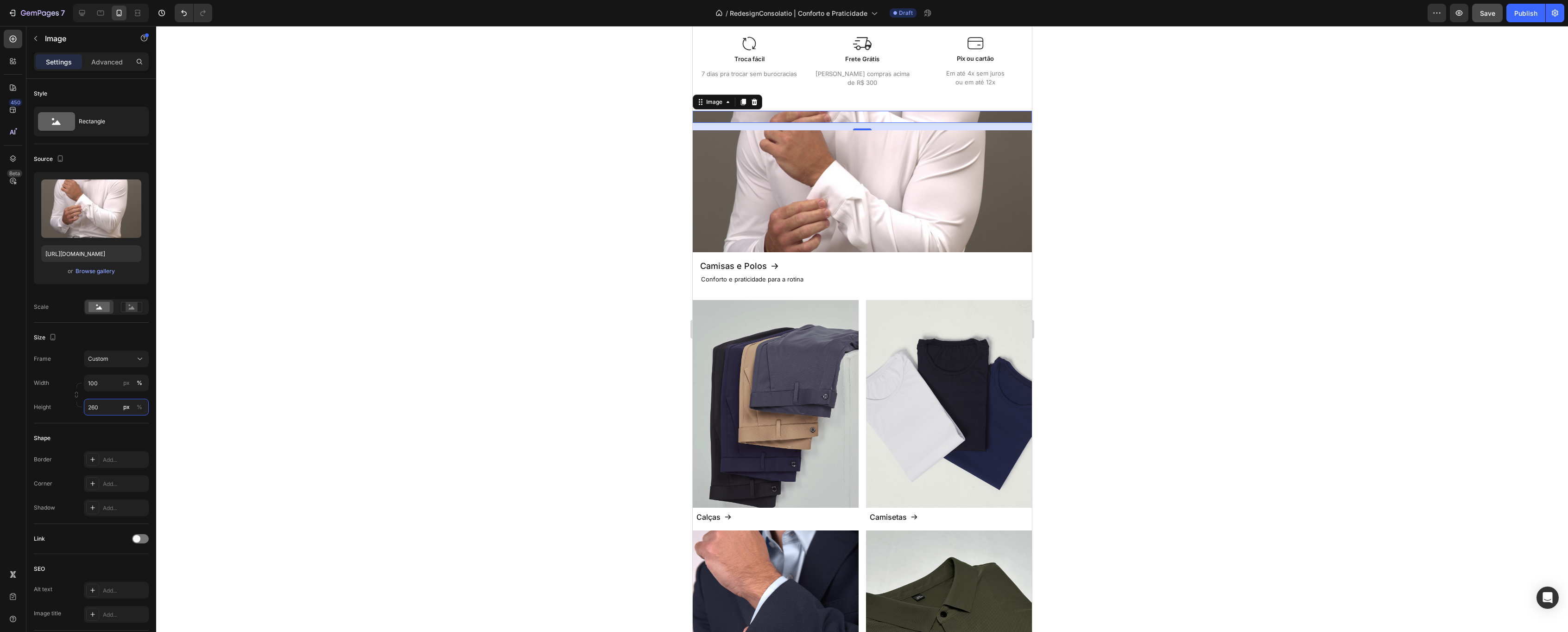
type input "260"
click at [331, 354] on div at bounding box center [862, 329] width 1412 height 606
click at [805, 112] on img at bounding box center [861, 117] width 339 height 12
click at [104, 411] on input "px %" at bounding box center [116, 407] width 65 height 16
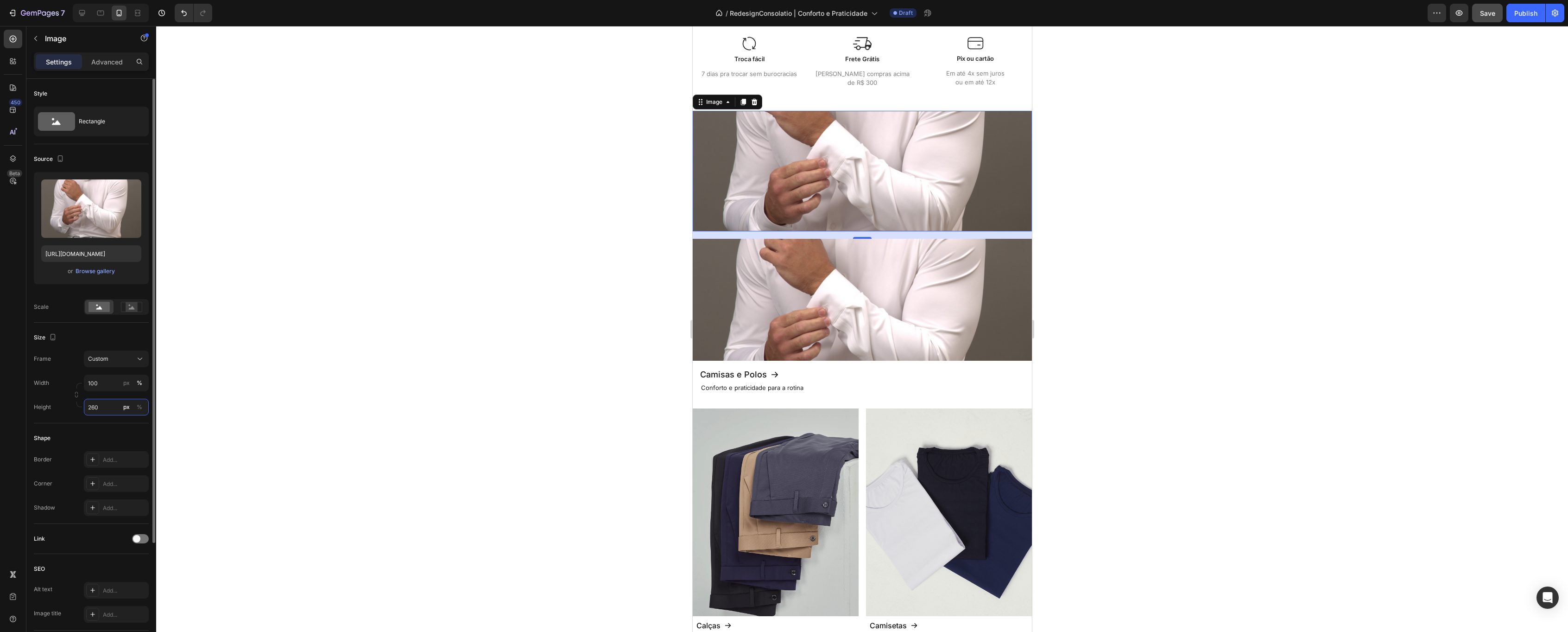
type input "260"
click at [82, 330] on div "Size Frame Custom Width 100 px % Height 260 px %" at bounding box center [91, 373] width 115 height 101
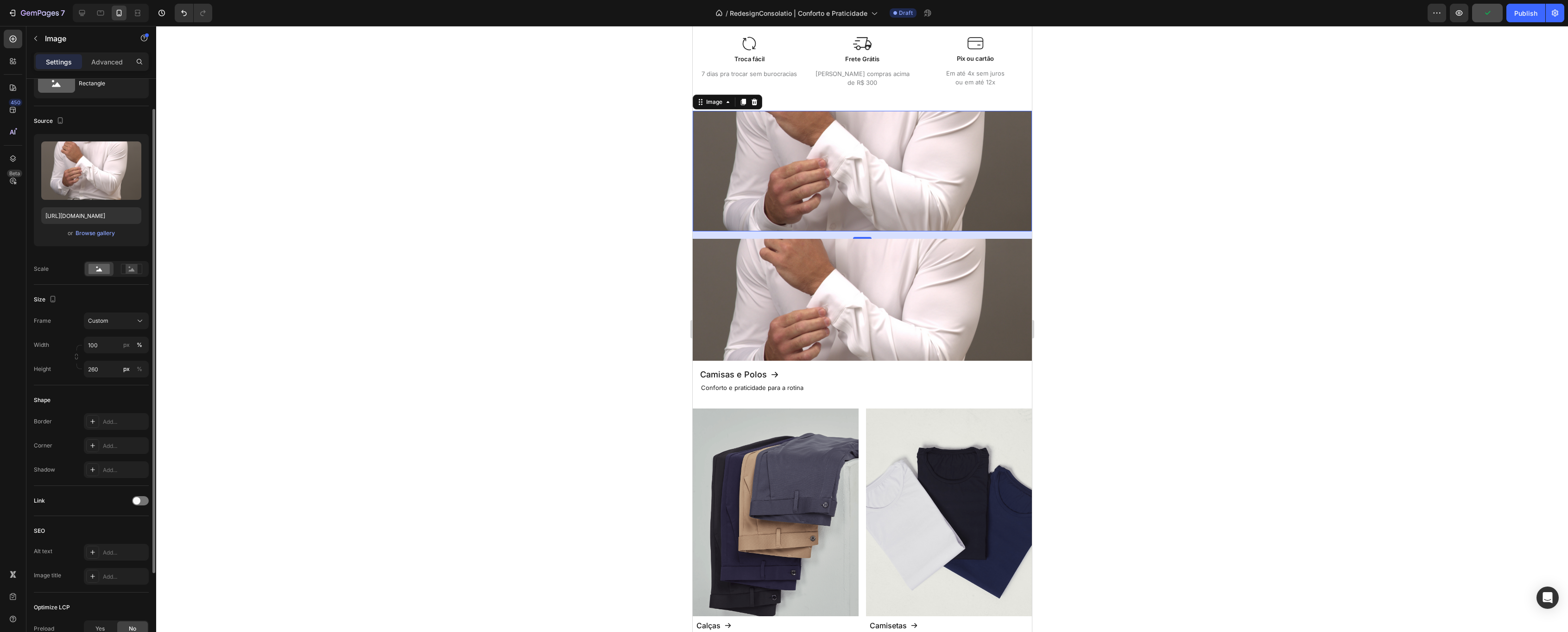
scroll to position [0, 0]
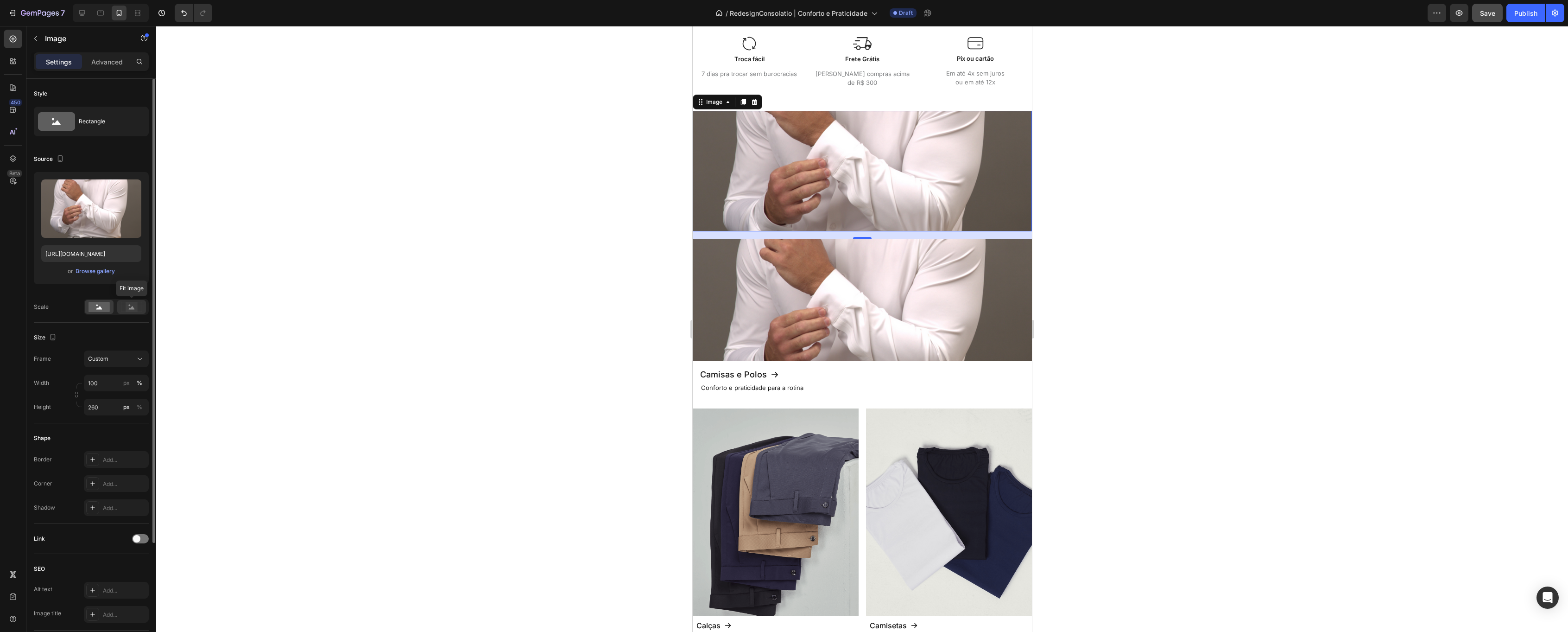
click at [136, 308] on rect at bounding box center [132, 307] width 12 height 9
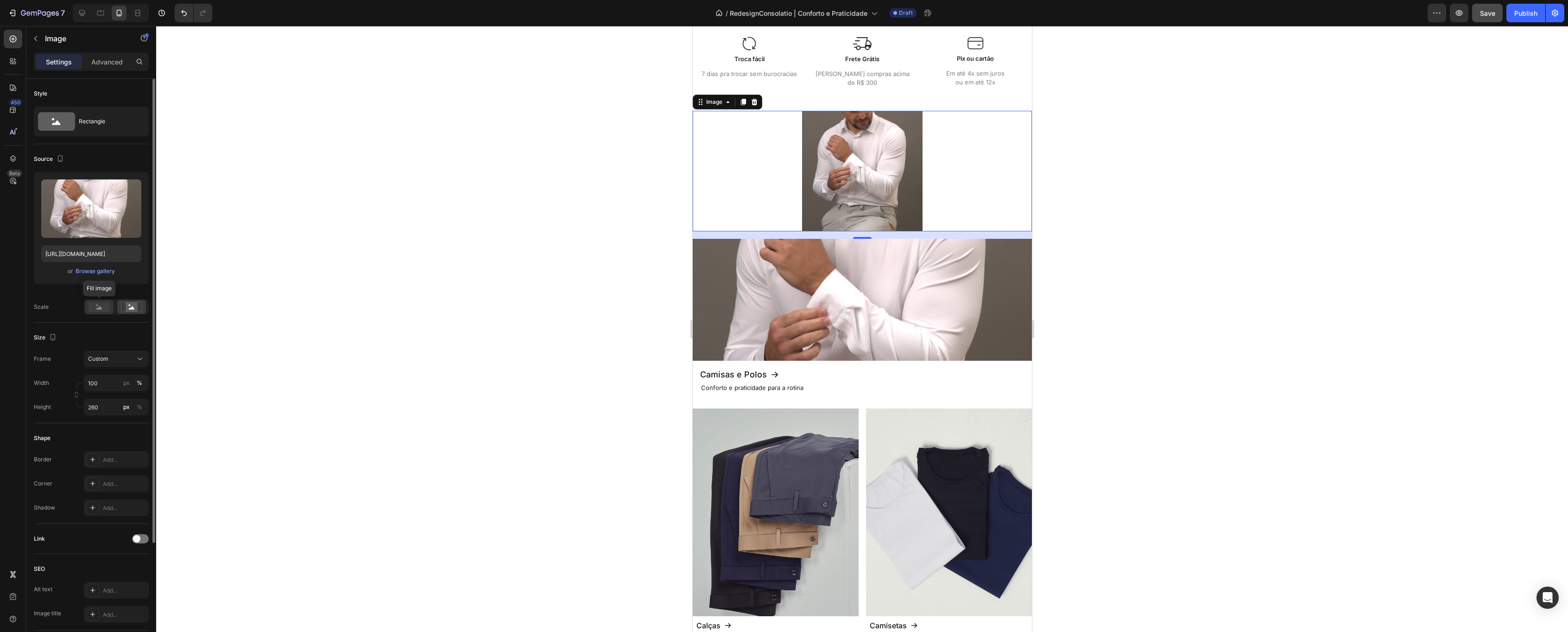
click at [104, 307] on rect at bounding box center [99, 306] width 21 height 10
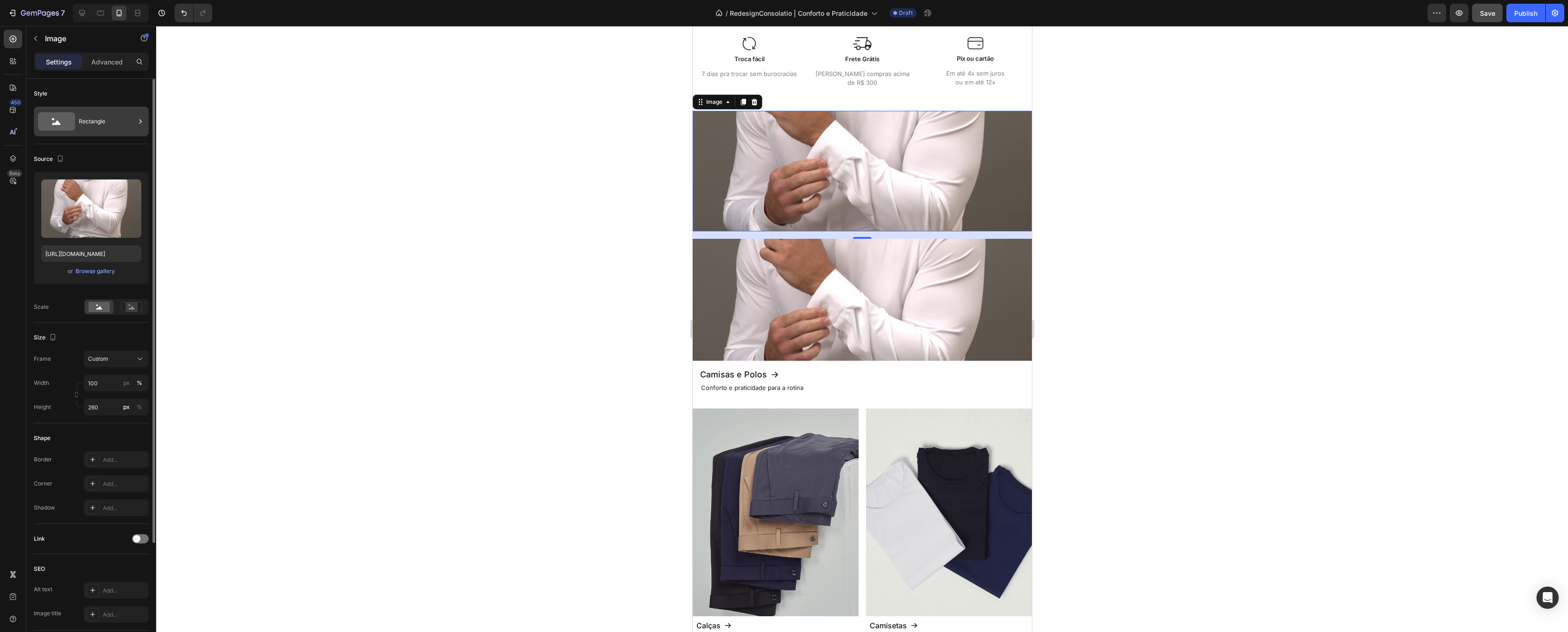
click at [101, 128] on div "Rectangle" at bounding box center [107, 121] width 57 height 21
click at [99, 64] on p "Advanced" at bounding box center [107, 62] width 32 height 10
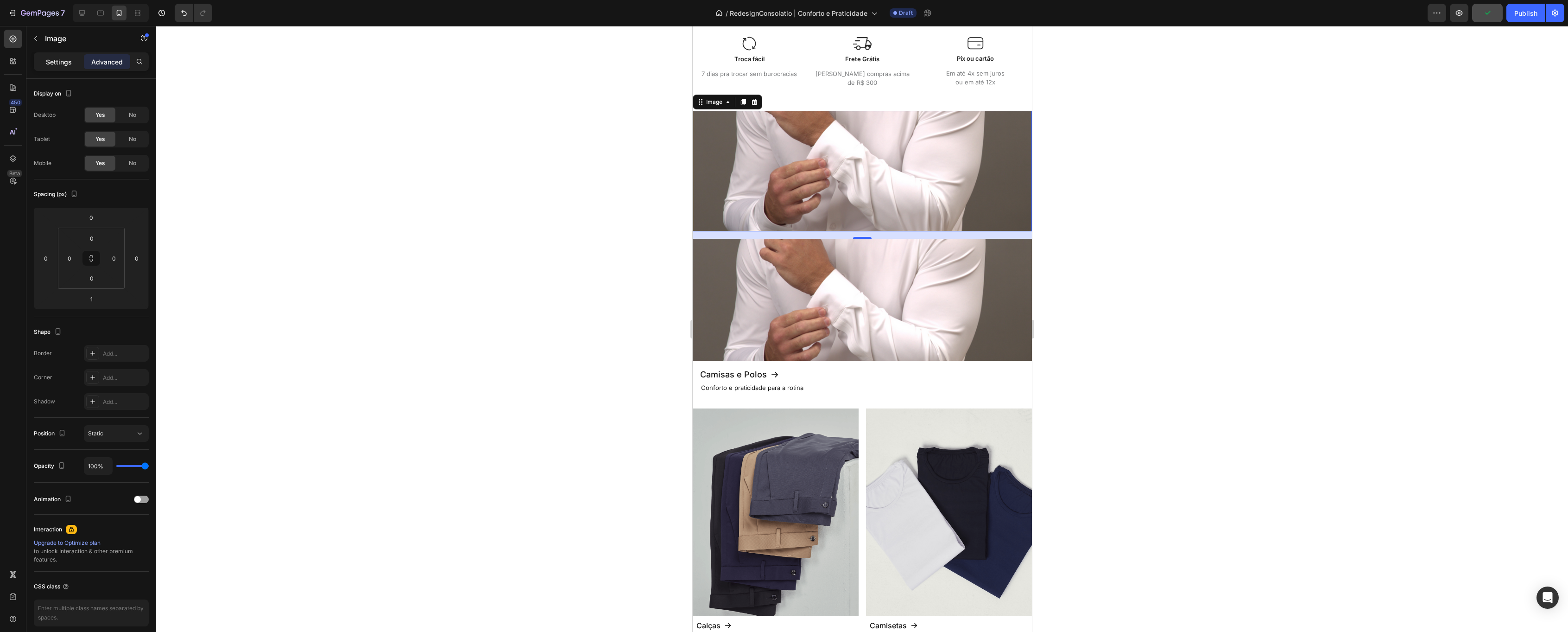
drag, startPoint x: 59, startPoint y: 61, endPoint x: 64, endPoint y: 66, distance: 7.1
click at [59, 62] on p "Settings" at bounding box center [59, 62] width 26 height 10
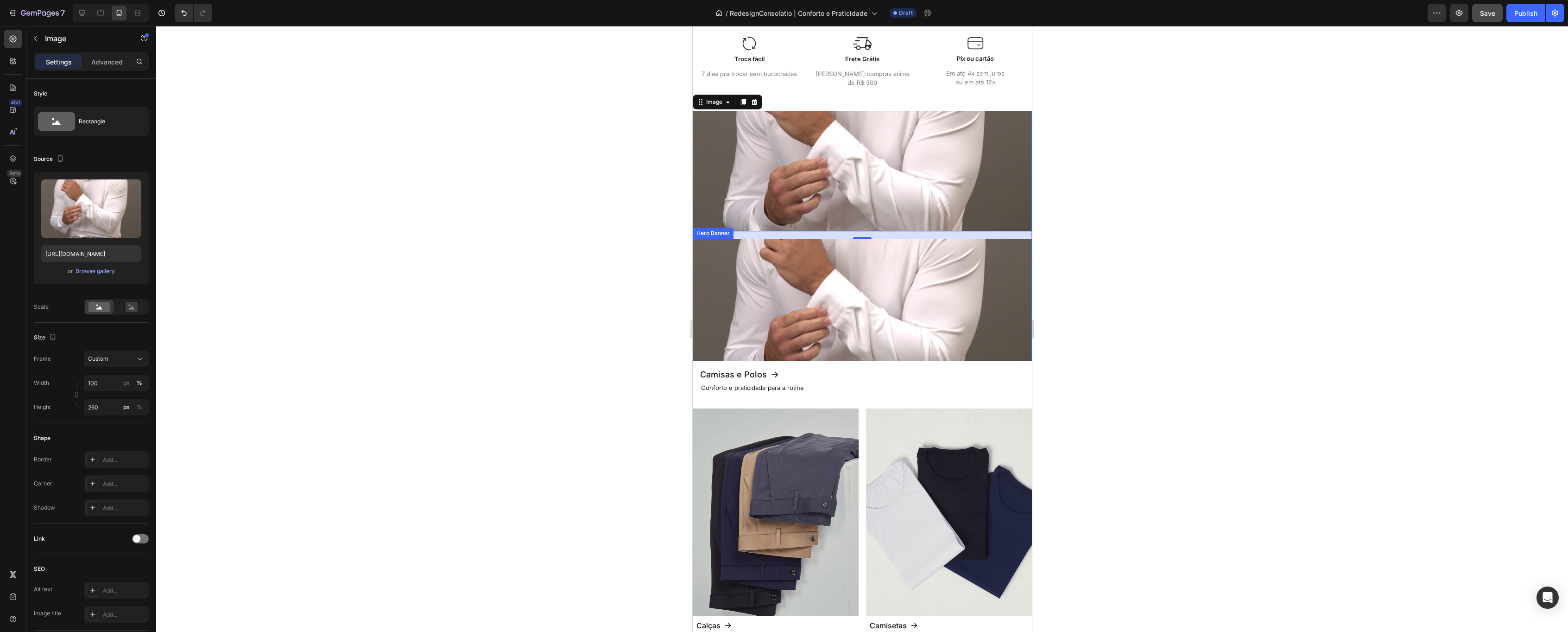
click at [830, 311] on div "Background Image" at bounding box center [861, 320] width 339 height 162
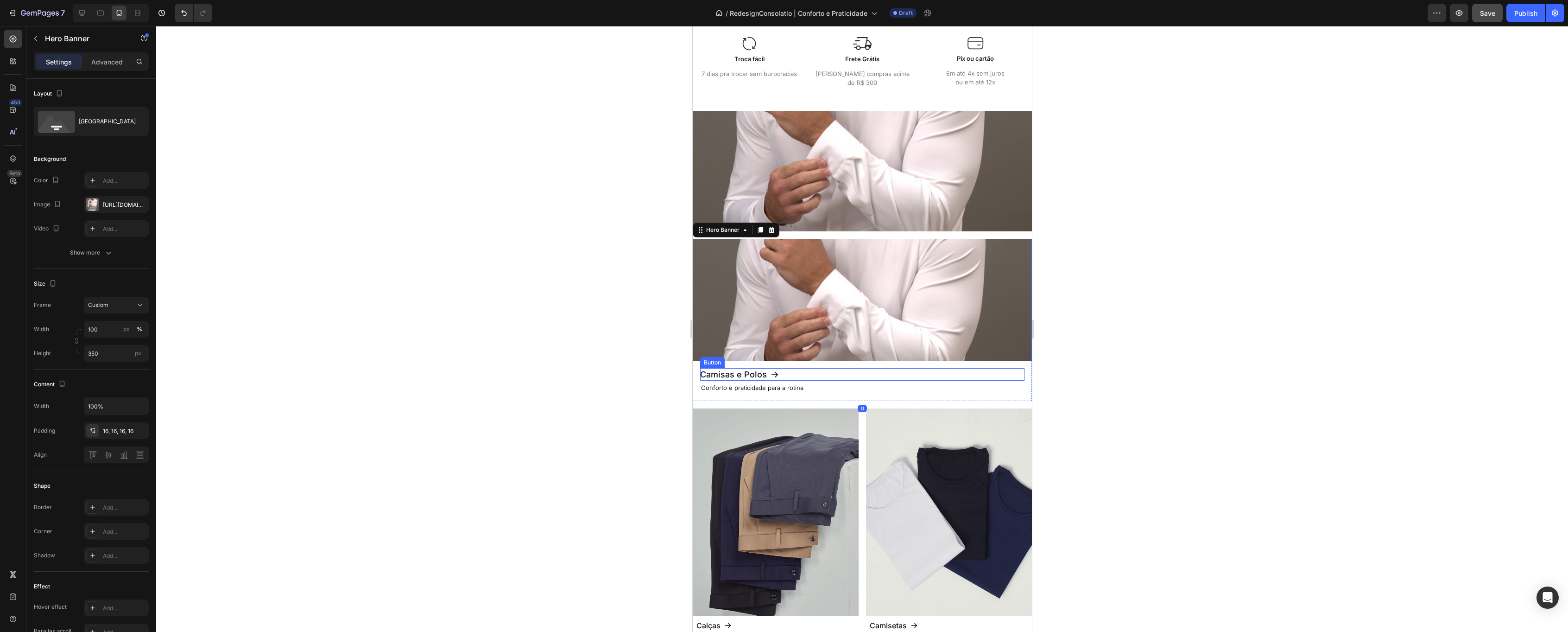
click at [786, 369] on div "Camisas e Polos Button" at bounding box center [861, 374] width 324 height 13
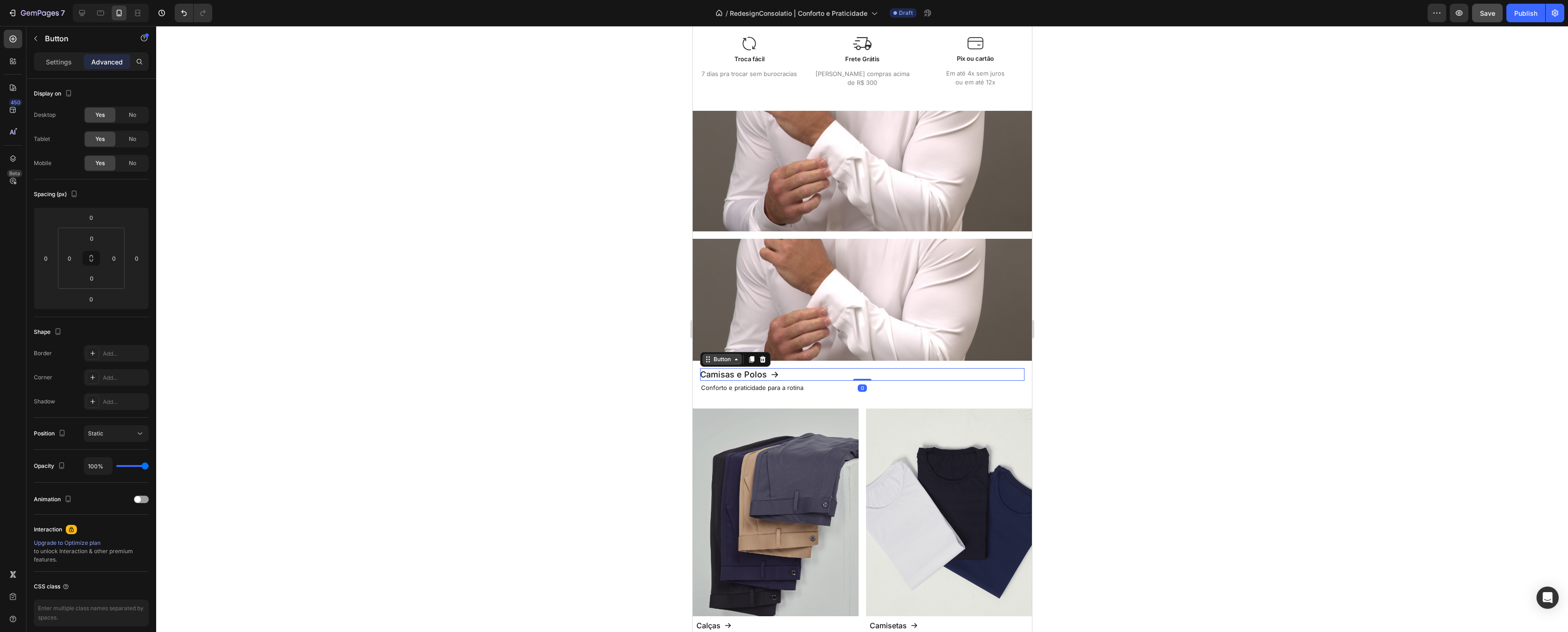
click at [732, 357] on div "Button" at bounding box center [722, 359] width 21 height 9
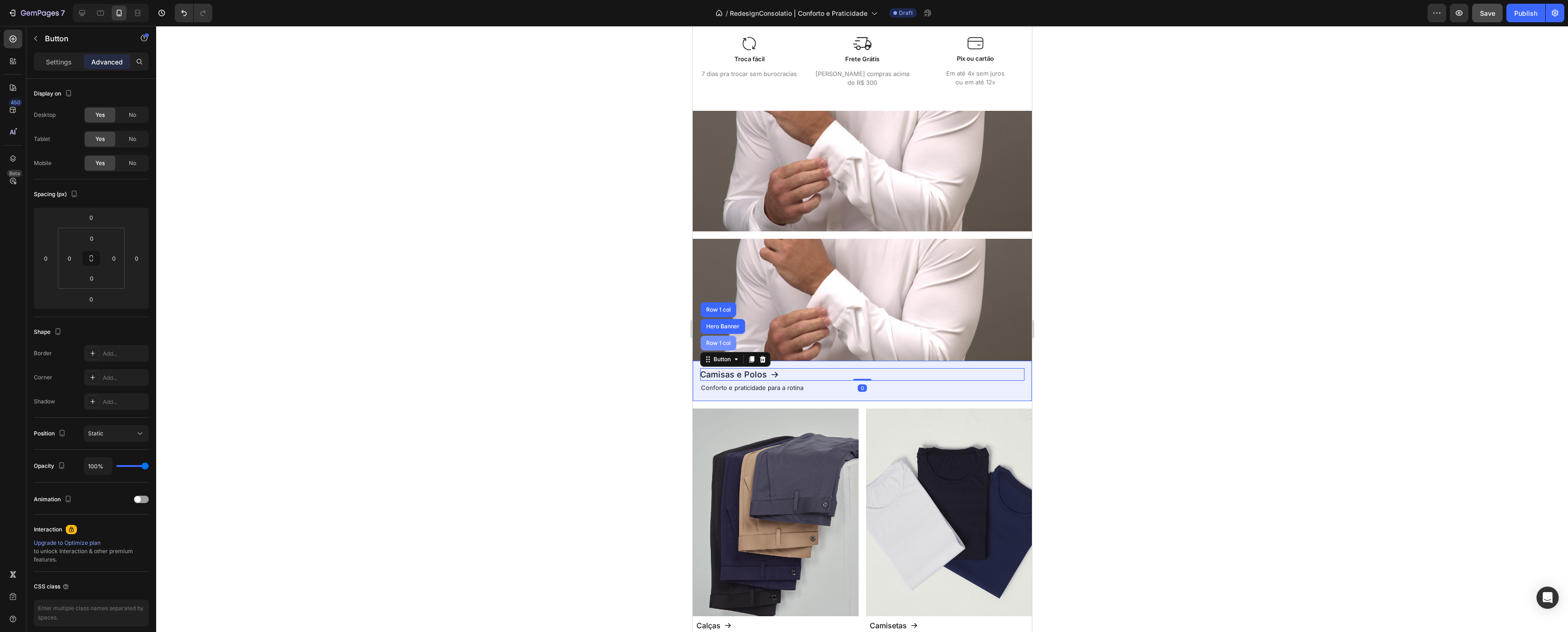
click at [726, 342] on div "Row 1 col" at bounding box center [718, 343] width 28 height 5
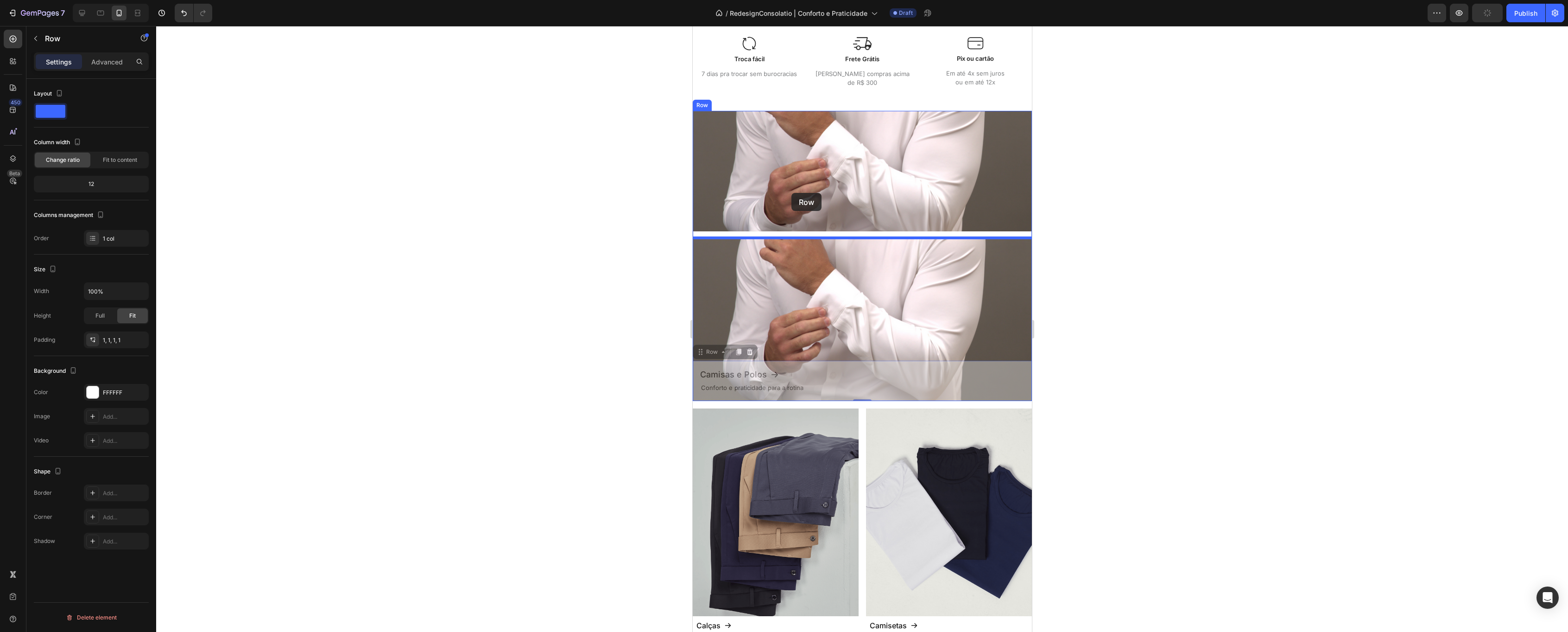
drag, startPoint x: 701, startPoint y: 348, endPoint x: 791, endPoint y: 193, distance: 179.2
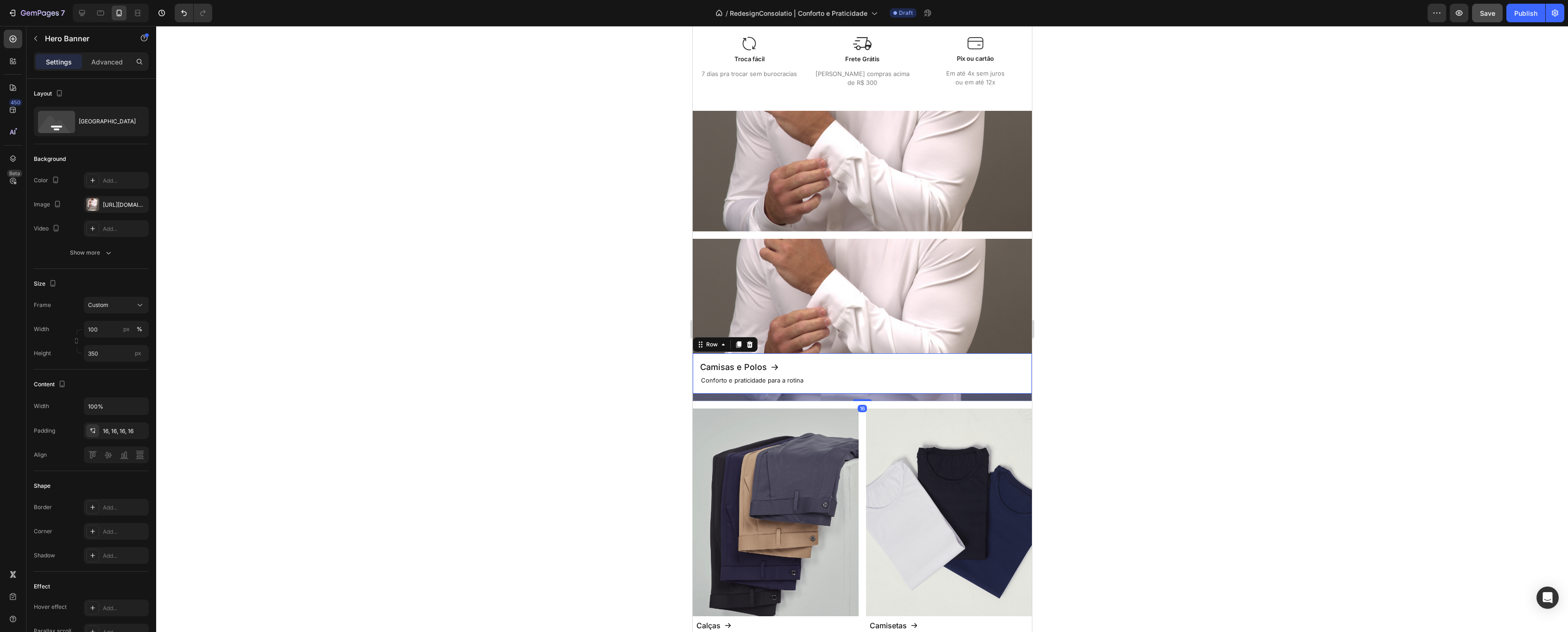
click at [769, 288] on div "Background Image" at bounding box center [861, 320] width 339 height 162
click at [772, 224] on div at bounding box center [771, 230] width 11 height 11
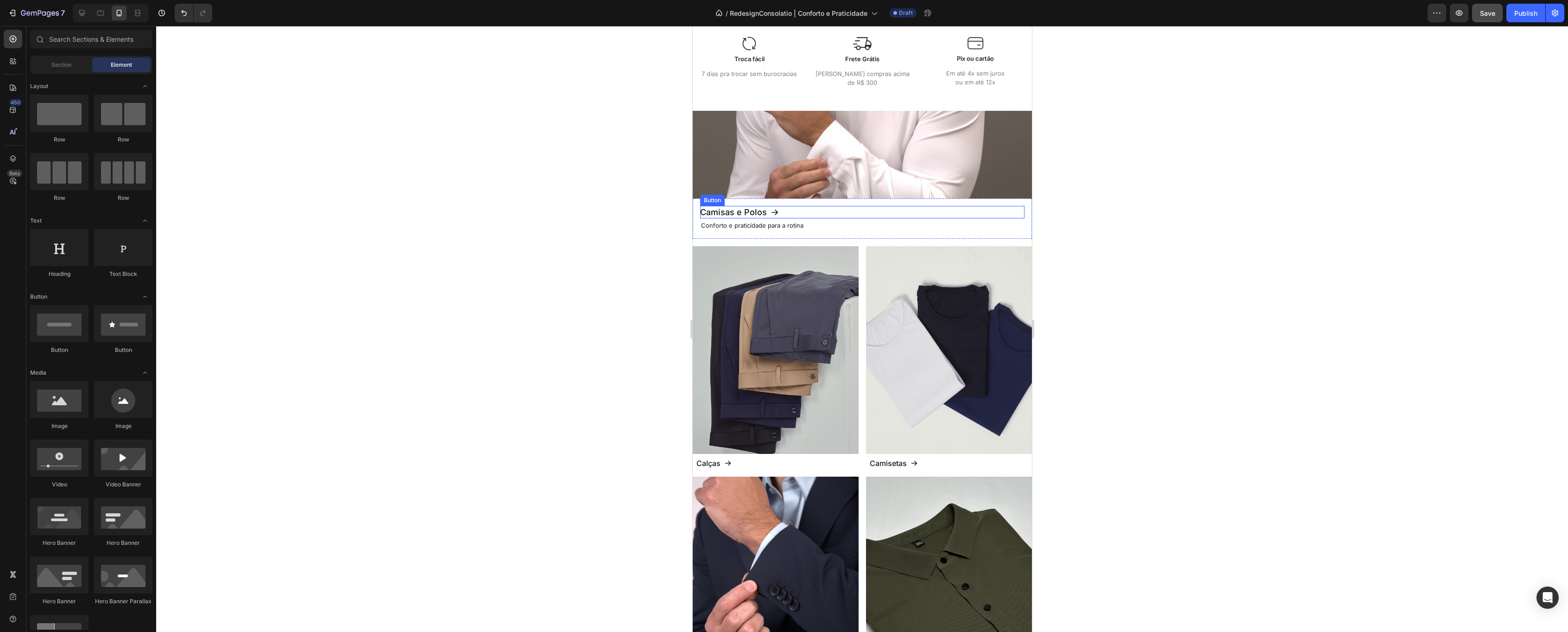
click at [805, 207] on div "Camisas e Polos Button" at bounding box center [861, 212] width 324 height 13
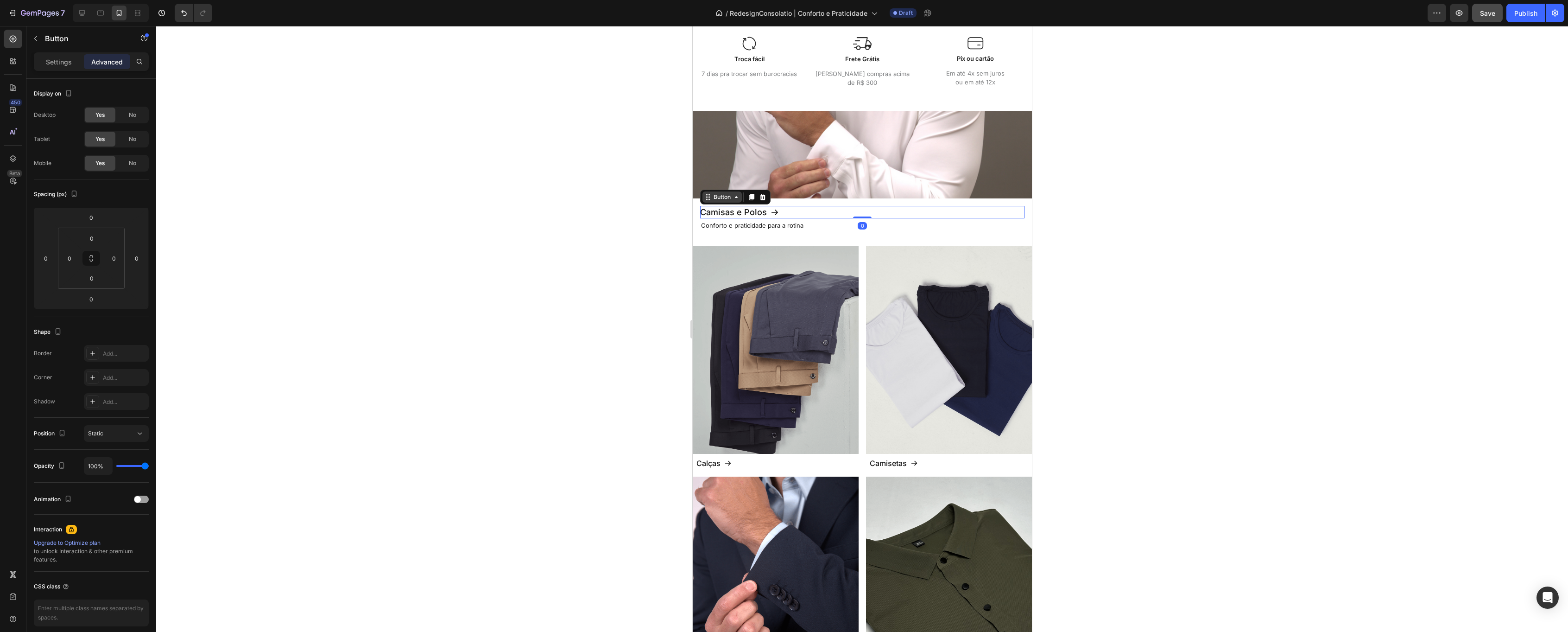
click at [726, 197] on div "Button" at bounding box center [722, 197] width 21 height 9
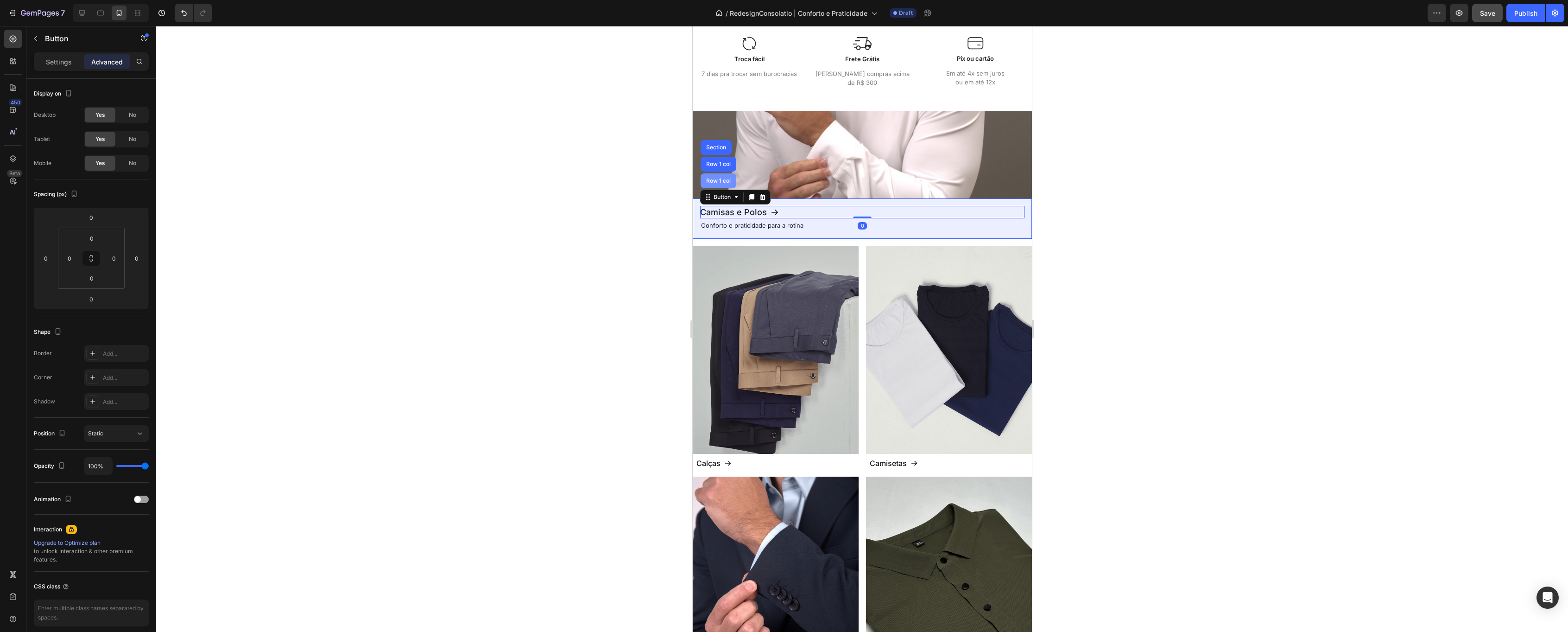
drag, startPoint x: 717, startPoint y: 179, endPoint x: 1285, endPoint y: 211, distance: 568.9
click at [717, 179] on div "Row 1 col" at bounding box center [718, 180] width 28 height 5
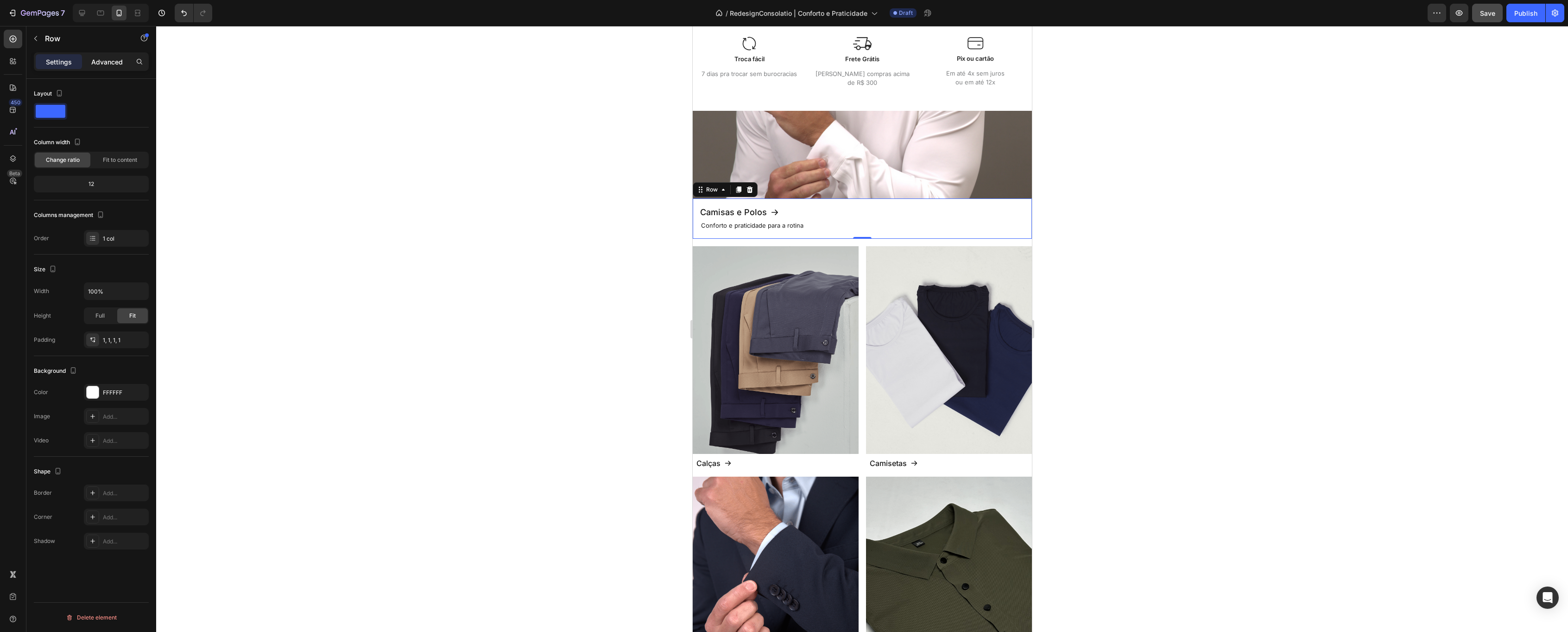
click at [104, 65] on p "Advanced" at bounding box center [107, 62] width 32 height 10
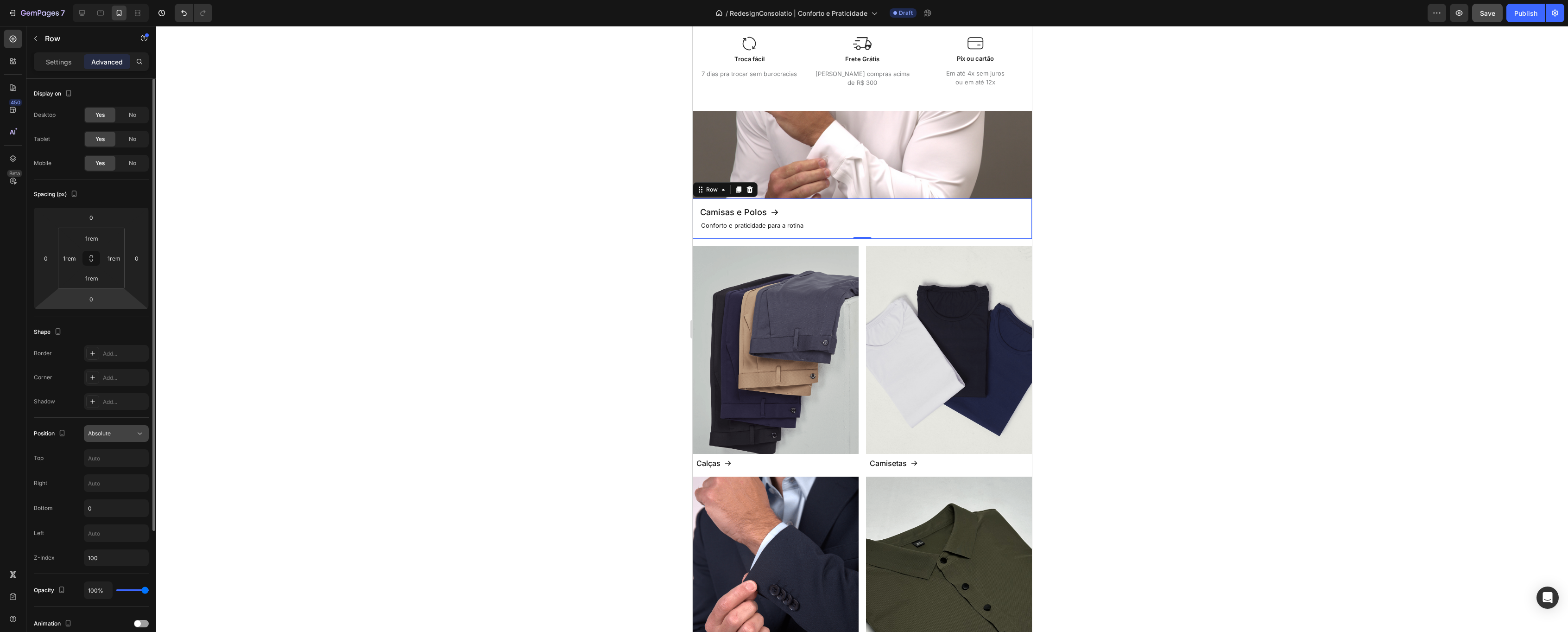
click at [109, 434] on span "Absolute" at bounding box center [99, 433] width 23 height 7
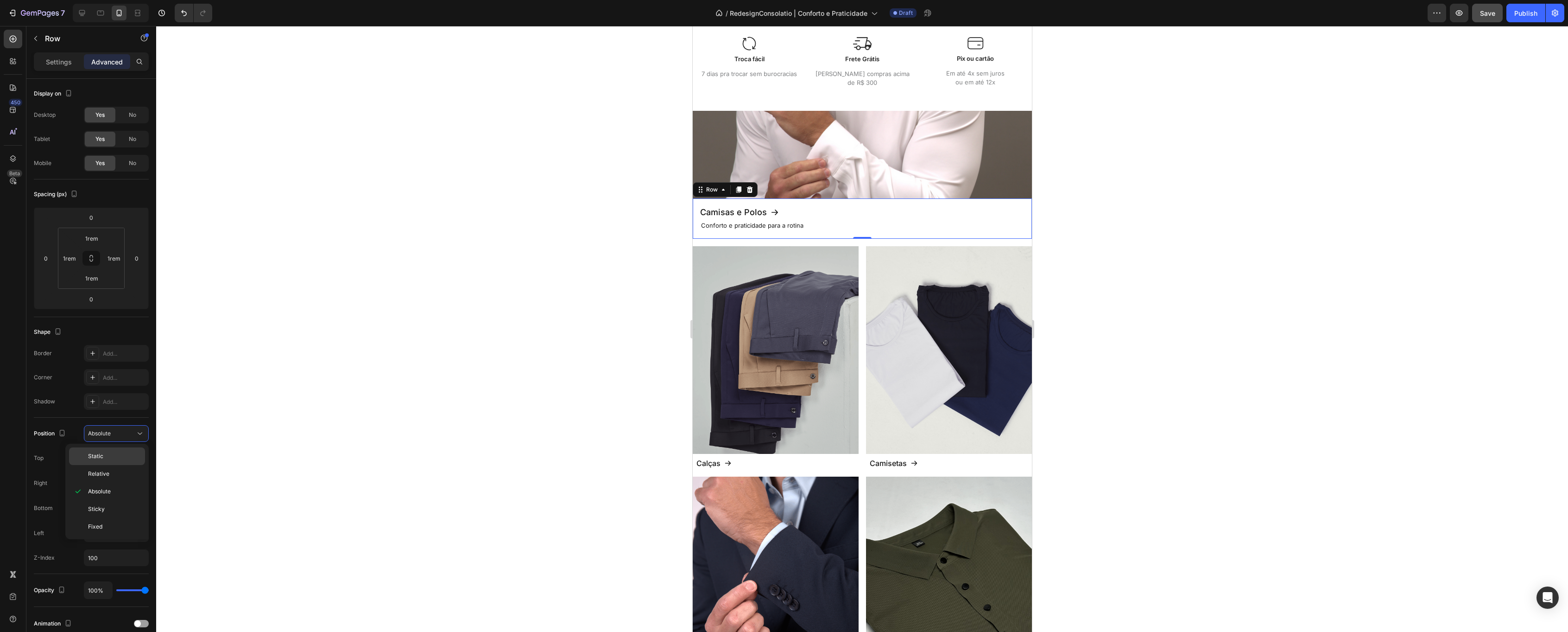
click at [116, 452] on p "Static" at bounding box center [114, 456] width 53 height 9
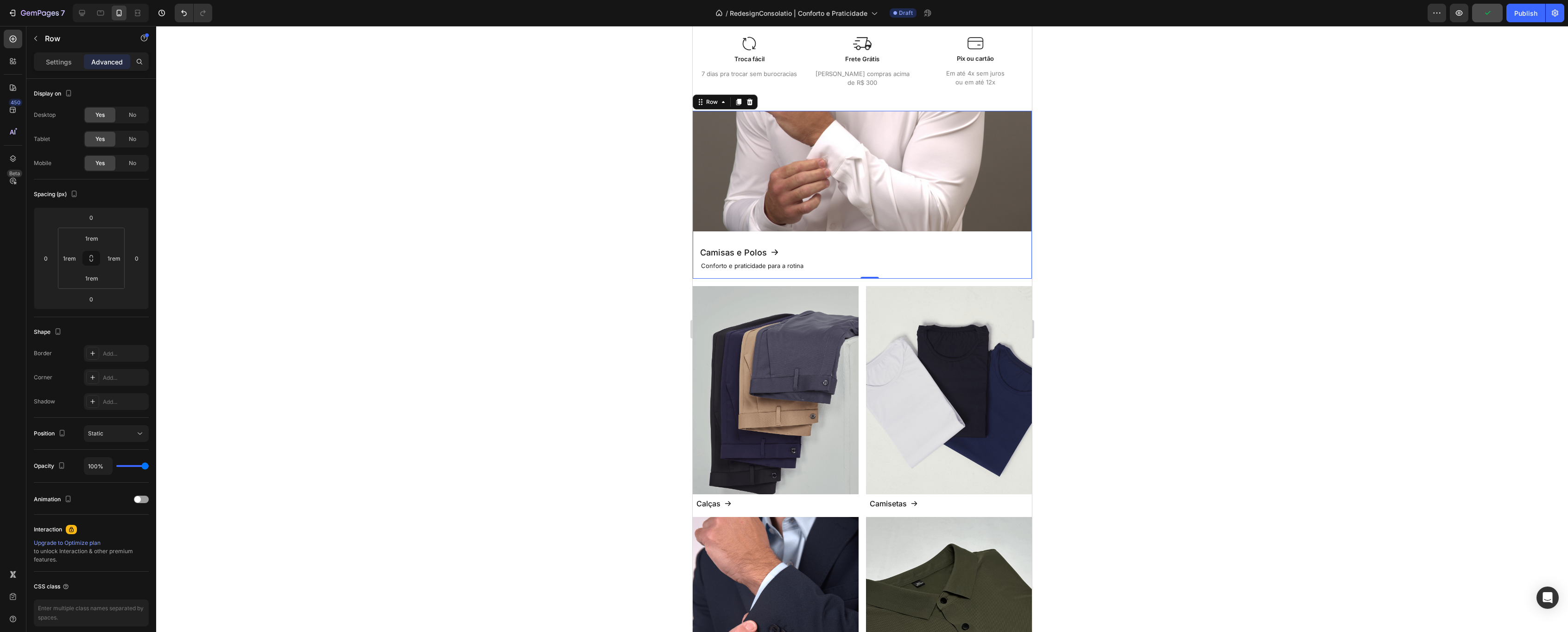
drag, startPoint x: 1118, startPoint y: 217, endPoint x: 1121, endPoint y: 226, distance: 9.5
click at [1118, 219] on div at bounding box center [862, 329] width 1412 height 606
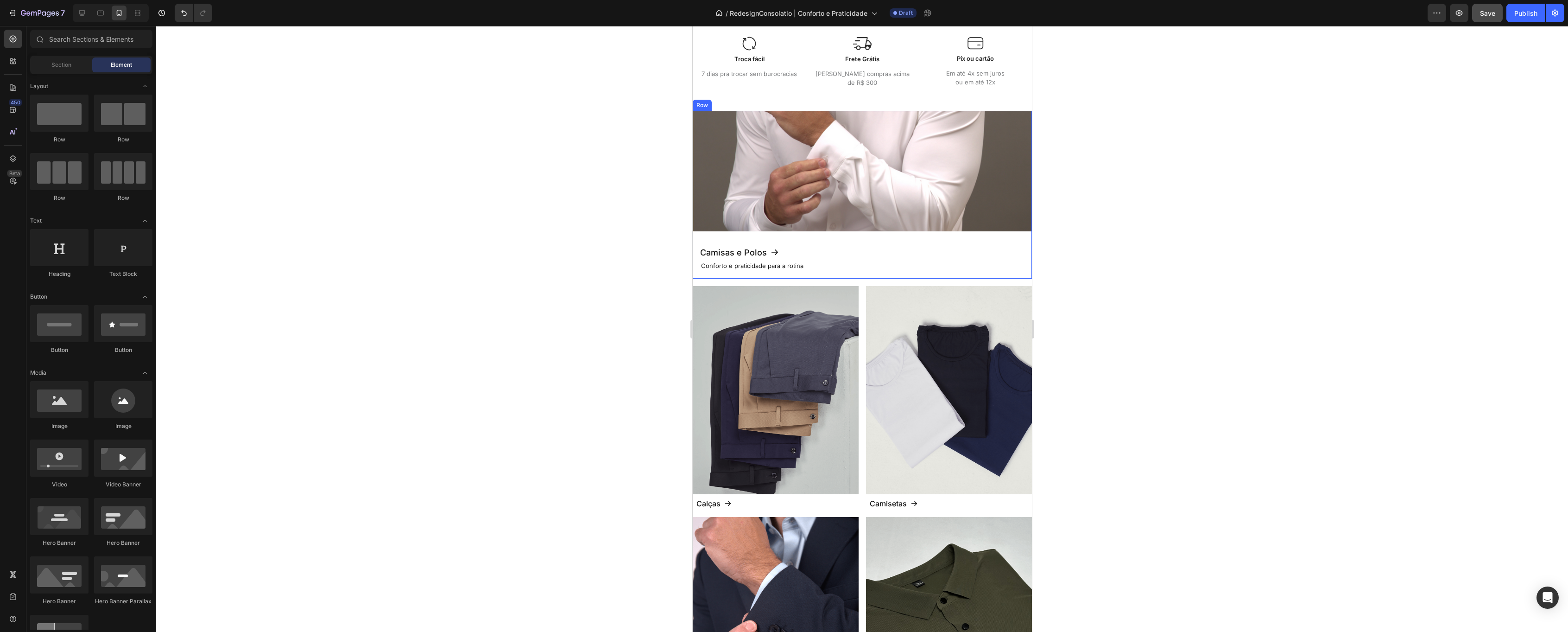
click at [798, 245] on div "Camisas e Polos Button Conforto e praticidade para a rotina Text Block Row" at bounding box center [861, 259] width 339 height 40
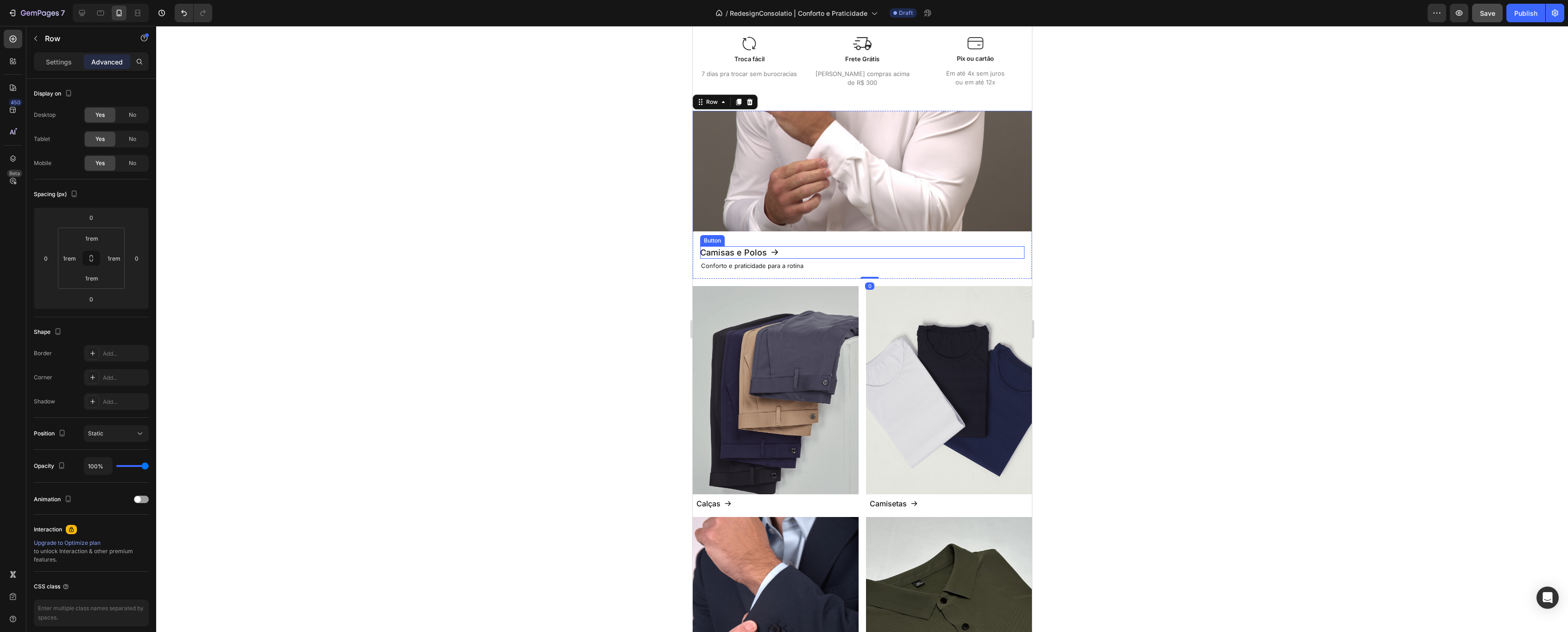
click at [803, 251] on div "Camisas e Polos Button" at bounding box center [861, 252] width 324 height 13
click at [732, 236] on div "Button" at bounding box center [722, 237] width 21 height 9
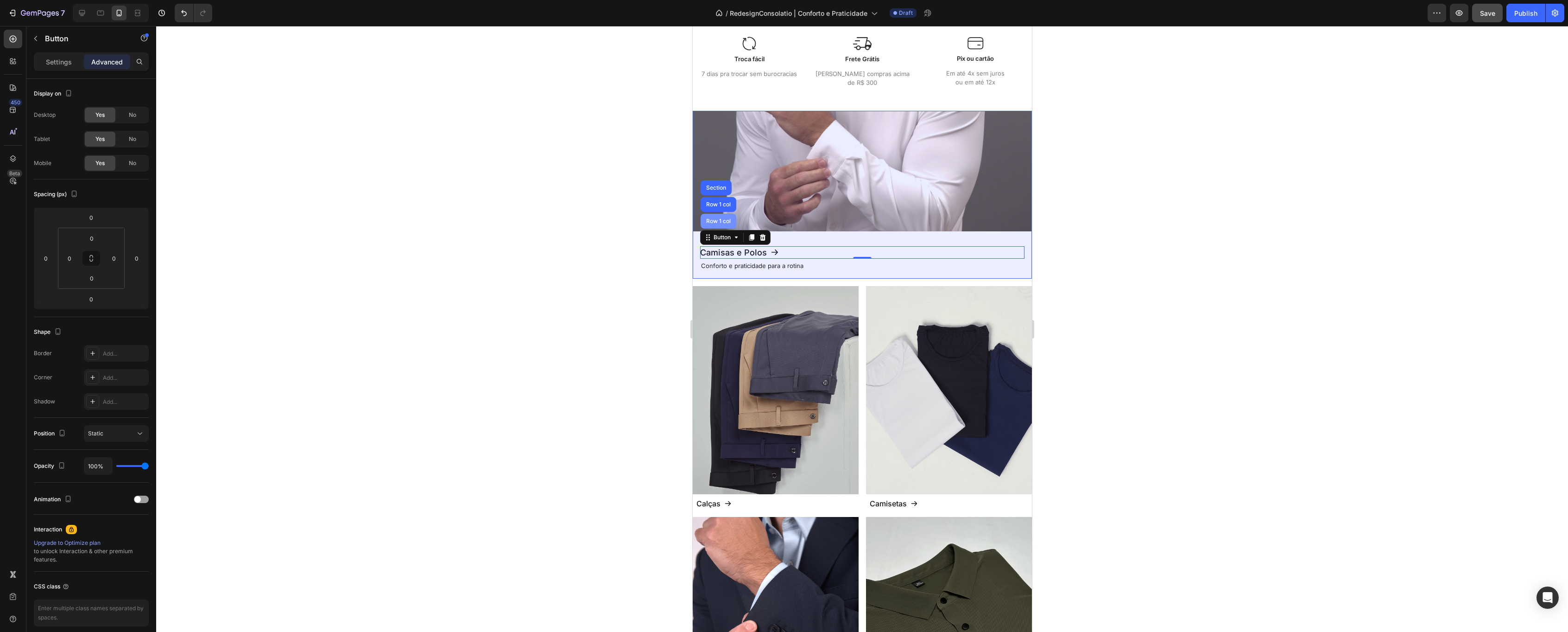
click at [717, 214] on div "Row 1 col" at bounding box center [718, 221] width 36 height 15
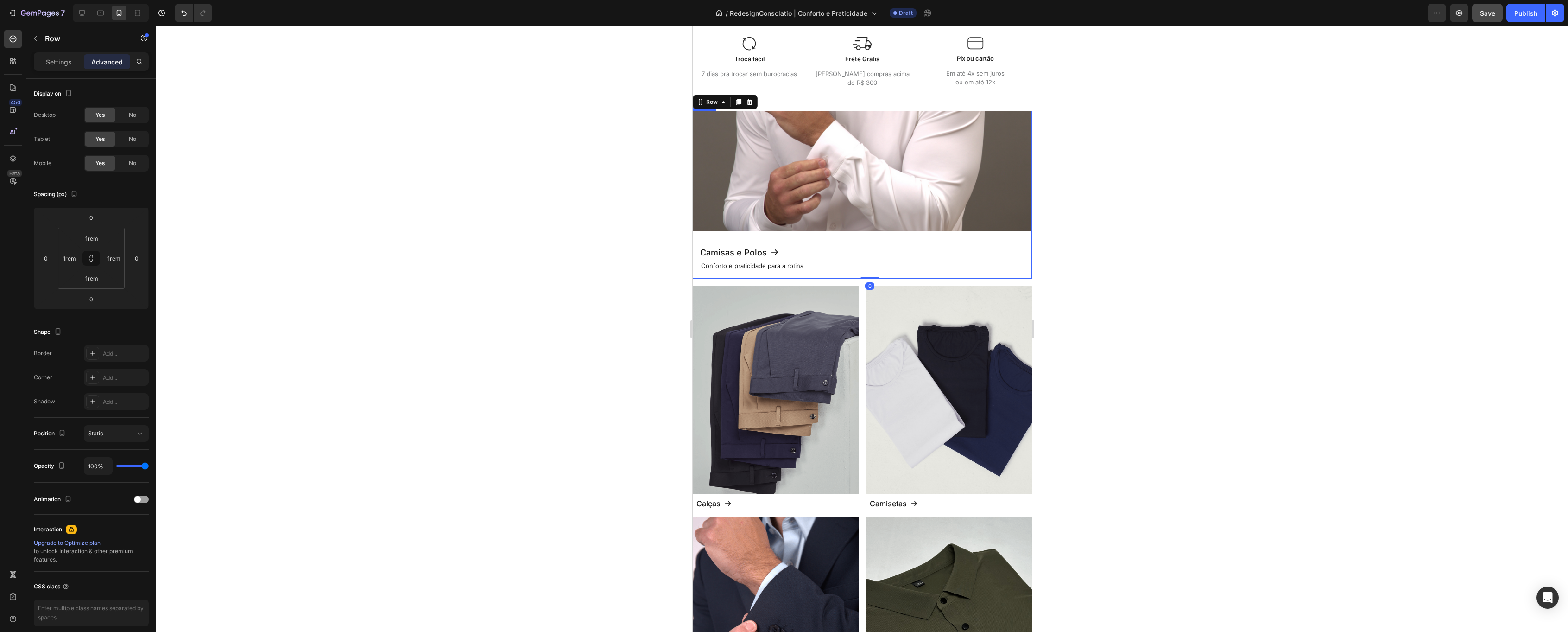
click at [745, 156] on img at bounding box center [861, 171] width 339 height 120
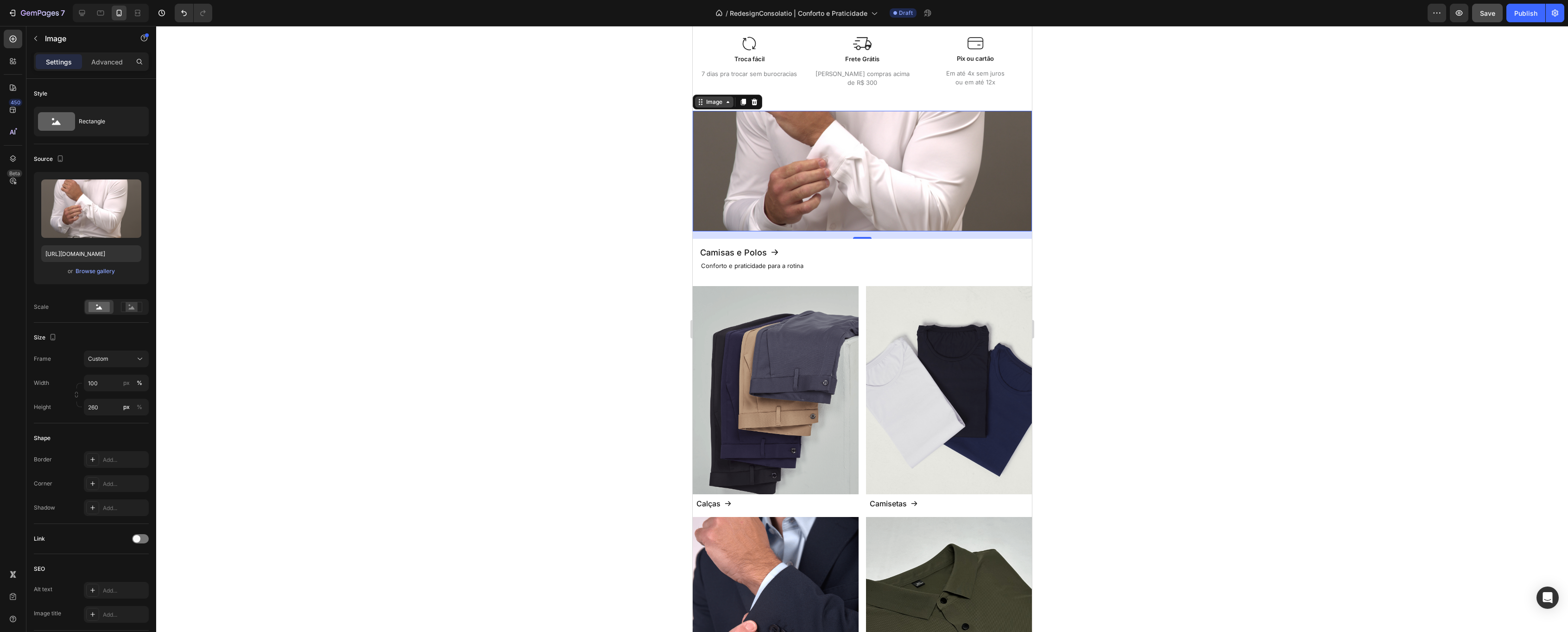
click at [715, 101] on div "Image" at bounding box center [714, 102] width 20 height 9
click at [720, 207] on img at bounding box center [861, 171] width 339 height 120
click at [792, 254] on div "Camisas e Polos Button" at bounding box center [861, 252] width 324 height 13
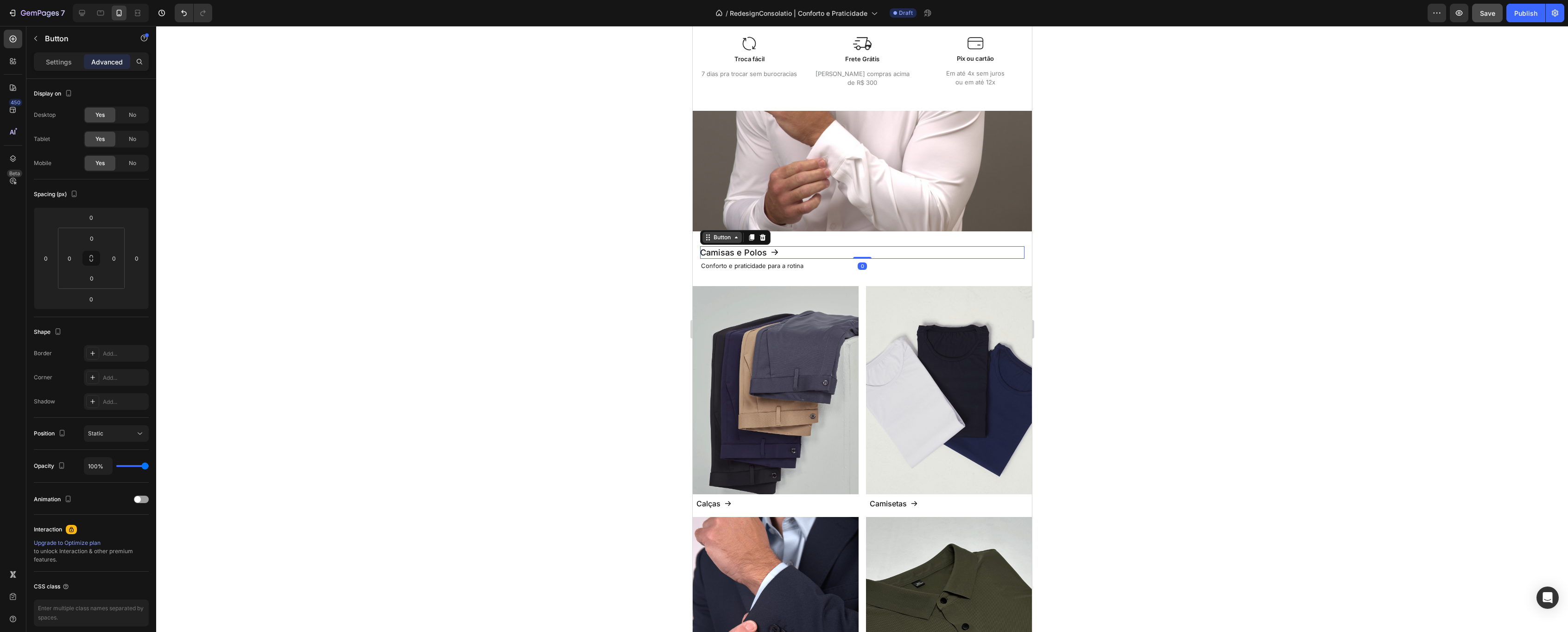
click at [728, 238] on div "Button" at bounding box center [722, 237] width 21 height 9
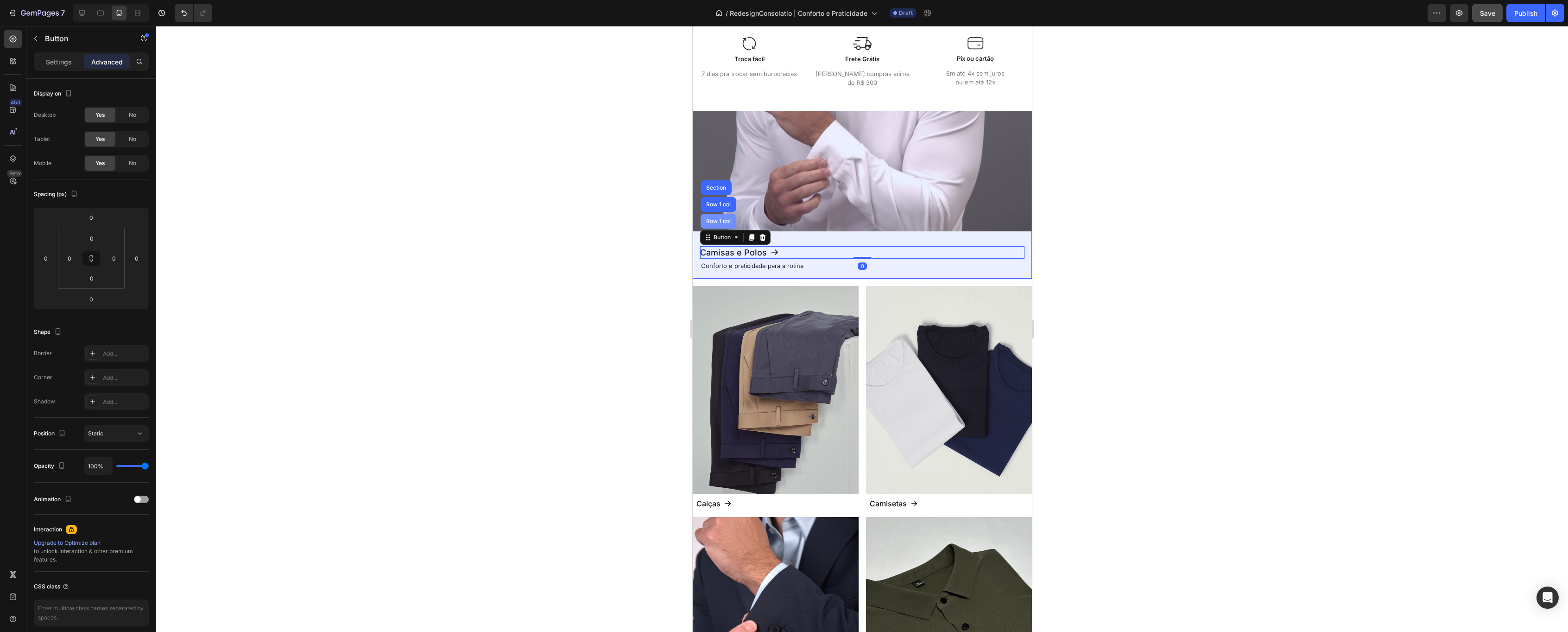
click at [720, 221] on div "Row 1 col" at bounding box center [718, 221] width 28 height 5
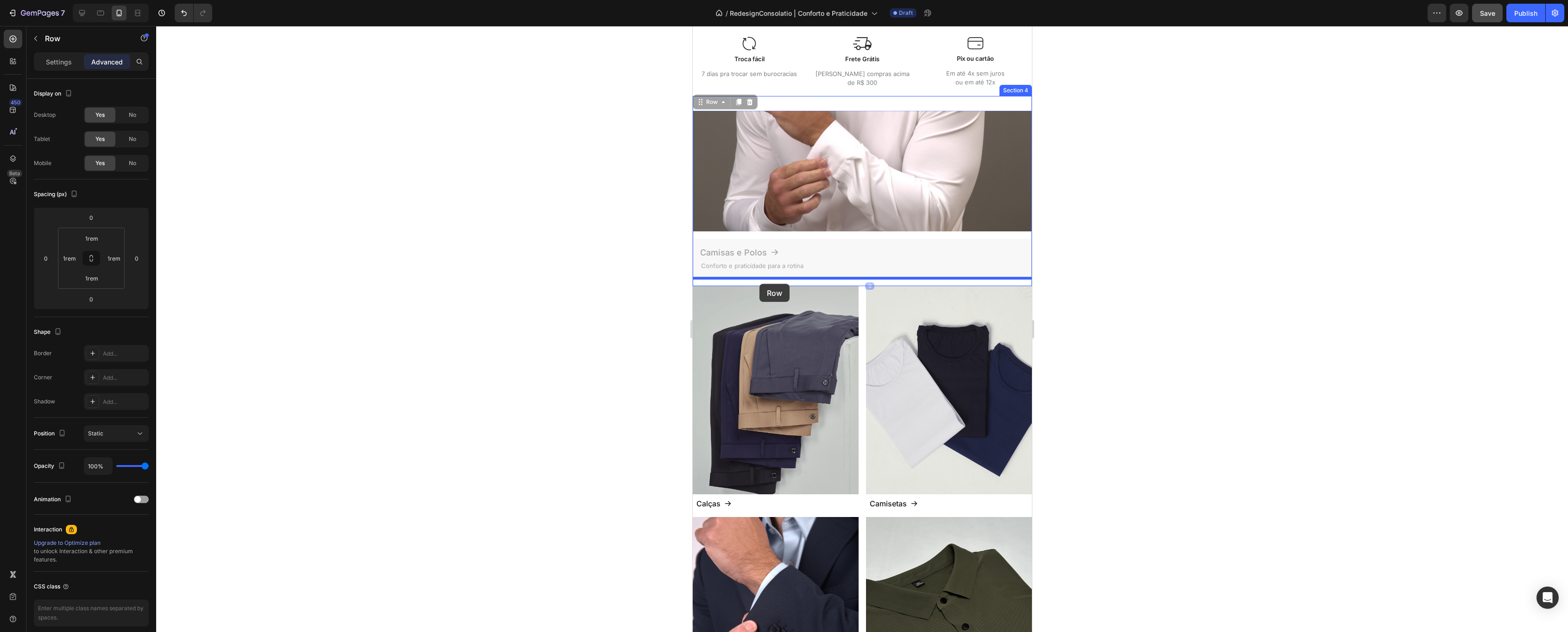
drag, startPoint x: 701, startPoint y: 99, endPoint x: 759, endPoint y: 284, distance: 193.9
click at [723, 107] on div "Row" at bounding box center [711, 101] width 34 height 11
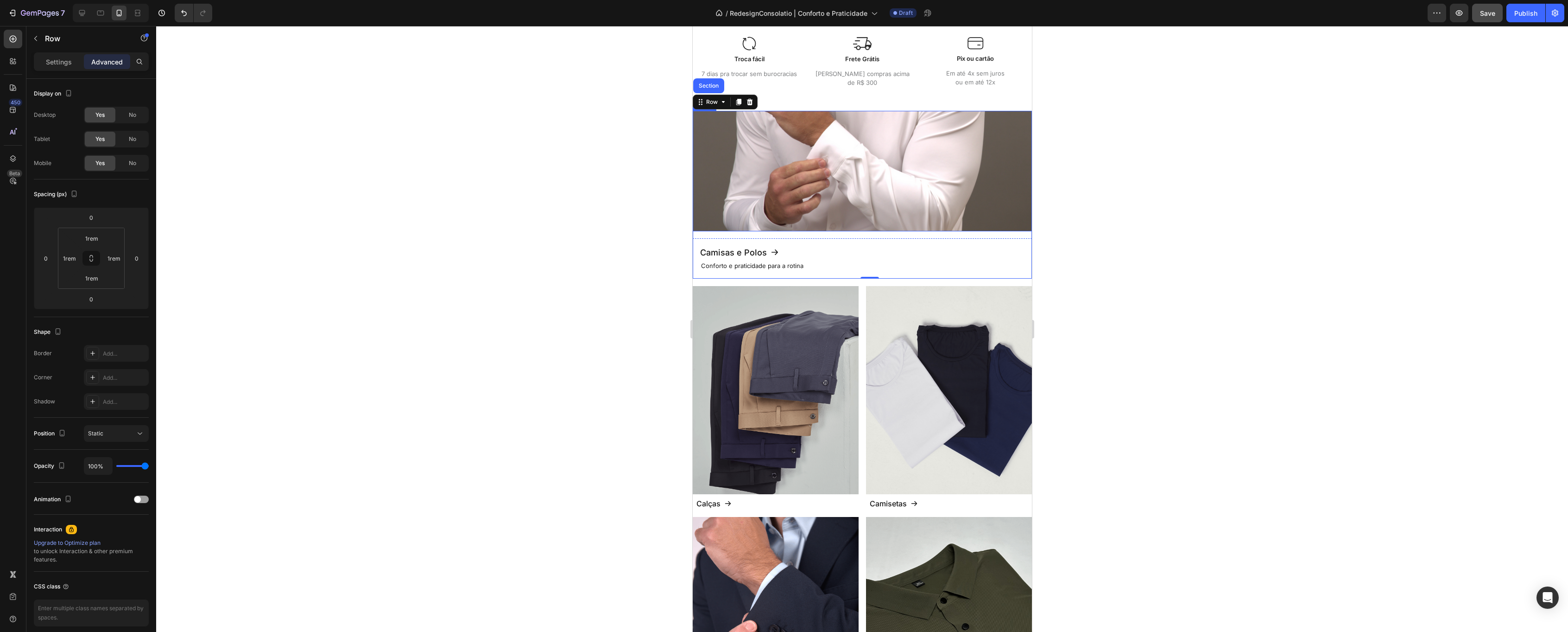
click at [736, 140] on img at bounding box center [861, 171] width 339 height 120
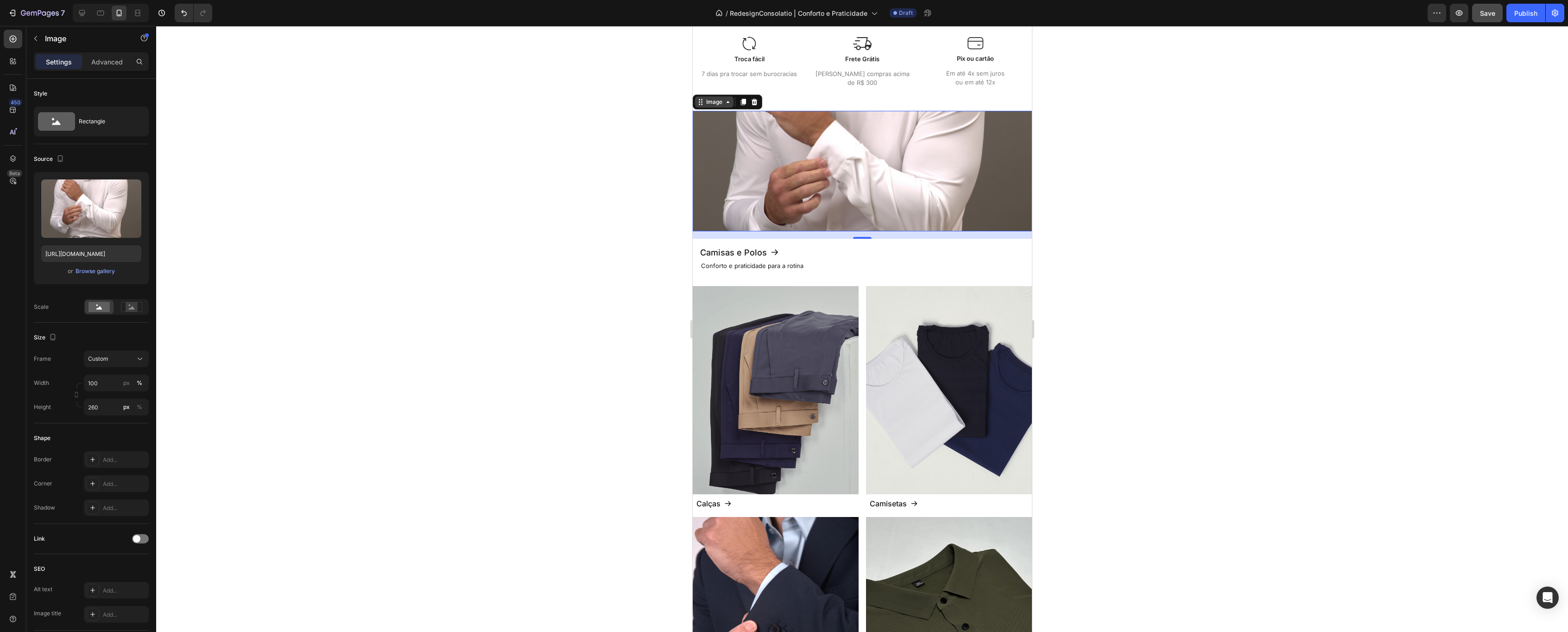
click at [719, 101] on div "Image" at bounding box center [714, 102] width 20 height 9
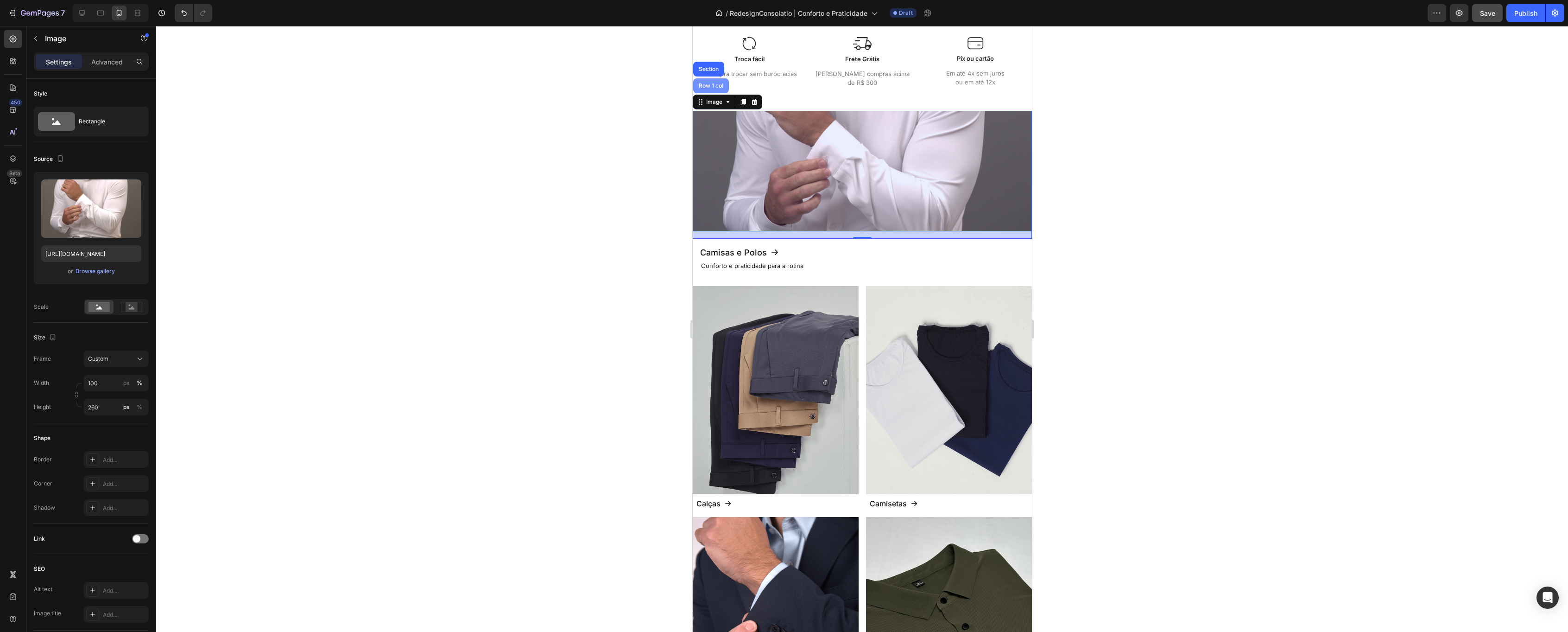
click at [719, 88] on div "Row 1 col" at bounding box center [710, 86] width 28 height 5
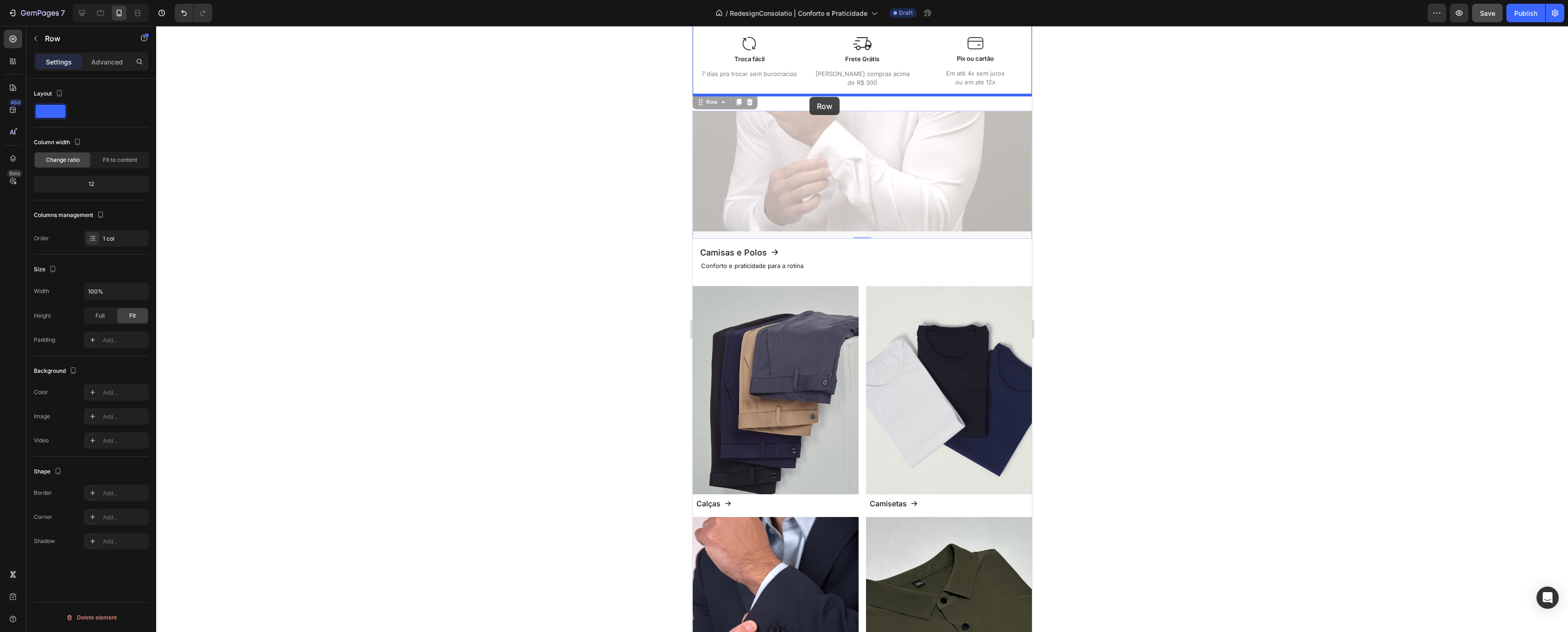
drag, startPoint x: 699, startPoint y: 102, endPoint x: 811, endPoint y: 97, distance: 112.1
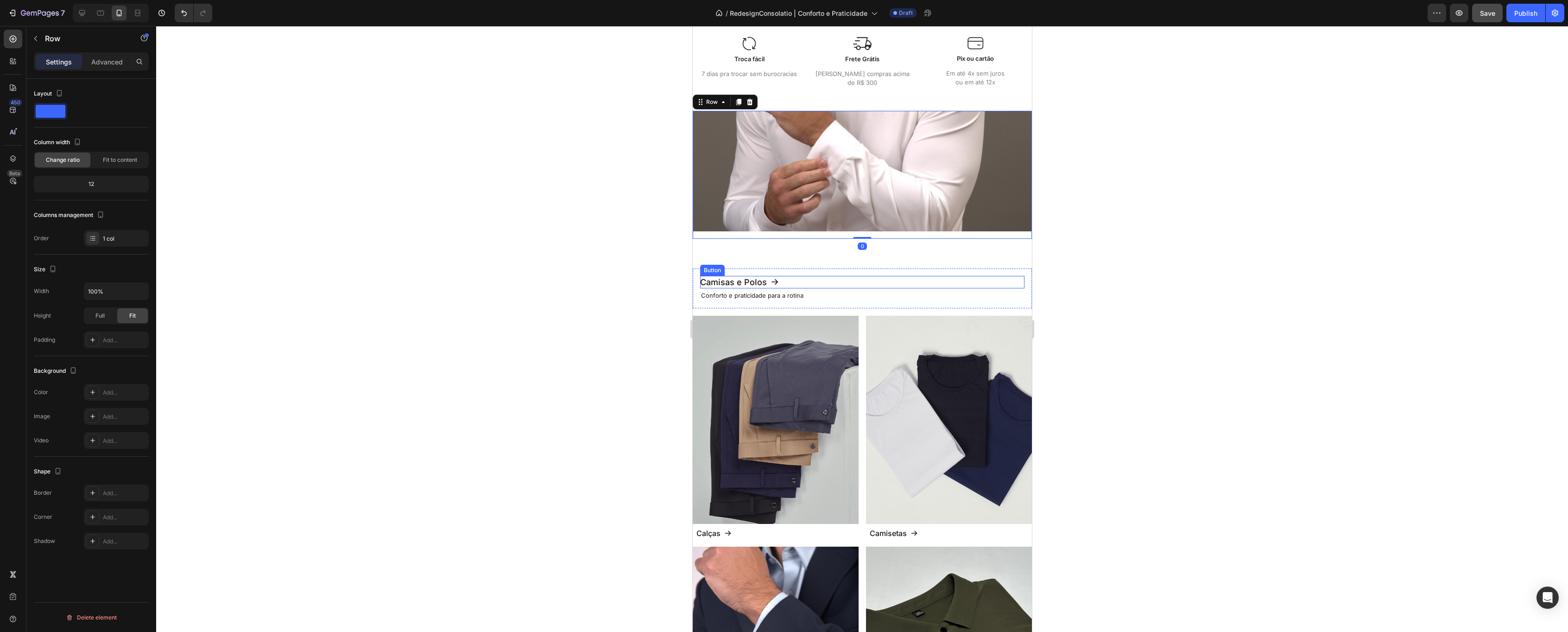
click at [803, 285] on div "Camisas e Polos Button" at bounding box center [861, 282] width 324 height 13
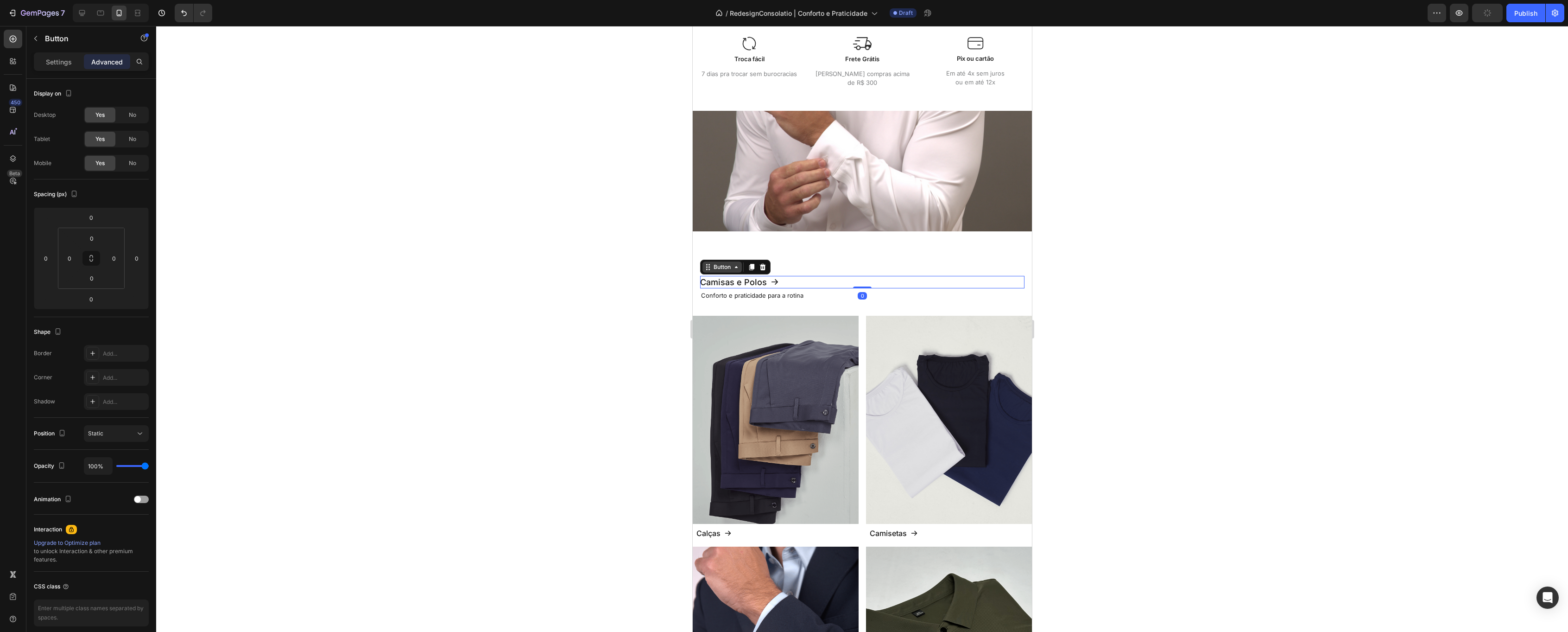
click at [731, 265] on div "Button" at bounding box center [722, 267] width 21 height 9
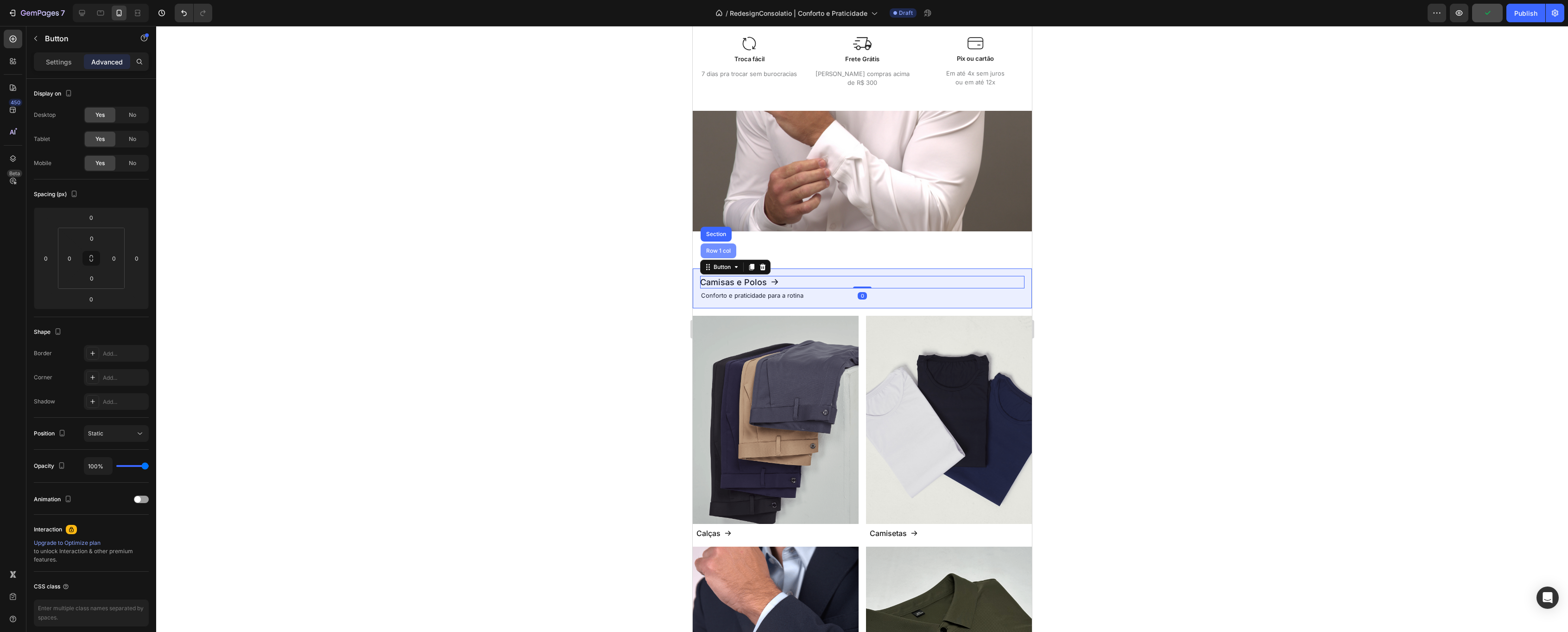
click at [726, 252] on div "Row 1 col" at bounding box center [718, 251] width 28 height 5
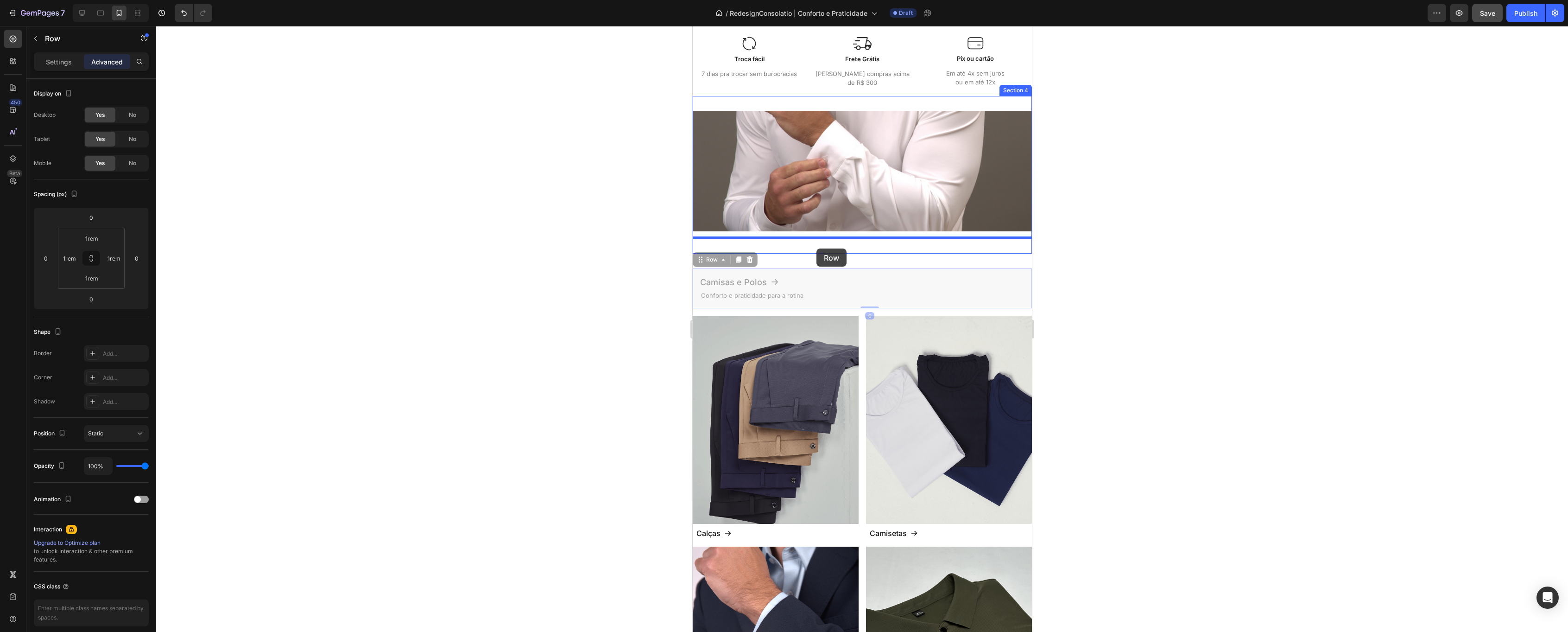
drag, startPoint x: 698, startPoint y: 257, endPoint x: 816, endPoint y: 248, distance: 118.3
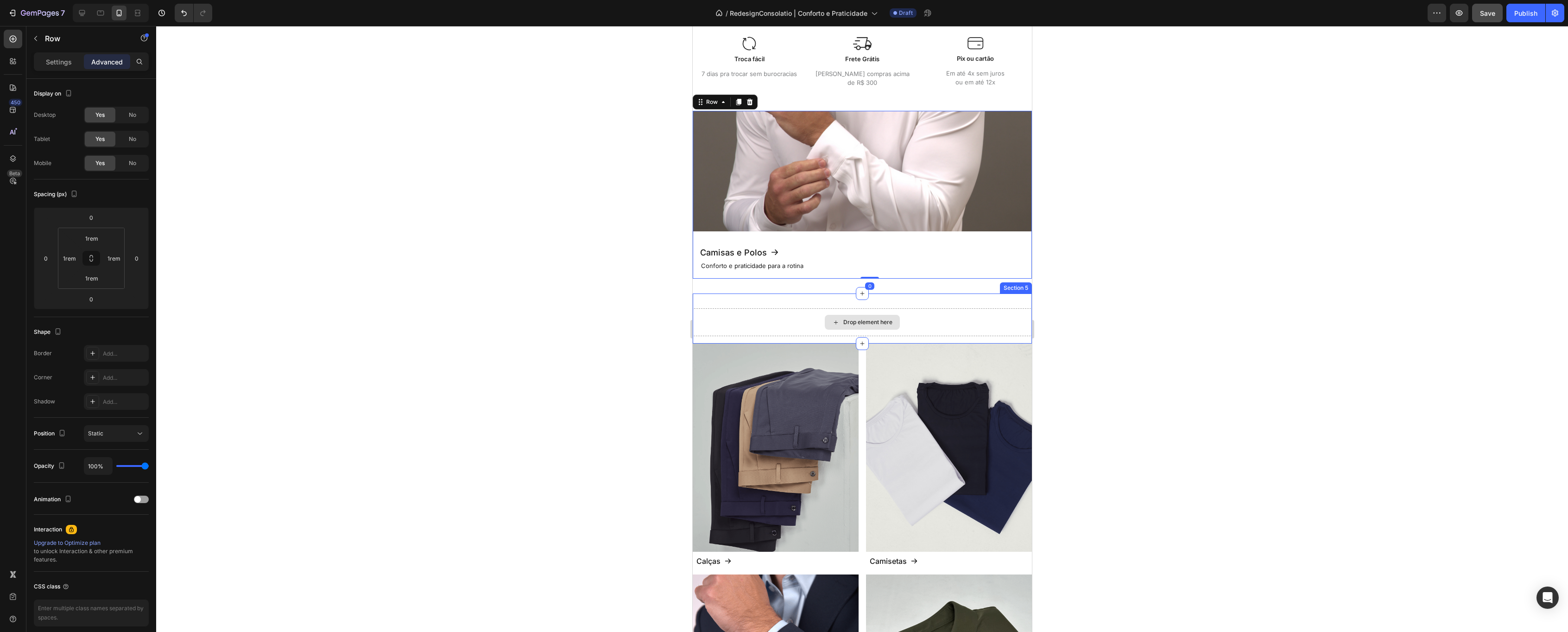
click at [782, 319] on div "Drop element here" at bounding box center [861, 322] width 339 height 28
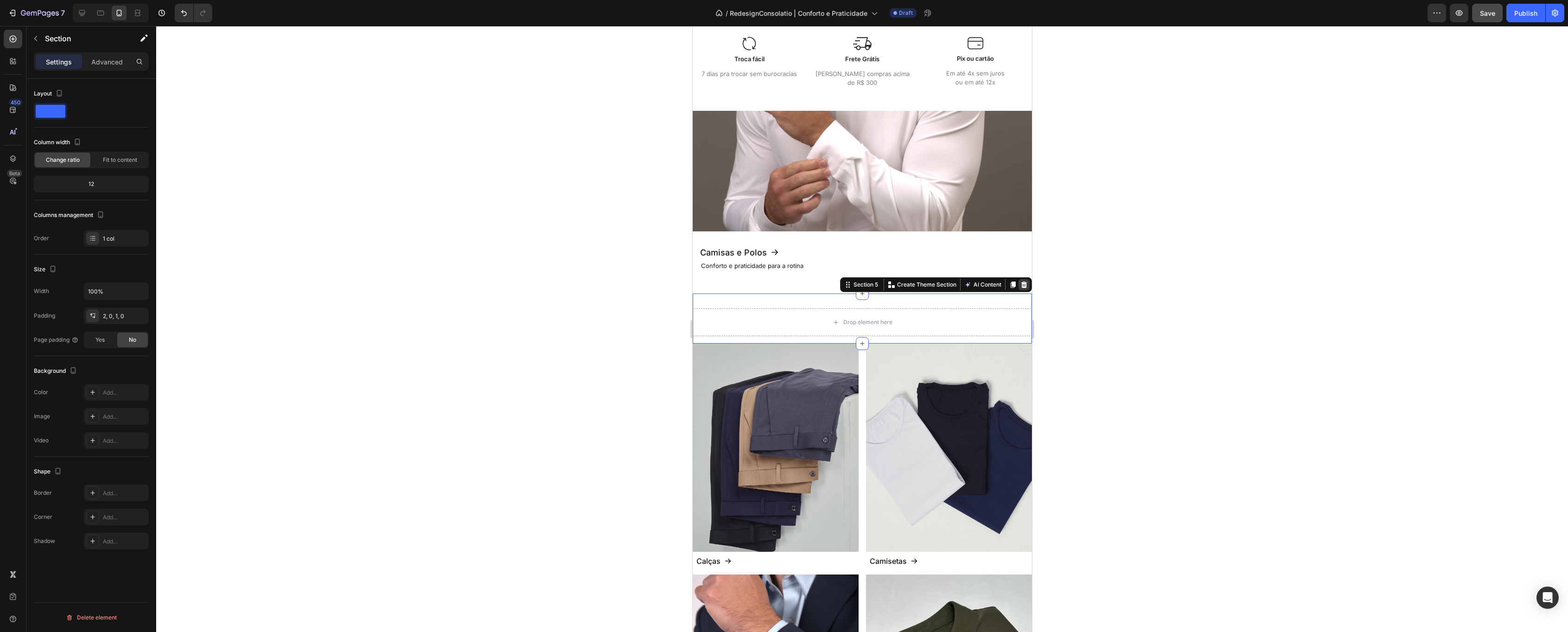
click at [1024, 284] on icon at bounding box center [1023, 284] width 6 height 7
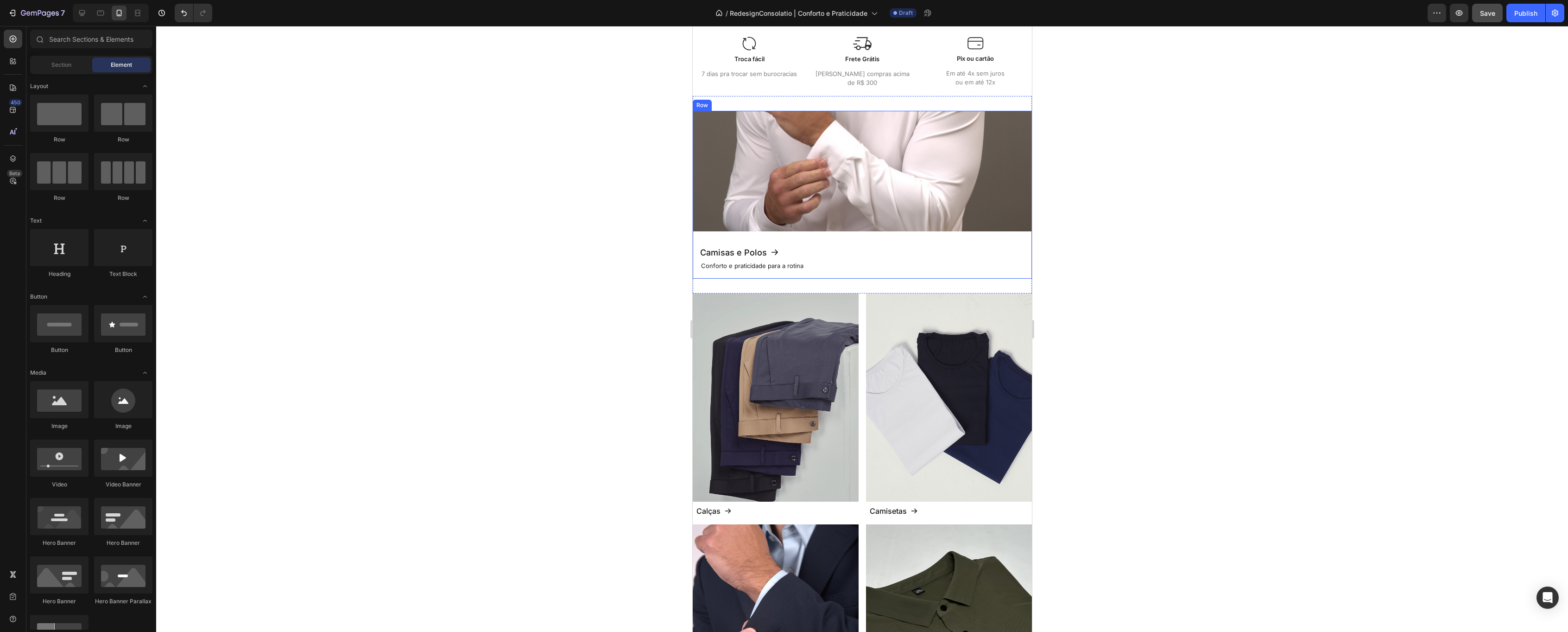
click at [826, 250] on div "Camisas e Polos Button" at bounding box center [861, 252] width 324 height 13
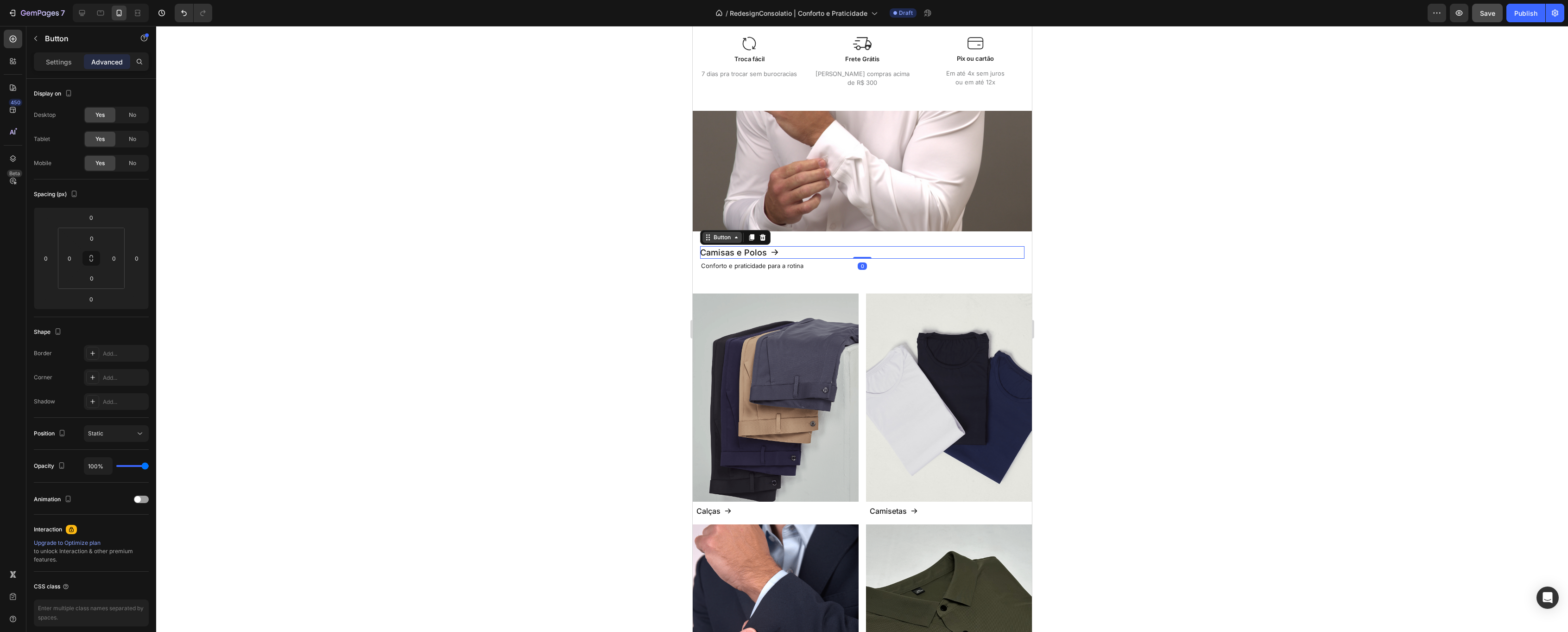
click at [731, 236] on div "Button" at bounding box center [722, 237] width 39 height 11
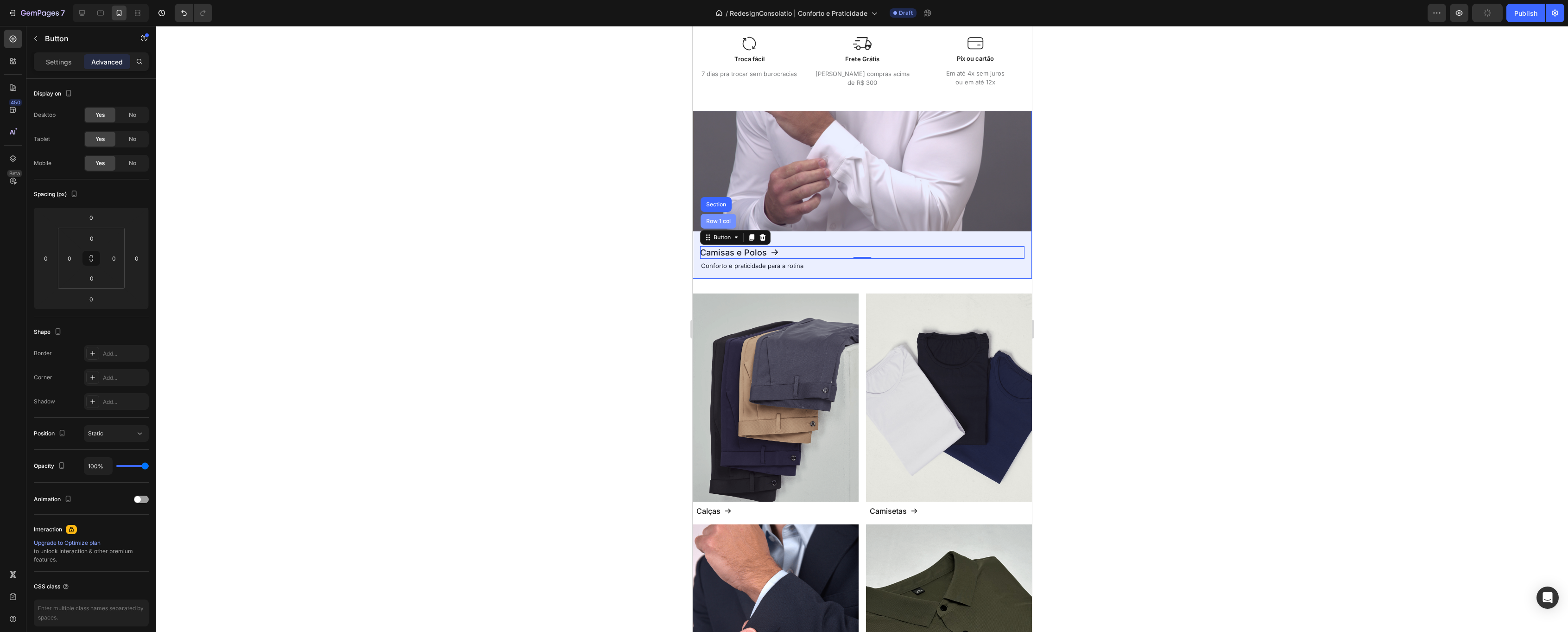
click at [721, 215] on div "Row 1 col" at bounding box center [718, 221] width 36 height 15
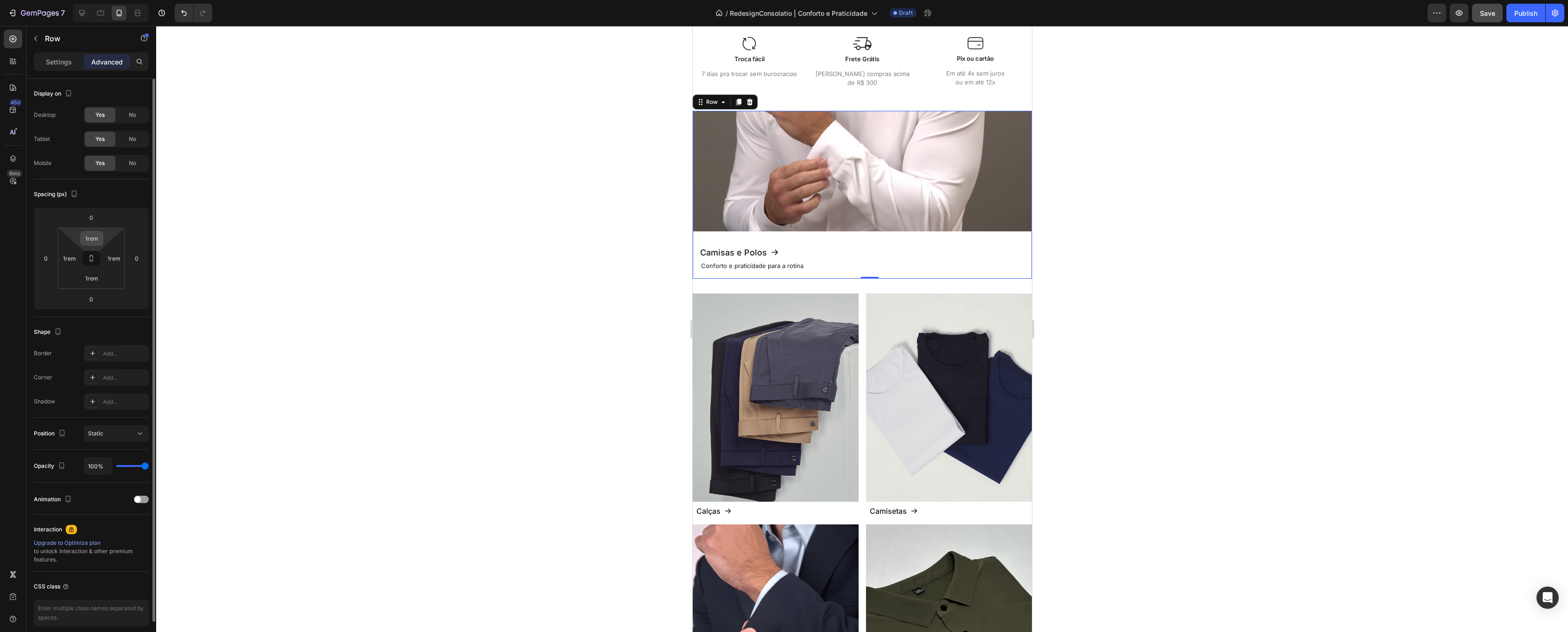
click at [94, 240] on input "1rem" at bounding box center [91, 238] width 18 height 14
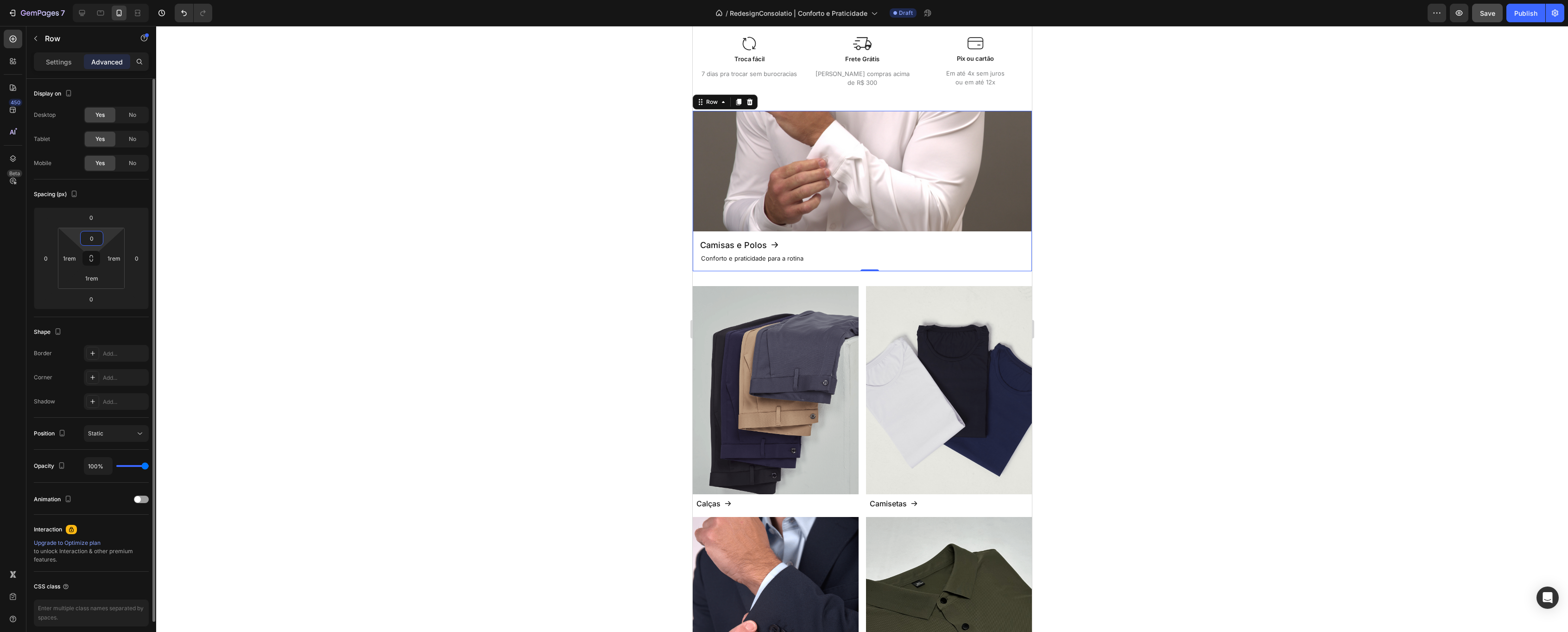
type input "0"
click at [118, 195] on div "Spacing (px)" at bounding box center [91, 194] width 115 height 15
click at [65, 63] on p "Settings" at bounding box center [59, 62] width 26 height 10
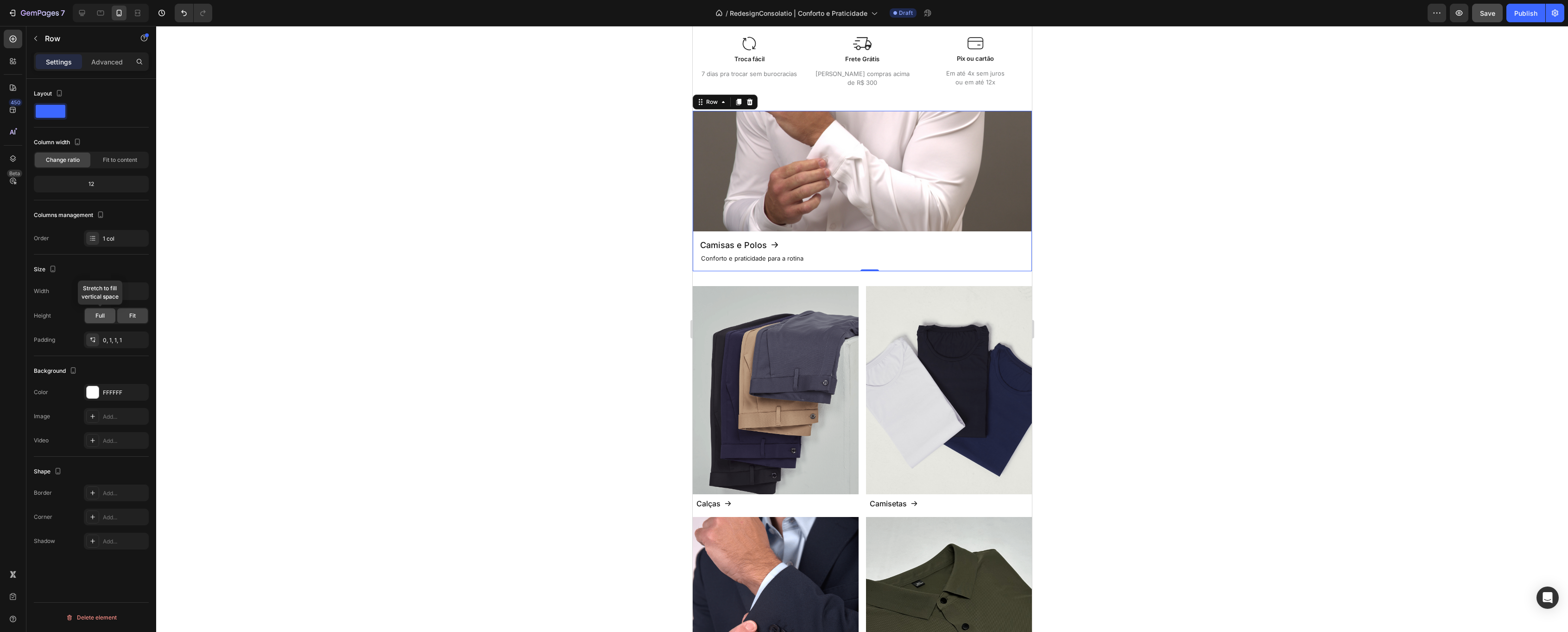
click at [106, 311] on div "Full" at bounding box center [100, 315] width 30 height 15
click at [847, 241] on div "Camisas e Polos Button" at bounding box center [861, 245] width 324 height 13
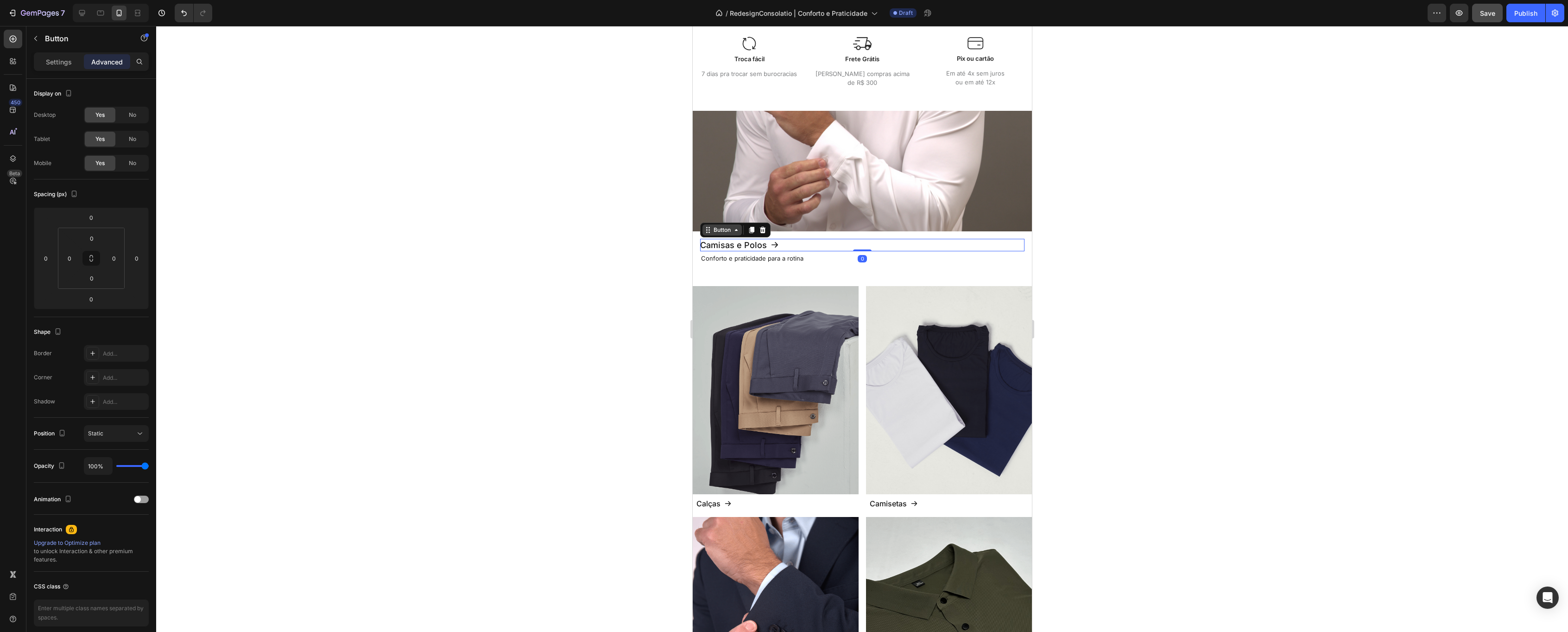
click at [722, 230] on div "Button" at bounding box center [722, 230] width 21 height 9
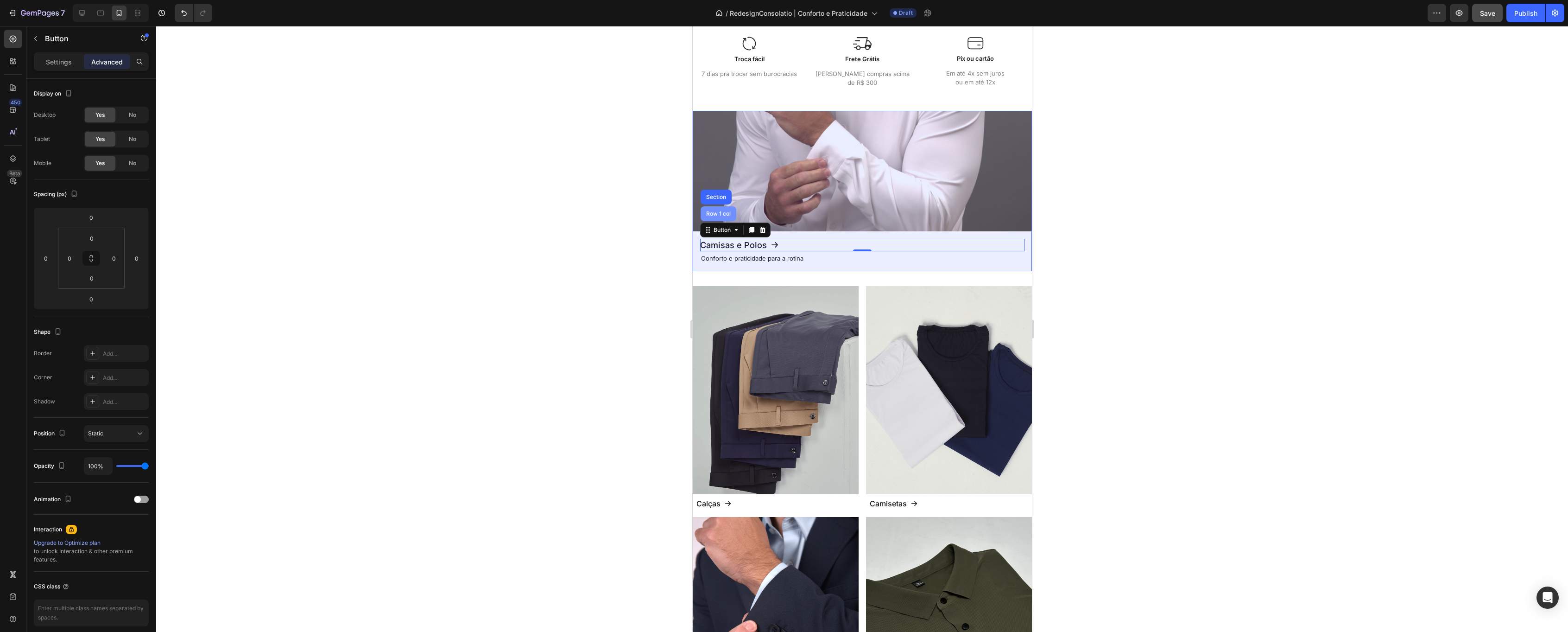
click at [721, 213] on div "Row 1 col" at bounding box center [718, 213] width 28 height 5
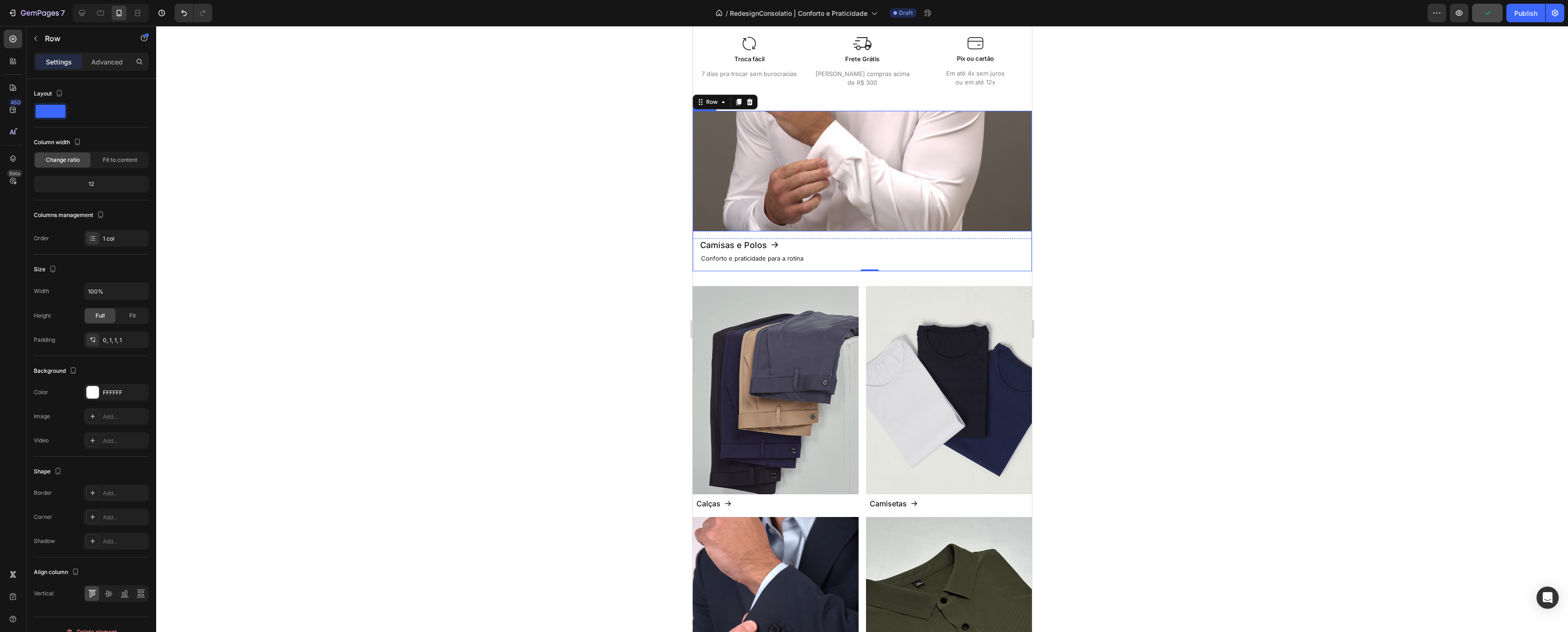
click at [744, 126] on img at bounding box center [861, 171] width 339 height 120
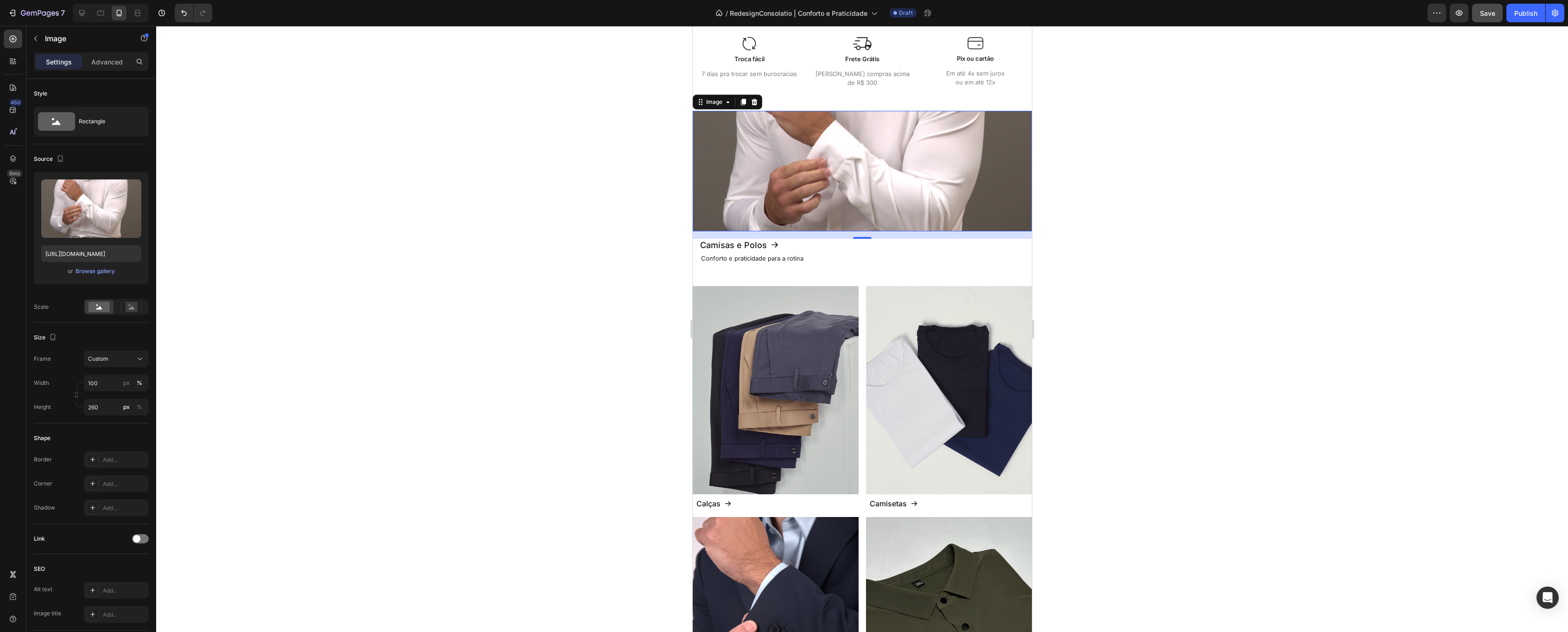
click at [357, 244] on div at bounding box center [862, 329] width 1412 height 606
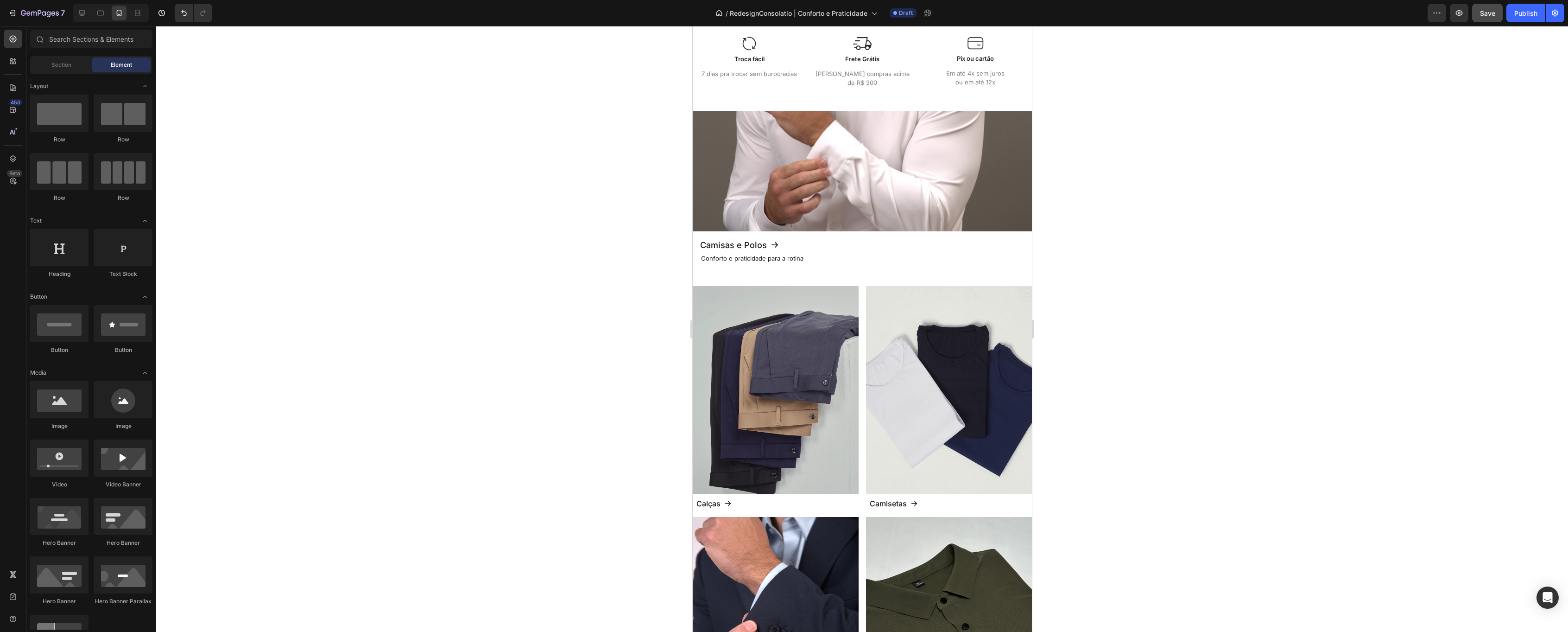
click at [1488, 3] on div "7 Version history / RedesignConsolatio | Conforto e Praticidade Draft Preview S…" at bounding box center [784, 13] width 1568 height 26
click at [1485, 9] on div "Save" at bounding box center [1487, 13] width 15 height 10
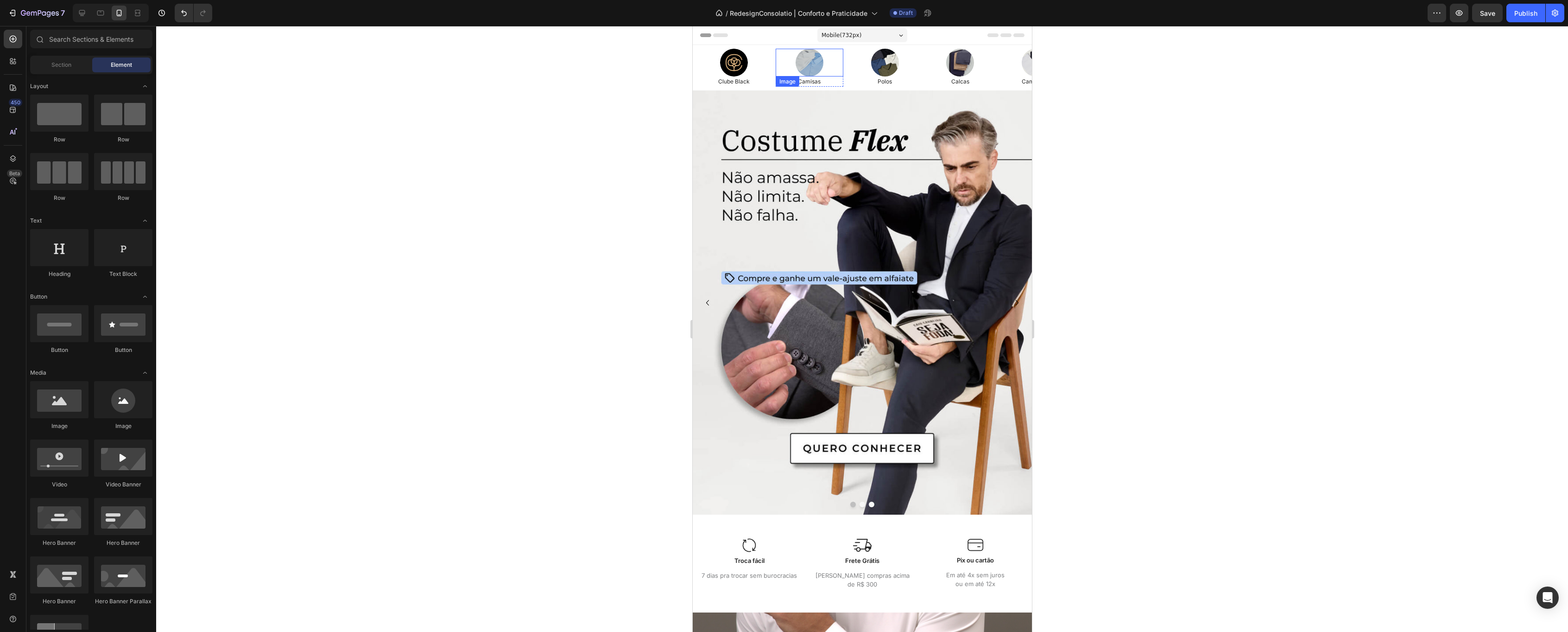
click at [817, 64] on img at bounding box center [809, 63] width 28 height 28
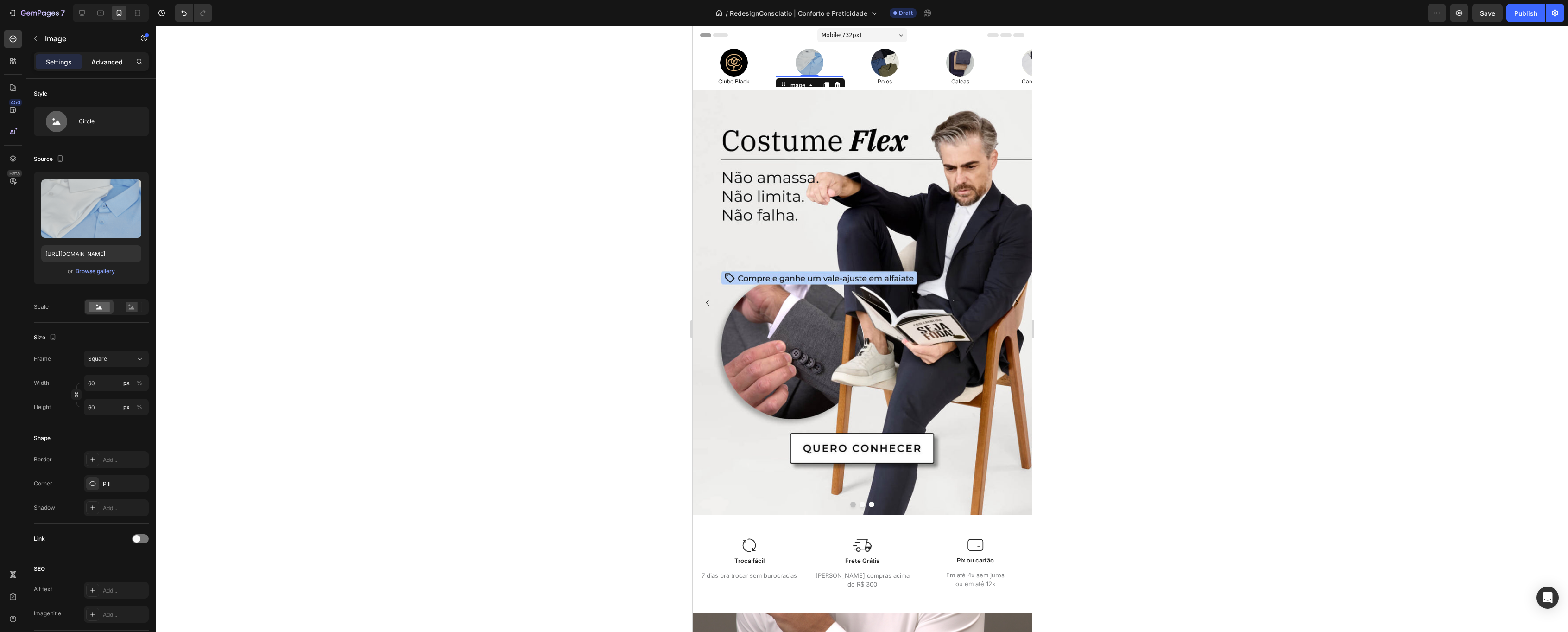
click at [111, 57] on p "Advanced" at bounding box center [107, 62] width 32 height 10
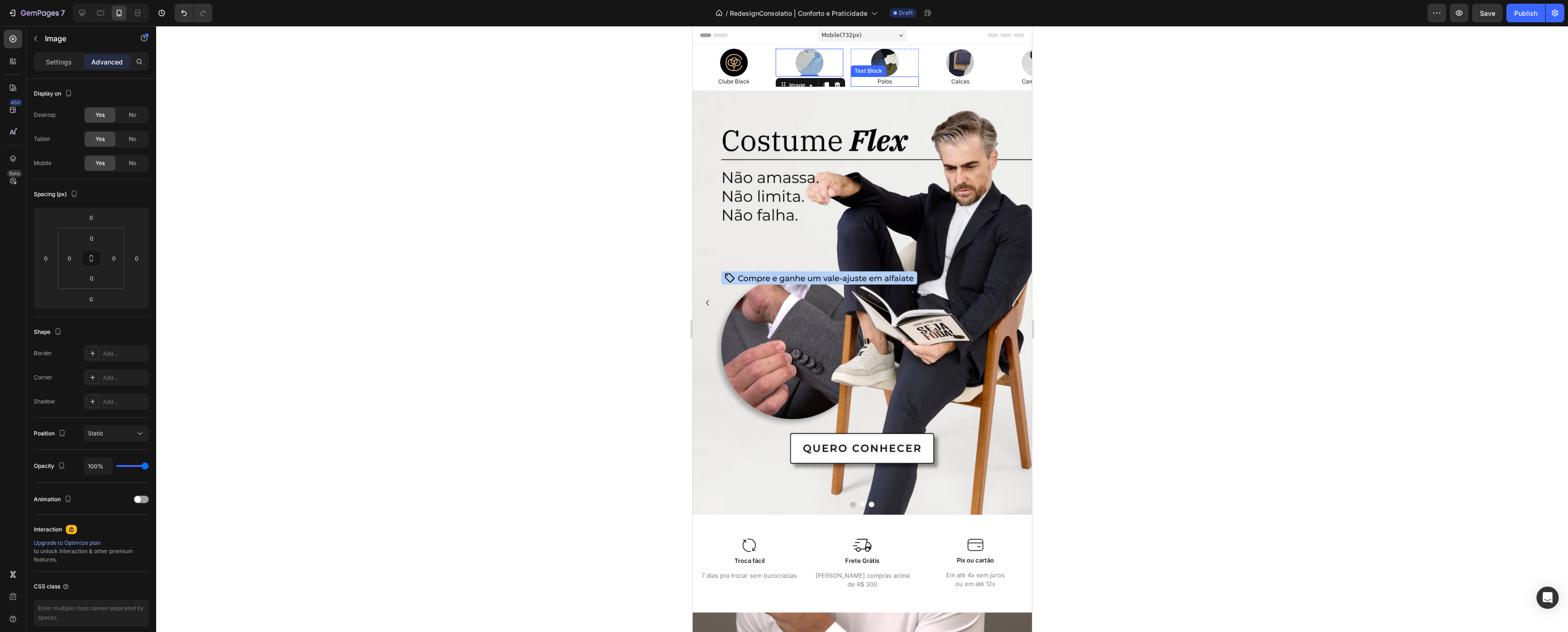
click at [858, 82] on p "Polos" at bounding box center [884, 82] width 66 height 9
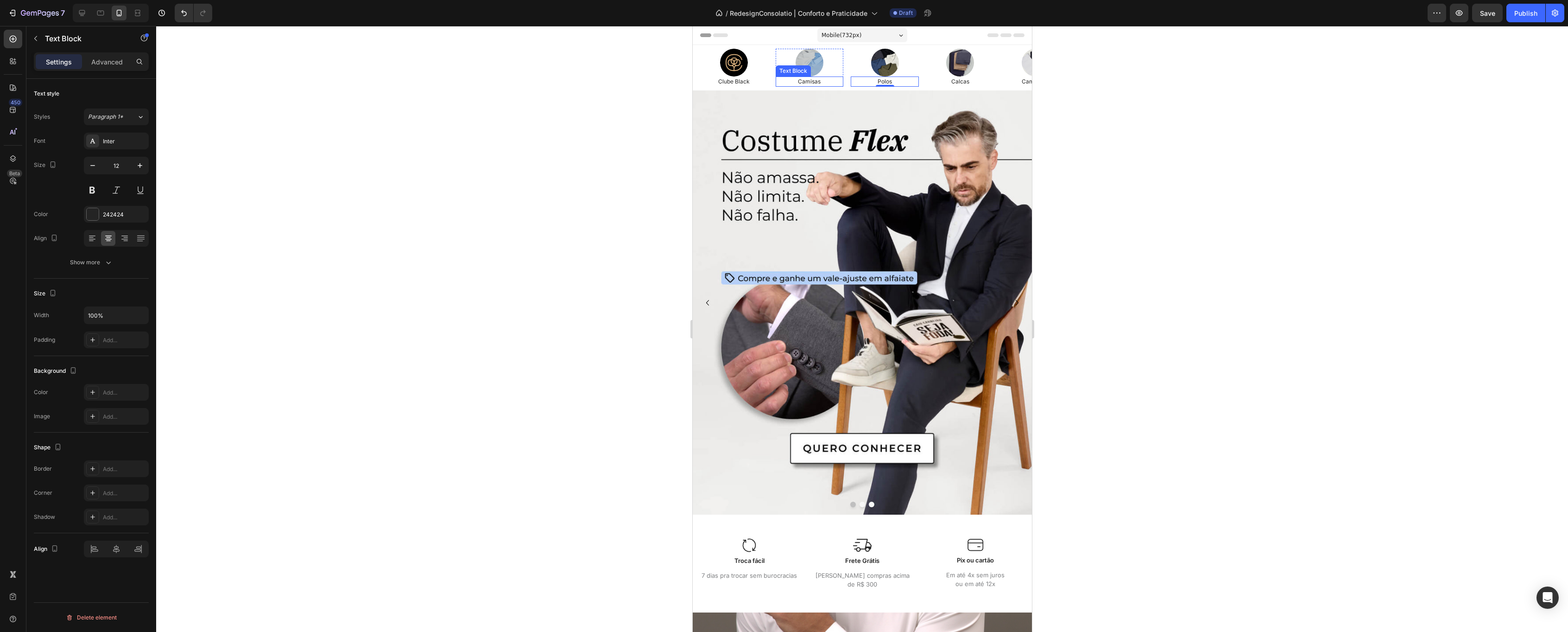
click at [816, 86] on p "Camisas" at bounding box center [809, 82] width 66 height 9
click at [112, 66] on div "Advanced" at bounding box center [107, 61] width 46 height 15
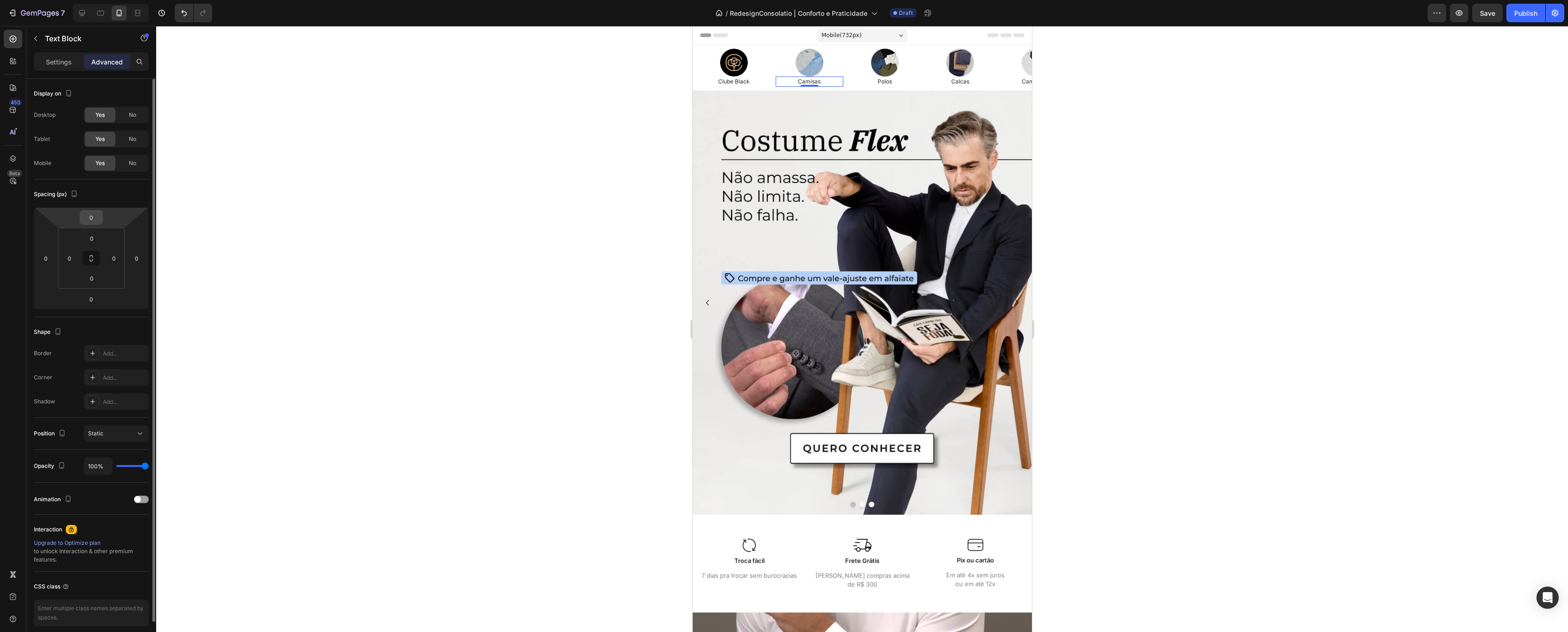
click at [99, 211] on div "0" at bounding box center [91, 217] width 23 height 15
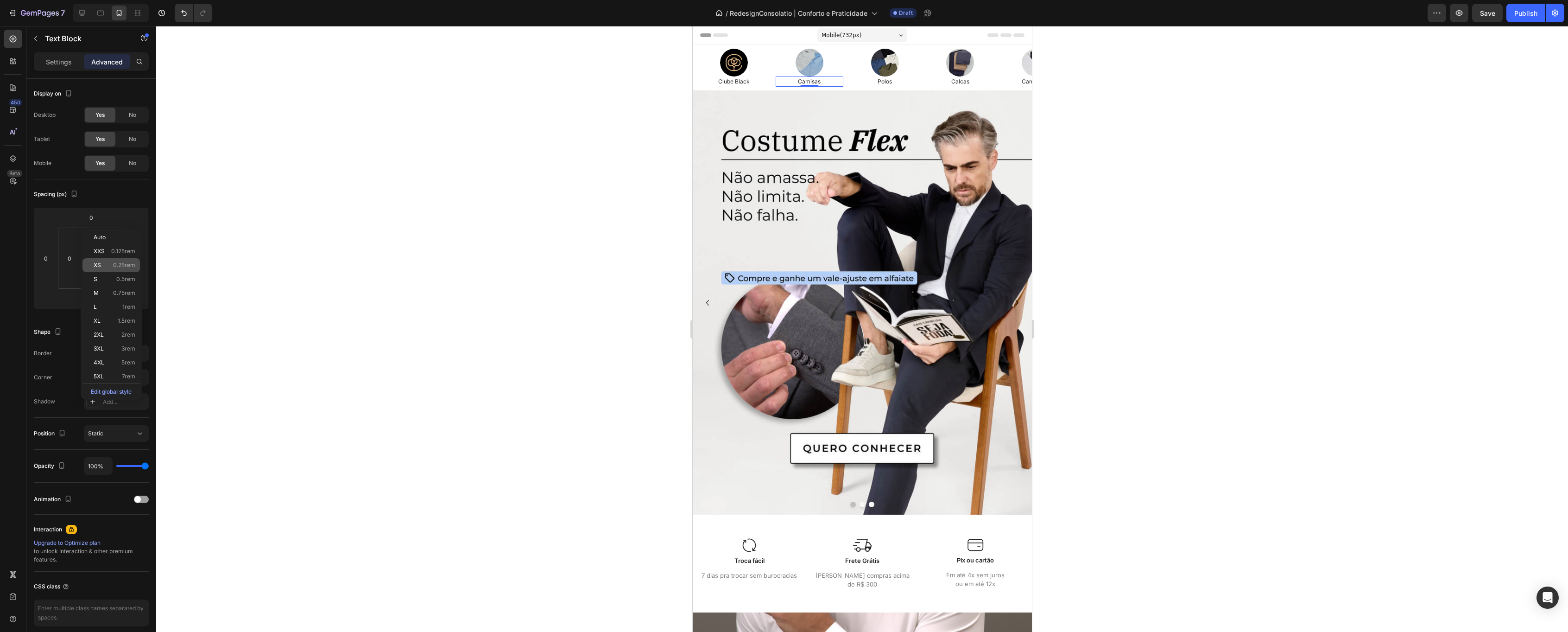
click at [128, 262] on span "0.25rem" at bounding box center [124, 265] width 22 height 7
type input "0.25"
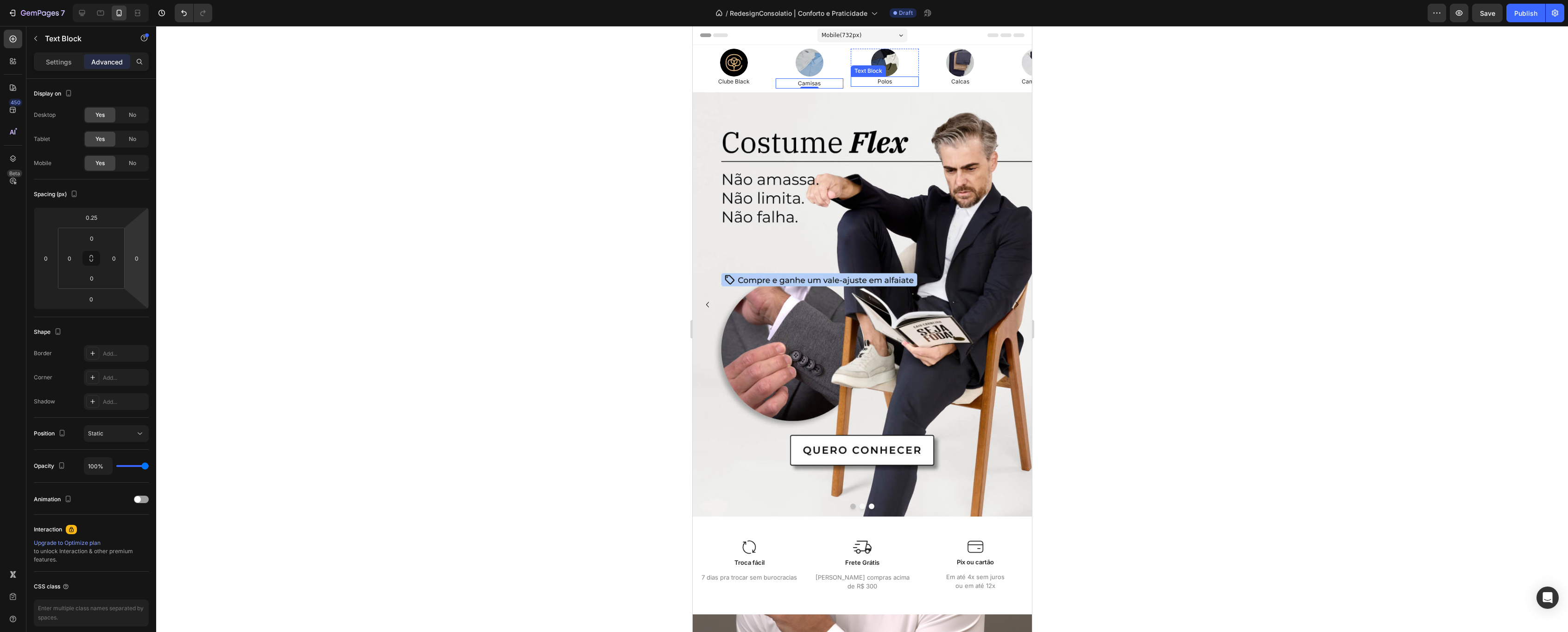
click at [890, 82] on p "Polos" at bounding box center [884, 82] width 66 height 9
click at [91, 216] on input "0" at bounding box center [91, 217] width 18 height 14
click at [115, 261] on div "XS 0.25rem" at bounding box center [111, 265] width 57 height 14
type input "0.25"
click at [744, 82] on p "Clube Black" at bounding box center [734, 82] width 66 height 9
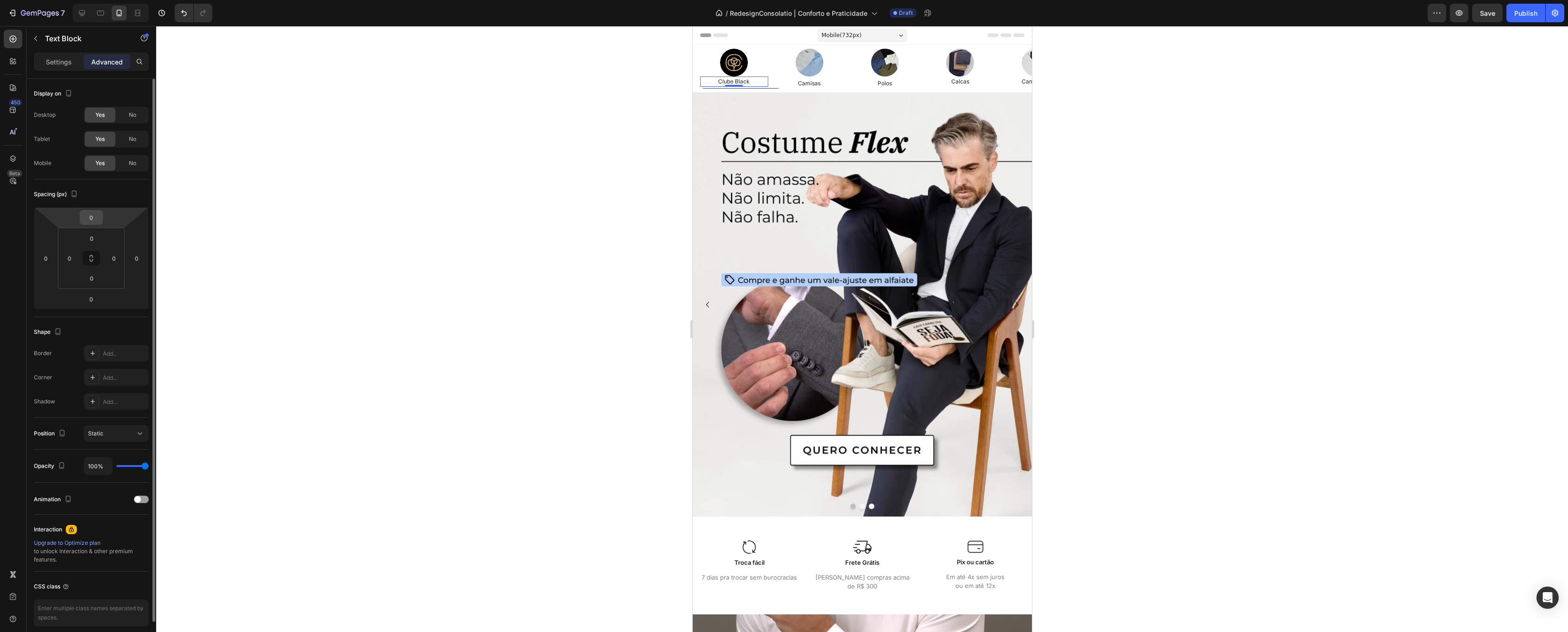
click at [96, 216] on input "0" at bounding box center [91, 217] width 18 height 14
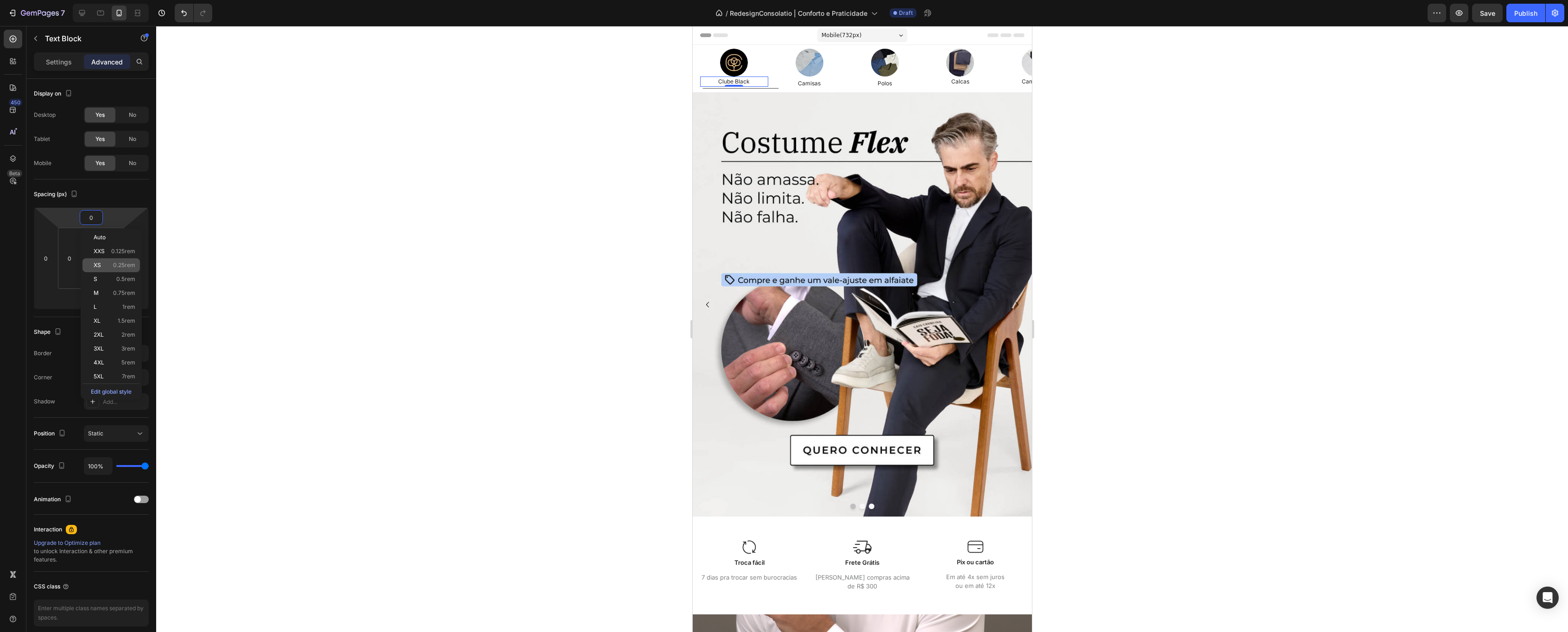
click at [109, 265] on p "XS 0.25rem" at bounding box center [114, 265] width 41 height 7
type input "0.25"
click at [965, 80] on p "Calcas" at bounding box center [959, 82] width 66 height 9
click at [93, 222] on input "0" at bounding box center [91, 217] width 18 height 14
click at [107, 269] on div "XS 0.25rem" at bounding box center [111, 265] width 57 height 14
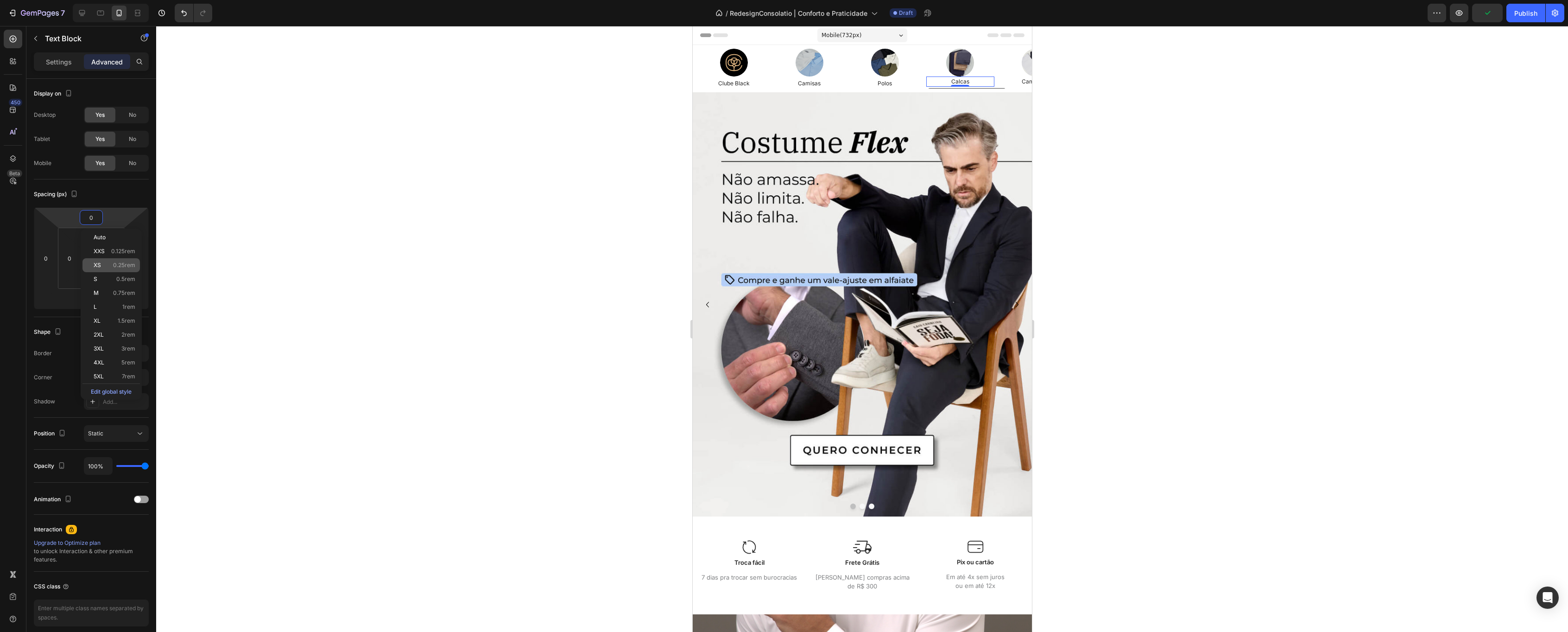
type input "0.25"
click at [1019, 83] on p "Camisetas" at bounding box center [1035, 82] width 66 height 9
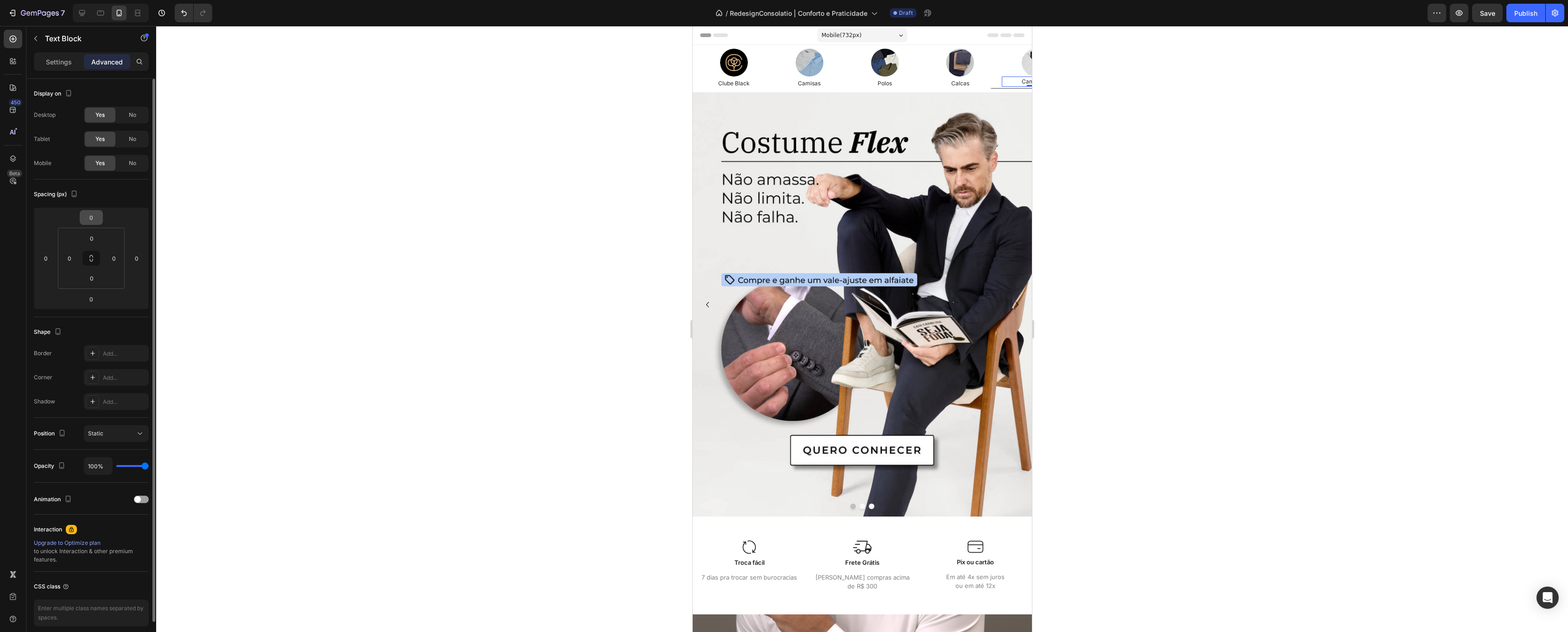
click at [99, 0] on html "7 Version history / RedesignConsolatio | Conforto e Praticidade Draft Preview S…" at bounding box center [784, 0] width 1568 height 0
click at [95, 217] on input "-2" at bounding box center [91, 217] width 18 height 14
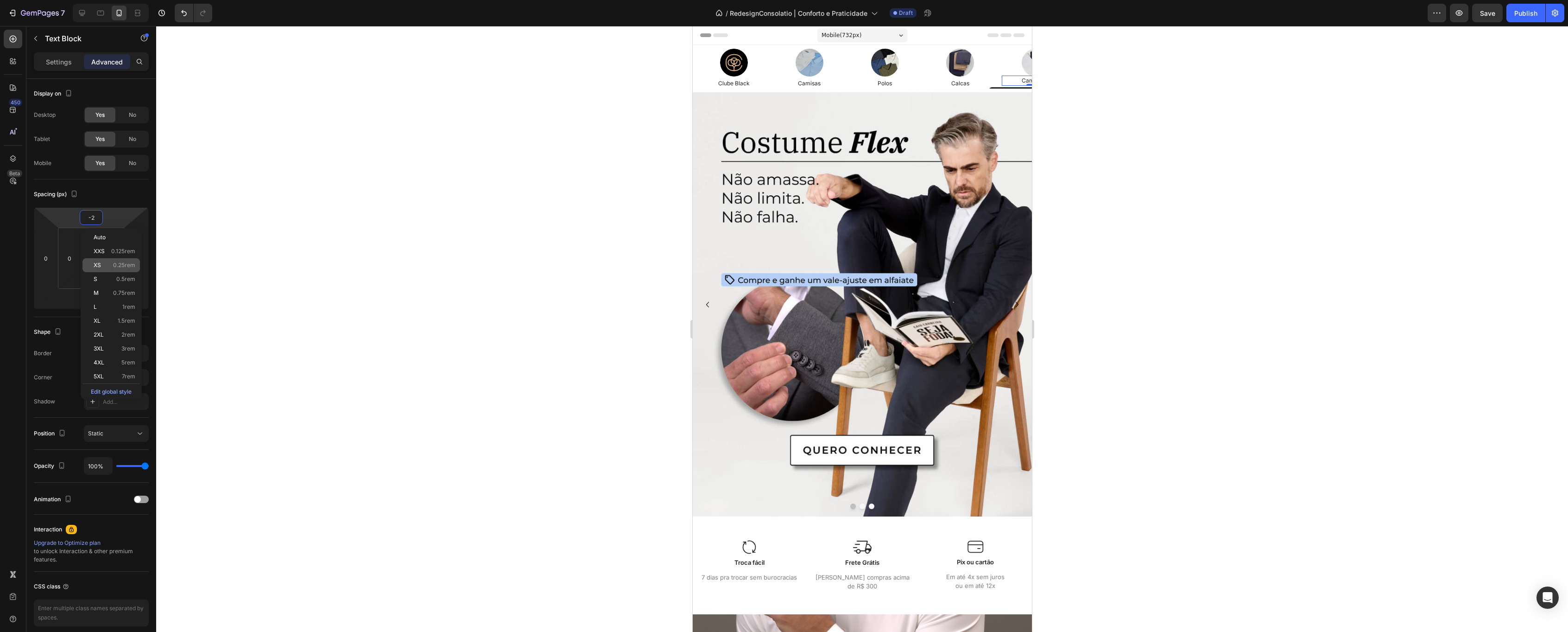
click at [117, 271] on div "XS 0.25rem" at bounding box center [111, 265] width 57 height 14
type input "0.25"
click at [1494, 18] on button "Save" at bounding box center [1487, 13] width 30 height 18
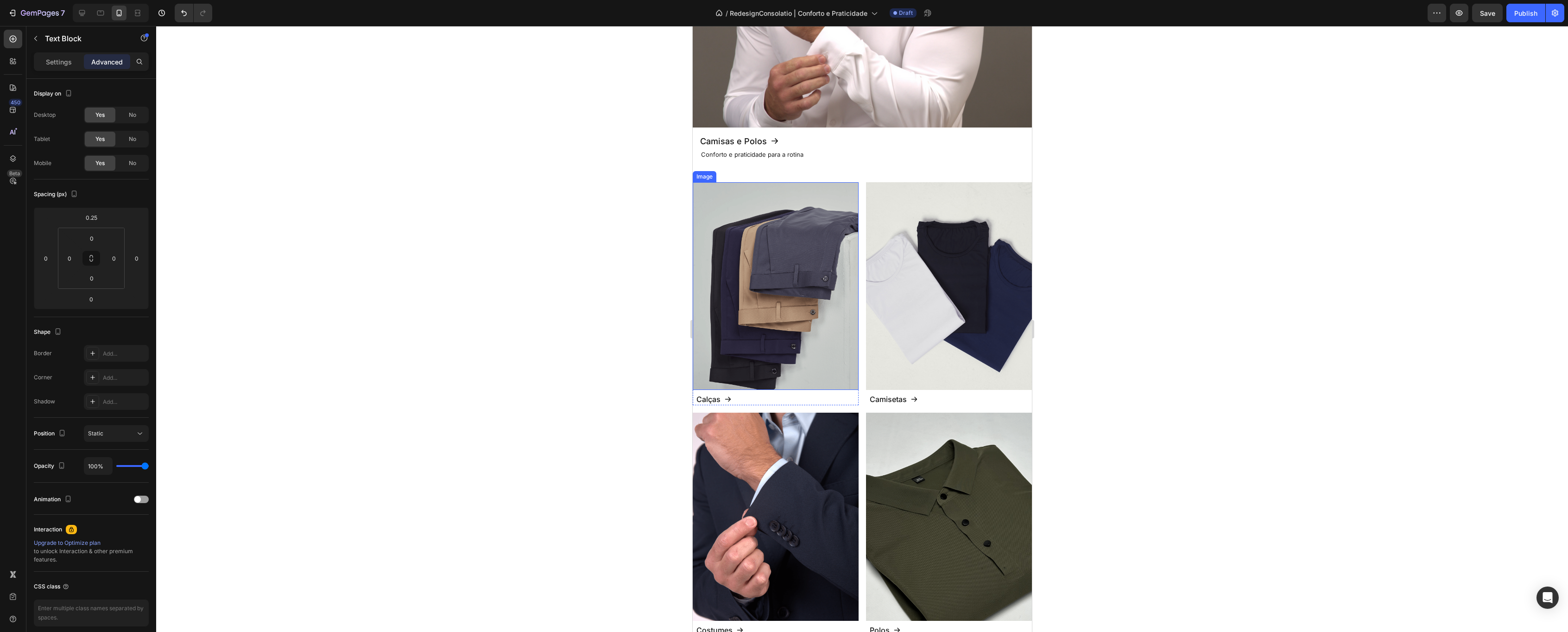
scroll to position [581, 0]
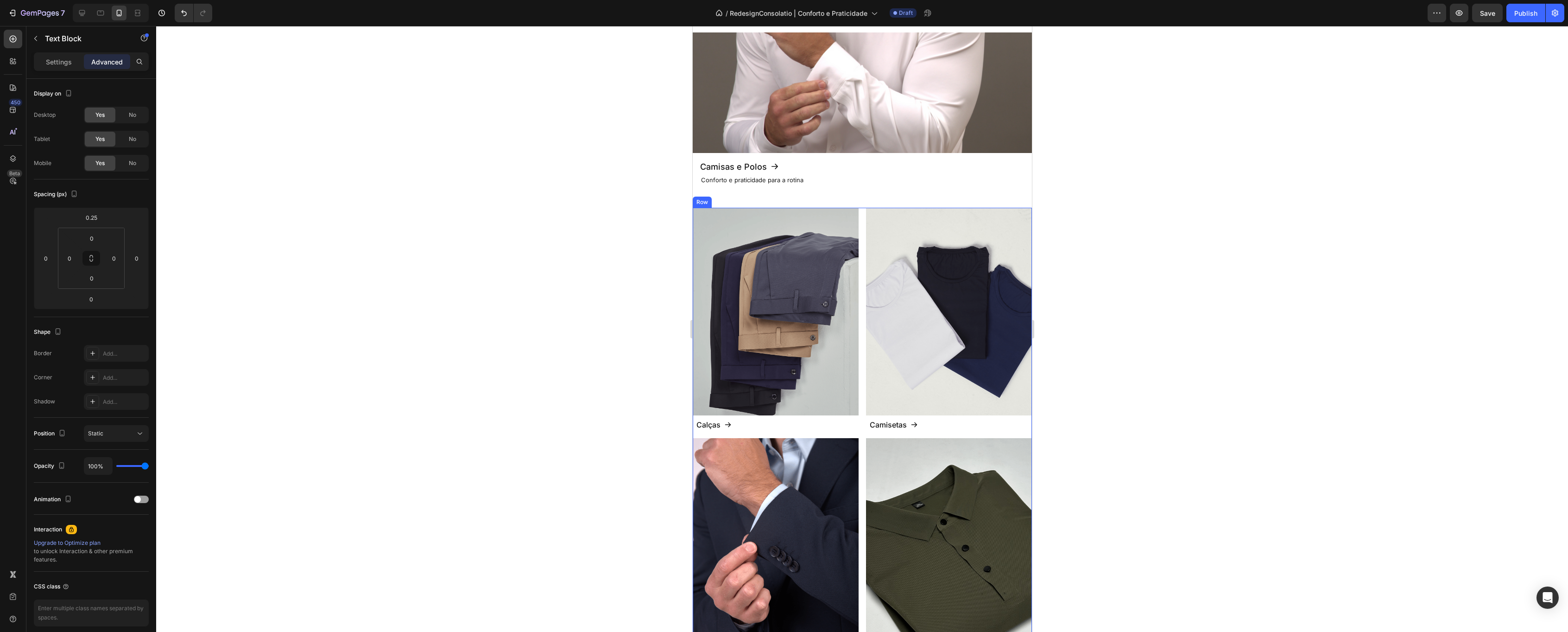
click at [862, 255] on div "Image Calças Button Row Image Camisetas Button Row Image Costumes Button Row Im…" at bounding box center [861, 434] width 339 height 454
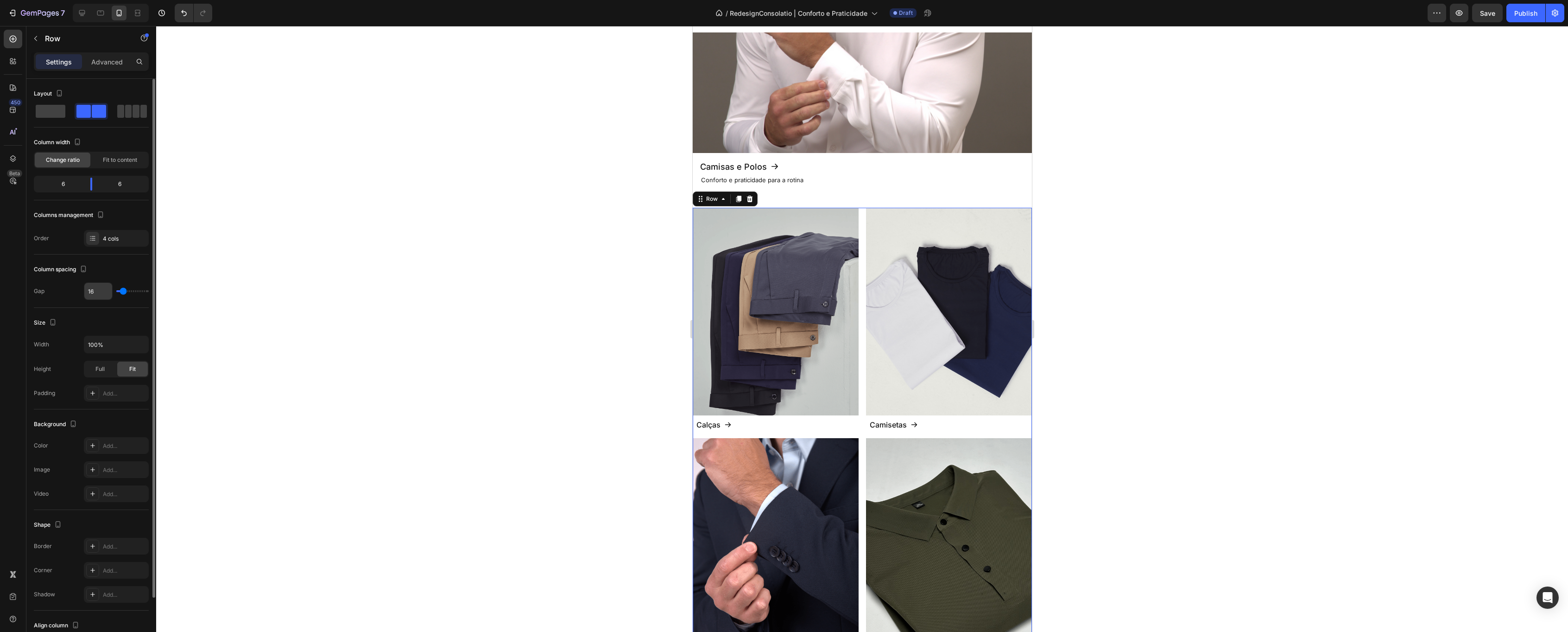
click at [92, 292] on input "16" at bounding box center [98, 291] width 28 height 16
type input "8"
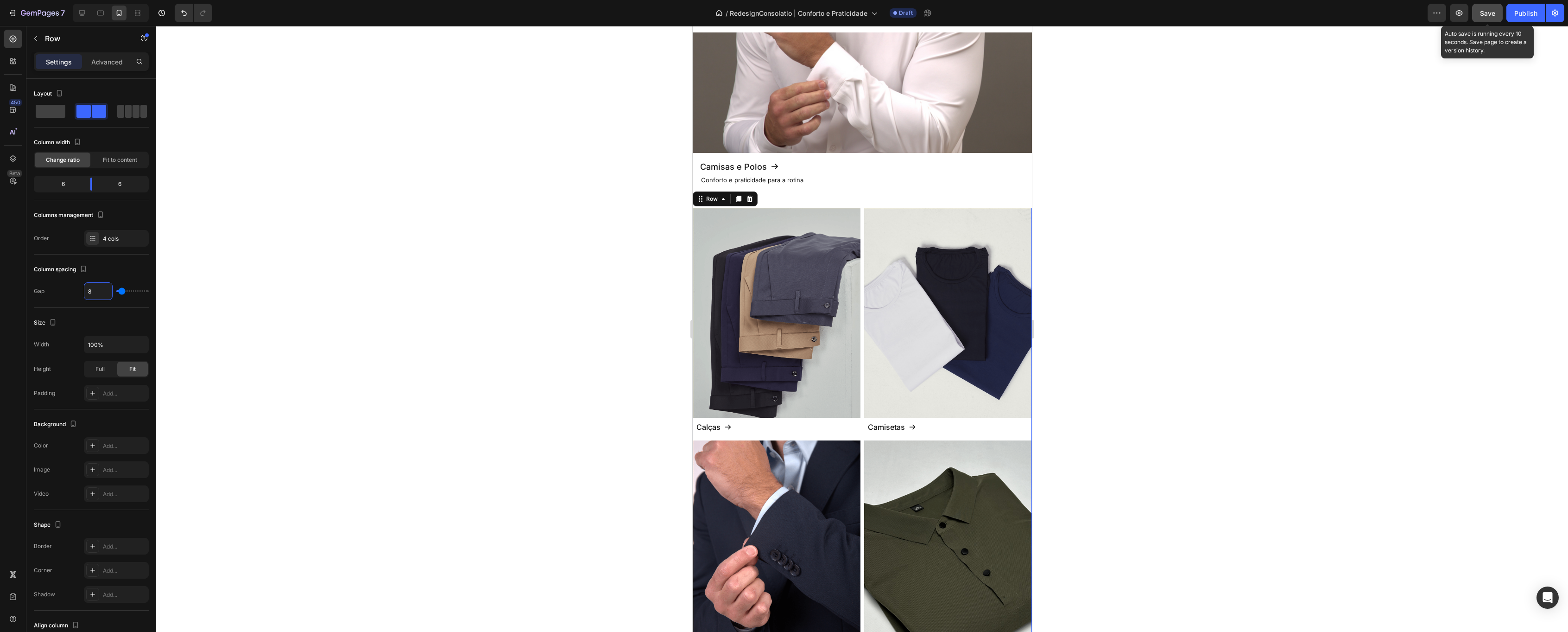
type input "8"
click at [1483, 11] on span "Save" at bounding box center [1487, 13] width 15 height 8
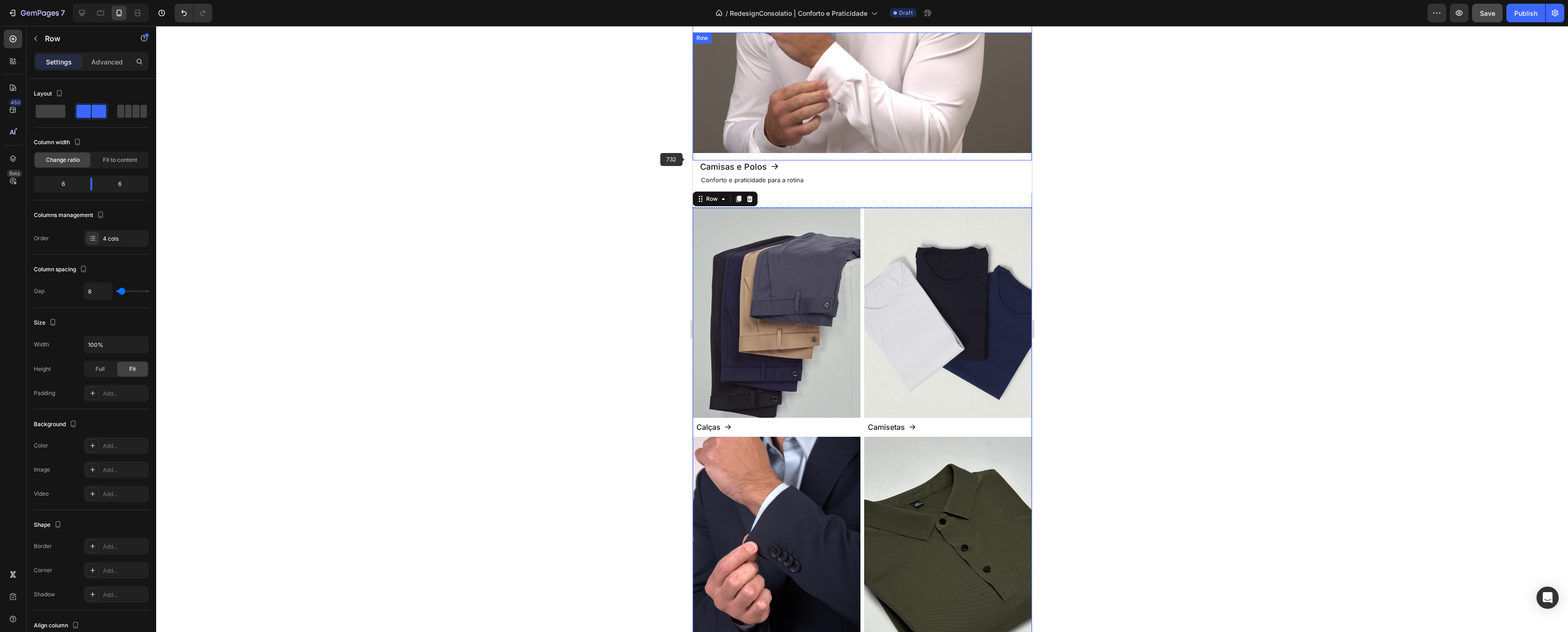
click at [790, 165] on div "Camisas e Polos Button" at bounding box center [861, 167] width 324 height 13
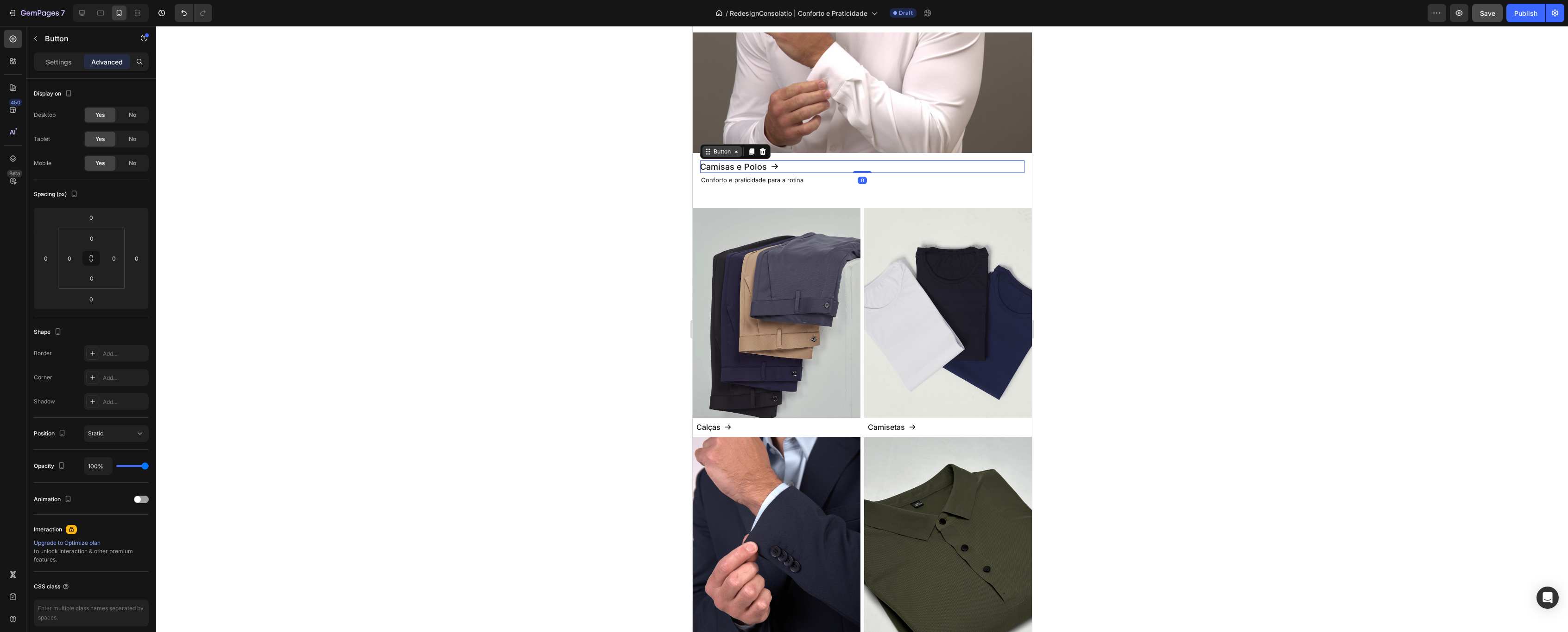
click at [734, 155] on div "Button" at bounding box center [722, 151] width 39 height 11
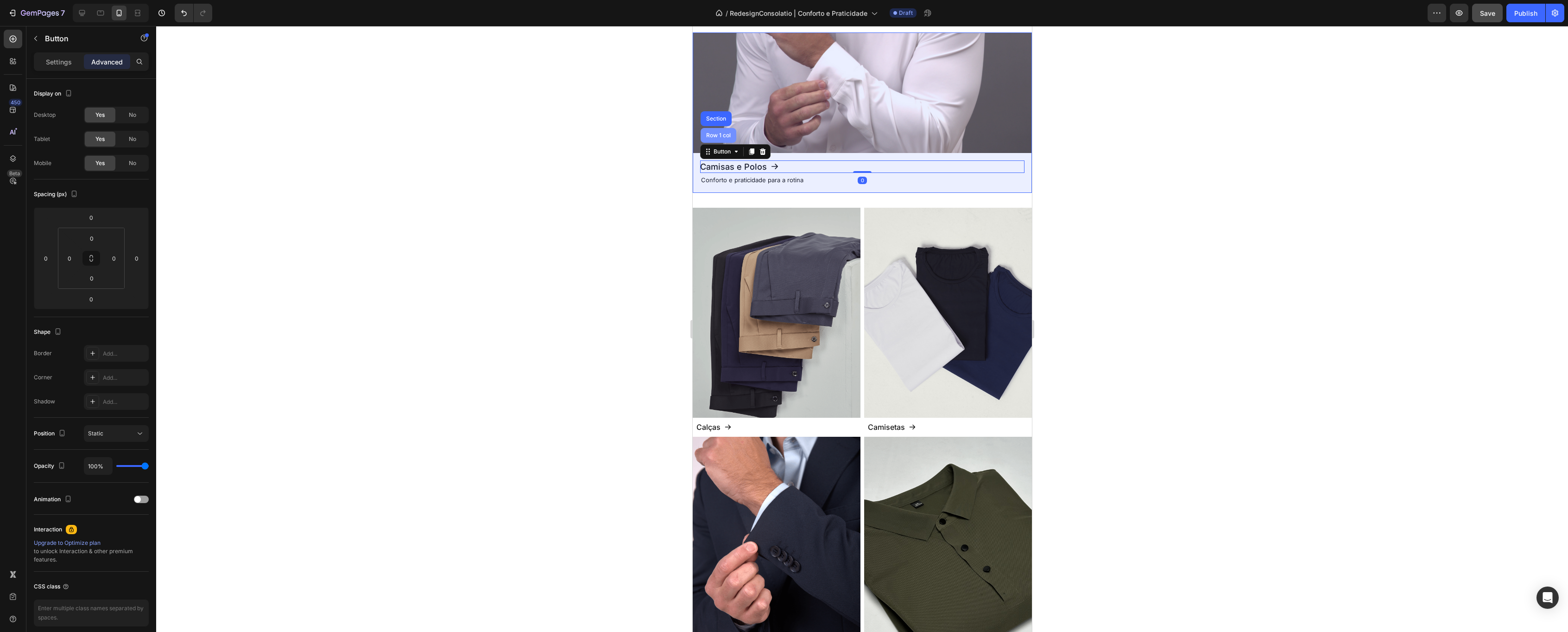
click at [719, 137] on div "Row 1 col" at bounding box center [718, 135] width 28 height 5
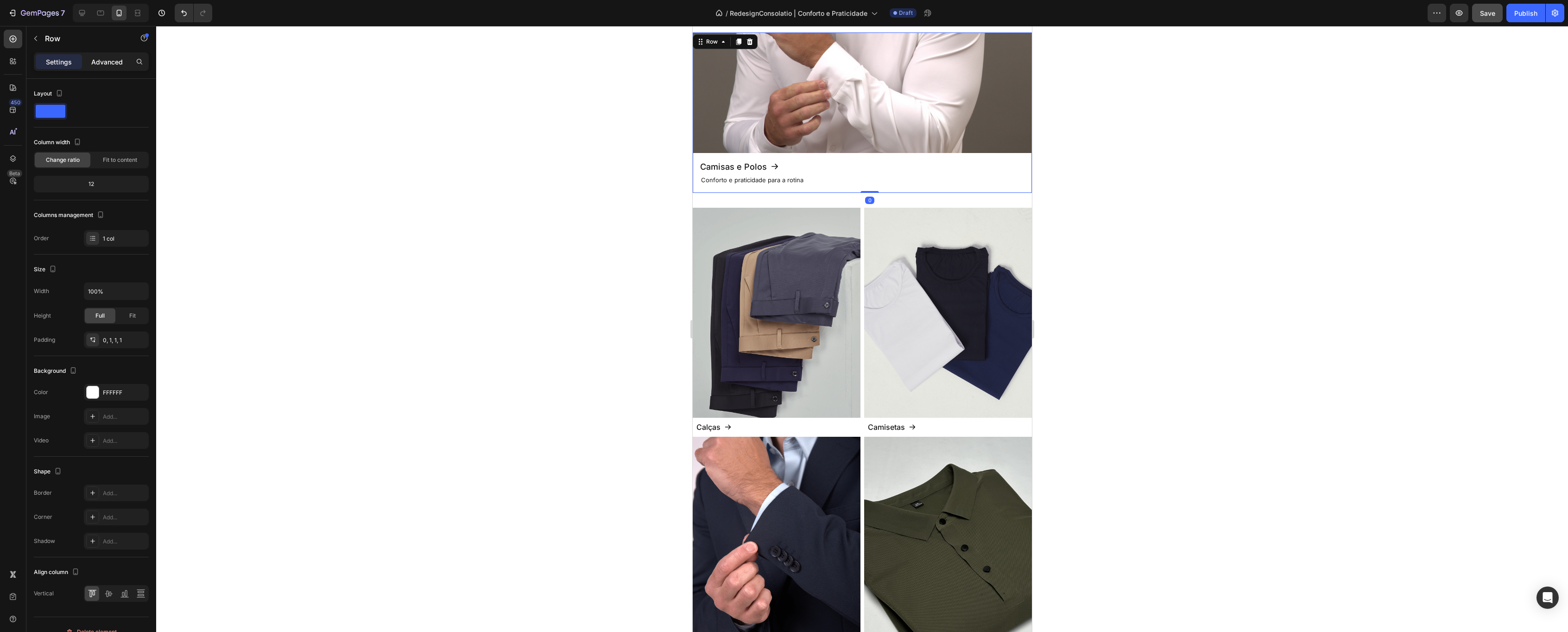
click at [118, 64] on p "Advanced" at bounding box center [107, 62] width 32 height 10
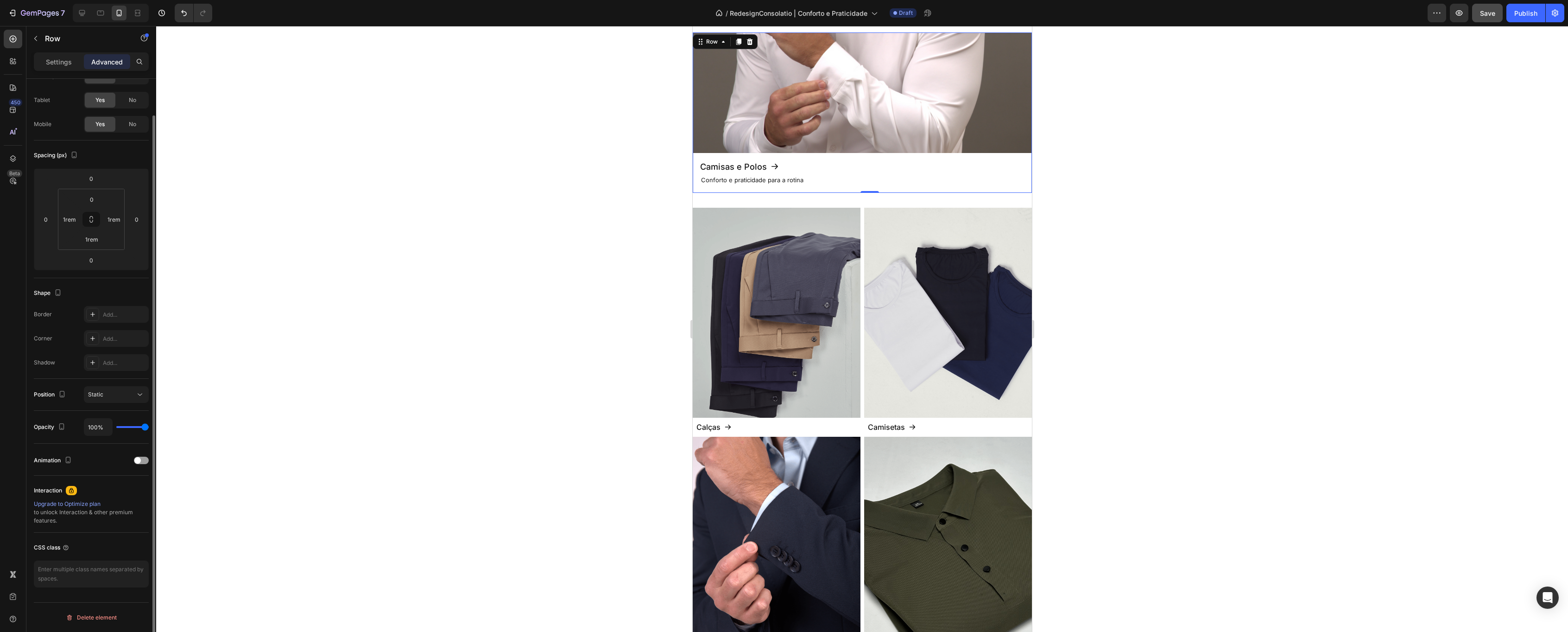
scroll to position [0, 0]
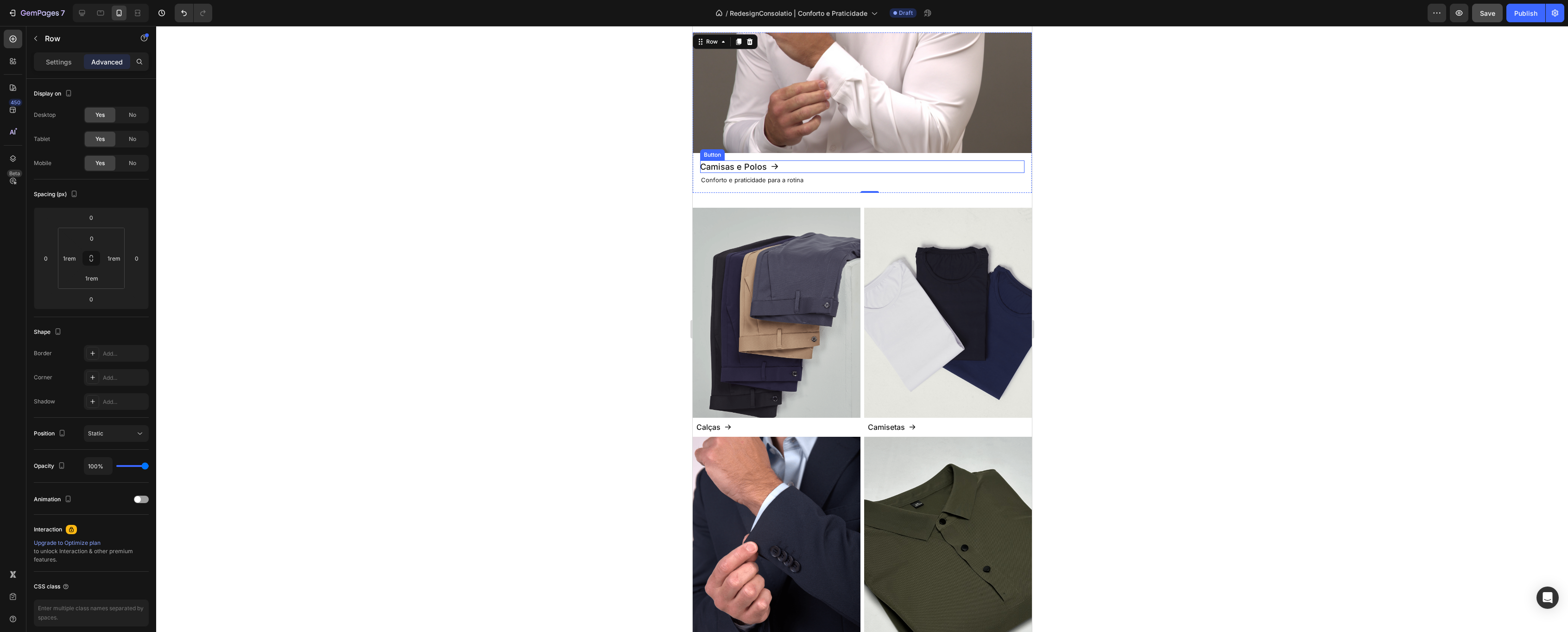
click at [799, 165] on div "Camisas e Polos Button" at bounding box center [861, 167] width 324 height 13
click at [739, 156] on div "Button" at bounding box center [722, 151] width 39 height 11
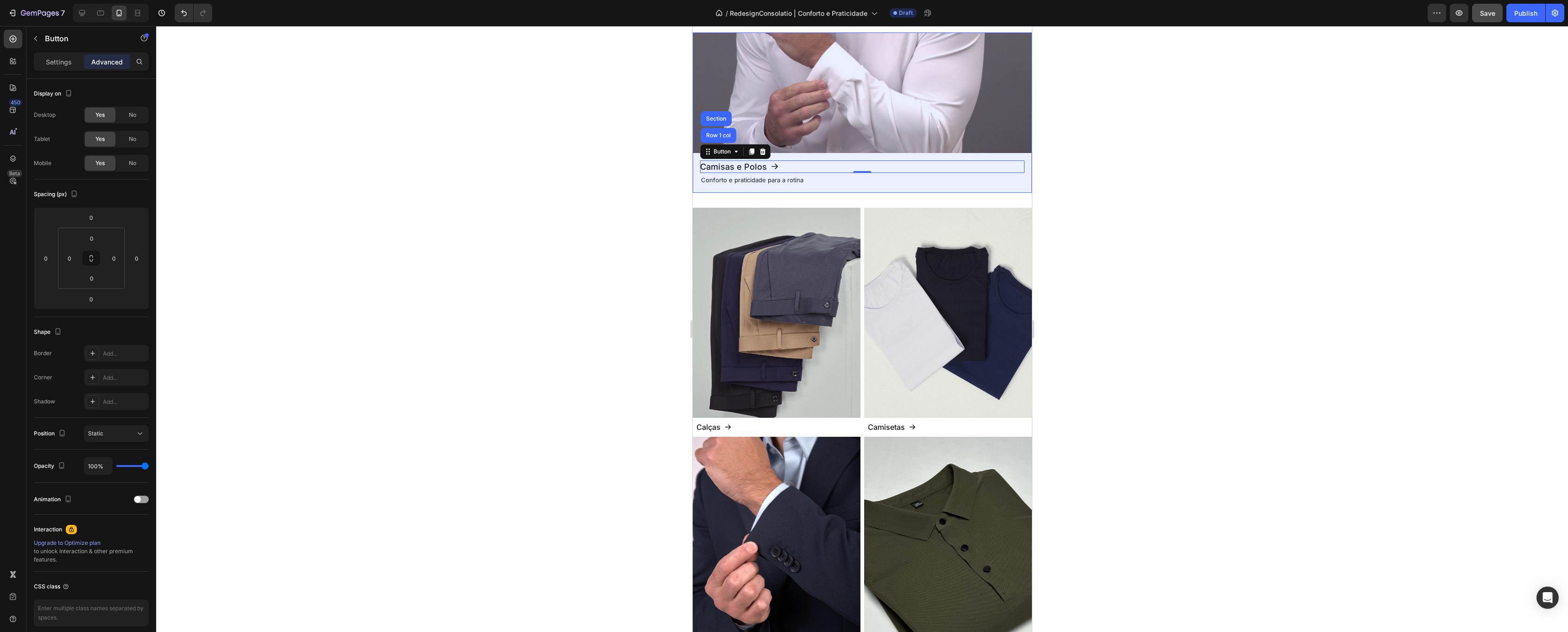
click at [803, 108] on img at bounding box center [861, 92] width 339 height 120
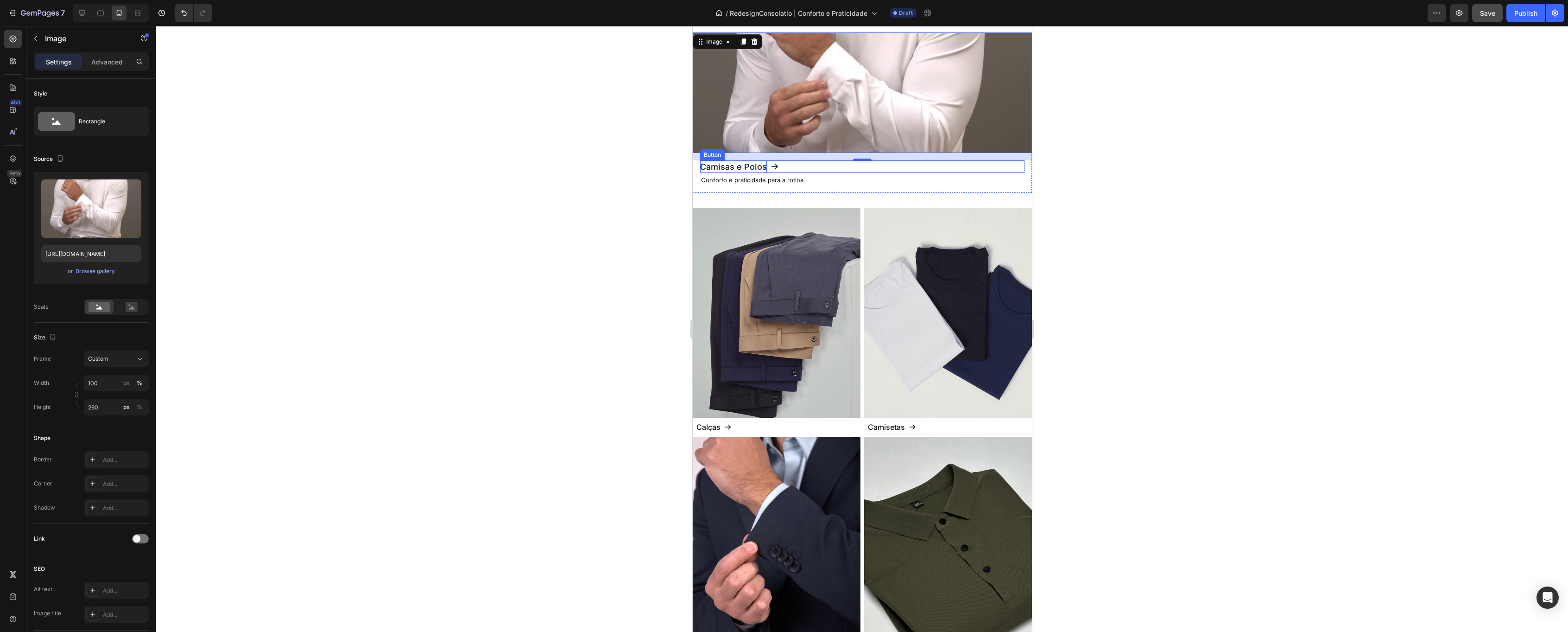
click at [736, 163] on p "Camisas e Polos" at bounding box center [732, 167] width 66 height 13
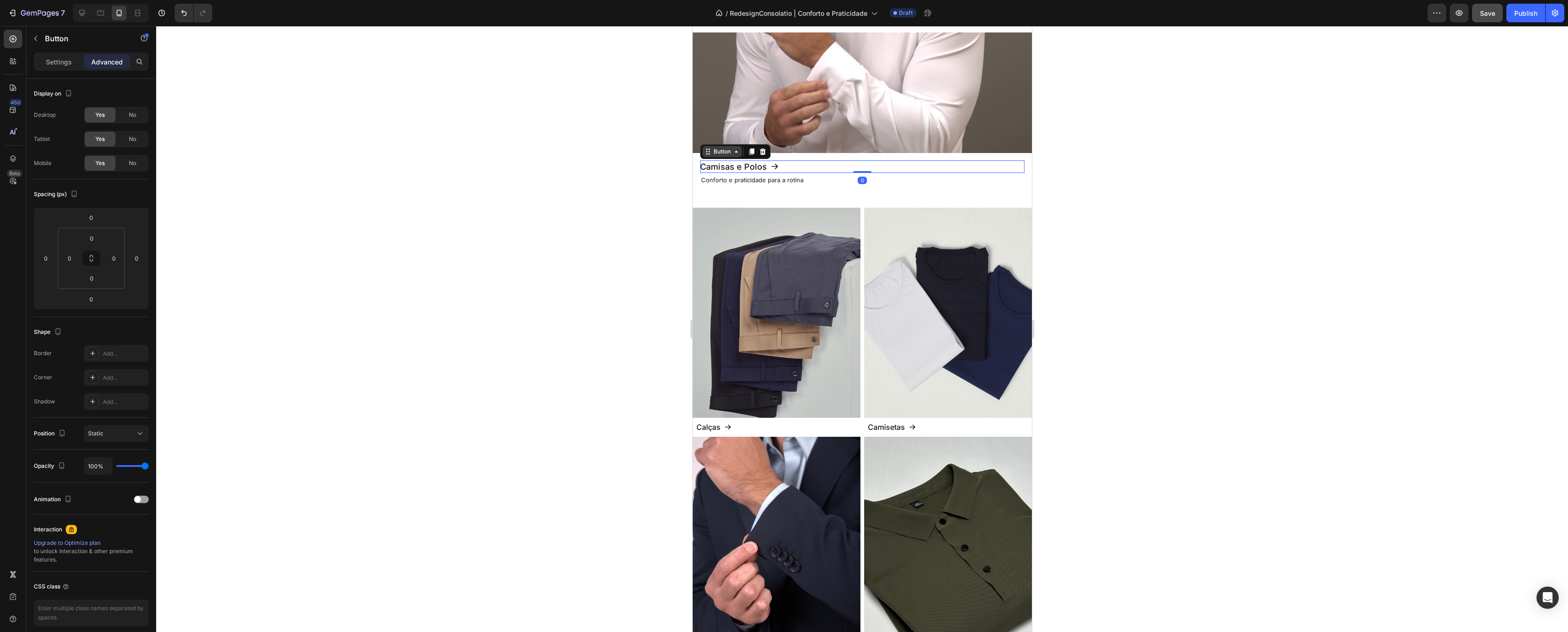
click at [720, 153] on div "Button" at bounding box center [722, 151] width 21 height 9
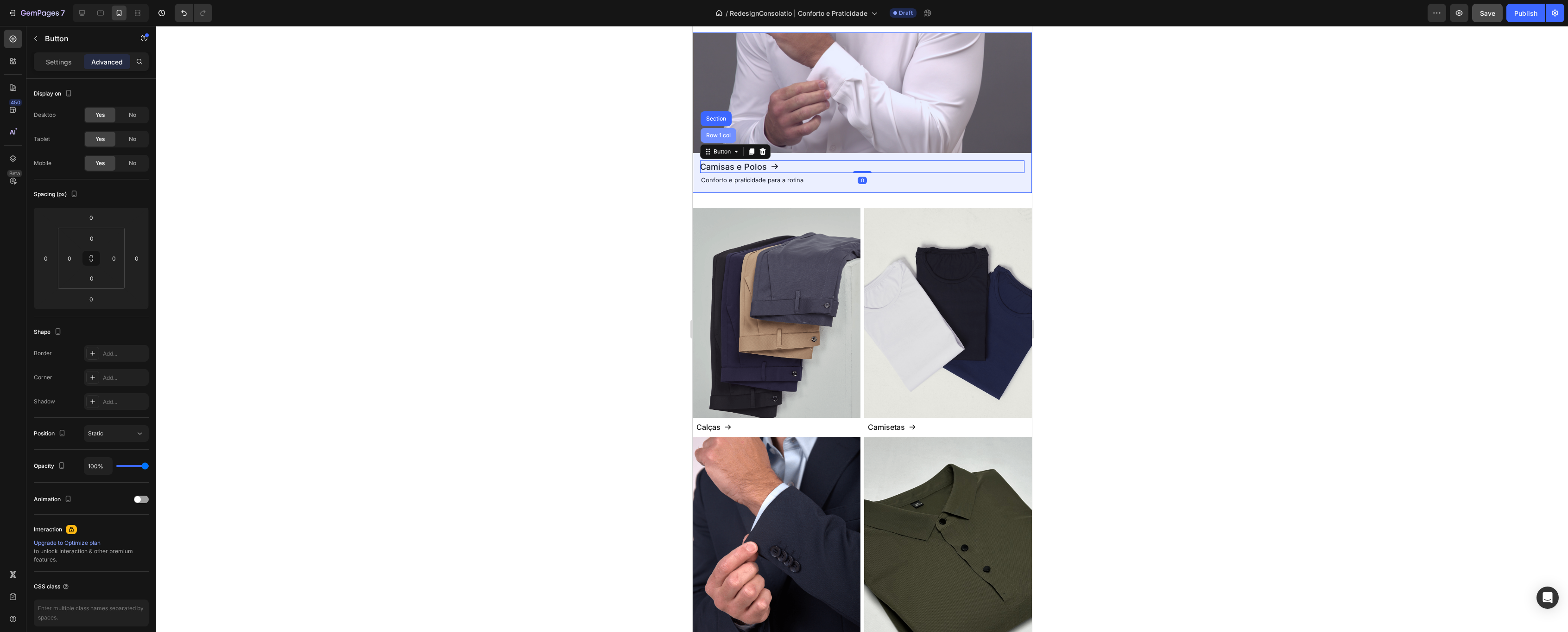
click at [719, 136] on div "Row 1 col" at bounding box center [718, 135] width 28 height 5
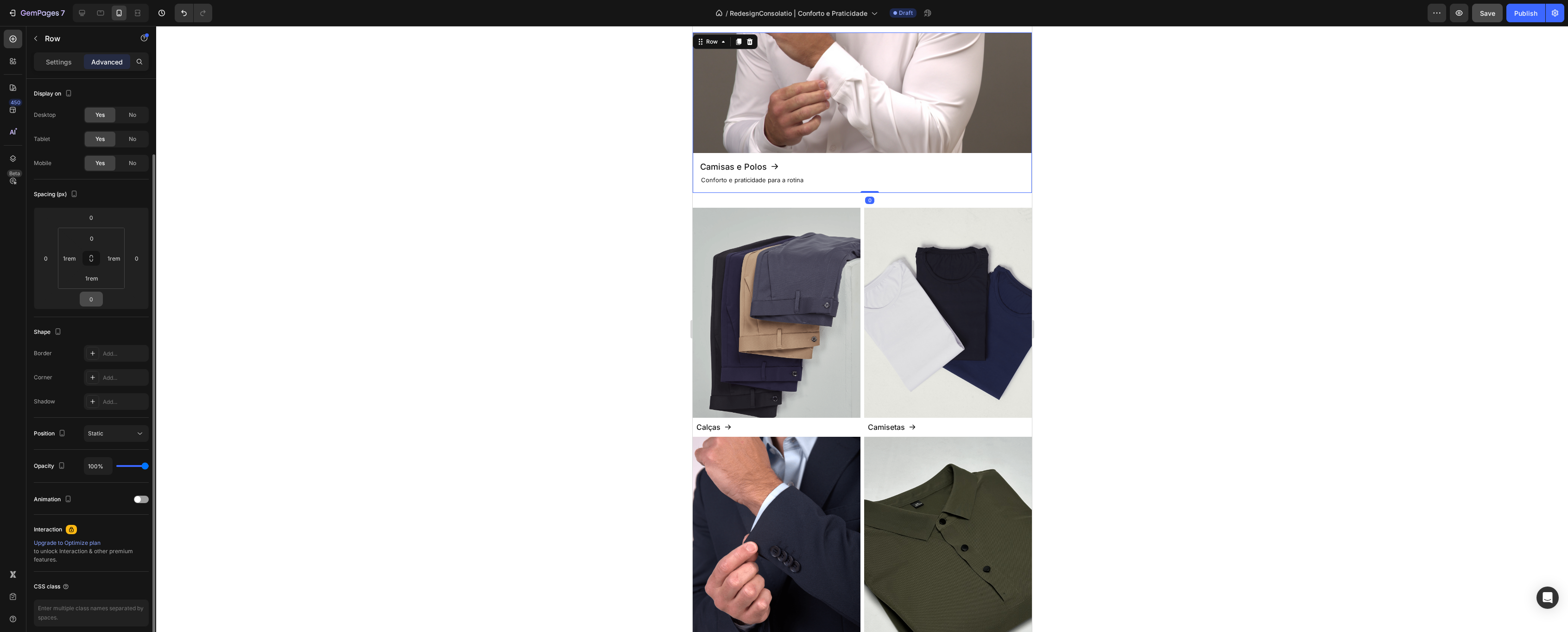
scroll to position [39, 0]
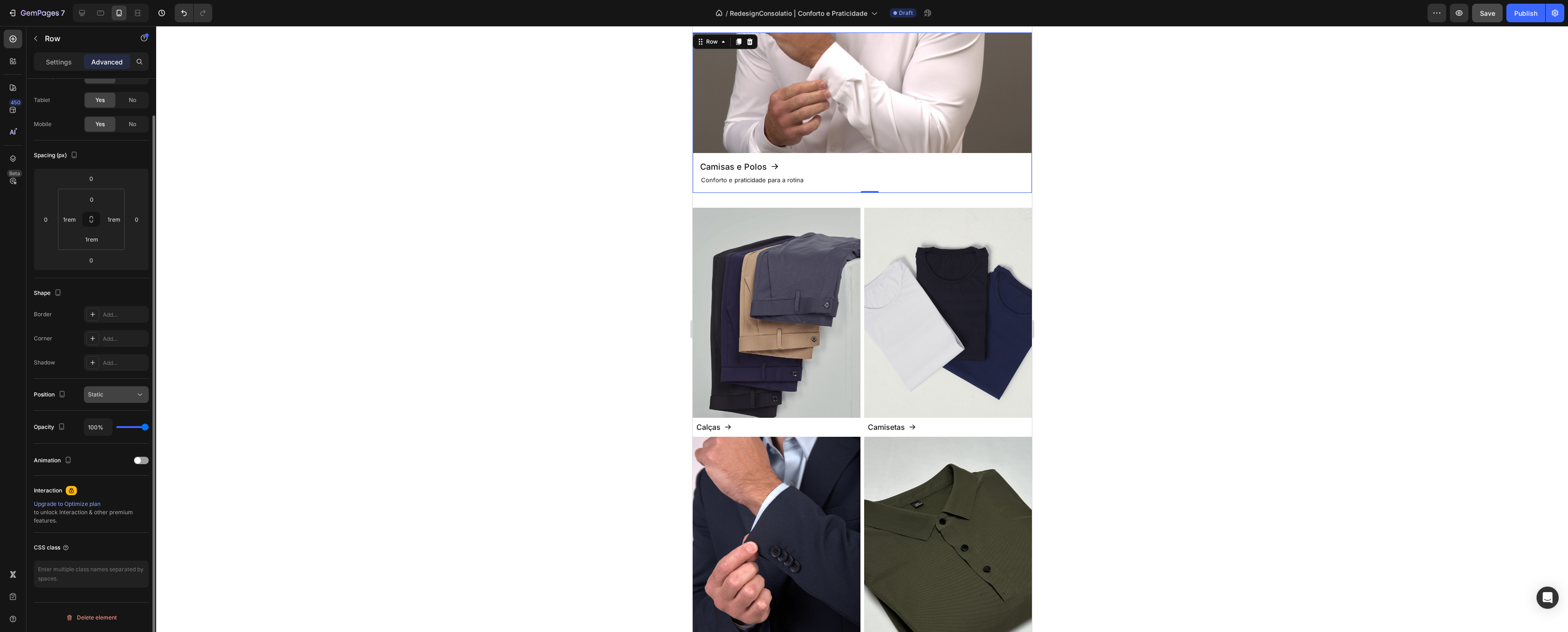
click at [128, 389] on button "Static" at bounding box center [116, 394] width 65 height 16
click at [124, 392] on div "Static" at bounding box center [112, 394] width 47 height 9
click at [124, 392] on div "Static" at bounding box center [112, 394] width 47 height 9
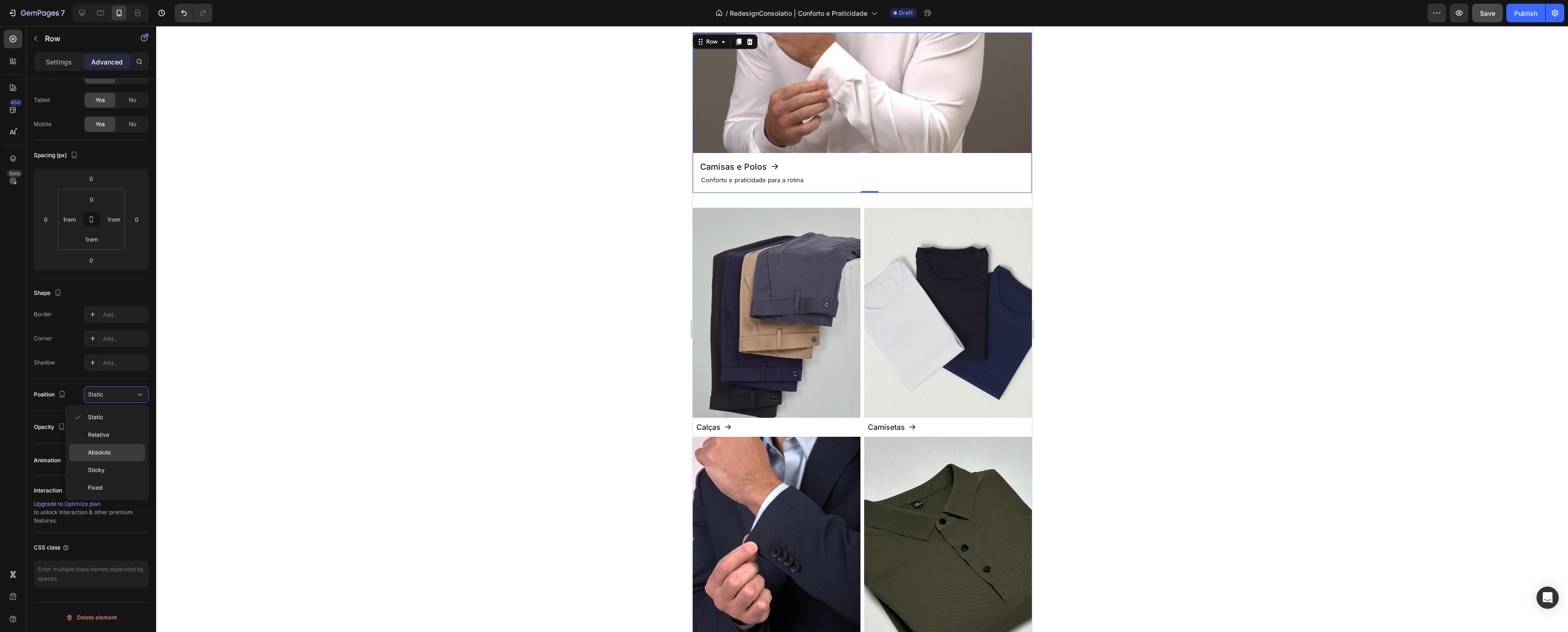
click at [115, 449] on p "Absolute" at bounding box center [114, 452] width 53 height 9
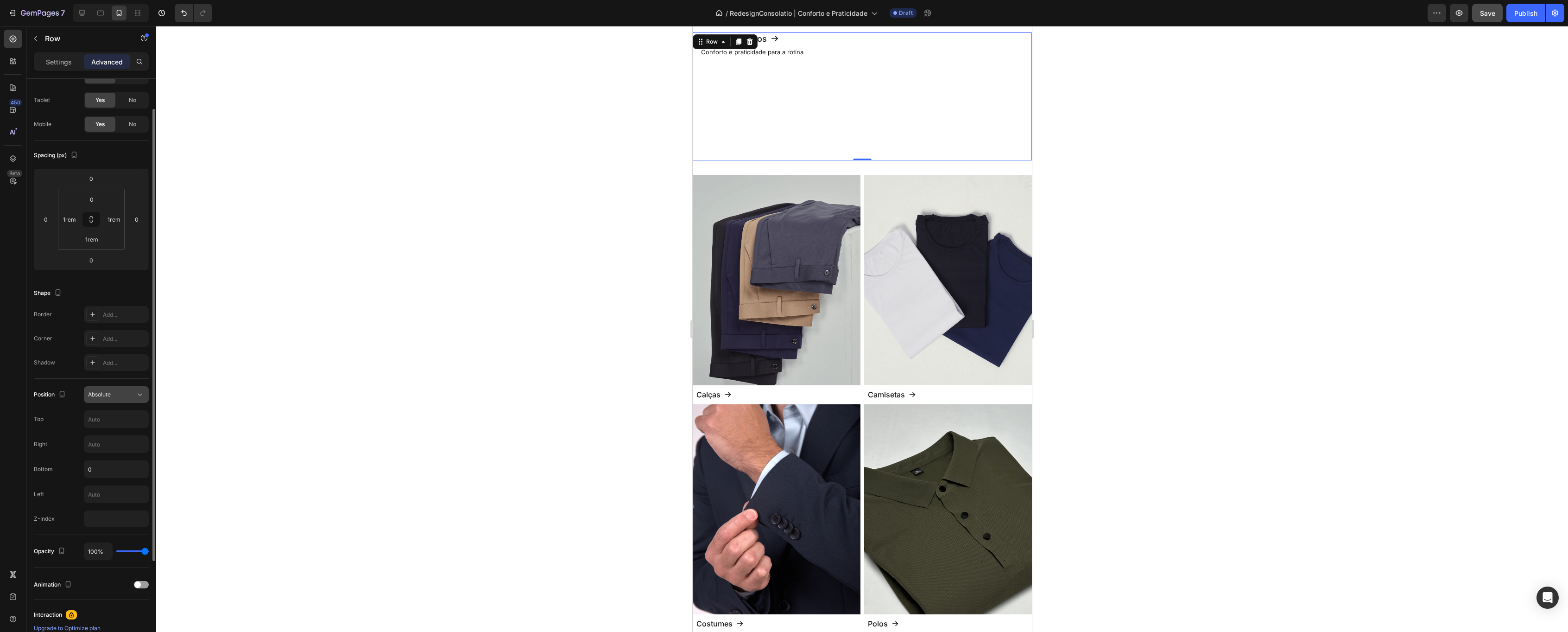
type input "0"
click at [130, 395] on div "Absolute" at bounding box center [112, 394] width 47 height 9
click at [113, 418] on p "Static" at bounding box center [114, 417] width 53 height 9
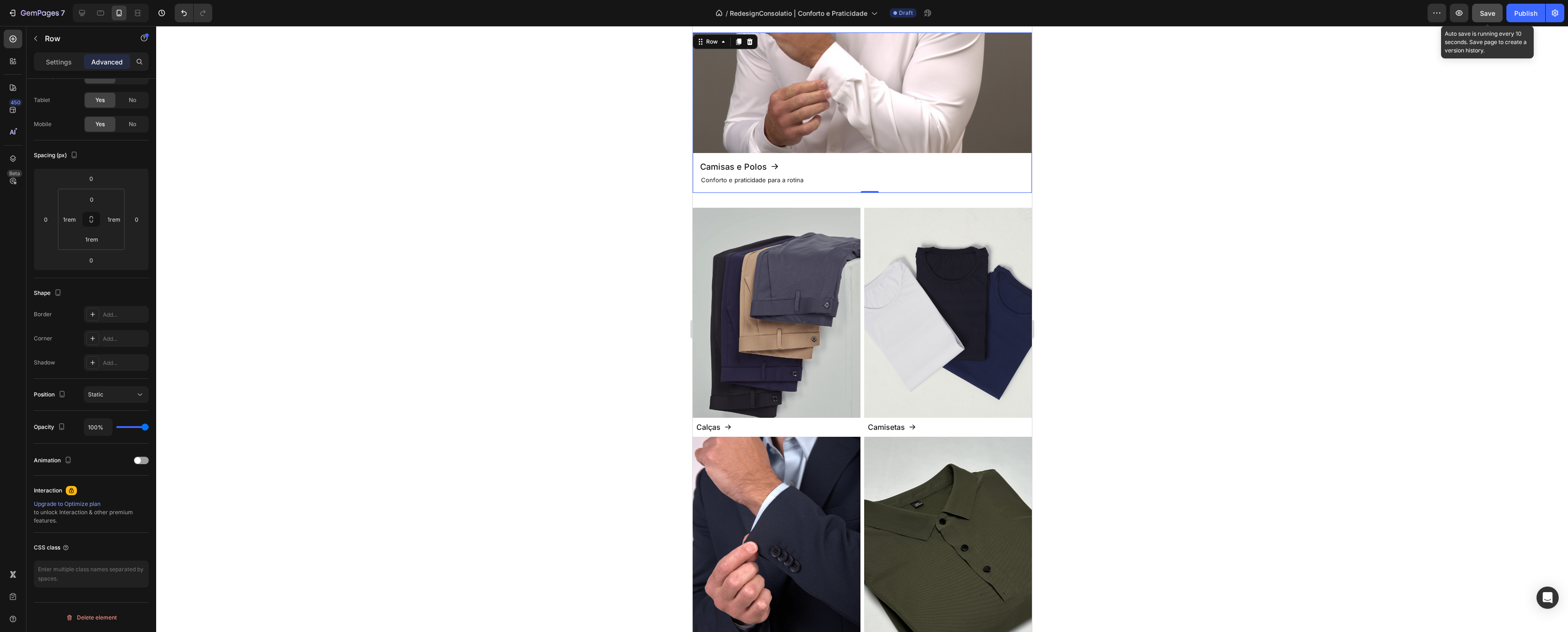
click at [1484, 13] on span "Save" at bounding box center [1487, 13] width 15 height 8
click at [863, 281] on div "Image Calças Button Row Image Camisetas Button Row Image Costumes Button Row Im…" at bounding box center [861, 434] width 339 height 455
click at [66, 68] on div "Settings" at bounding box center [59, 61] width 46 height 15
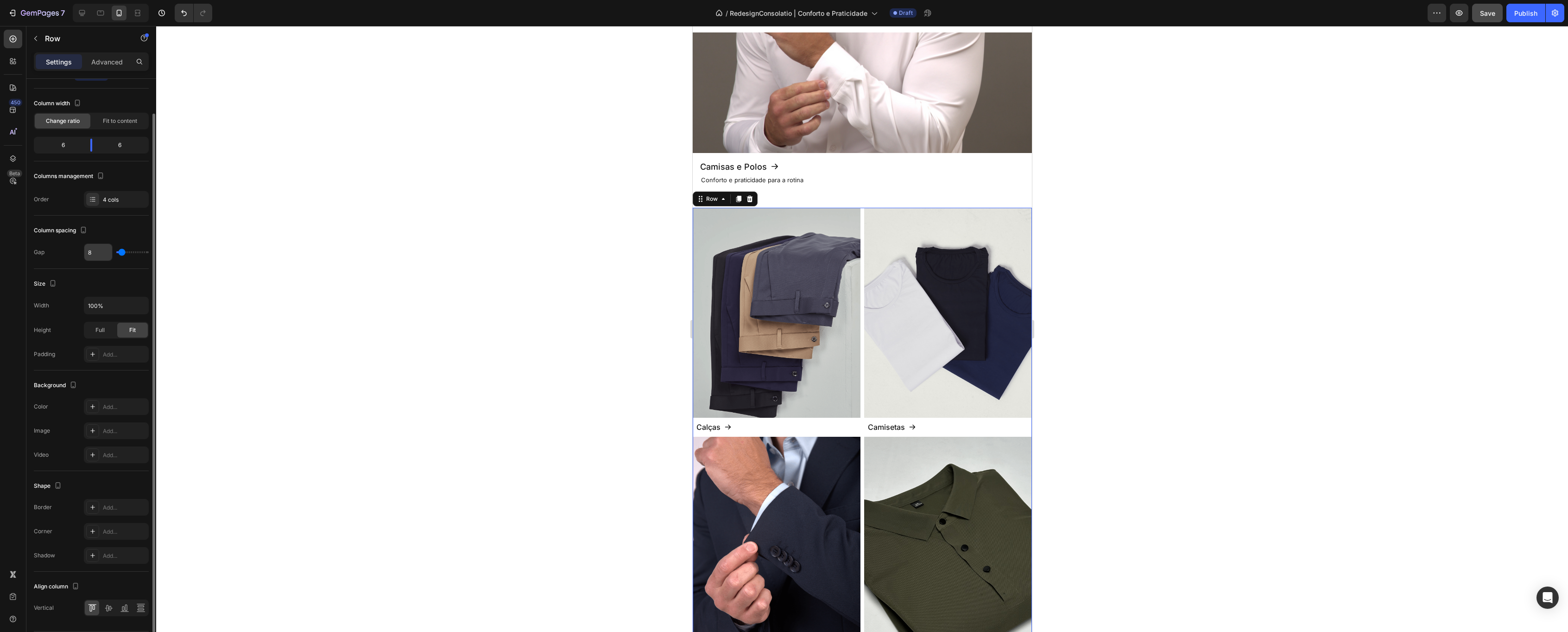
click at [94, 257] on input "8" at bounding box center [98, 251] width 28 height 16
type input "4"
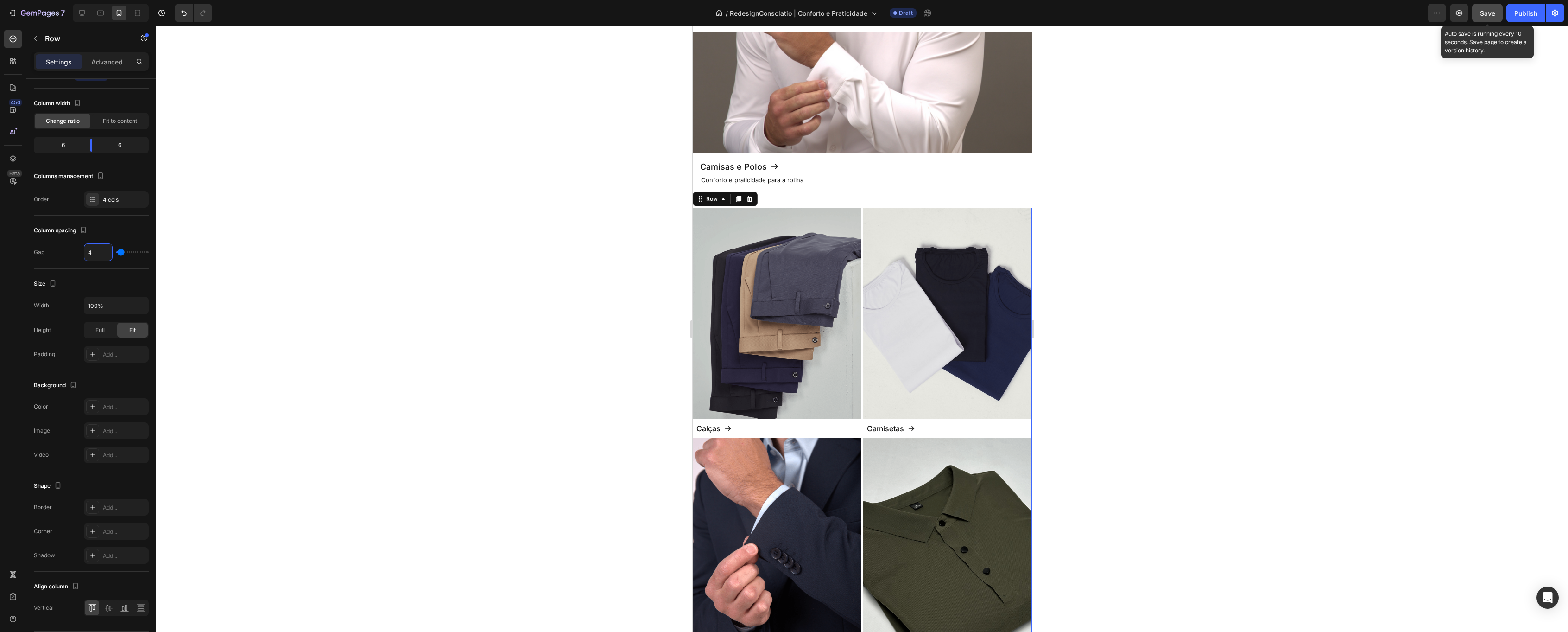
type input "4"
click at [1484, 19] on button "Save" at bounding box center [1487, 13] width 30 height 18
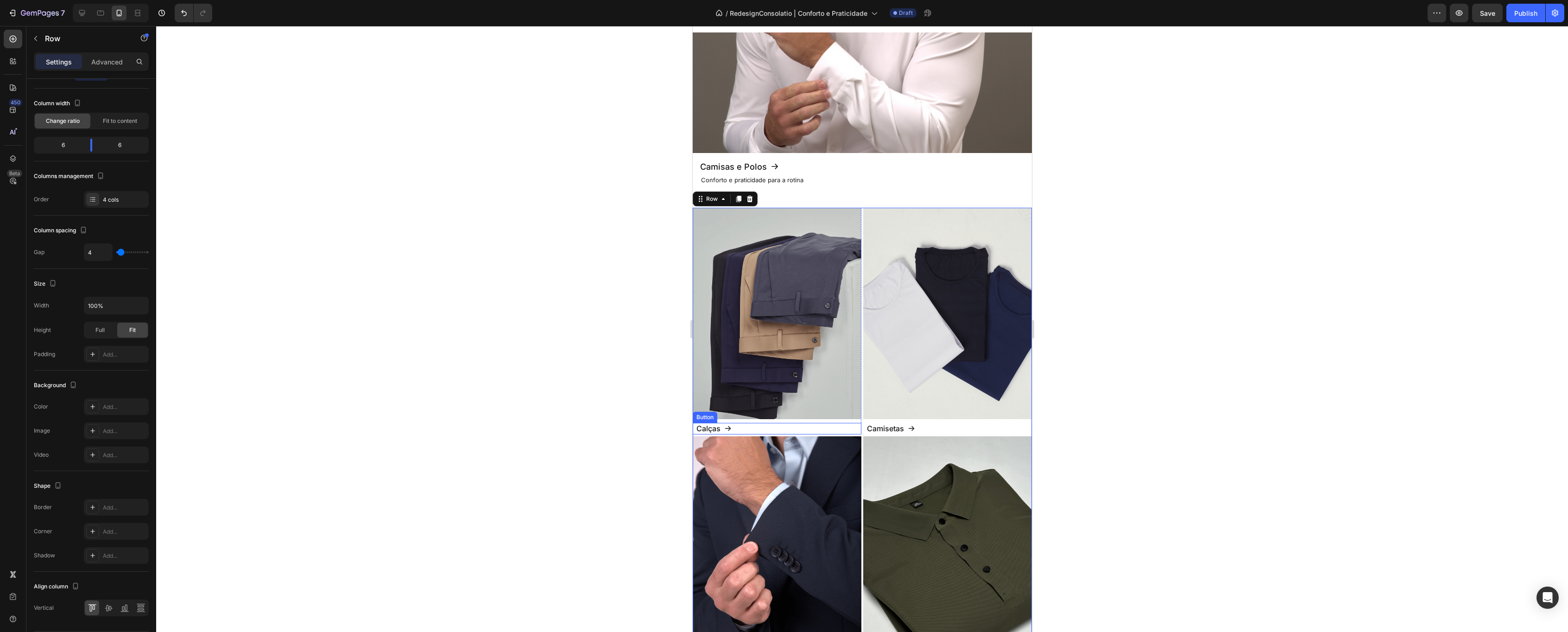
click at [746, 429] on div "Calças Button" at bounding box center [776, 429] width 168 height 12
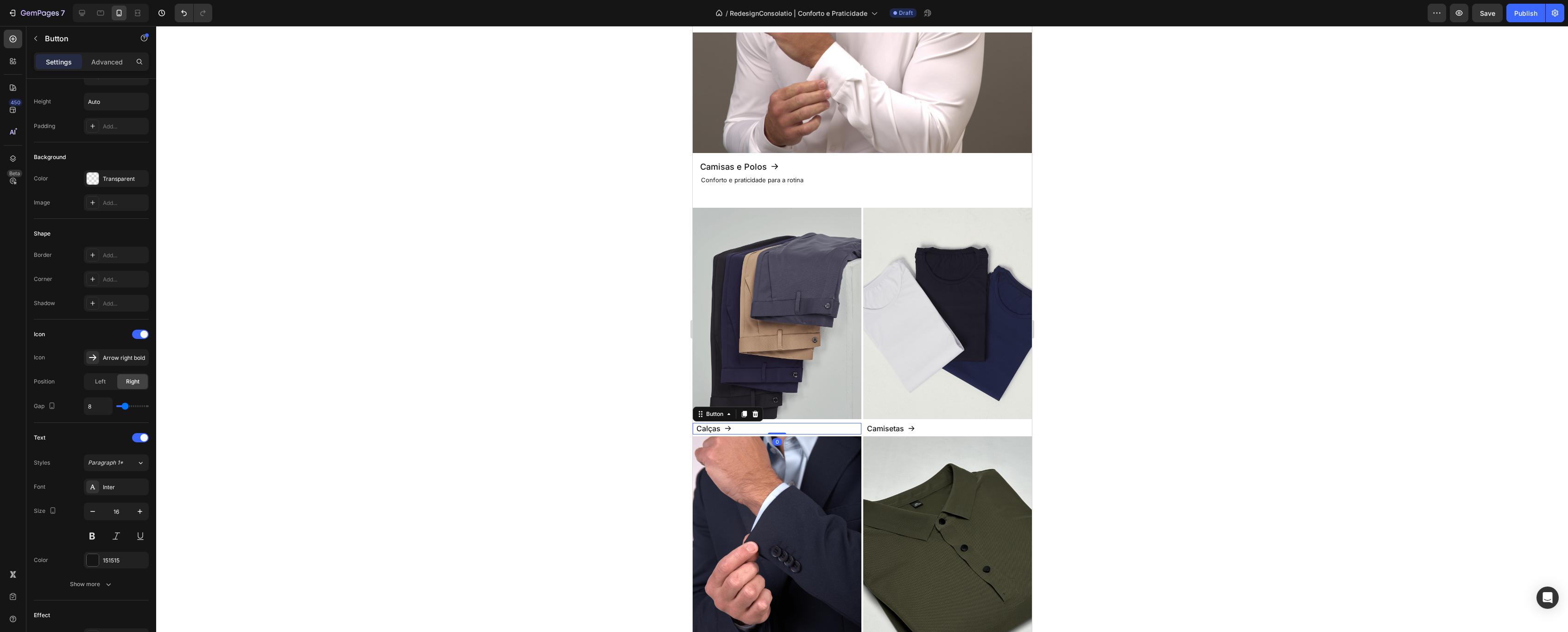
scroll to position [0, 0]
click at [98, 63] on p "Advanced" at bounding box center [107, 62] width 32 height 10
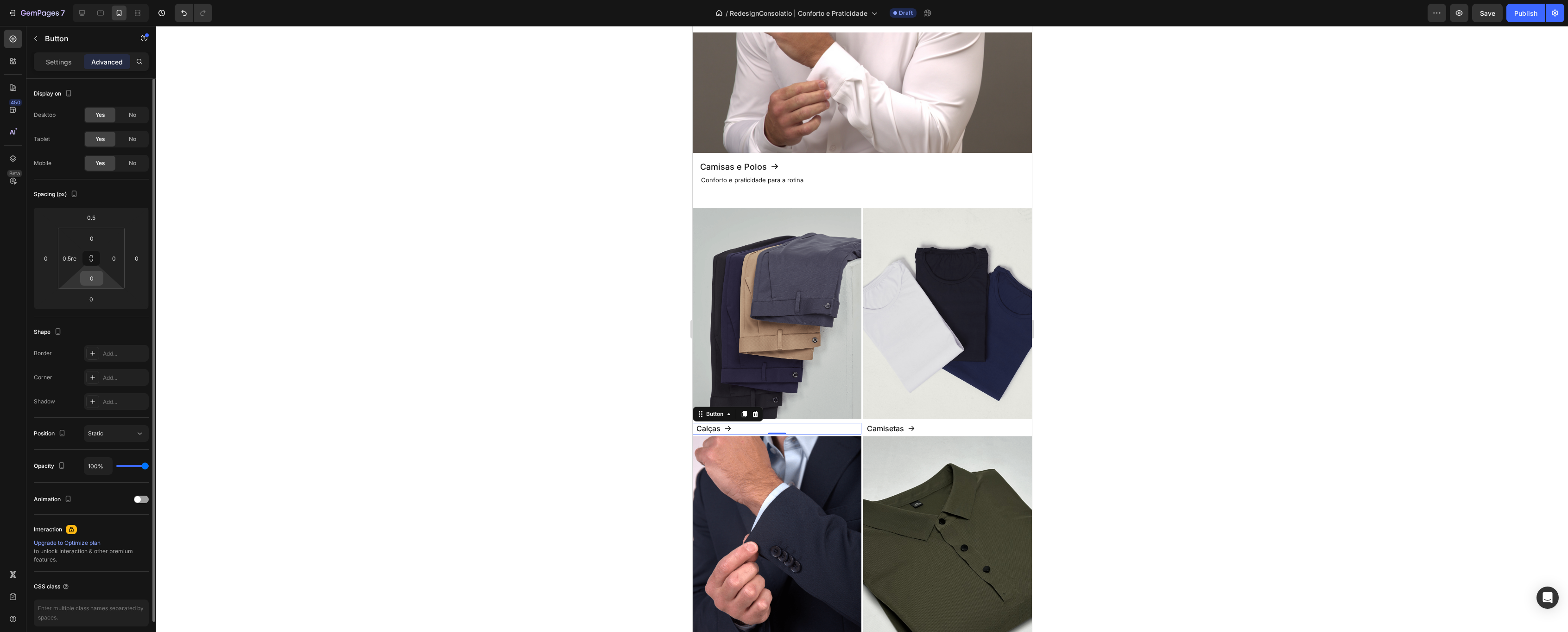
click at [100, 280] on input "0" at bounding box center [91, 278] width 18 height 14
click at [228, 268] on div at bounding box center [862, 329] width 1412 height 606
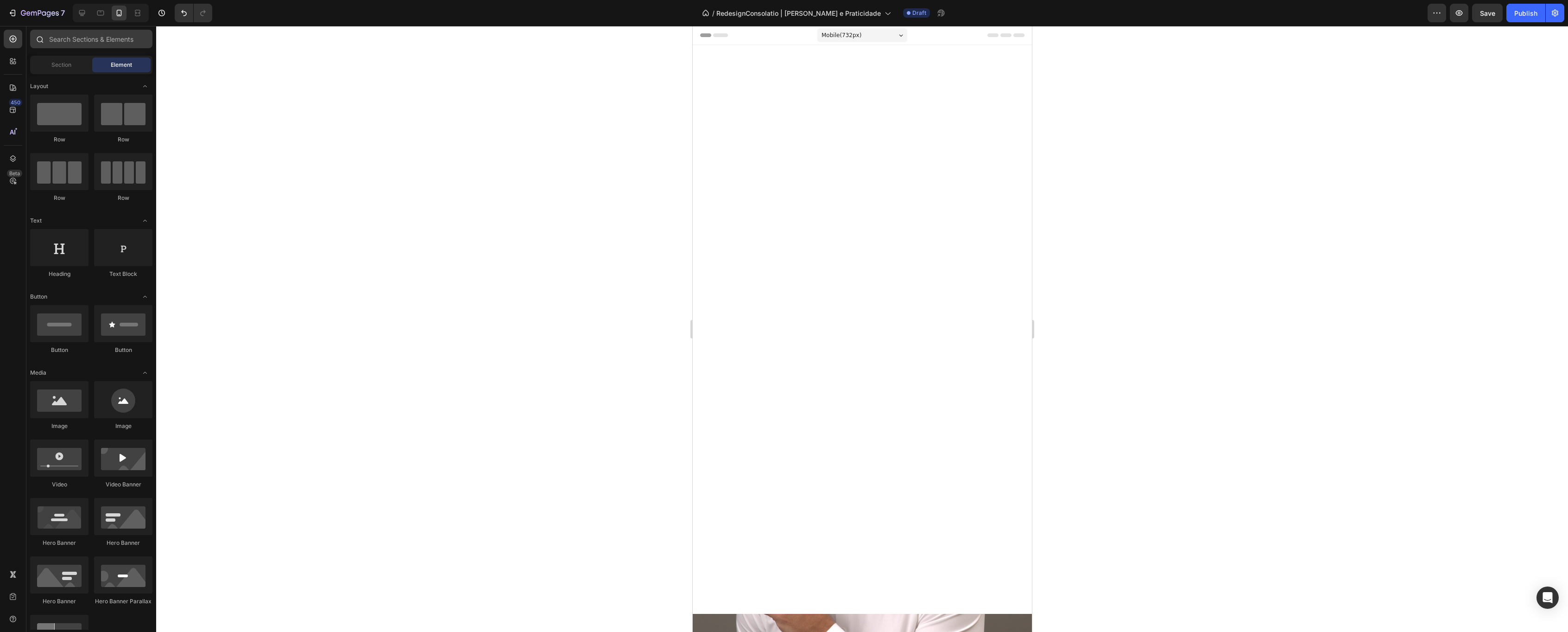
scroll to position [581, 0]
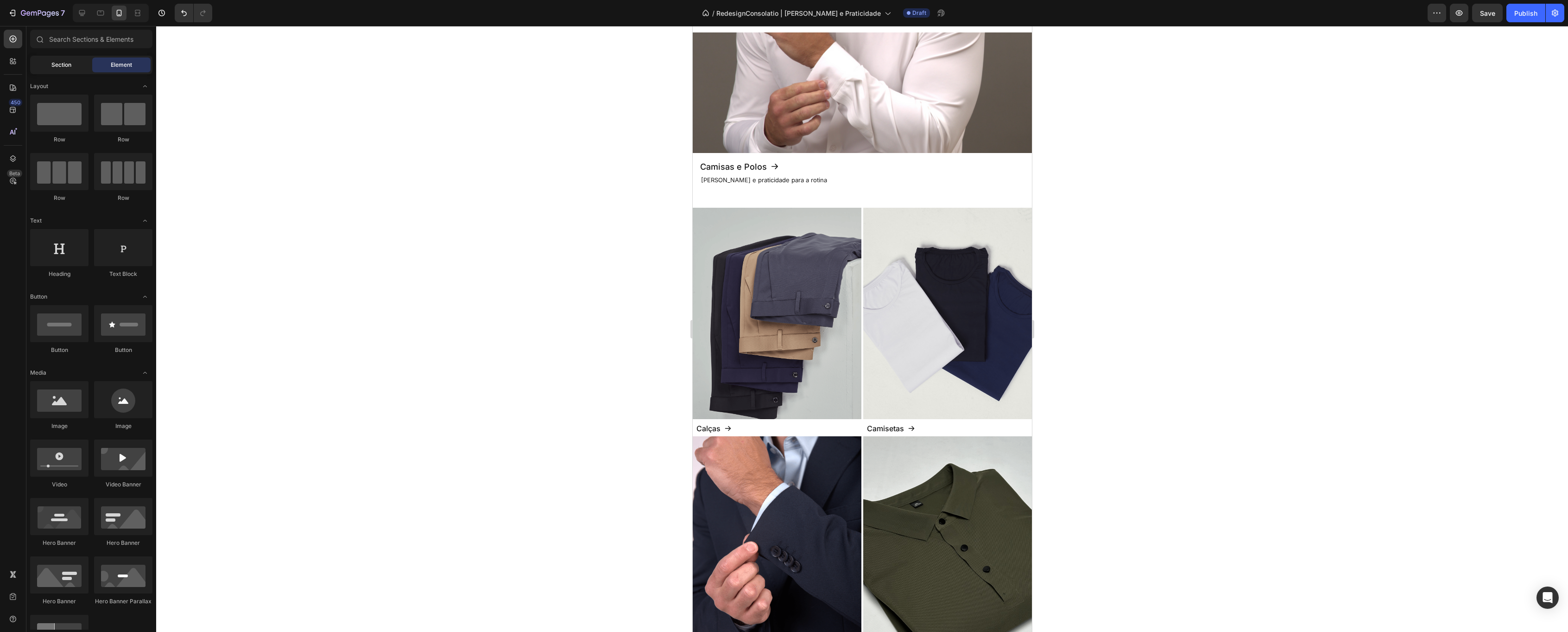
click at [61, 62] on span "Section" at bounding box center [61, 65] width 20 height 9
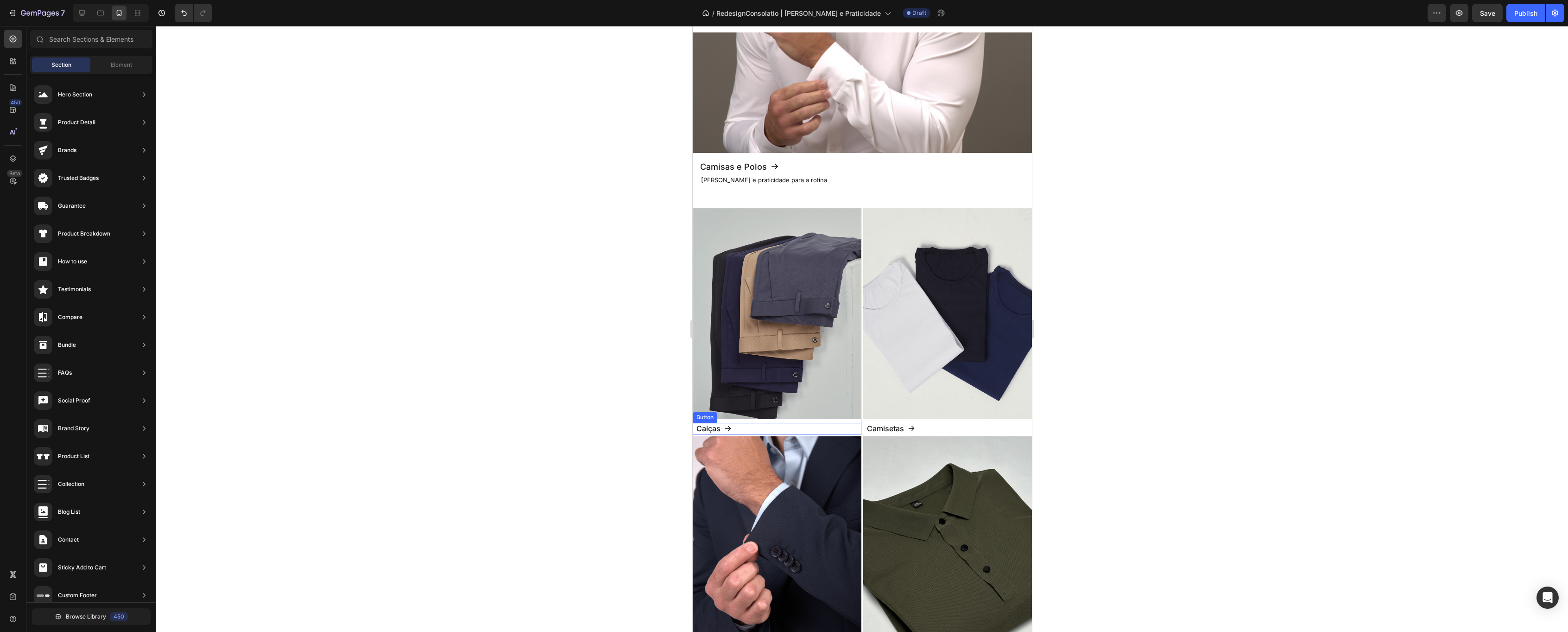
click at [751, 428] on div "Calças Button" at bounding box center [776, 429] width 168 height 12
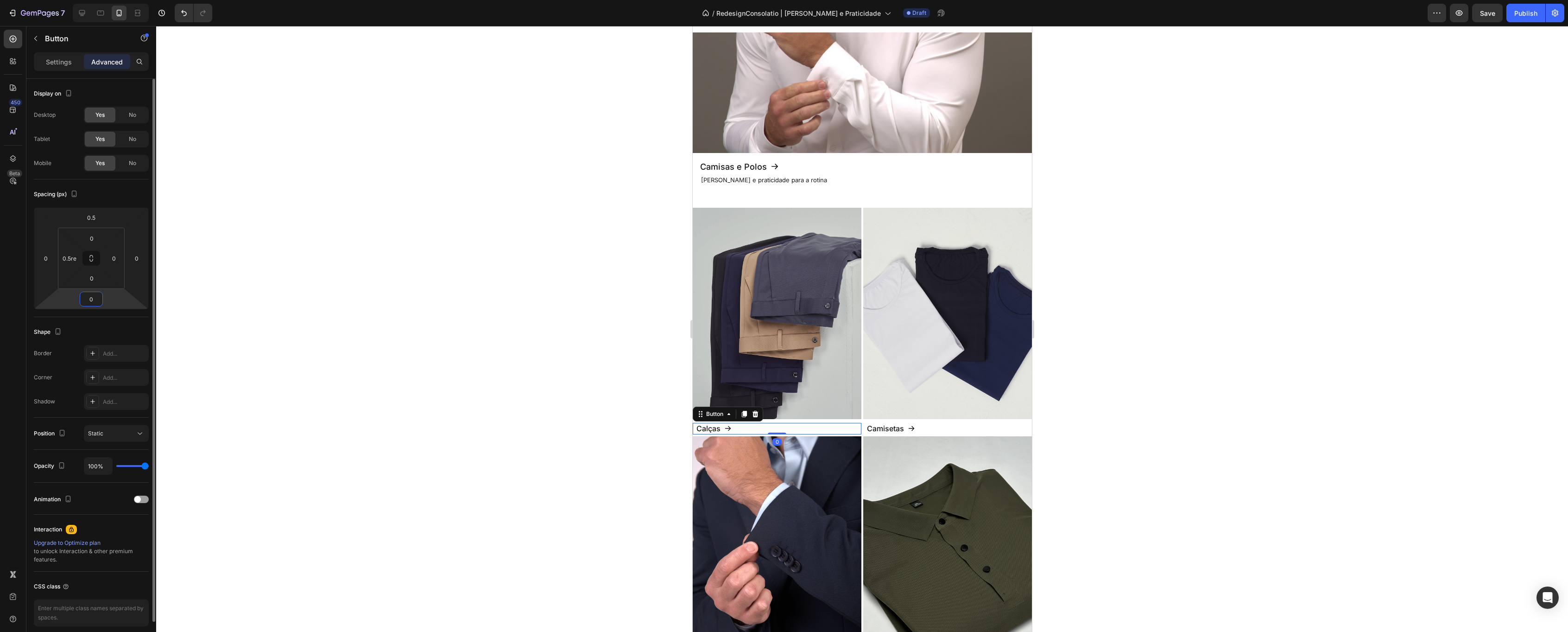
click at [100, 302] on input "0" at bounding box center [91, 299] width 18 height 14
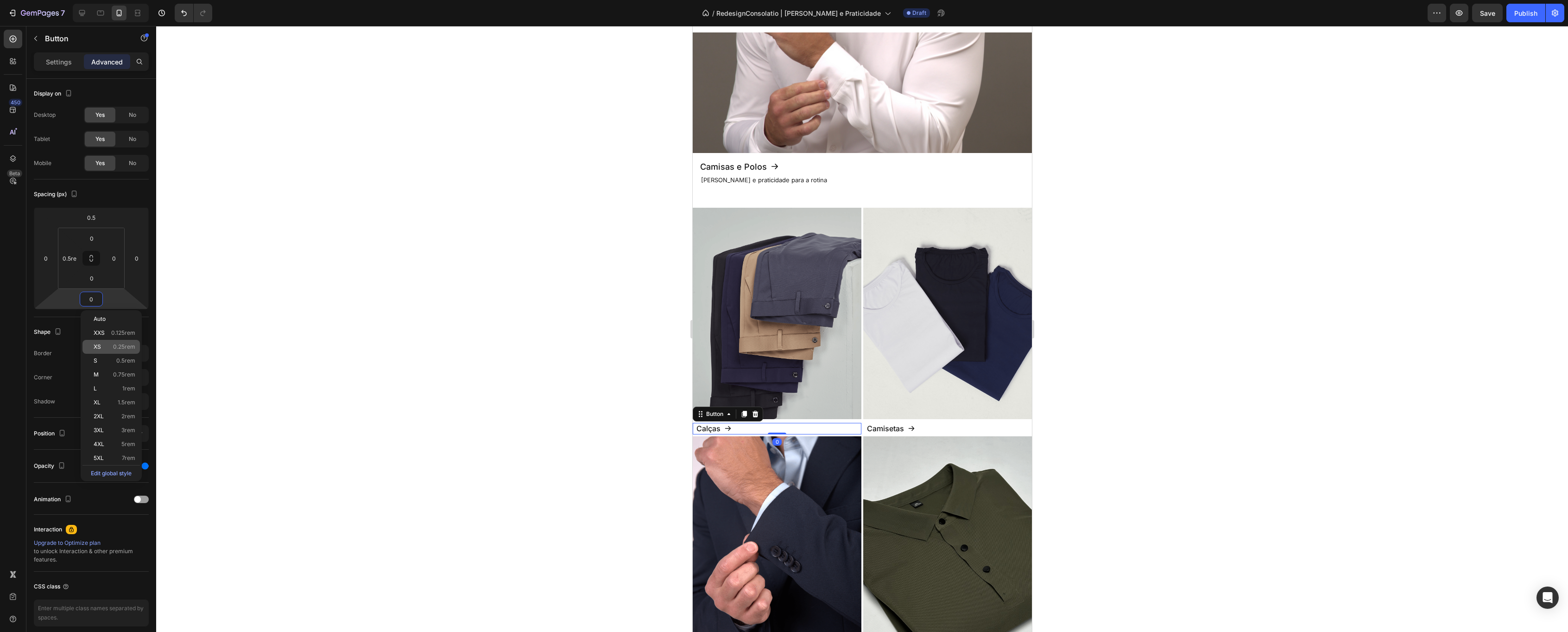
click at [118, 352] on div "XS 0.25rem" at bounding box center [111, 346] width 57 height 14
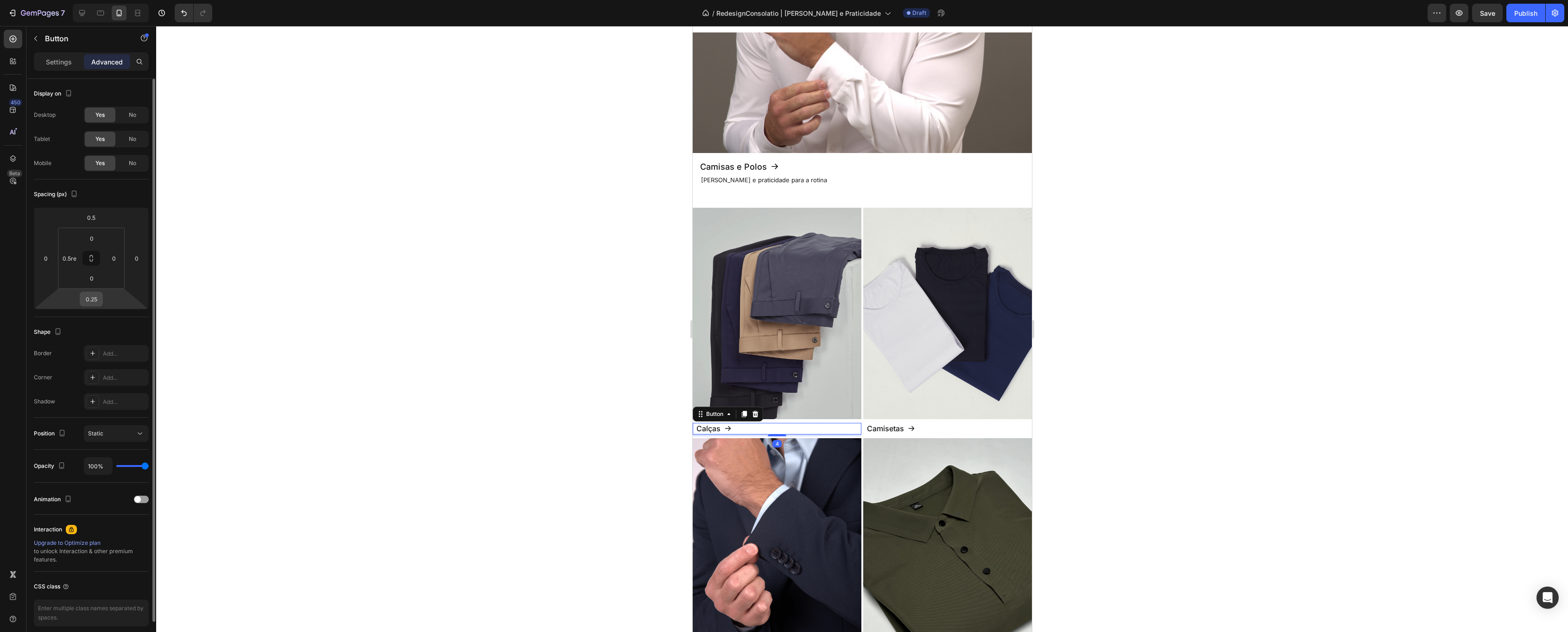
click at [94, 300] on input "0.25" at bounding box center [91, 299] width 18 height 14
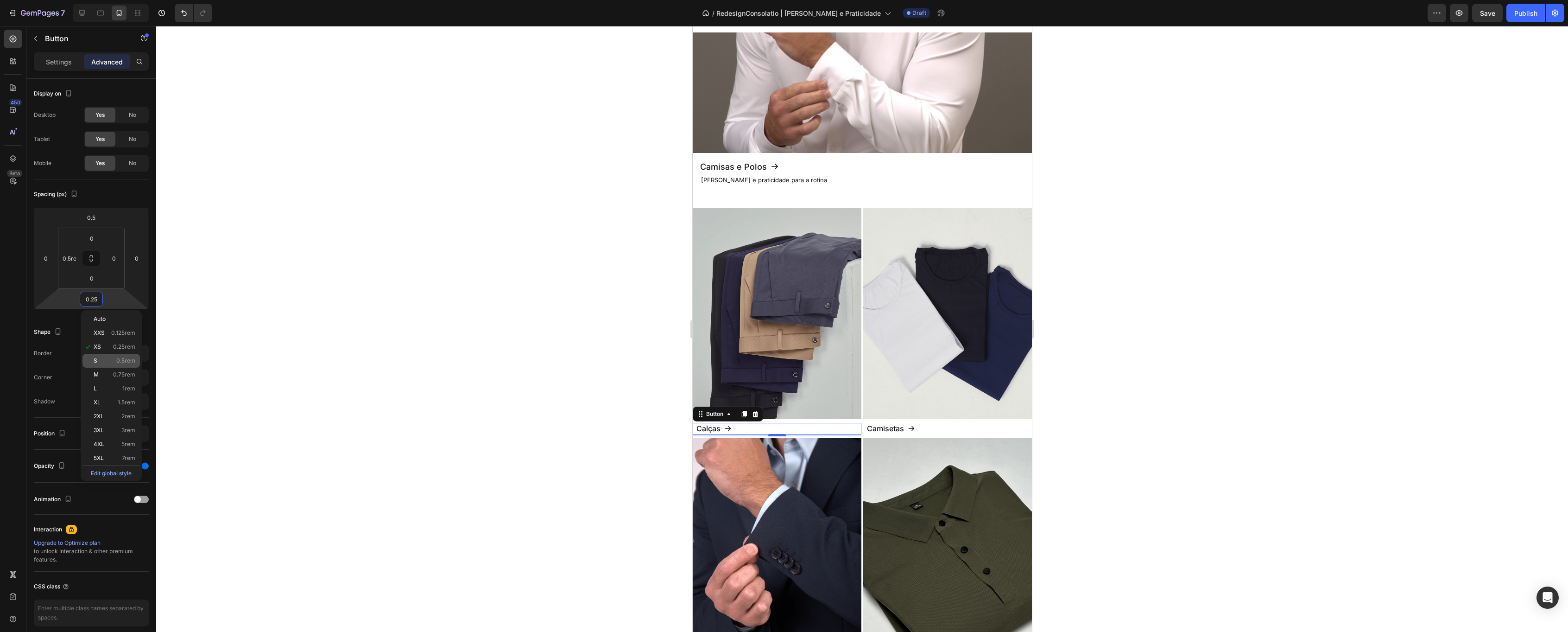
click at [110, 357] on div "S 0.5rem" at bounding box center [111, 360] width 57 height 14
type input "0.5"
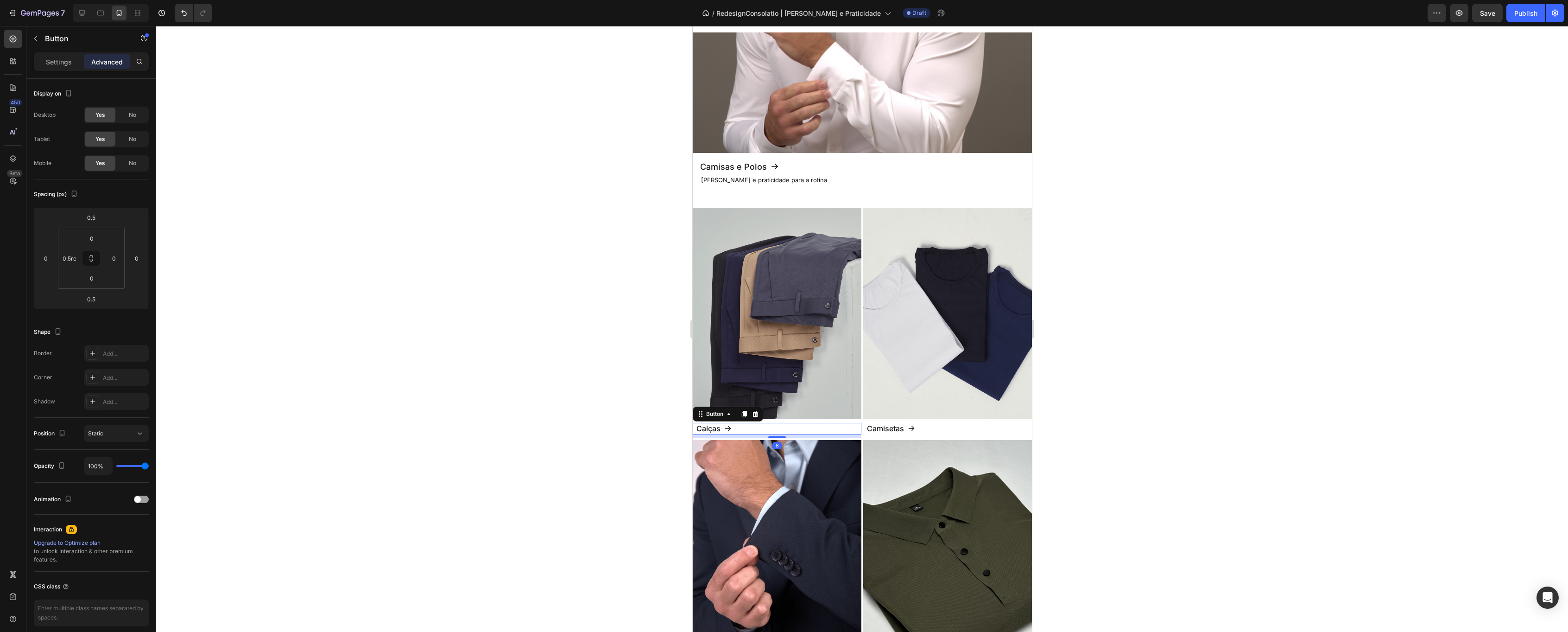
click at [357, 301] on div at bounding box center [862, 329] width 1412 height 606
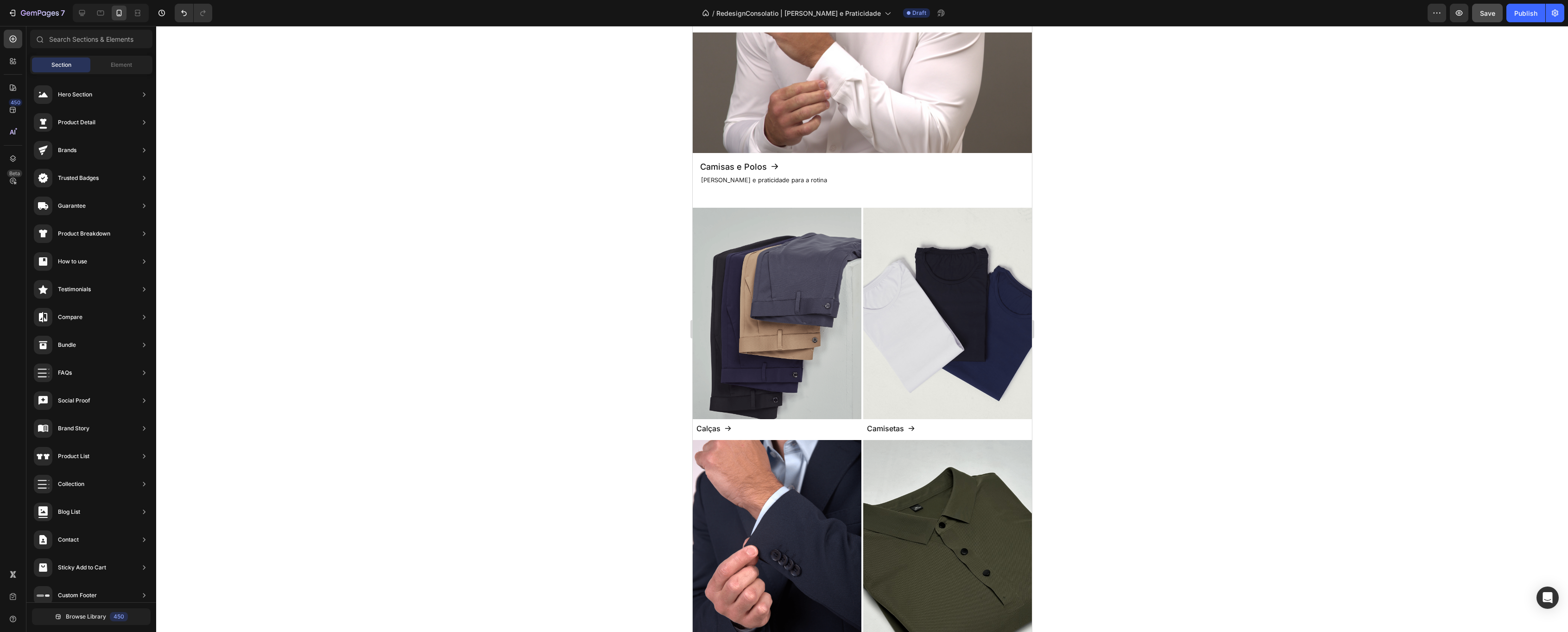
click at [1484, 18] on div "Save" at bounding box center [1487, 13] width 15 height 10
